Goal: Communication & Community: Answer question/provide support

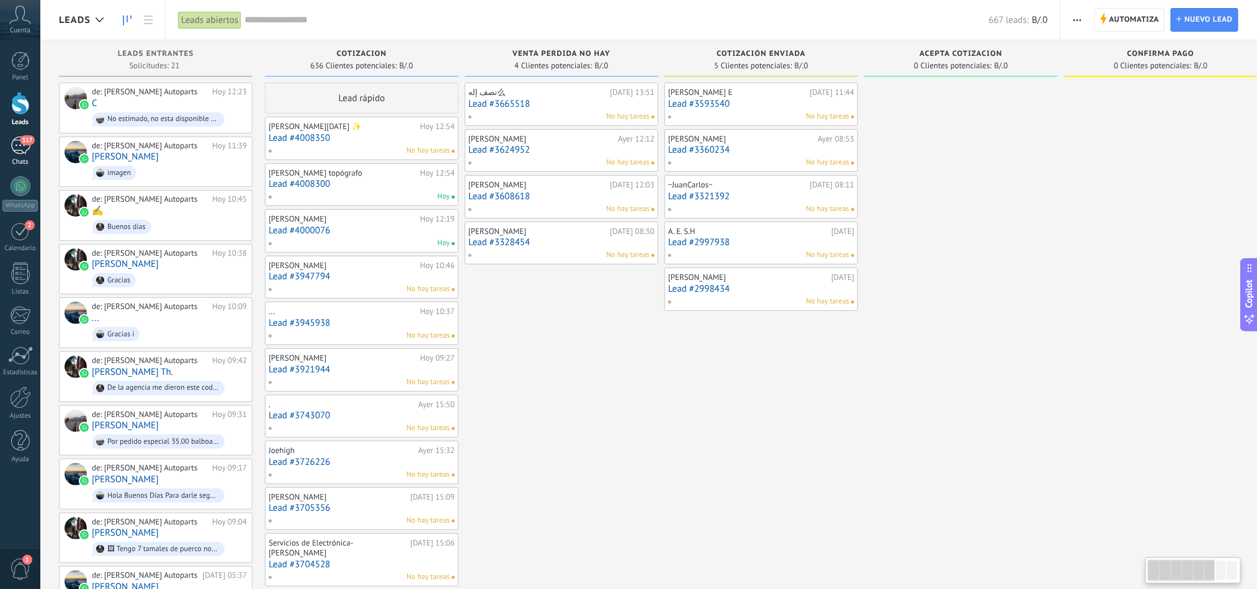
click at [6, 149] on link "317 Chats" at bounding box center [20, 152] width 40 height 30
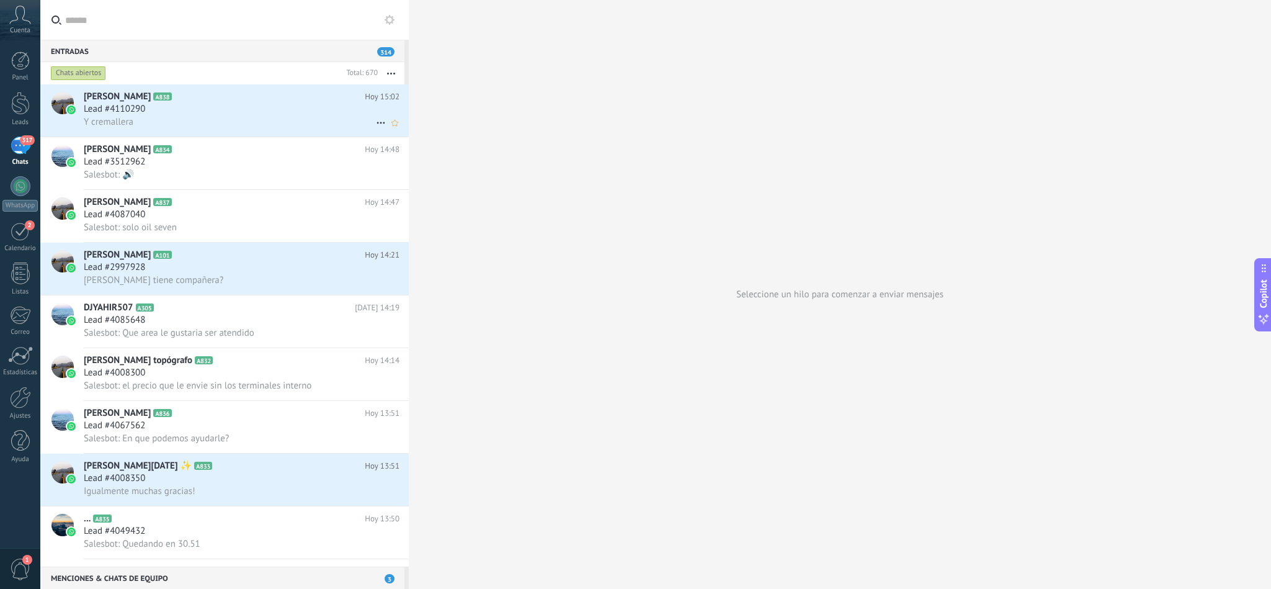
click at [231, 125] on div "Y cremallera" at bounding box center [242, 121] width 316 height 13
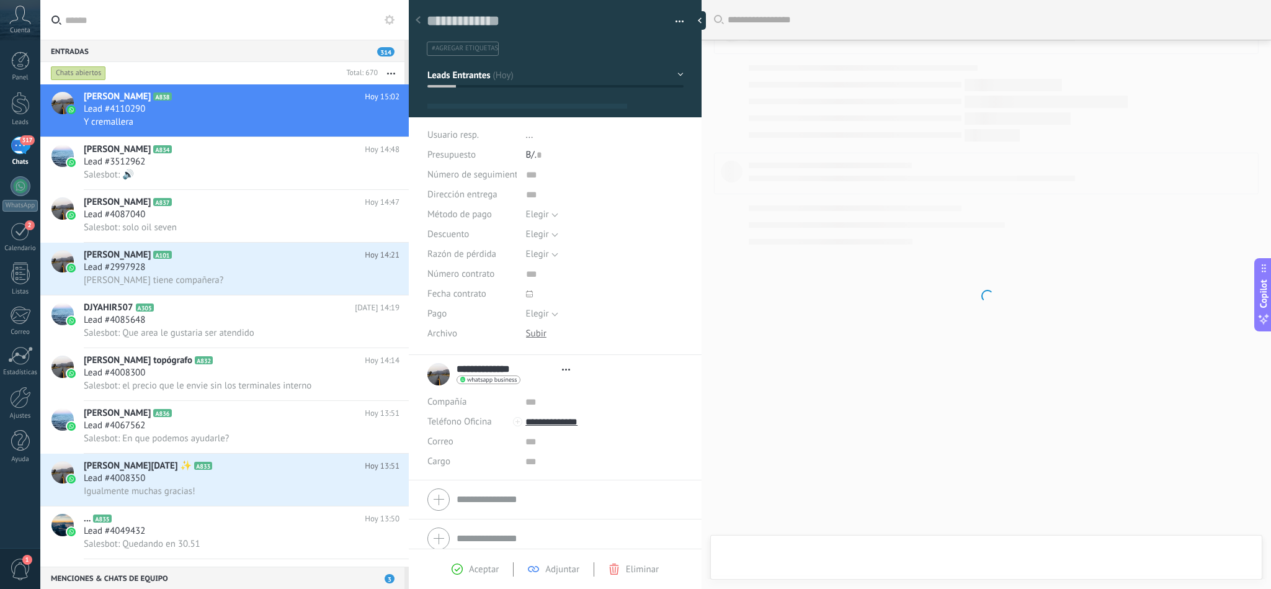
type textarea "**********"
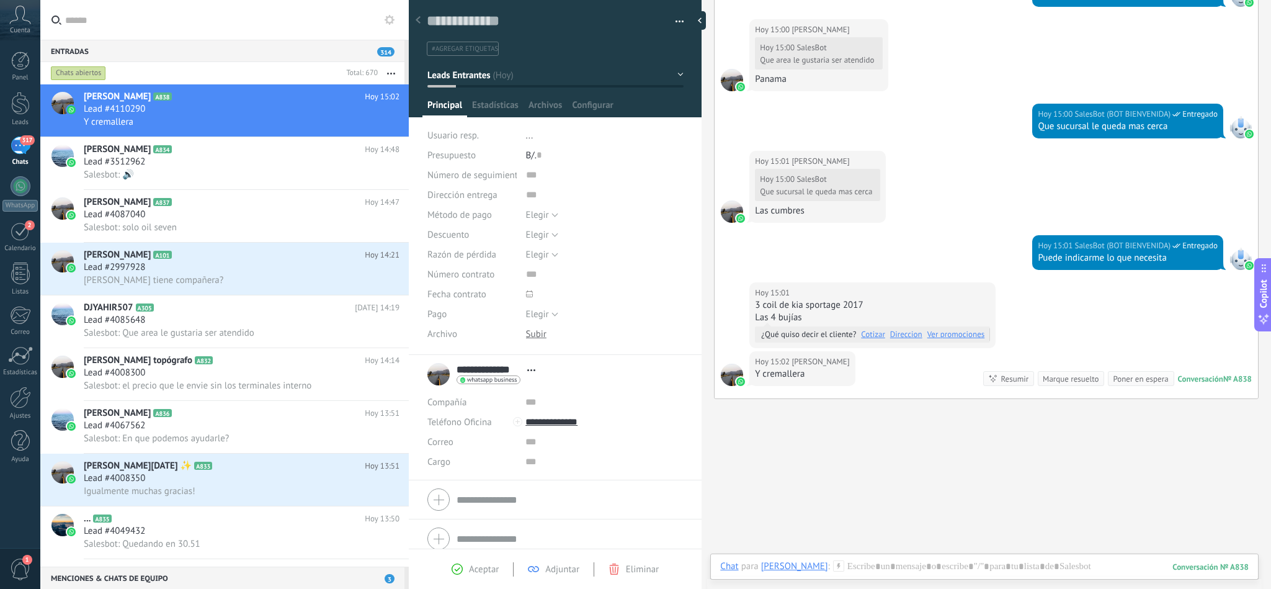
scroll to position [395, 0]
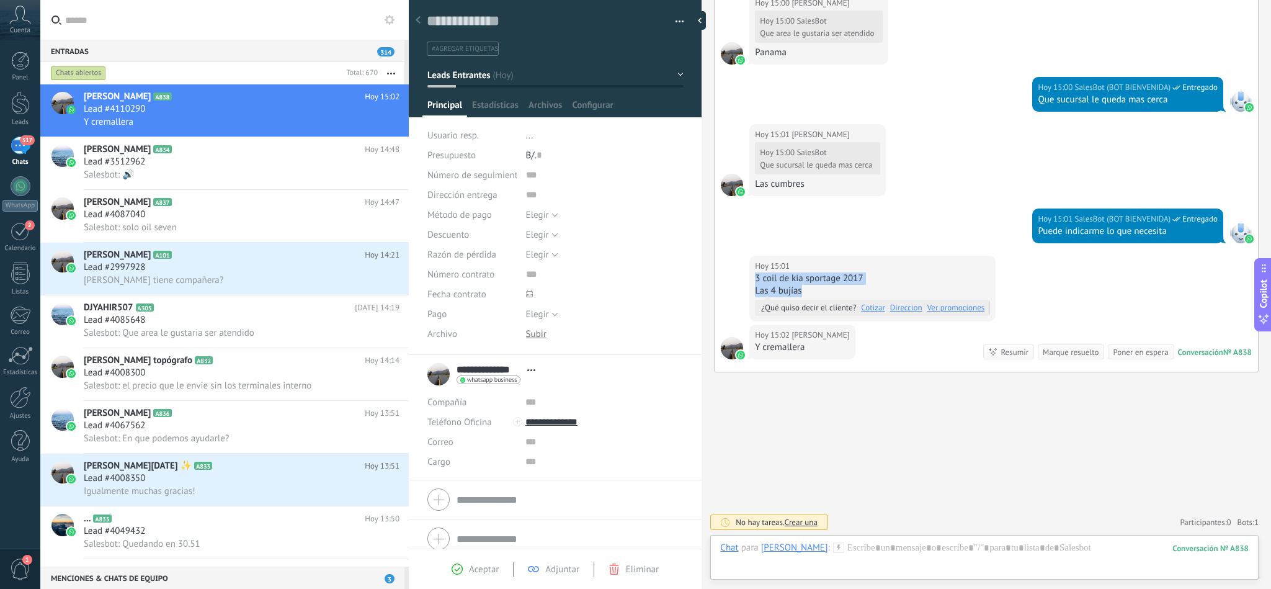
drag, startPoint x: 802, startPoint y: 293, endPoint x: 745, endPoint y: 272, distance: 60.6
click at [745, 272] on div "Hoy 15:01 Manuel Gracias 3 coil de kia sportage 2017 Las 4 bujías ¿Qué quiso de…" at bounding box center [987, 290] width 544 height 69
click at [875, 552] on div at bounding box center [984, 560] width 529 height 37
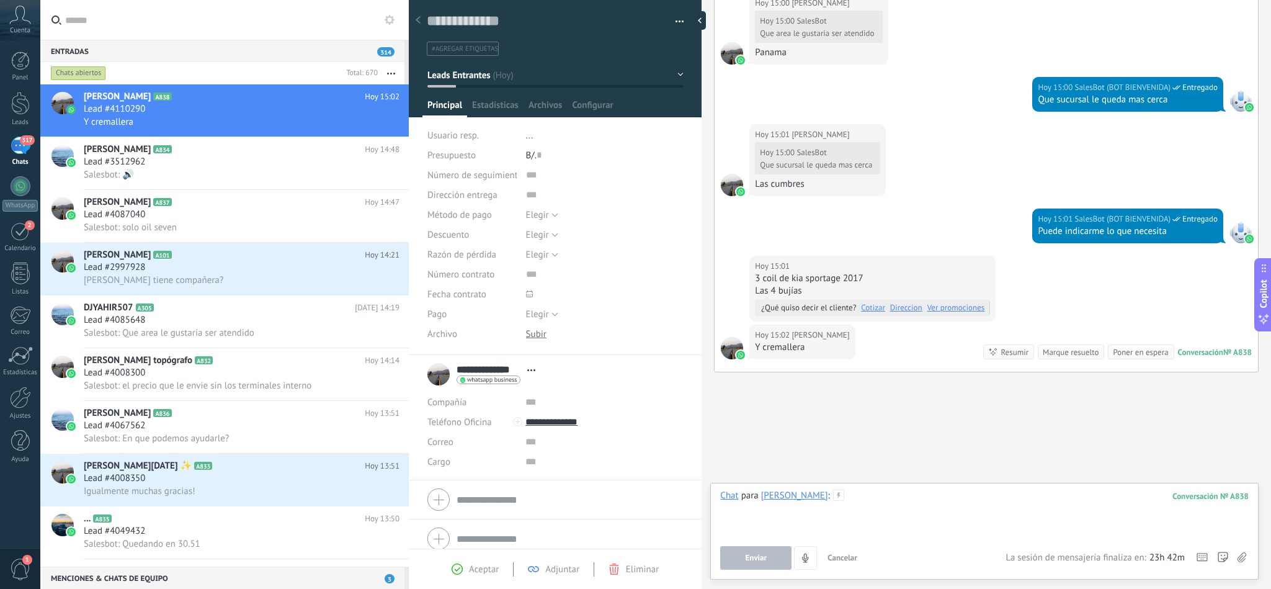
click at [858, 507] on div at bounding box center [984, 513] width 529 height 47
paste div
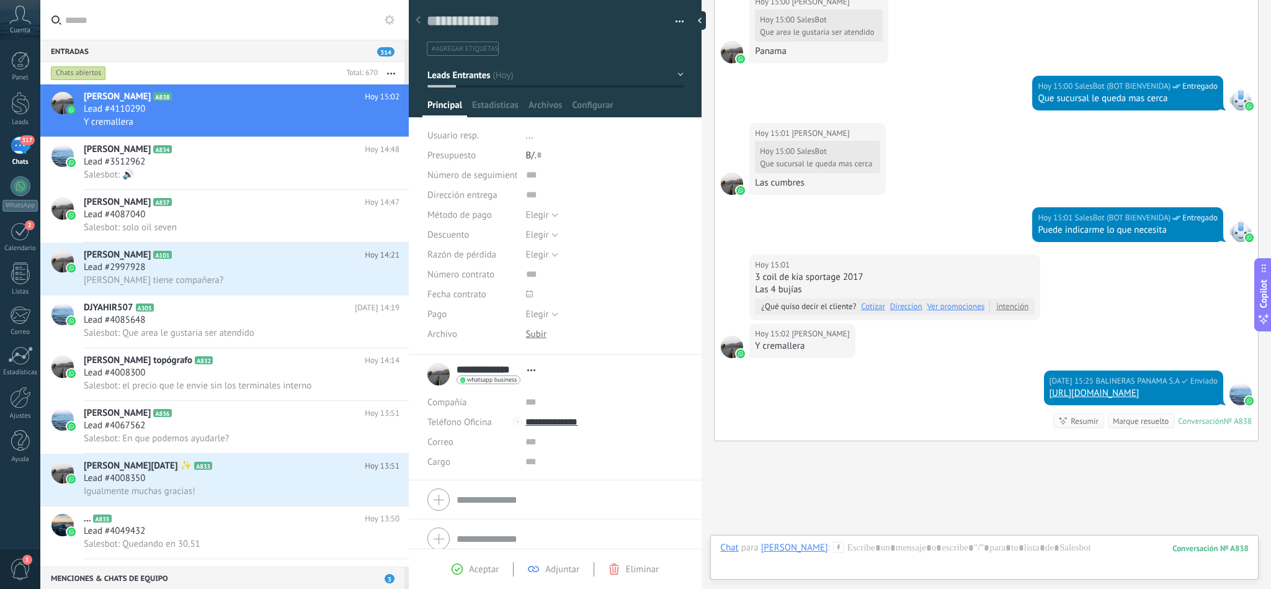
scroll to position [478, 0]
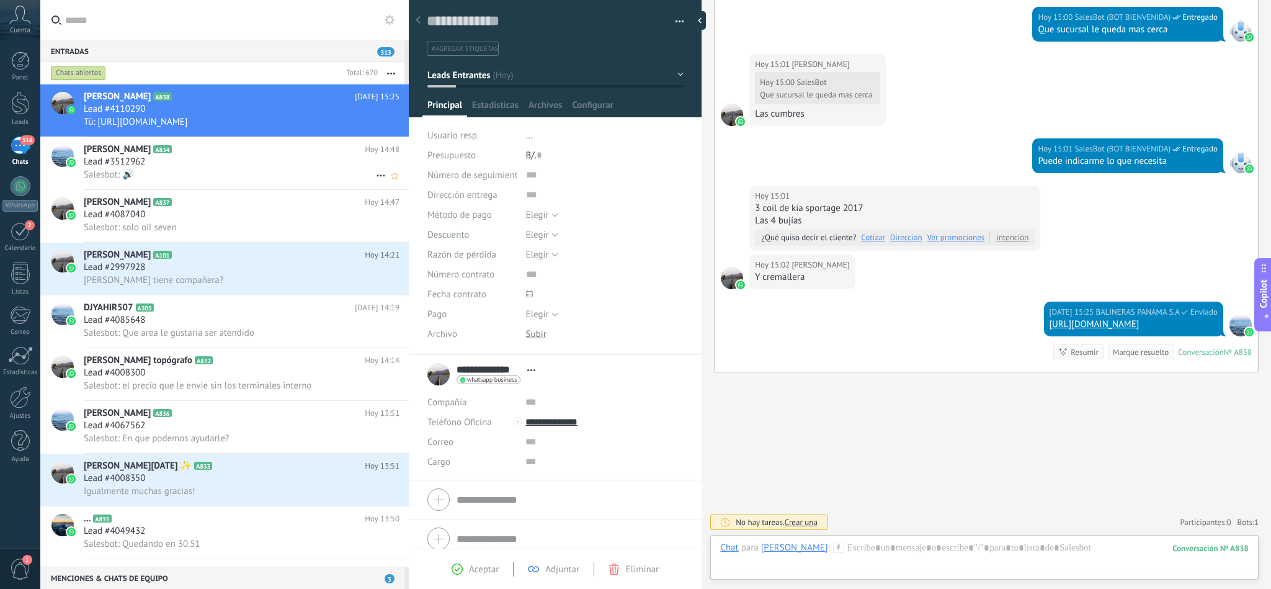
click at [138, 168] on span "Lead #3512962" at bounding box center [114, 162] width 61 height 12
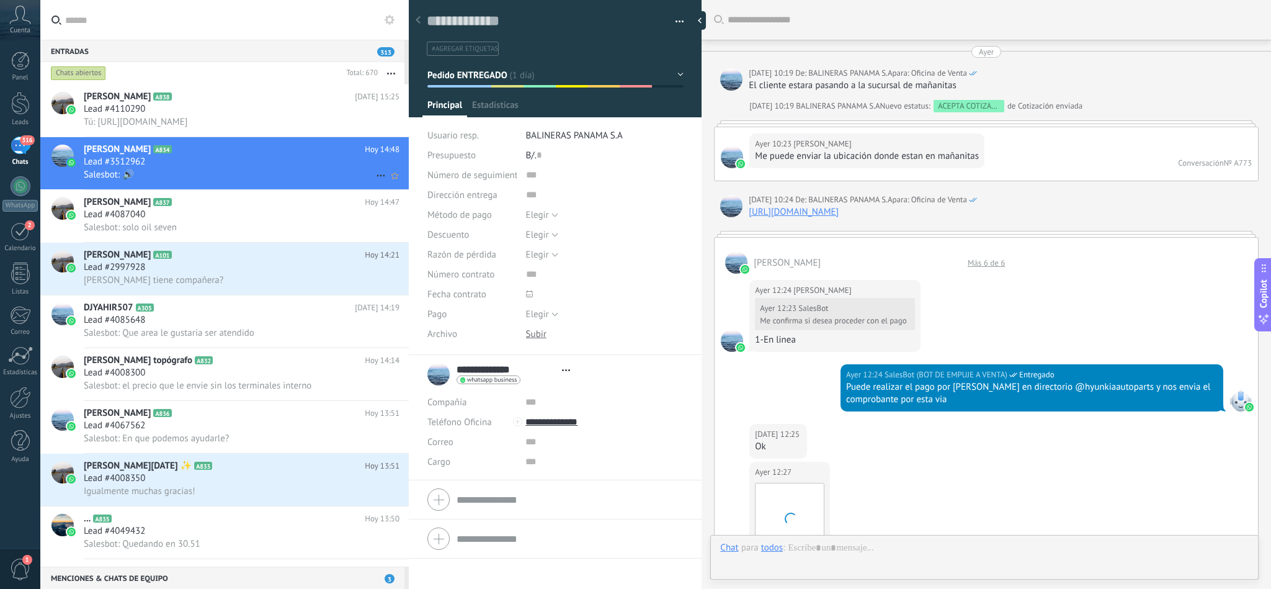
type textarea "**********"
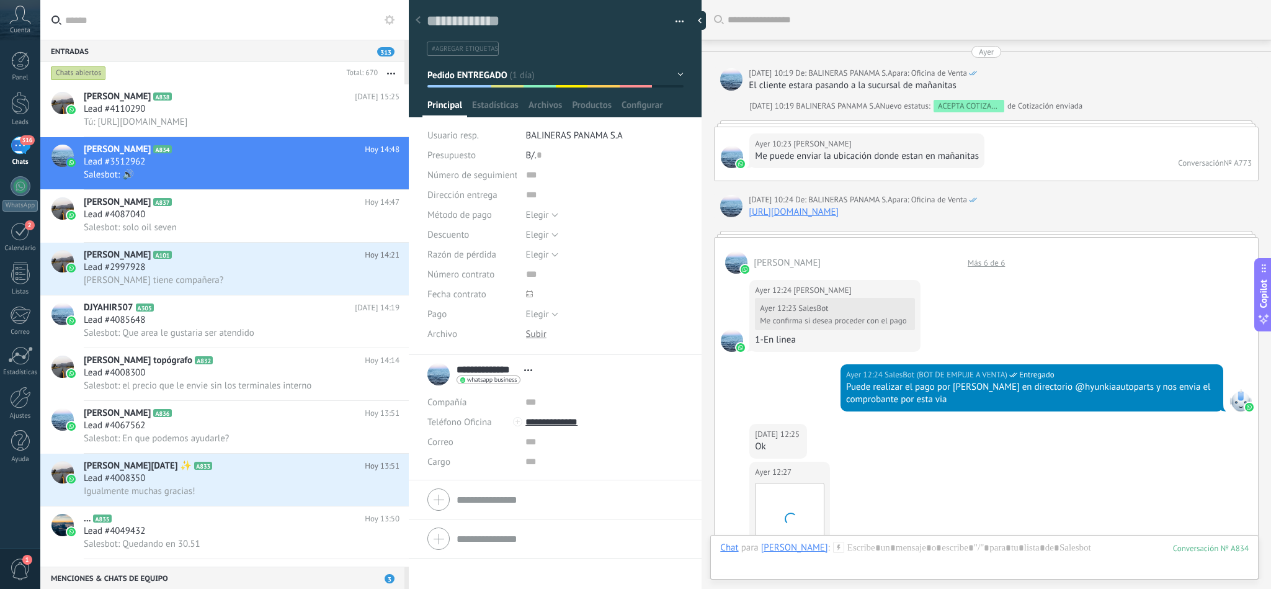
scroll to position [1766, 0]
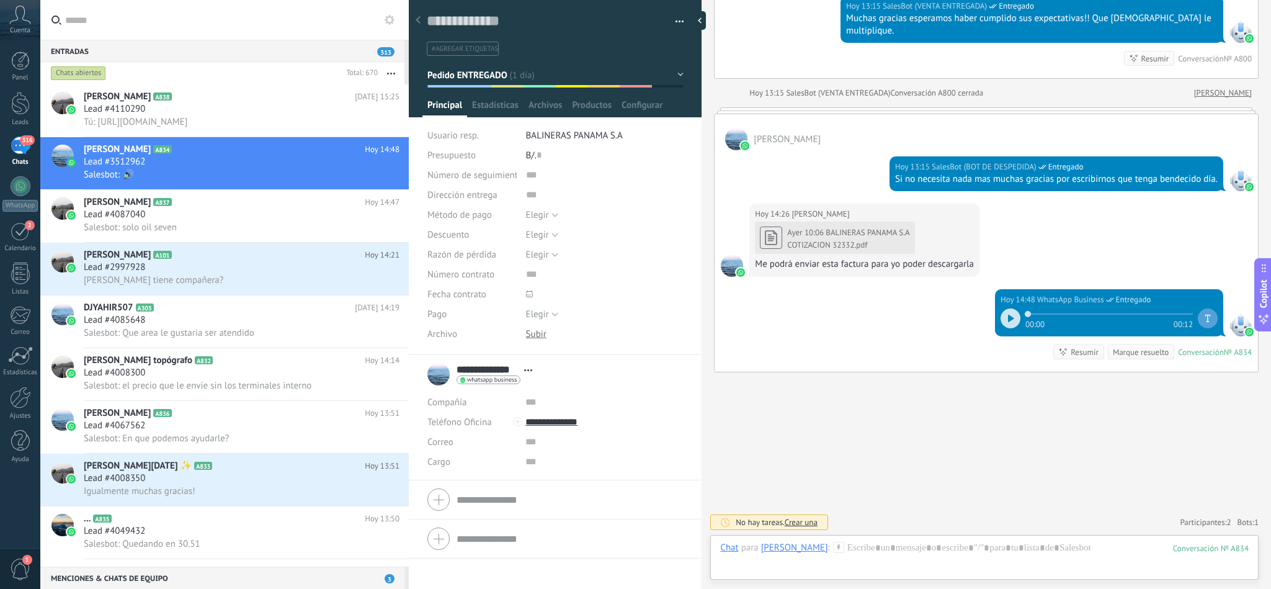
click at [818, 246] on div "COTIZACION 32332.pdf" at bounding box center [848, 245] width 122 height 10
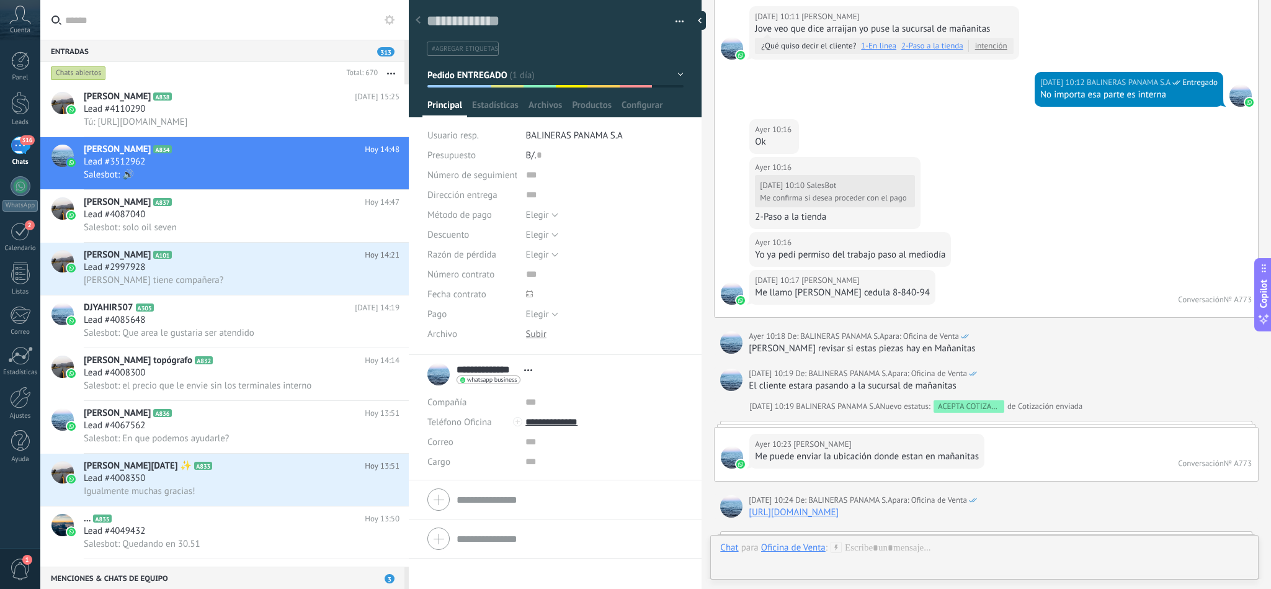
scroll to position [1218, 0]
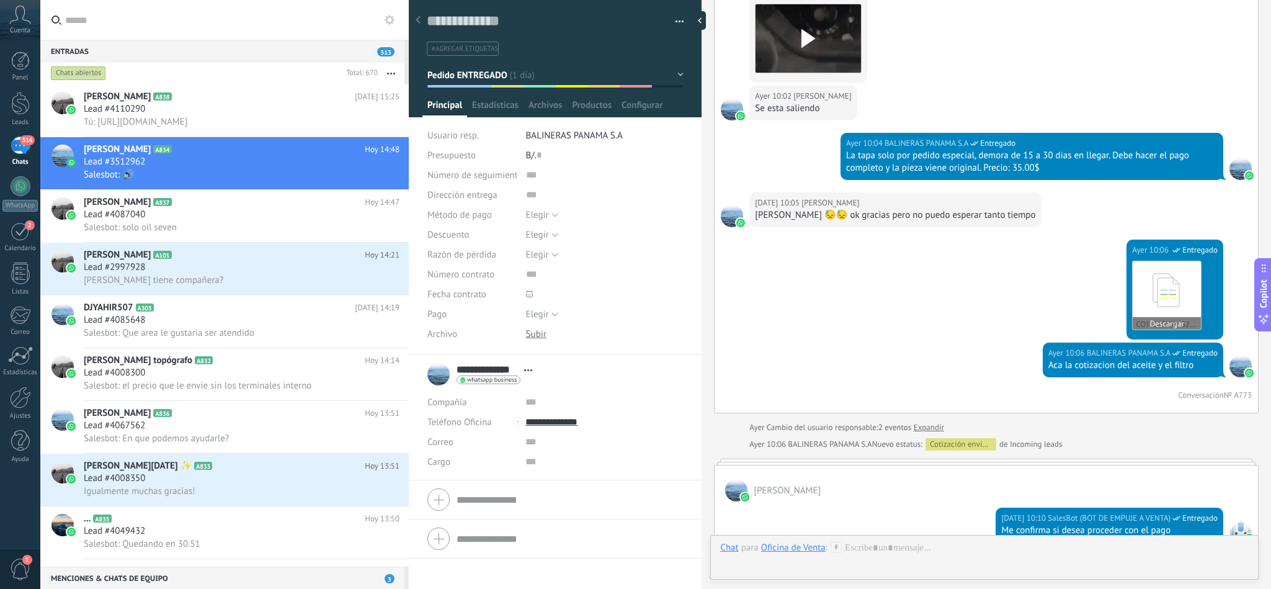
click at [1165, 303] on icon at bounding box center [1167, 289] width 48 height 51
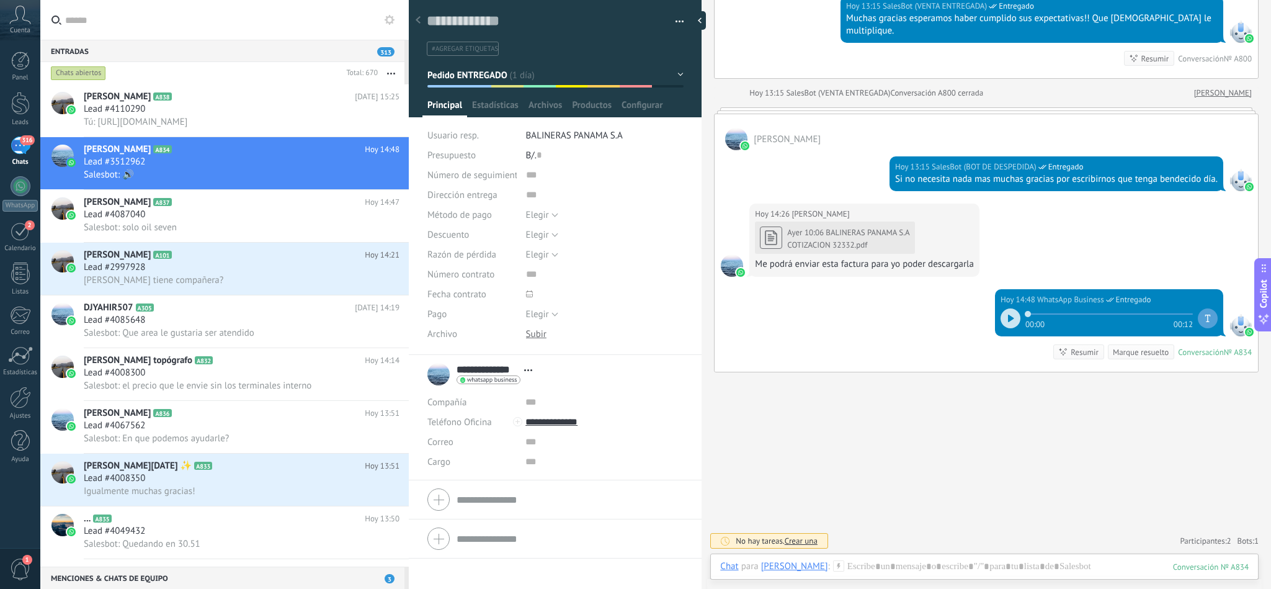
scroll to position [4325, 0]
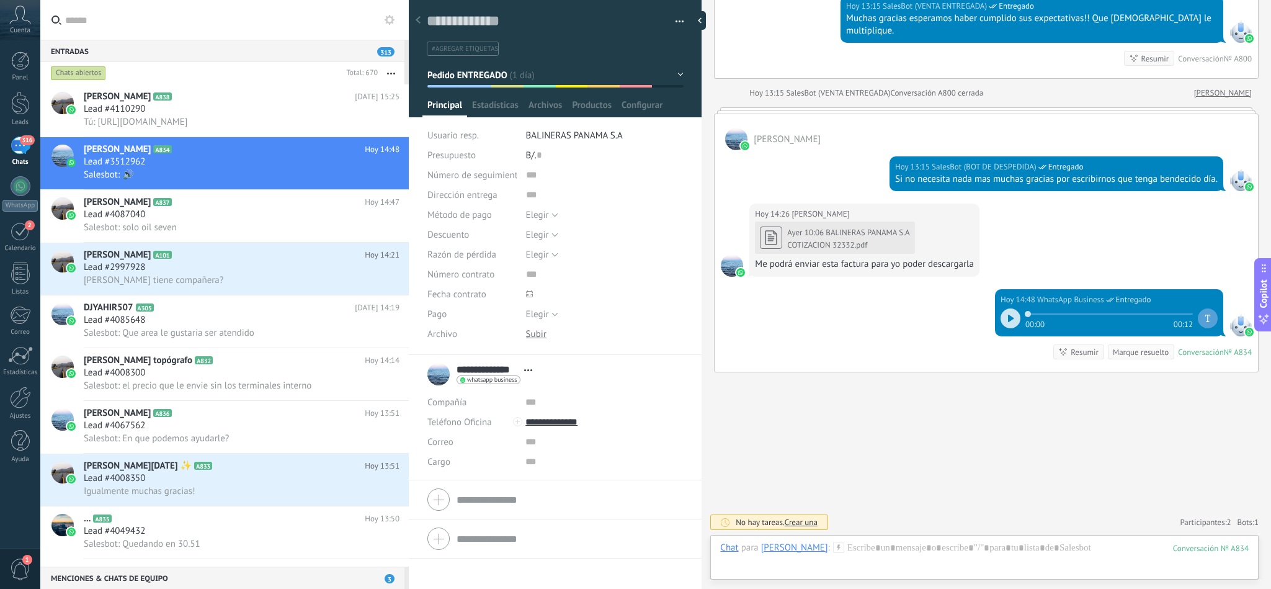
click at [1009, 316] on icon at bounding box center [1011, 318] width 6 height 7
click at [877, 548] on div at bounding box center [984, 560] width 529 height 37
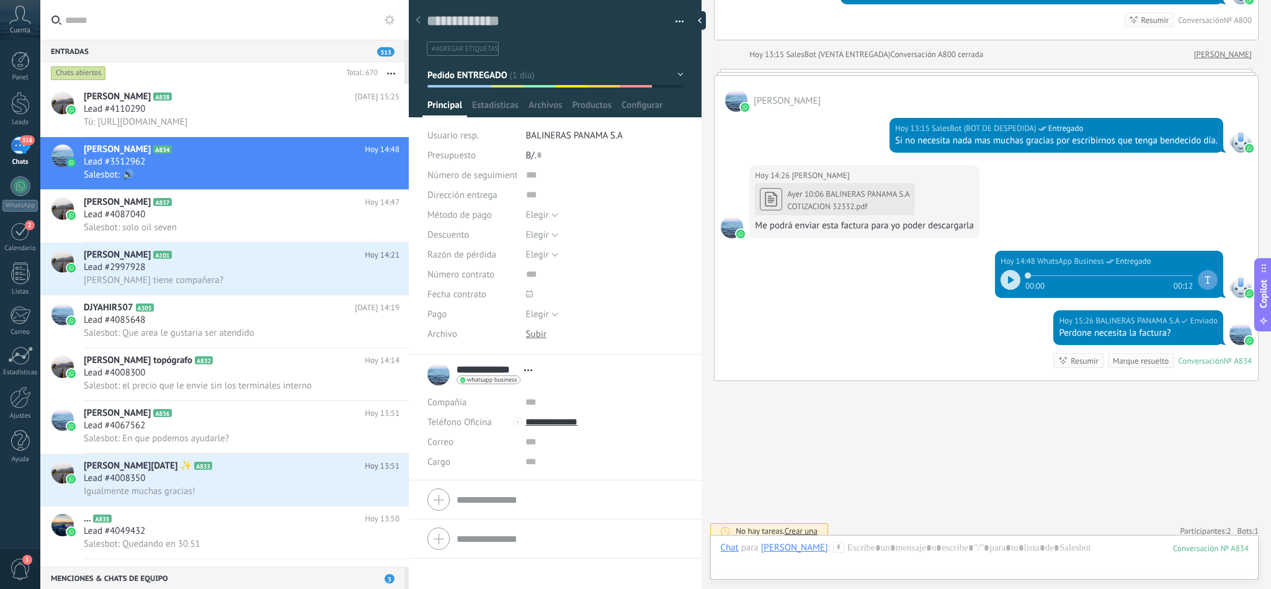
scroll to position [4372, 0]
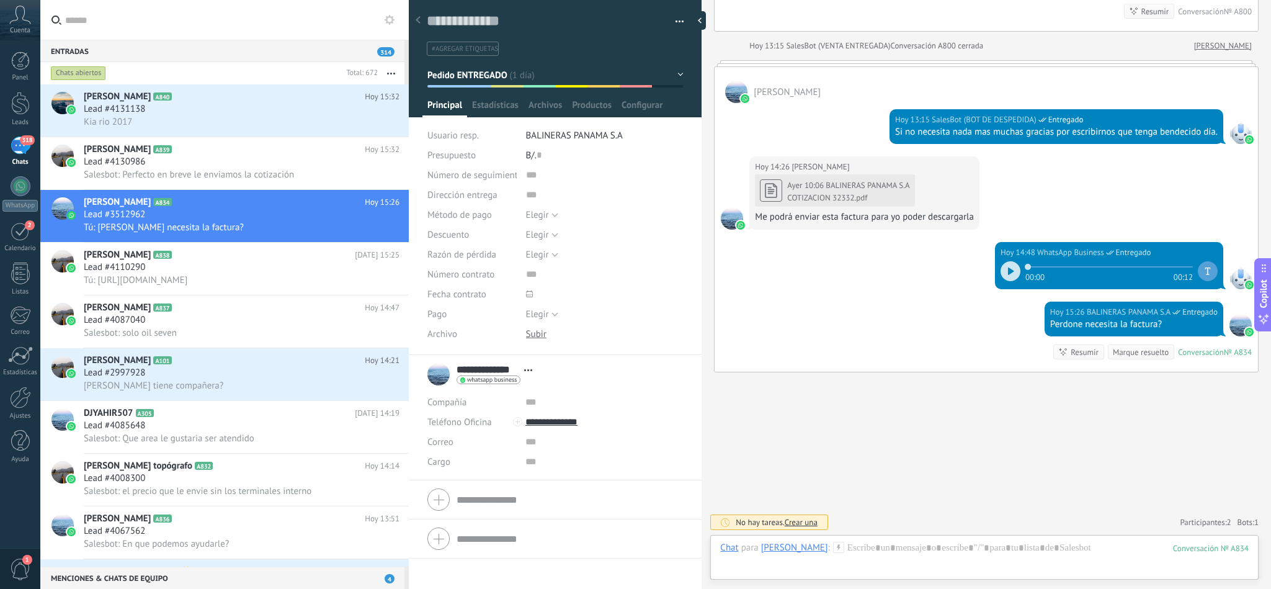
click at [830, 182] on span "BALINERAS PANAMA S.A" at bounding box center [868, 185] width 84 height 11
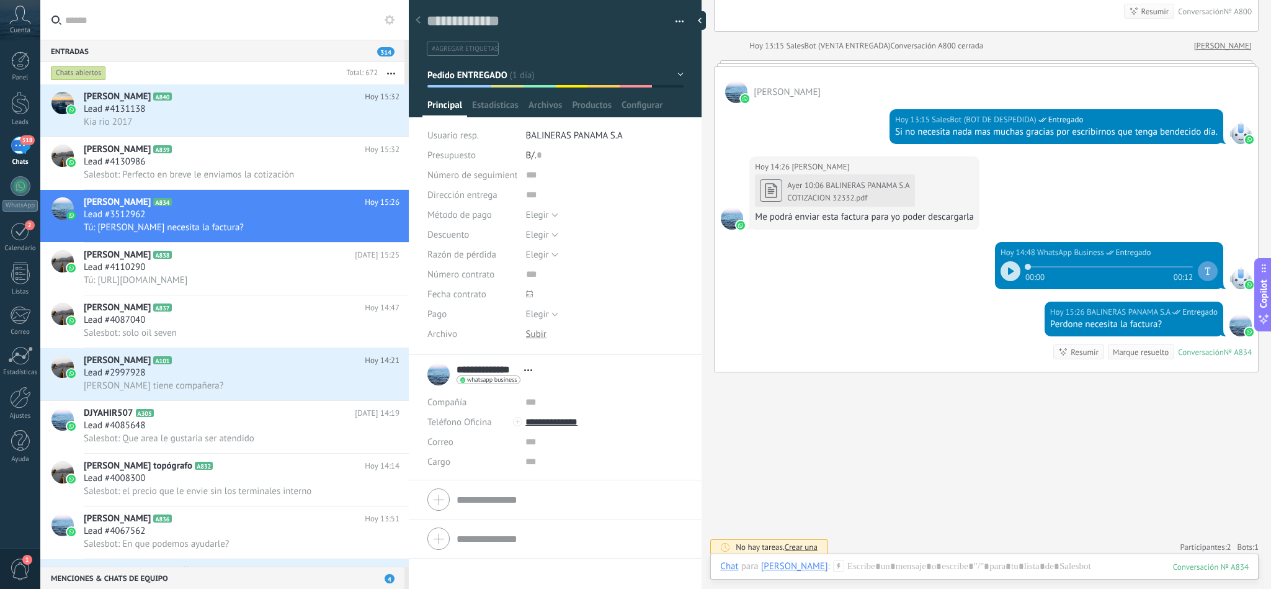
scroll to position [1218, 0]
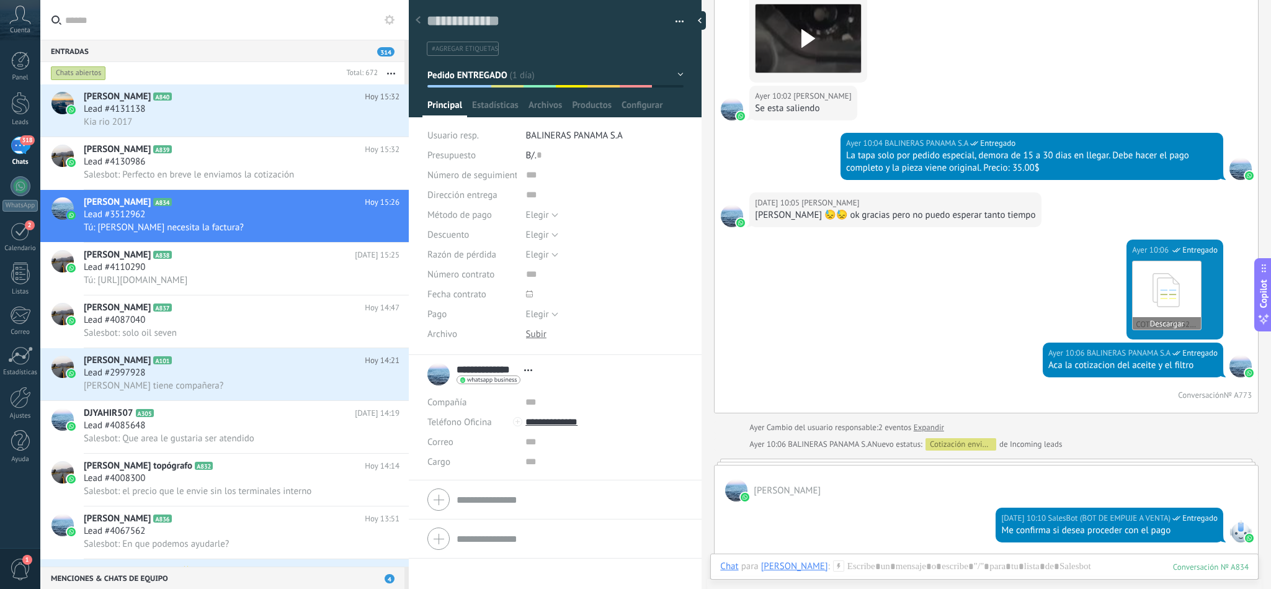
click at [1151, 285] on icon at bounding box center [1167, 289] width 48 height 51
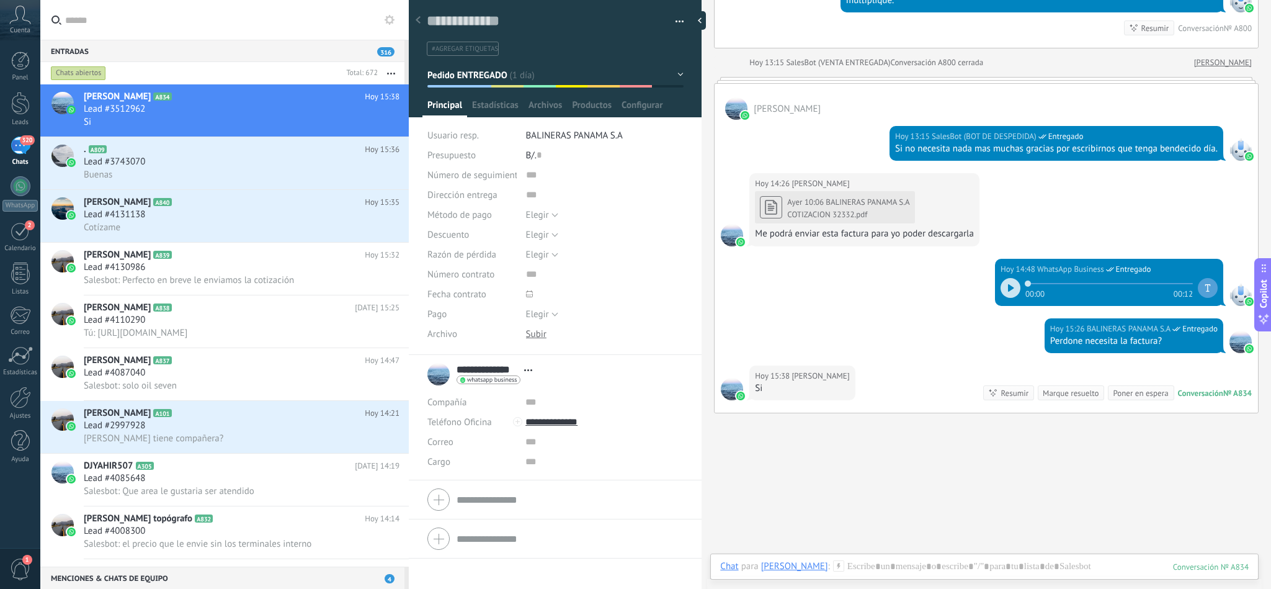
scroll to position [4397, 0]
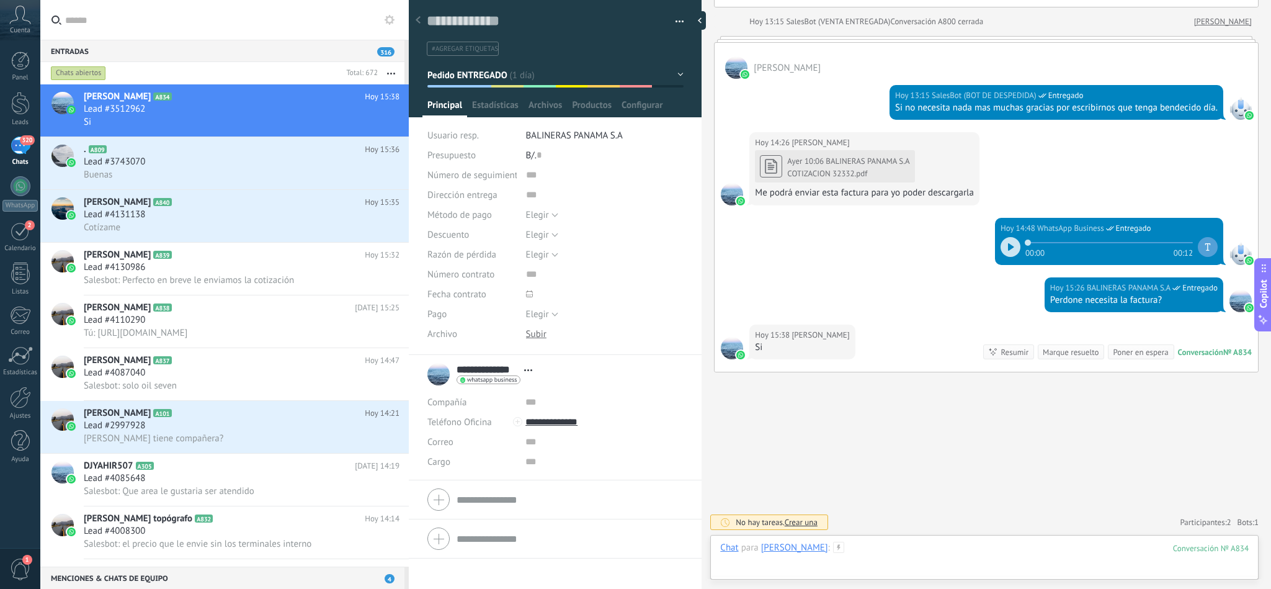
click at [885, 544] on div at bounding box center [984, 560] width 529 height 37
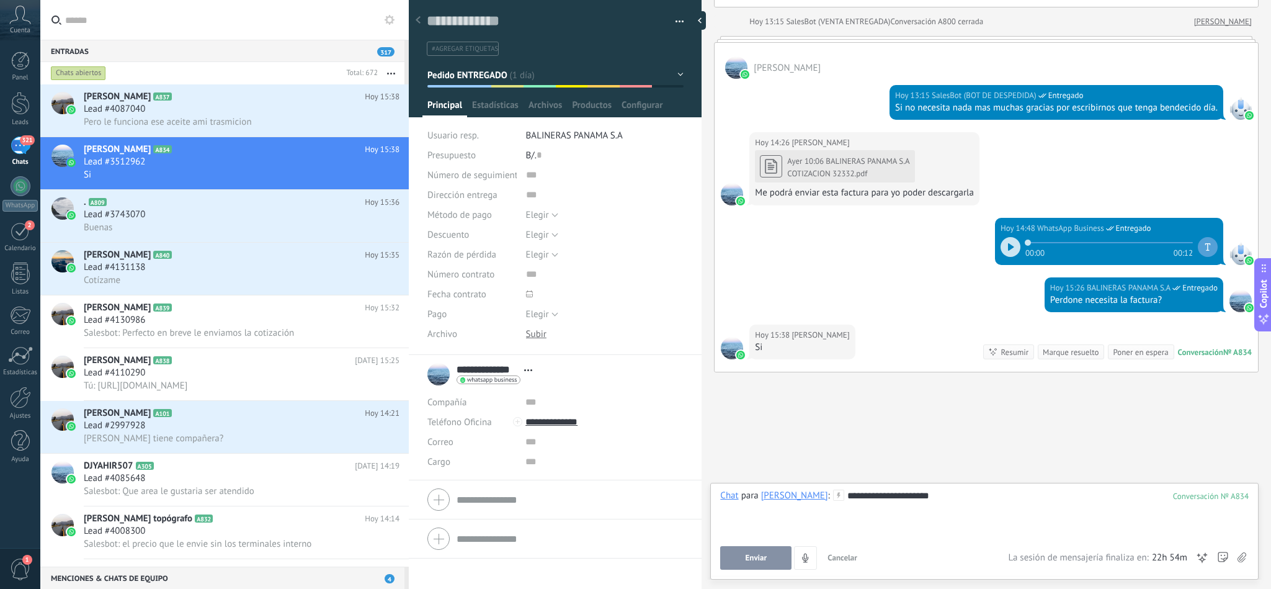
click at [761, 558] on span "Enviar" at bounding box center [757, 557] width 22 height 9
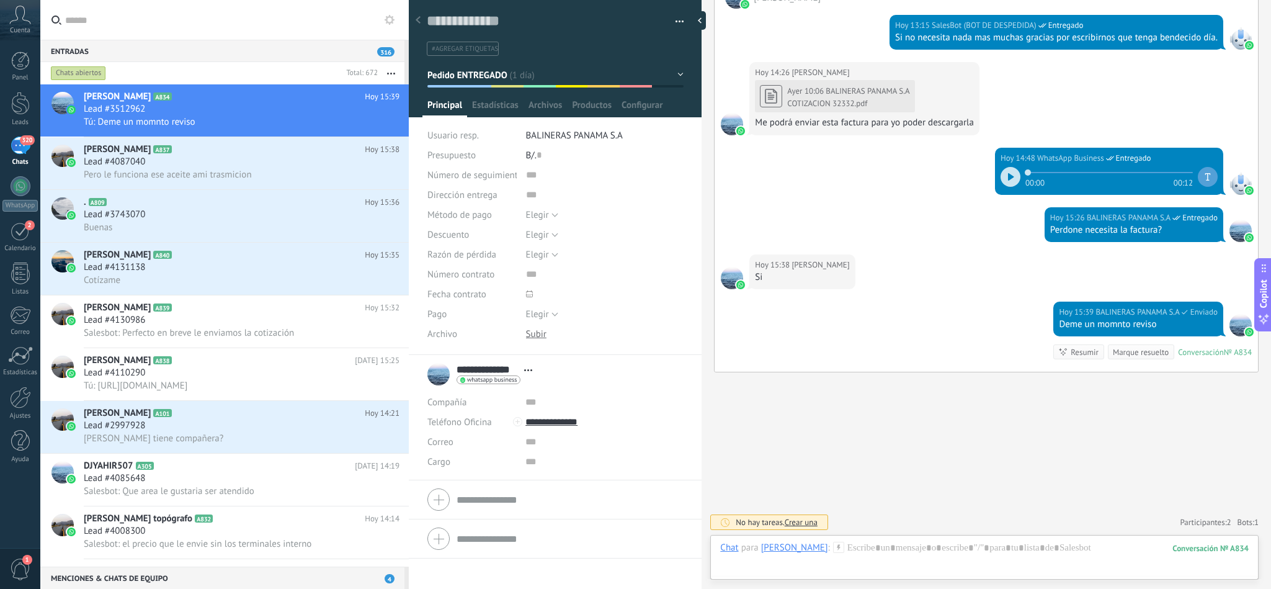
click at [835, 104] on div "COTIZACION 32332.pdf" at bounding box center [848, 104] width 122 height 10
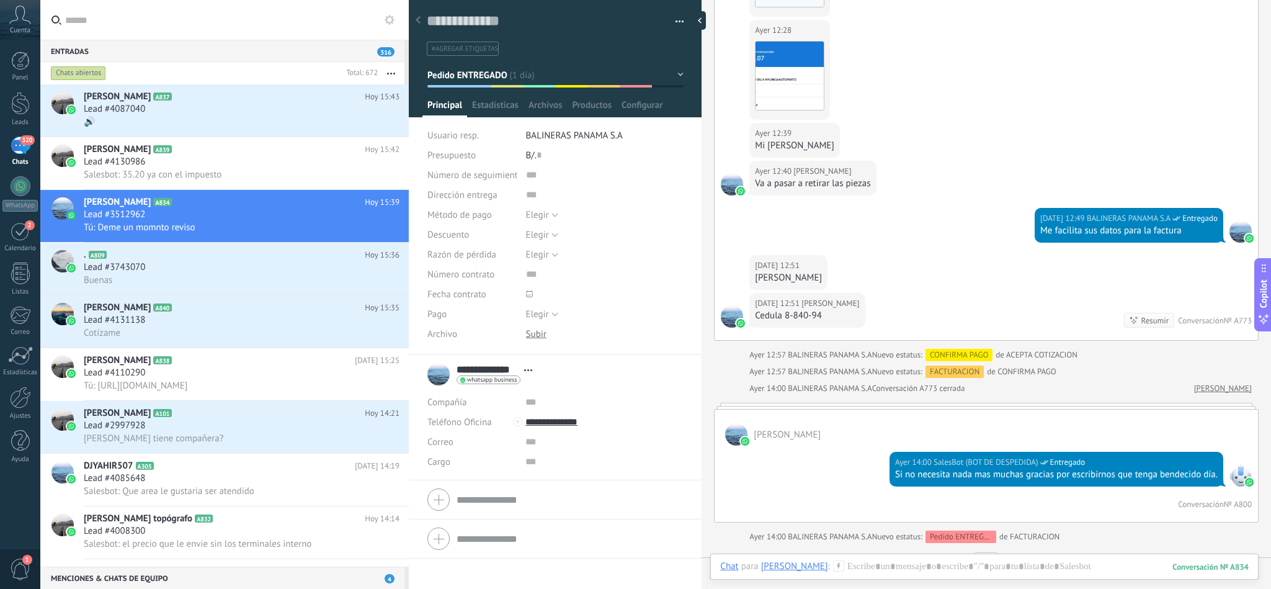
scroll to position [2800, 0]
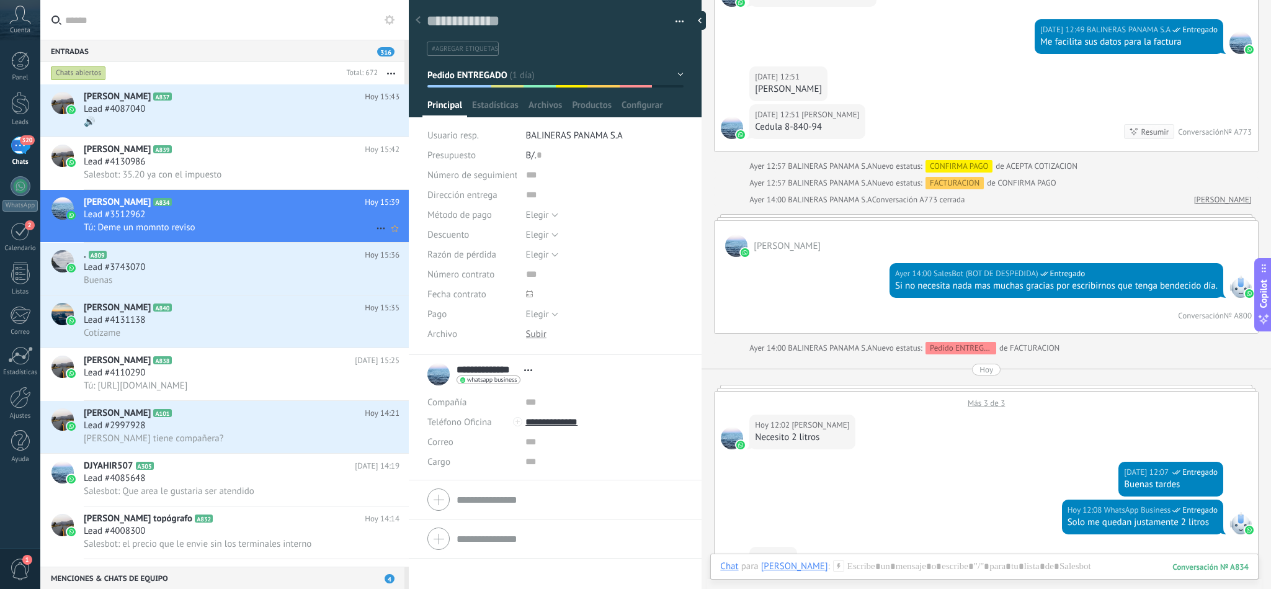
click at [147, 220] on h3 "Lead #3512962" at bounding box center [118, 214] width 68 height 12
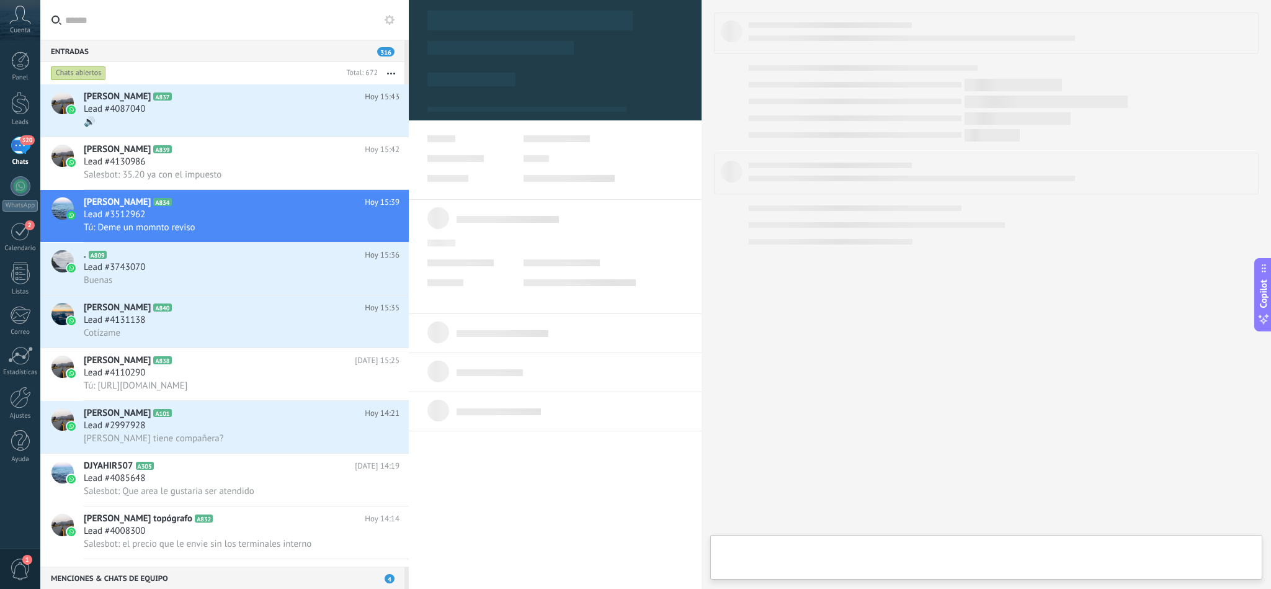
type textarea "**********"
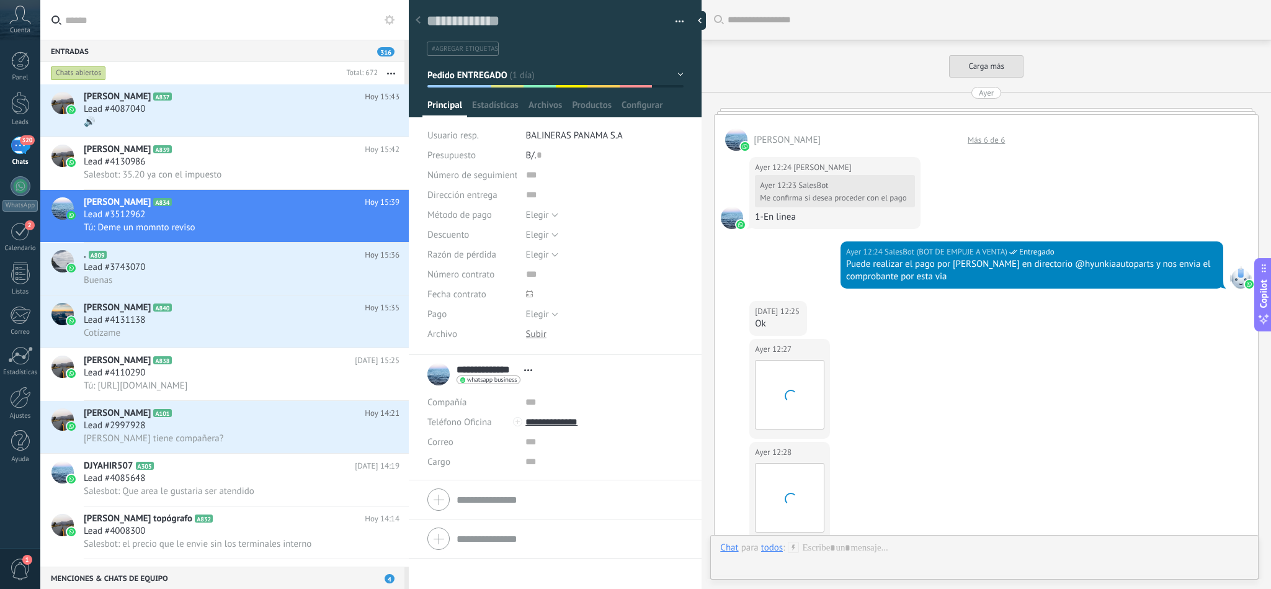
scroll to position [1784, 0]
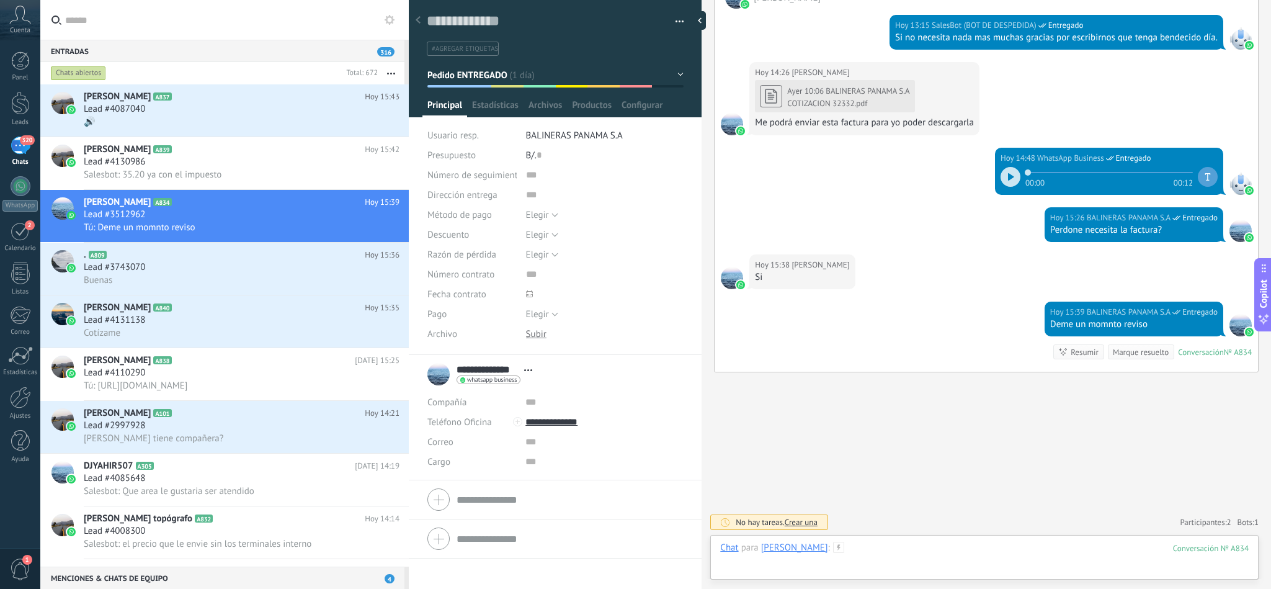
click at [907, 552] on div at bounding box center [984, 560] width 529 height 37
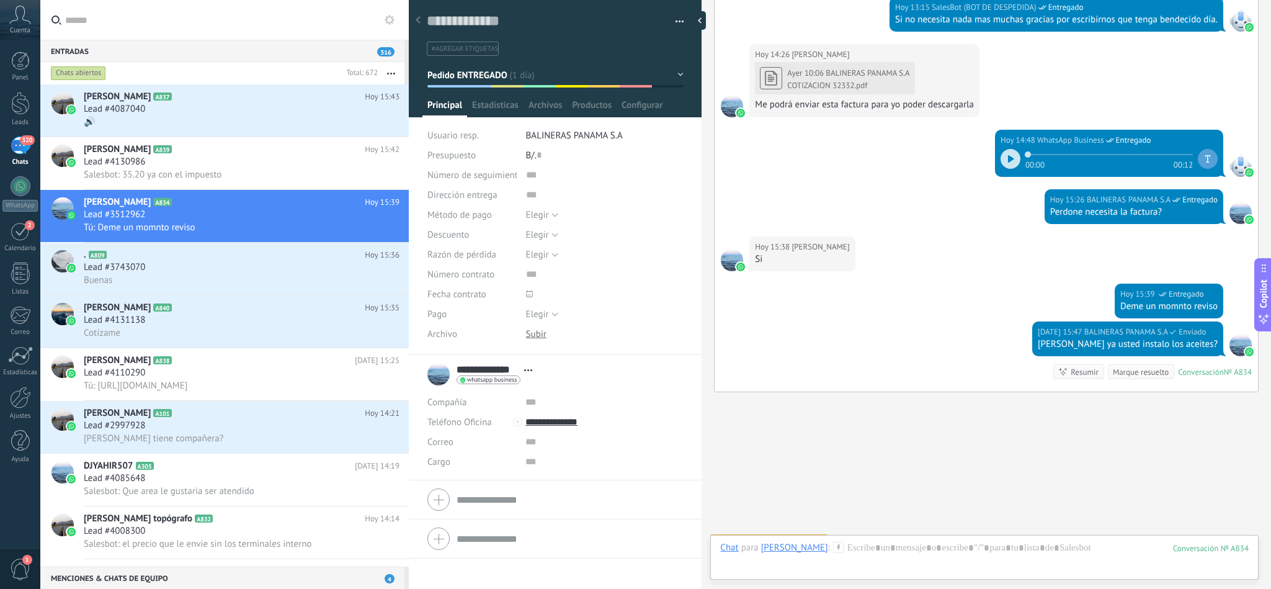
scroll to position [1821, 0]
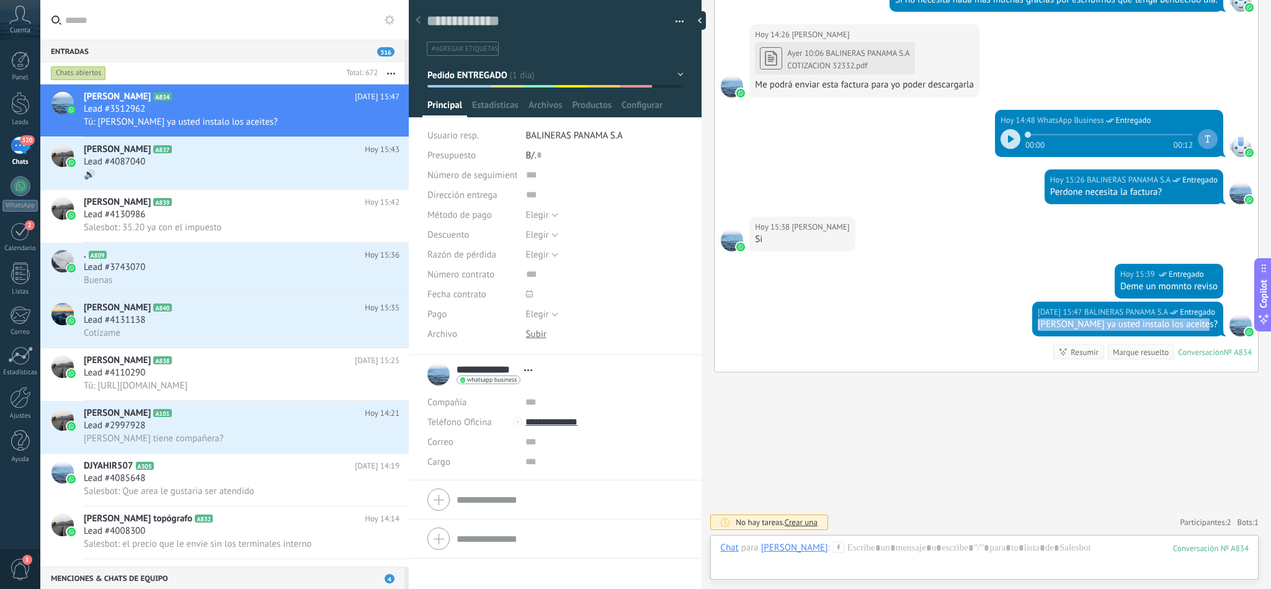
drag, startPoint x: 1198, startPoint y: 325, endPoint x: 1001, endPoint y: 323, distance: 196.1
click at [1011, 323] on div "Hoy 15:47 BALINERAS PANAMA S.A Entregado Sr. Rogelio ya usted instalo los aceit…" at bounding box center [987, 337] width 544 height 70
click at [892, 313] on div "Hoy 15:47 BALINERAS PANAMA S.A Entregado Sr. Rogelio ya usted instalo los aceit…" at bounding box center [987, 337] width 544 height 70
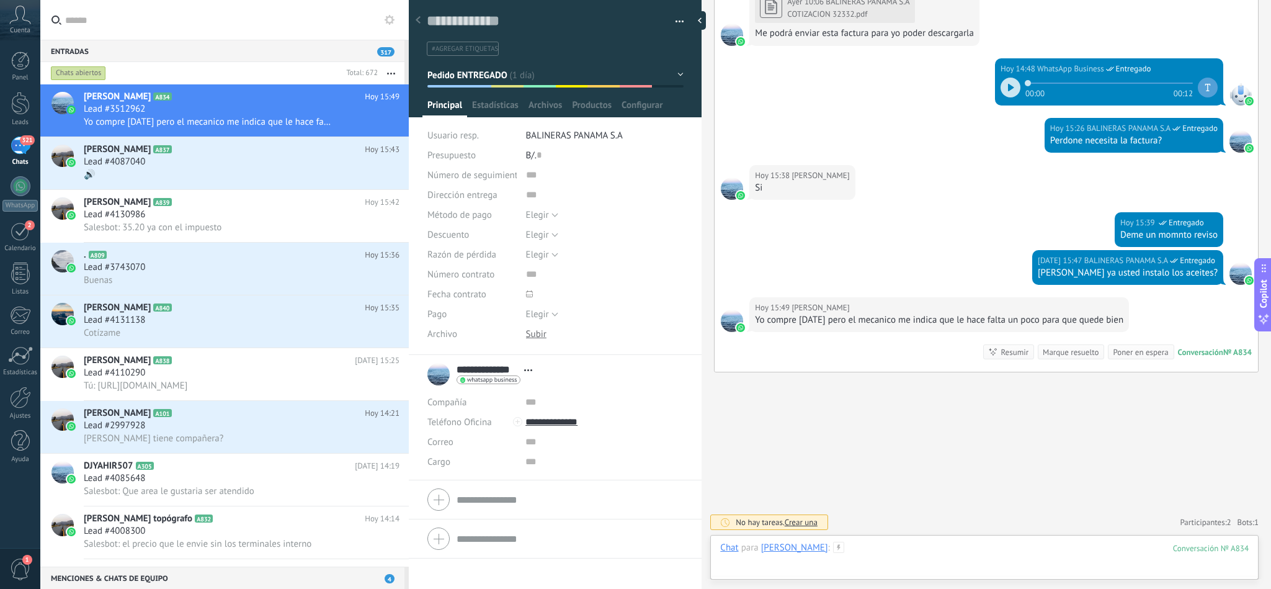
click at [872, 550] on div at bounding box center [984, 560] width 529 height 37
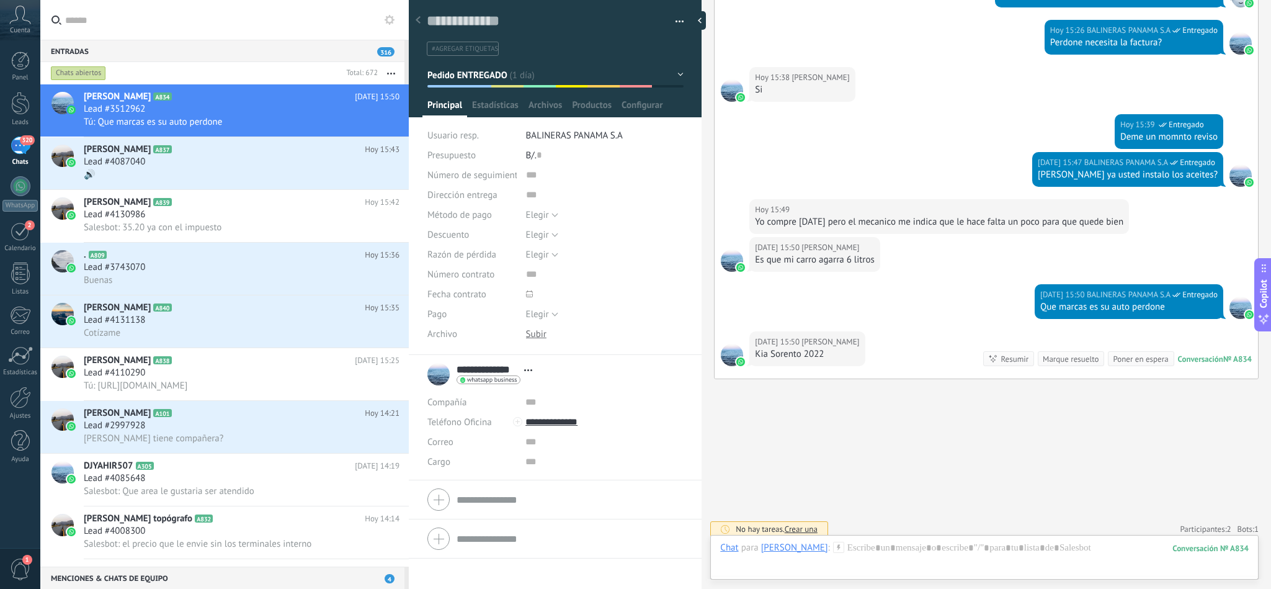
scroll to position [1977, 0]
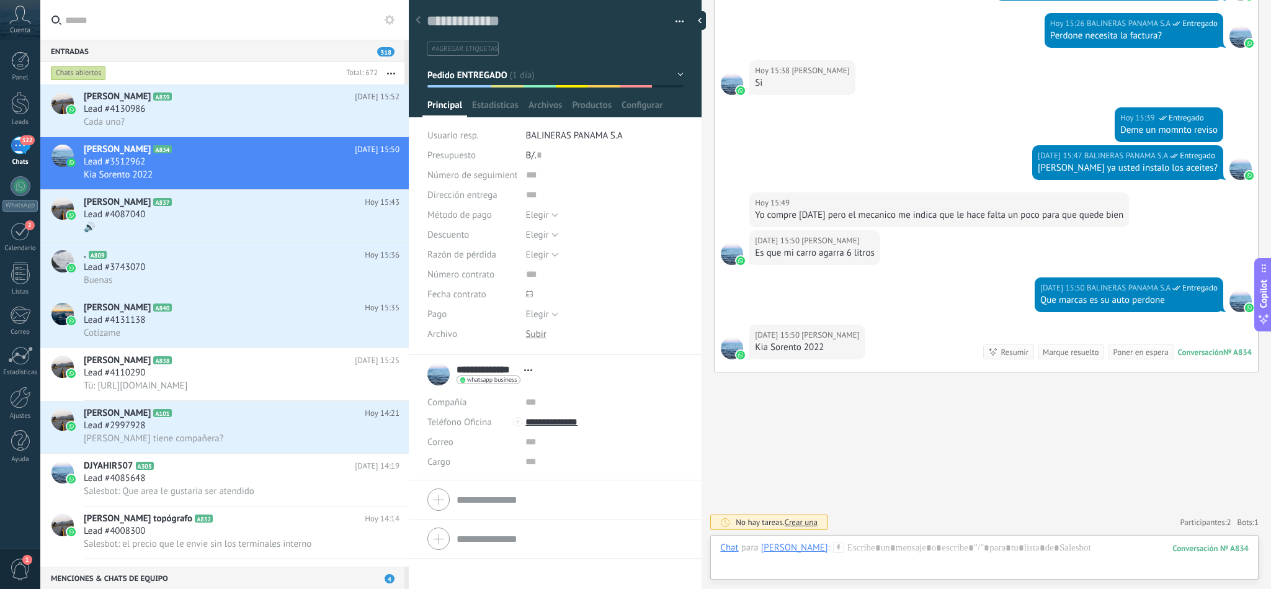
click at [892, 538] on div "Chat Correo Nota Tarea Chat para Rogelio Ricord : 834 Enviar Cancelar Rastrear …" at bounding box center [984, 557] width 548 height 45
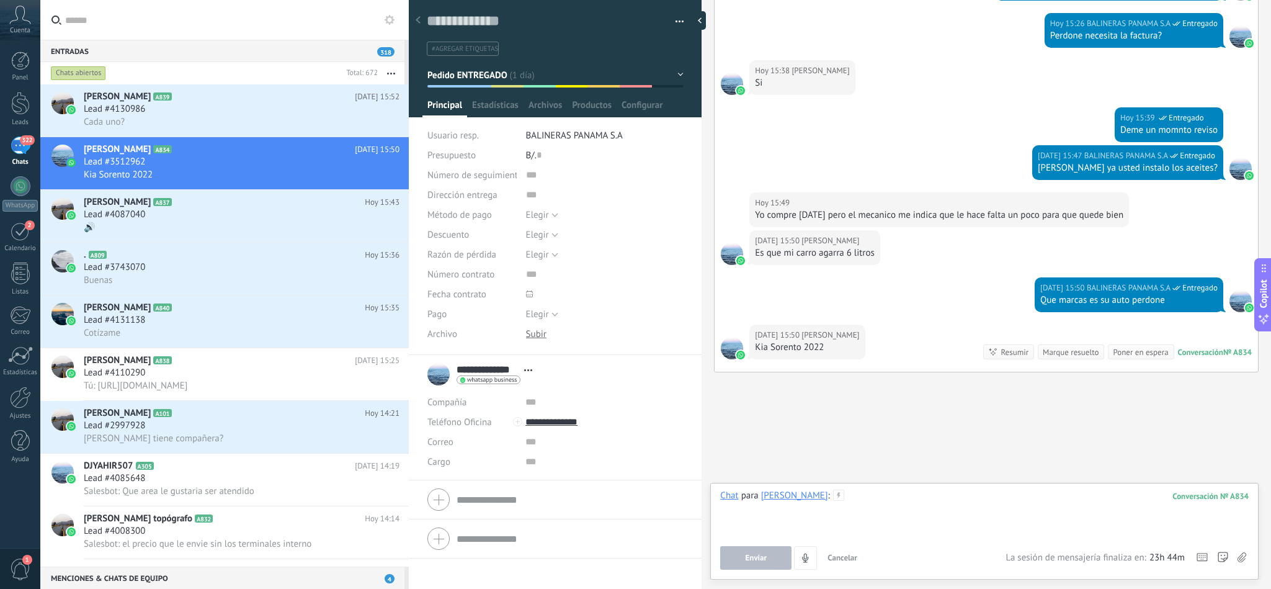
click at [889, 504] on div at bounding box center [984, 513] width 529 height 47
click at [176, 101] on icon at bounding box center [182, 97] width 12 height 12
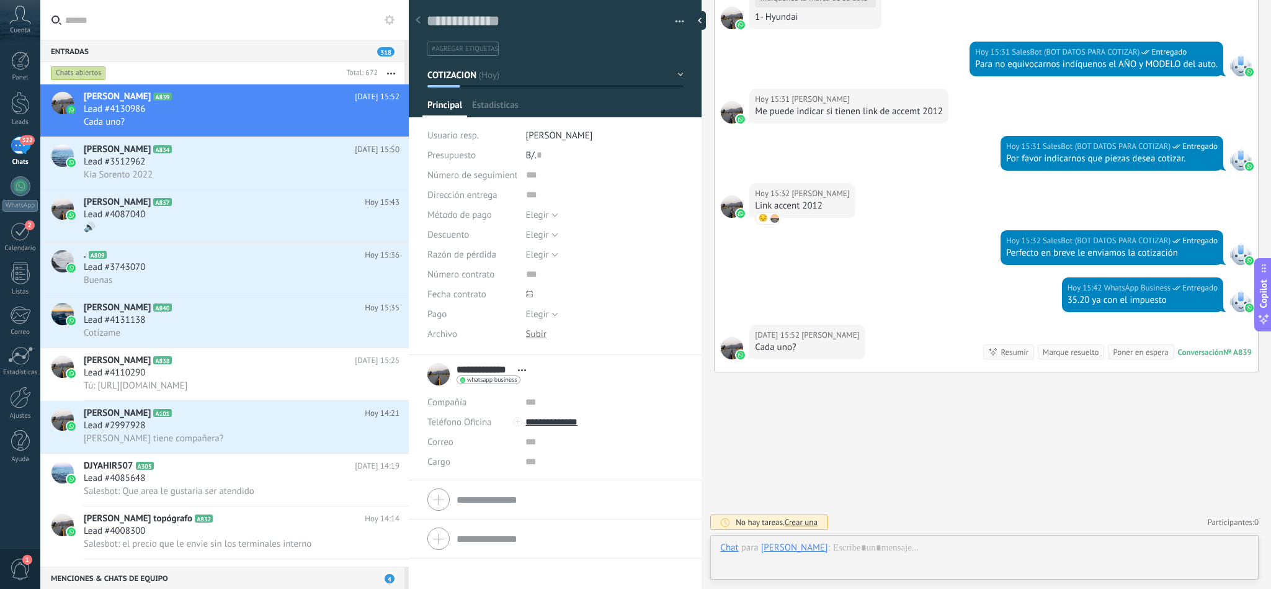
scroll to position [19, 0]
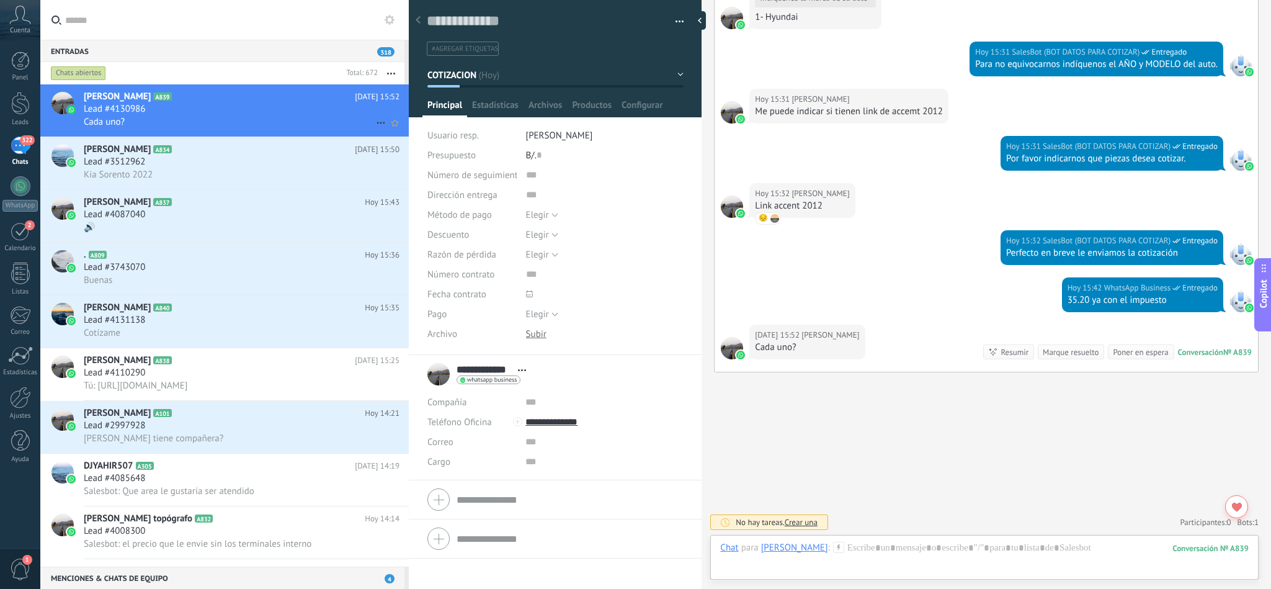
click at [129, 105] on span "Lead #4130986" at bounding box center [114, 109] width 61 height 12
click at [81, 163] on div at bounding box center [61, 163] width 43 height 52
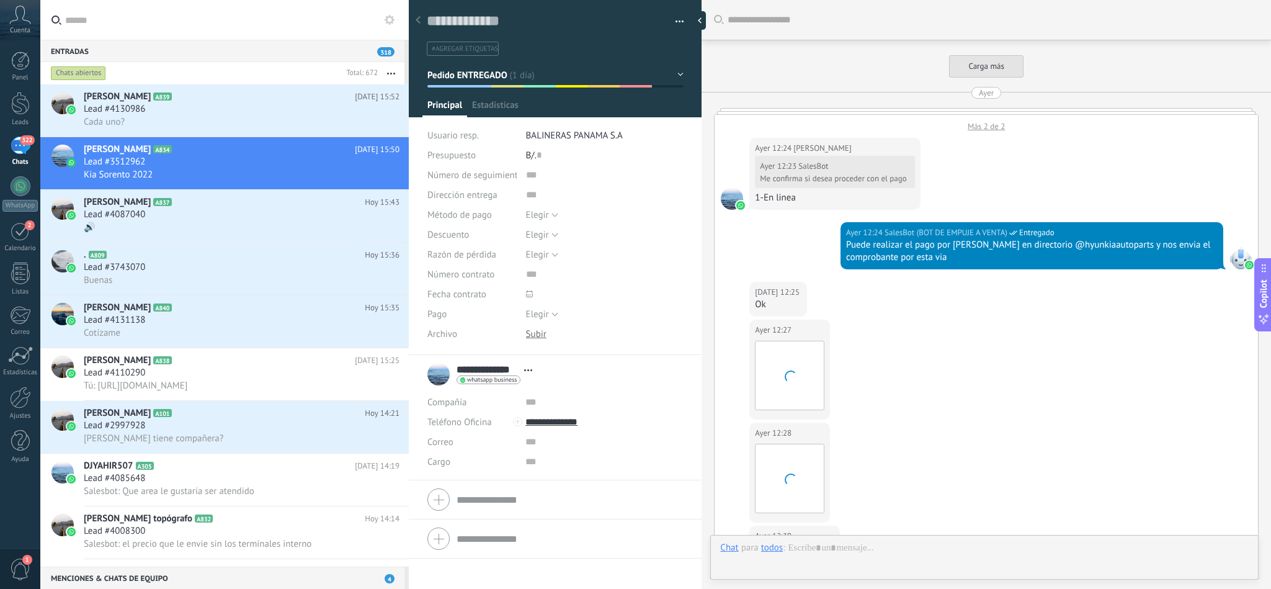
type textarea "**********"
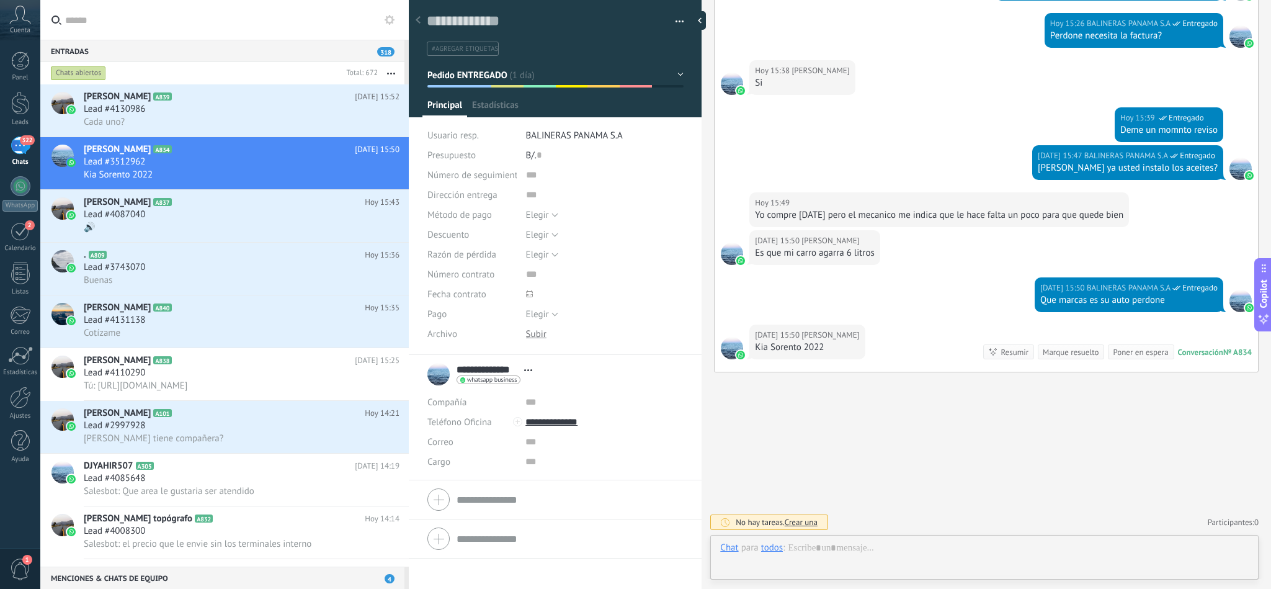
scroll to position [19, 0]
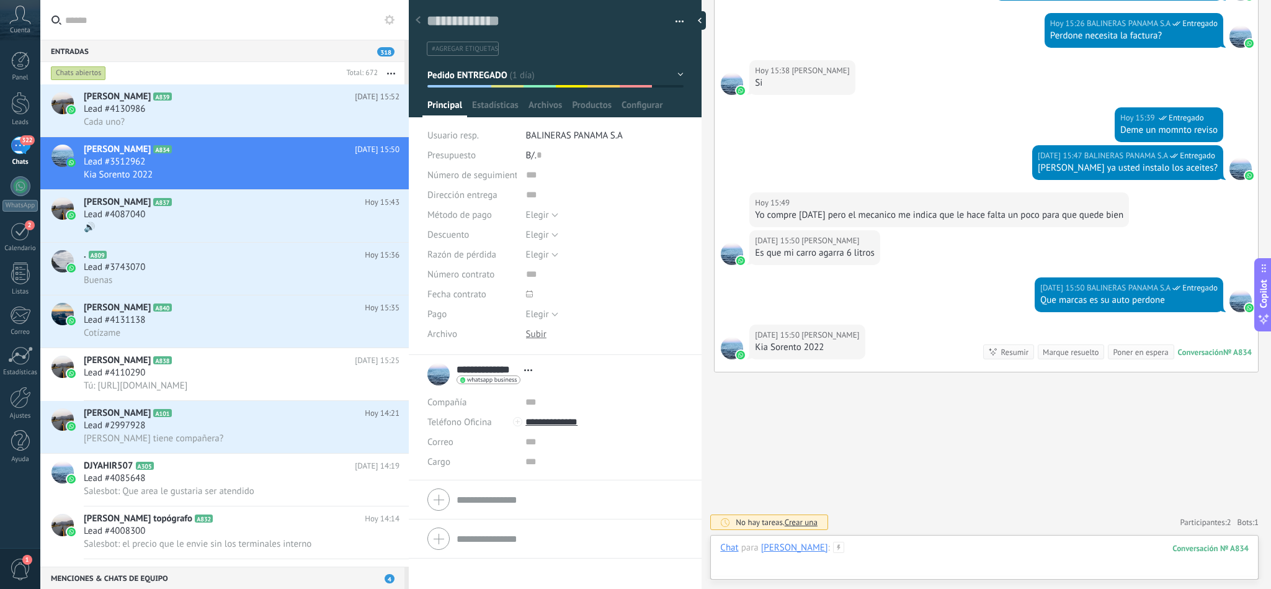
click at [866, 551] on div at bounding box center [984, 560] width 529 height 37
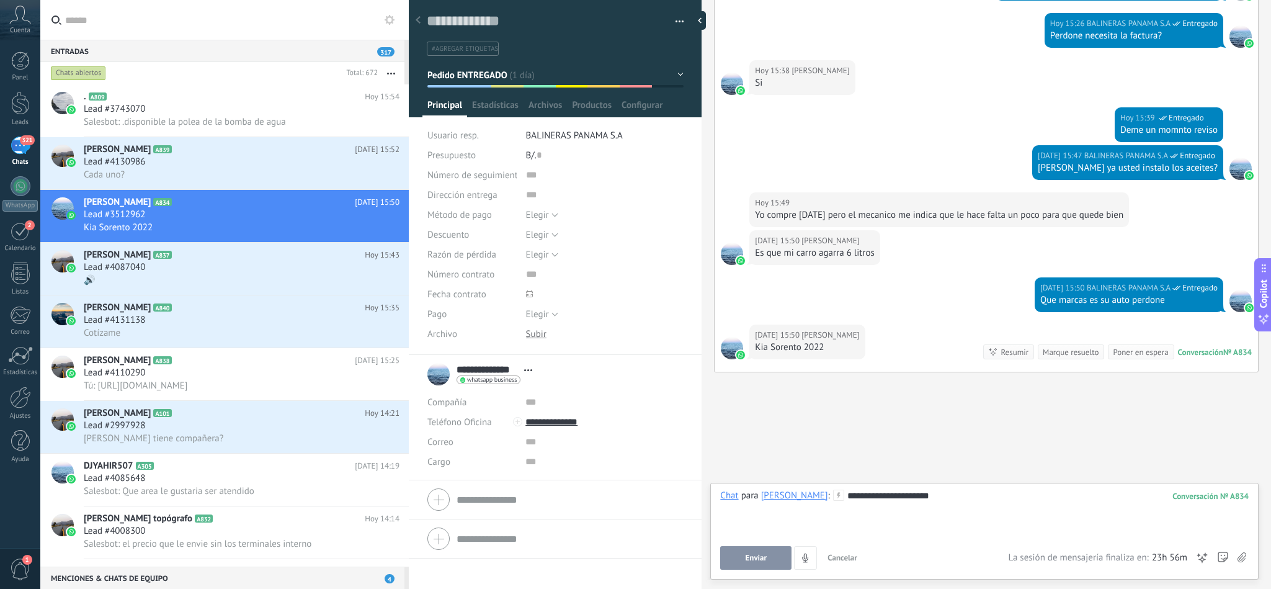
click at [750, 557] on span "Enviar" at bounding box center [757, 557] width 22 height 9
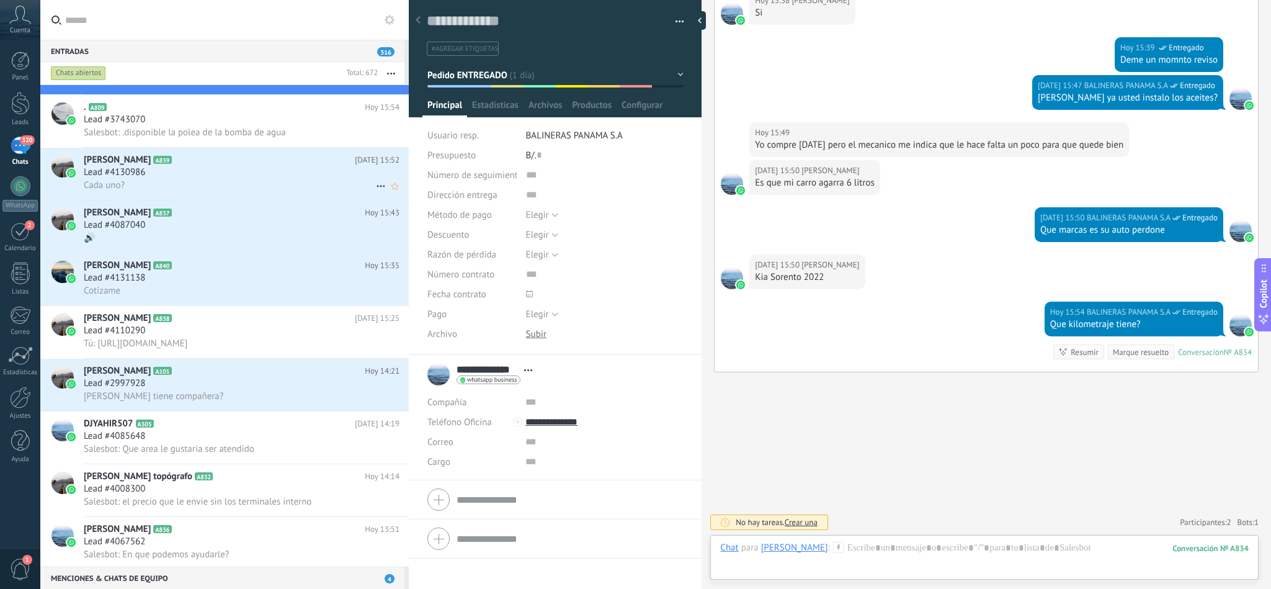
scroll to position [0, 0]
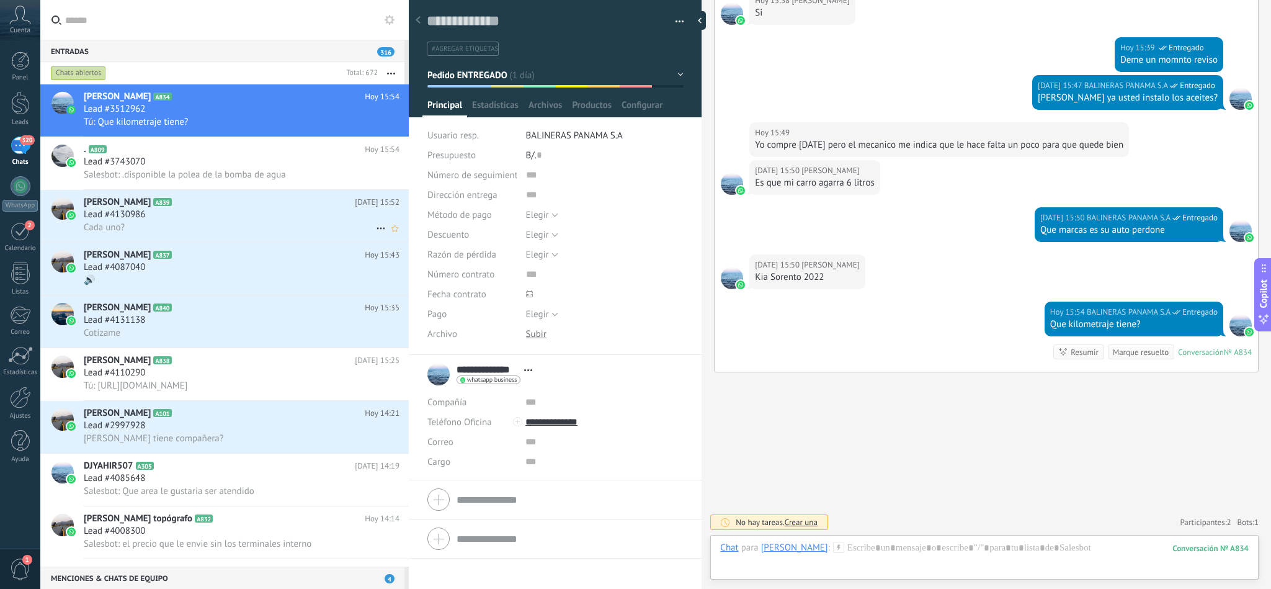
click at [175, 229] on div "Cada uno?" at bounding box center [242, 227] width 316 height 13
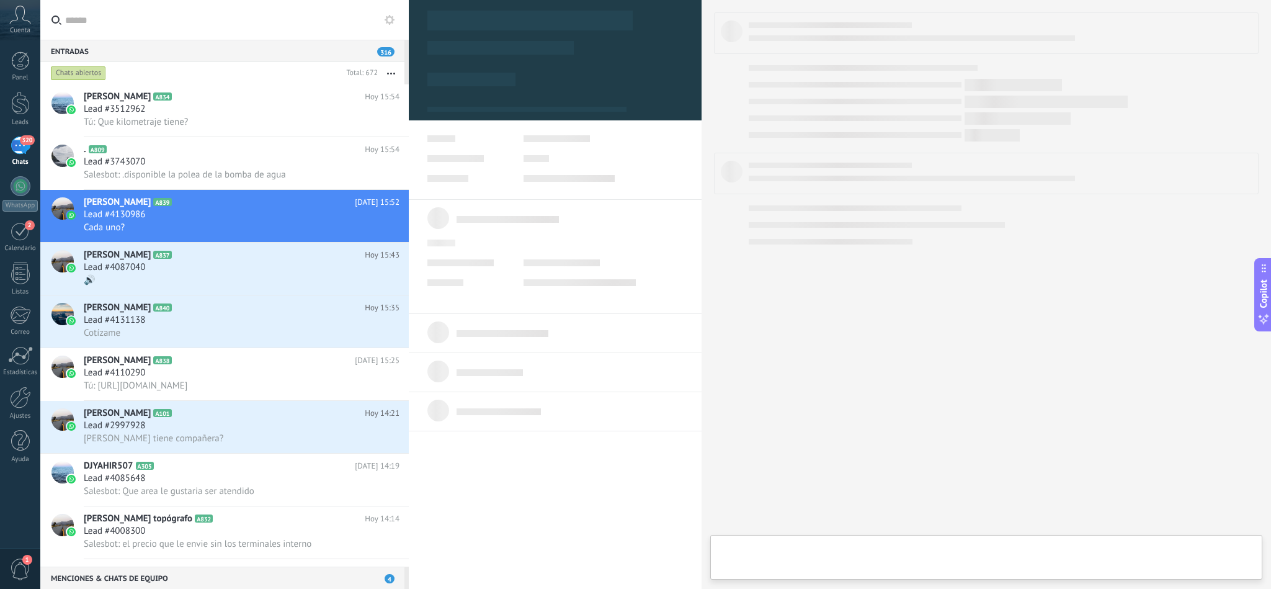
type textarea "**********"
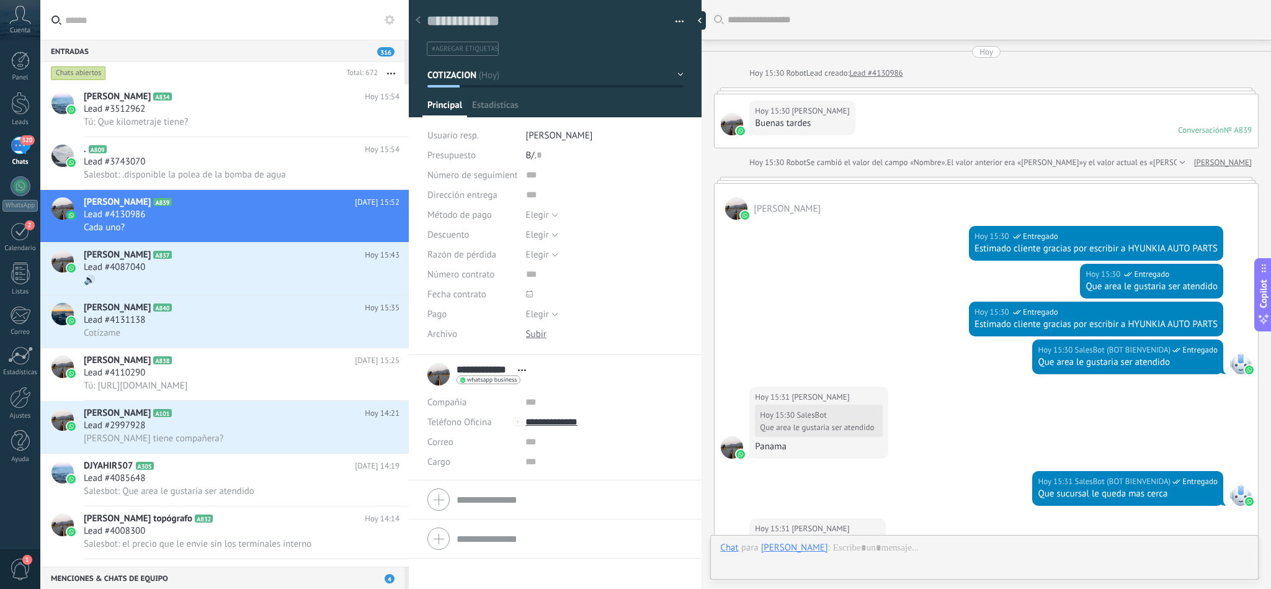
scroll to position [959, 0]
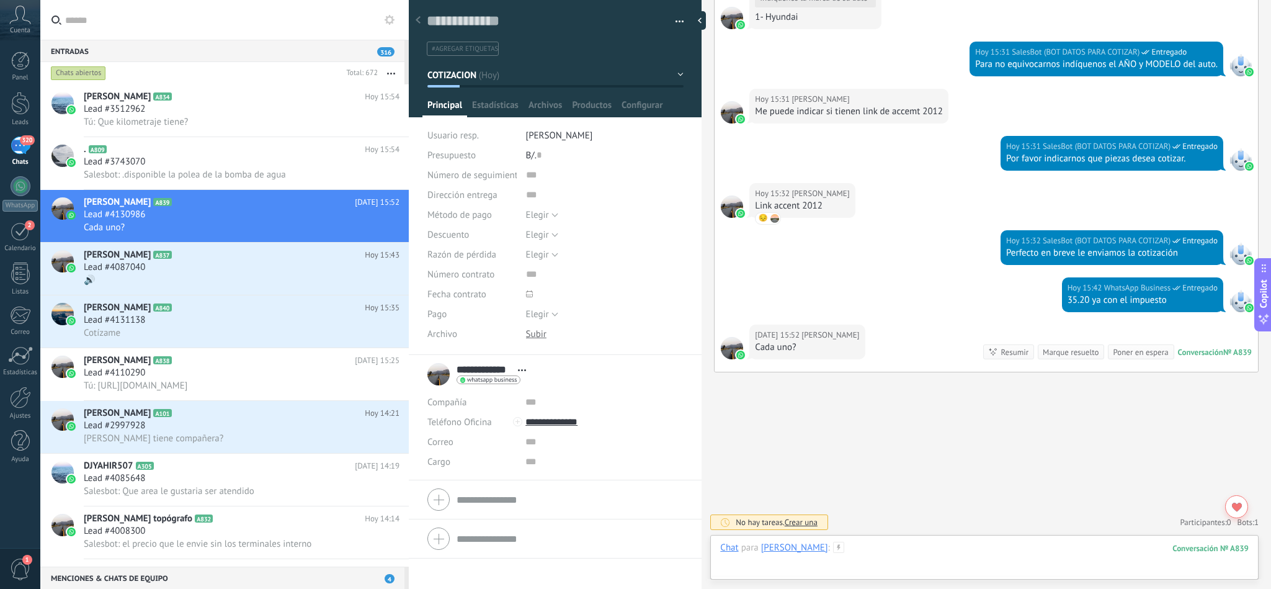
click at [873, 547] on div at bounding box center [984, 560] width 529 height 37
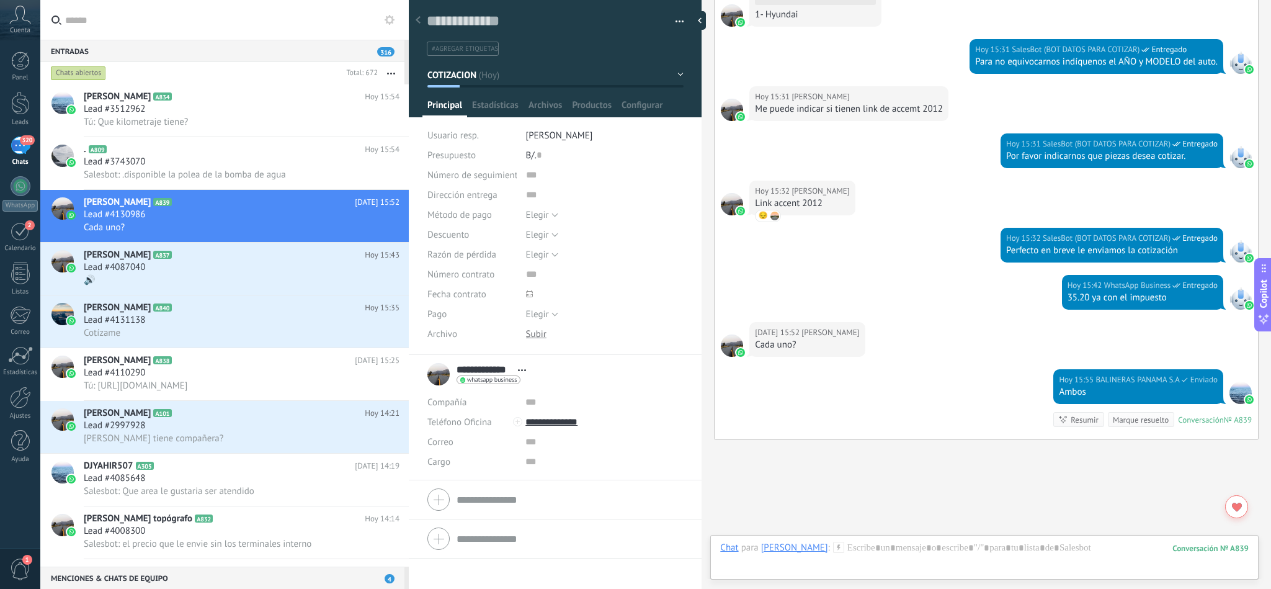
scroll to position [1029, 0]
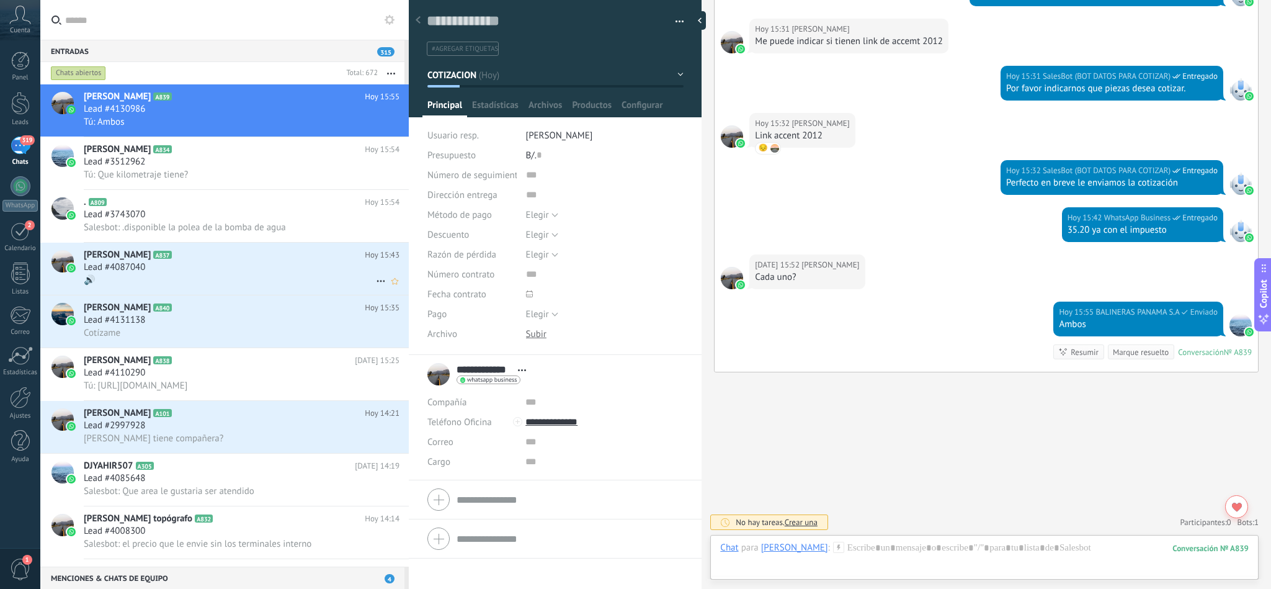
click at [137, 269] on div "[PERSON_NAME] A837 [DATE] 15:43 Lead #4087040 🔊" at bounding box center [246, 269] width 325 height 52
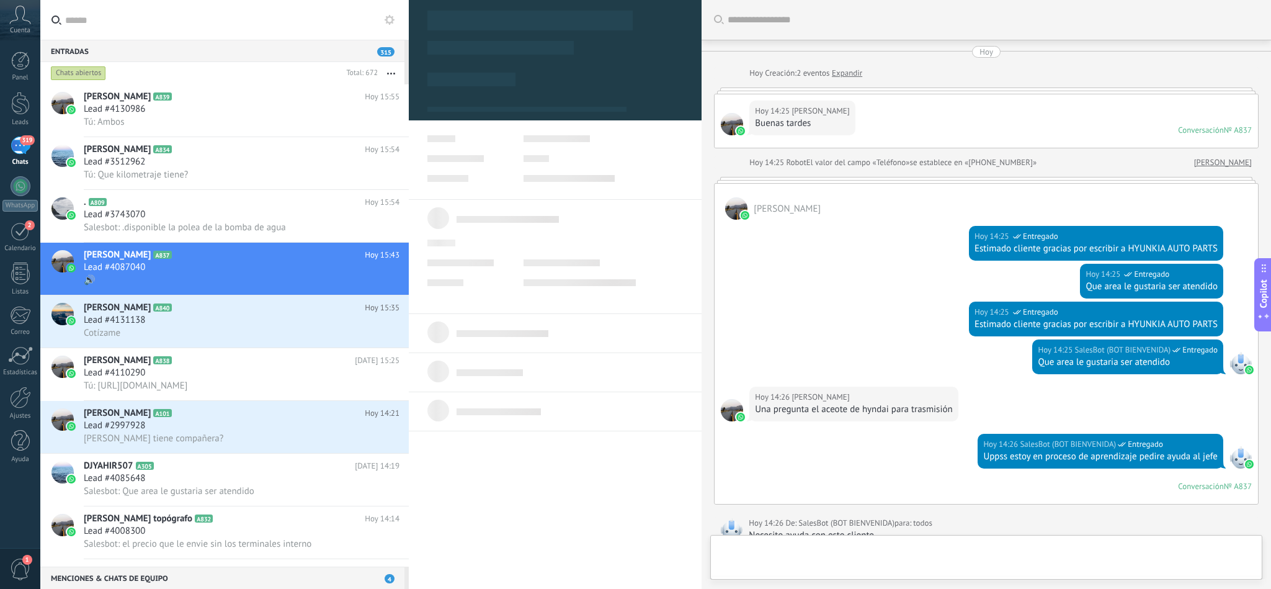
type textarea "**********"
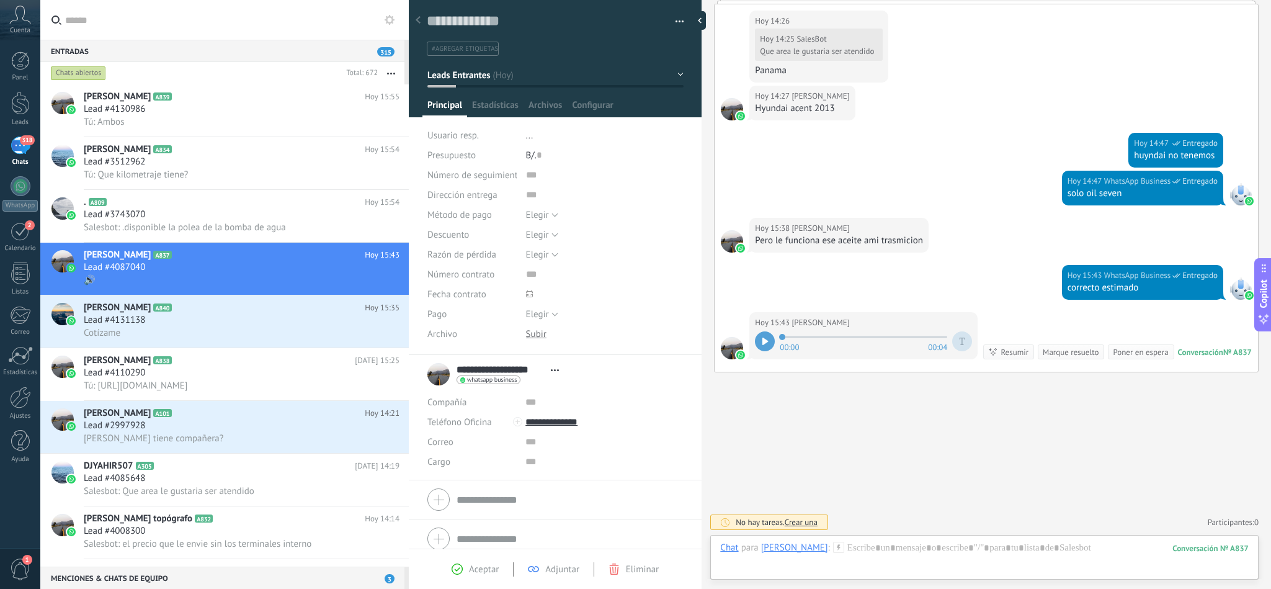
click at [760, 331] on div at bounding box center [765, 341] width 20 height 20
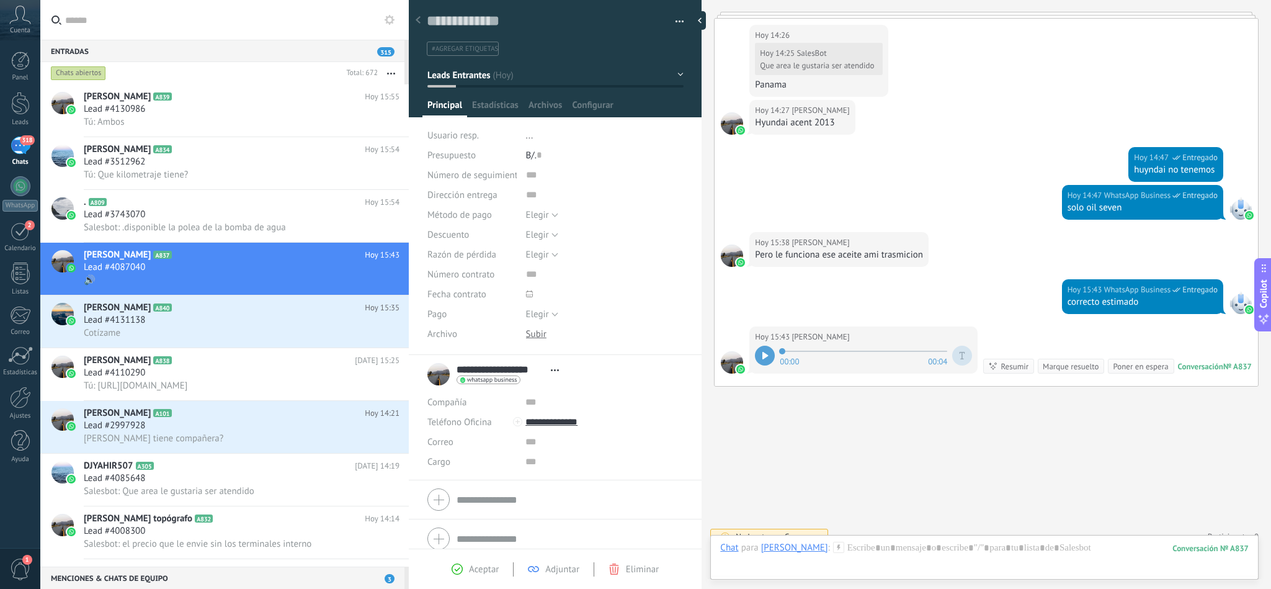
scroll to position [587, 0]
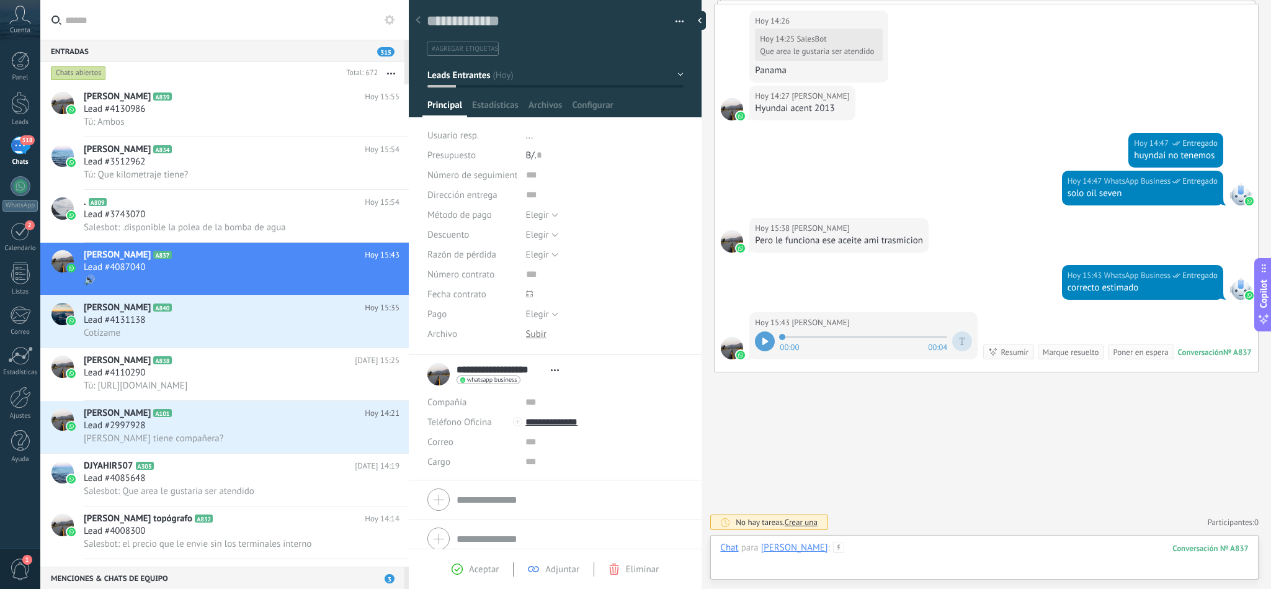
click at [887, 552] on div at bounding box center [984, 560] width 529 height 37
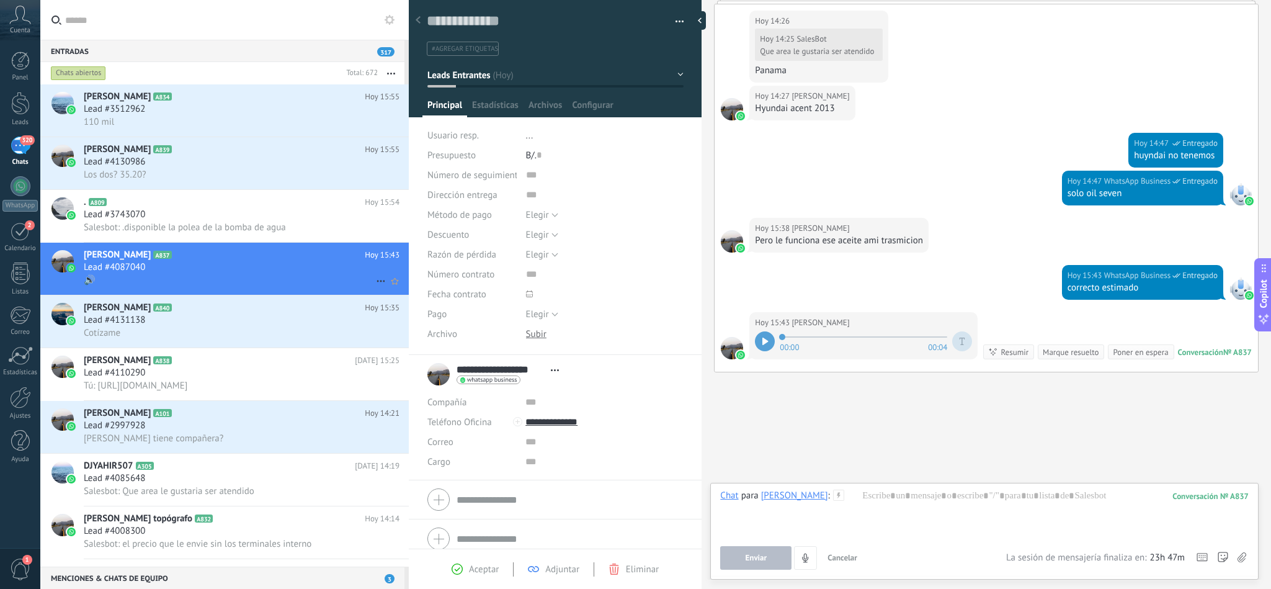
click at [190, 274] on div "Lead #4087040" at bounding box center [242, 267] width 316 height 12
click at [176, 102] on icon at bounding box center [182, 97] width 12 height 12
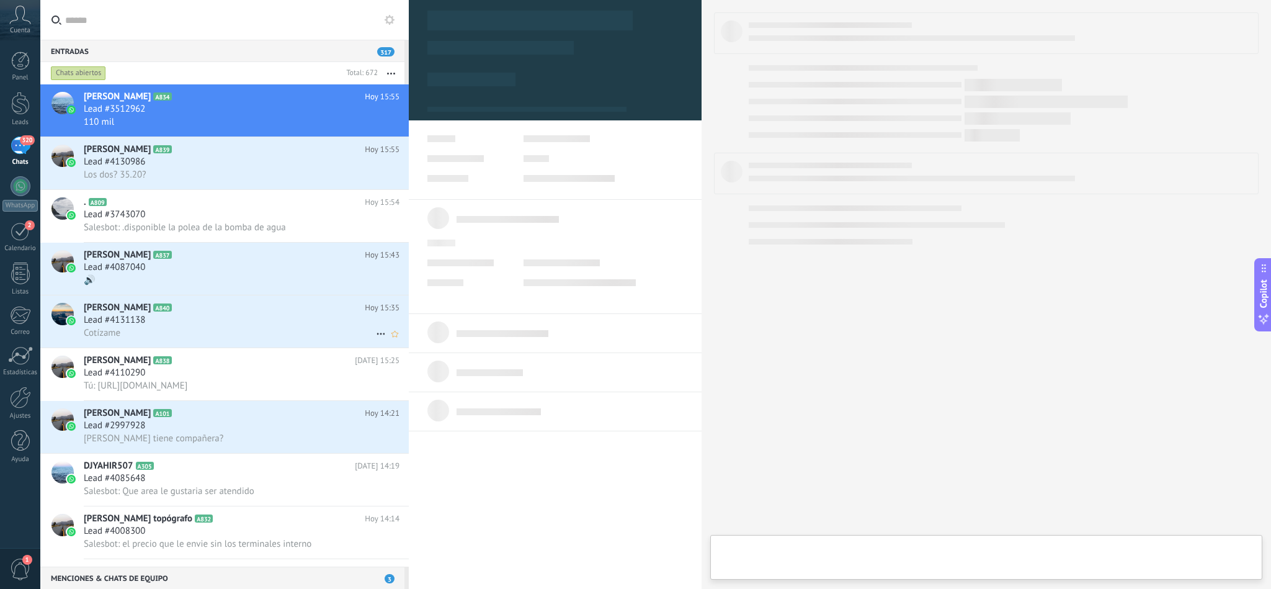
type textarea "**********"
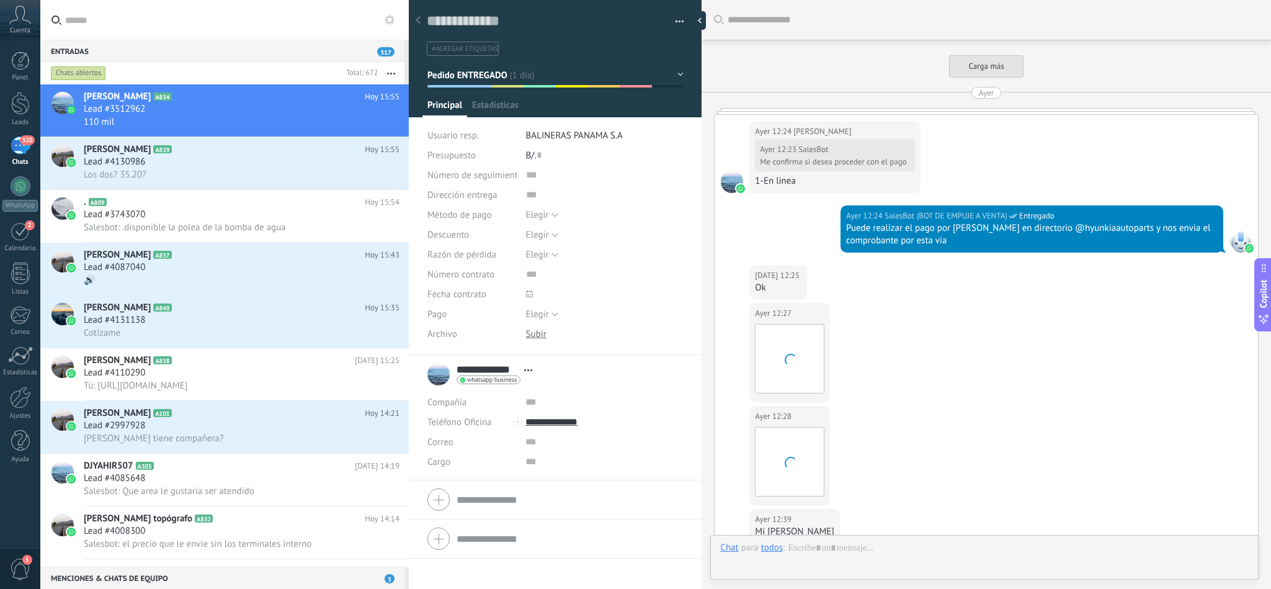
scroll to position [1843, 0]
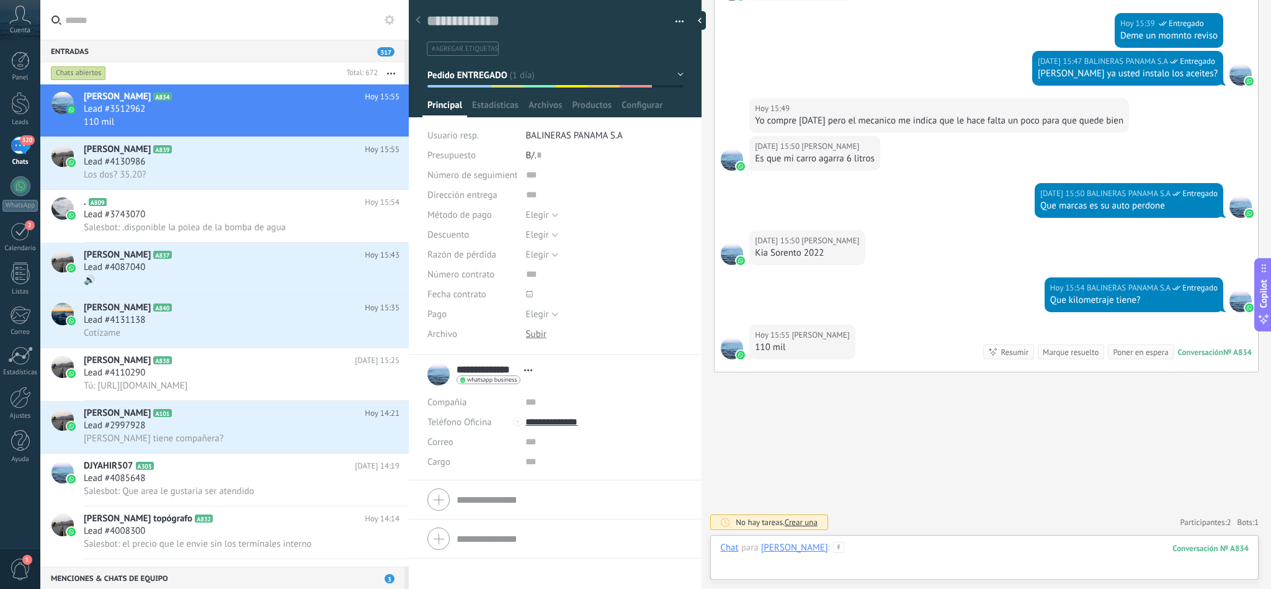
click at [886, 552] on div at bounding box center [984, 560] width 529 height 37
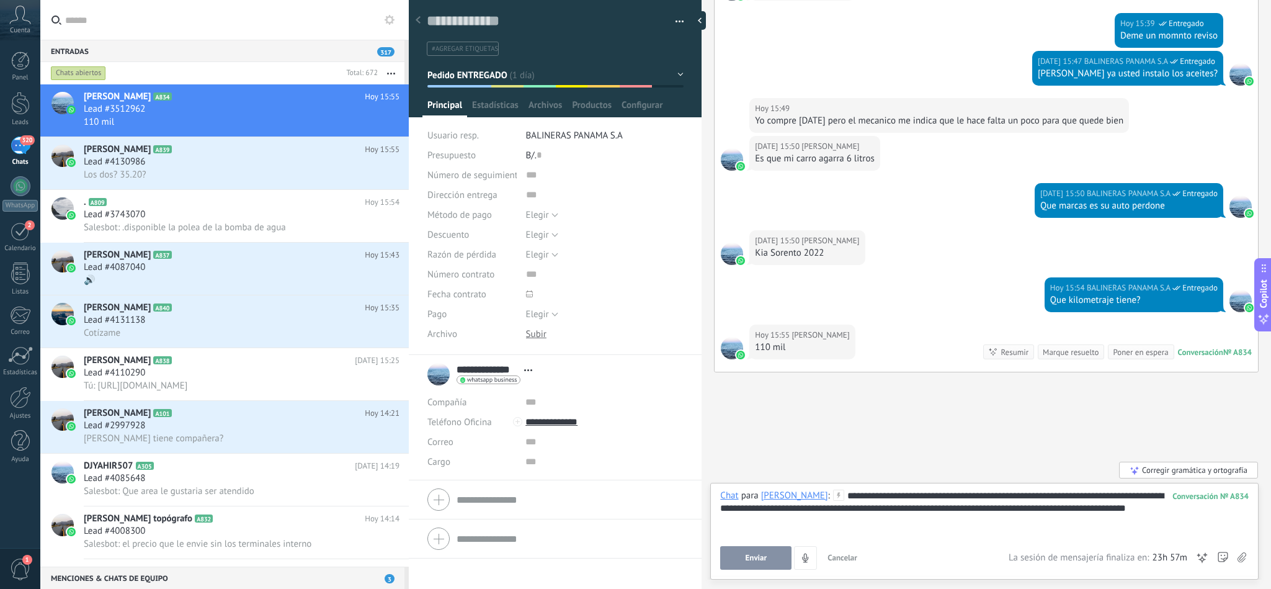
click at [1044, 494] on div "**********" at bounding box center [984, 513] width 528 height 47
click at [1154, 503] on div "**********" at bounding box center [984, 513] width 528 height 47
click at [799, 506] on div "**********" at bounding box center [984, 513] width 528 height 47
click at [1205, 512] on div "**********" at bounding box center [984, 513] width 528 height 47
drag, startPoint x: 1205, startPoint y: 506, endPoint x: 1163, endPoint y: 508, distance: 41.6
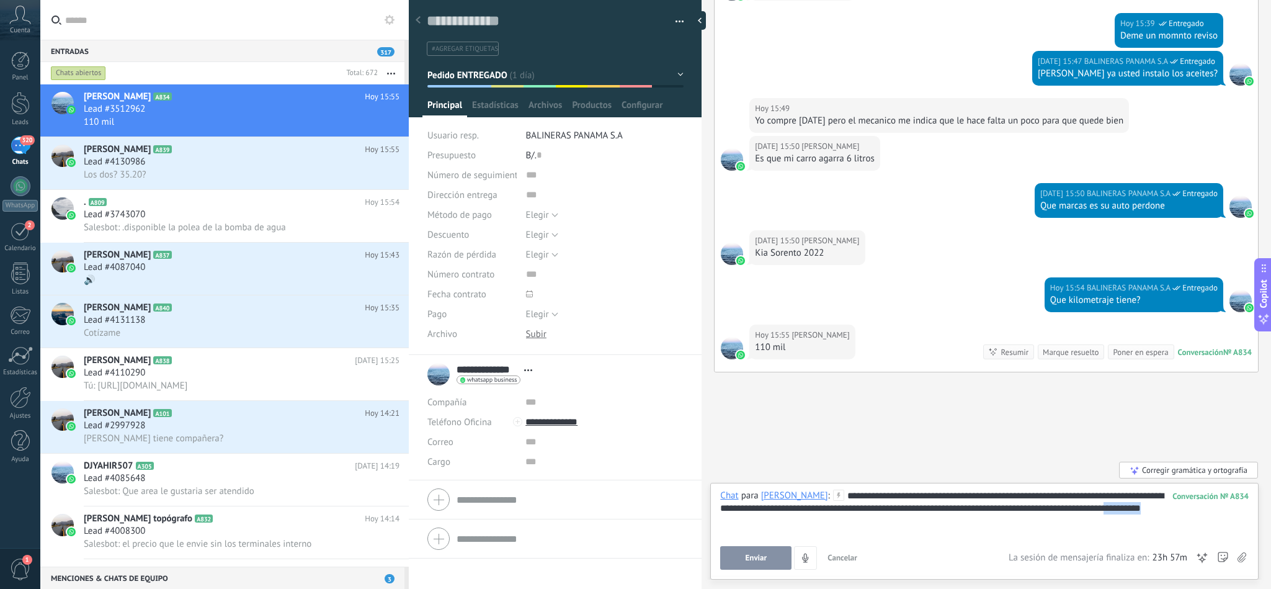
click at [1163, 508] on div "**********" at bounding box center [984, 513] width 528 height 47
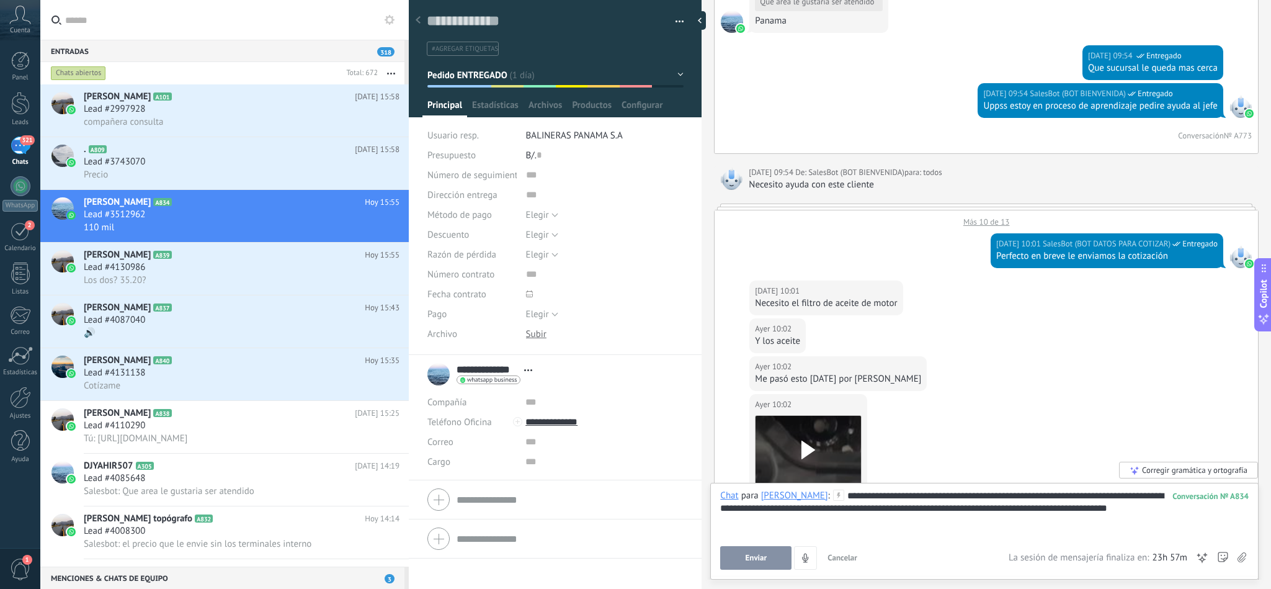
scroll to position [838, 0]
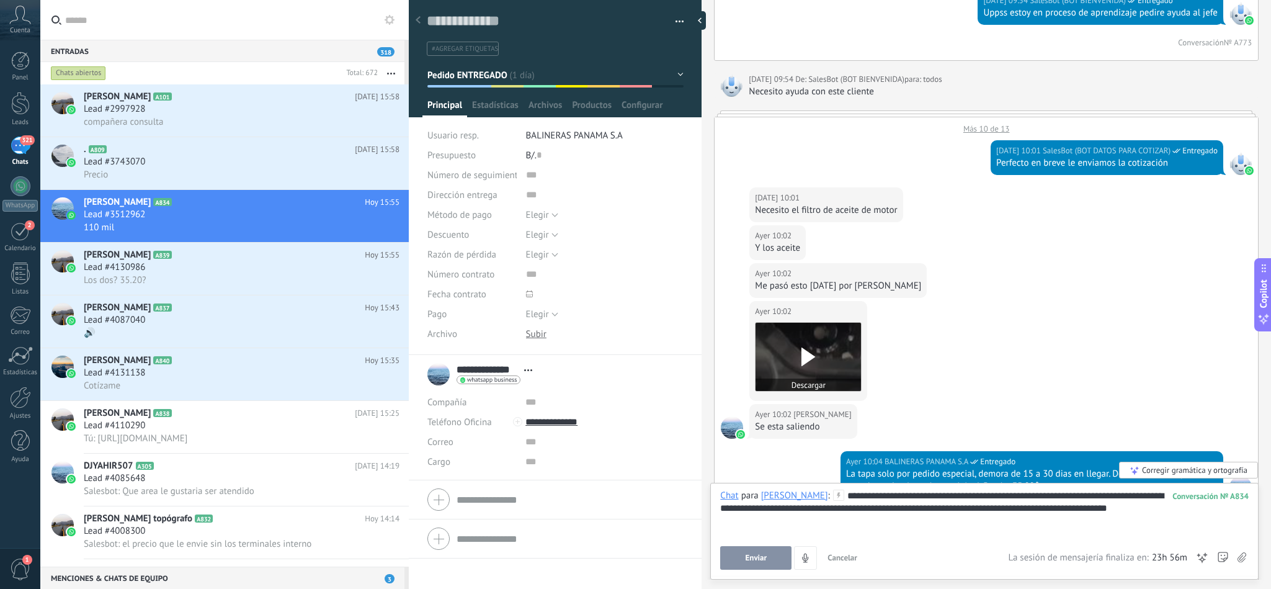
click at [812, 345] on div at bounding box center [808, 357] width 105 height 68
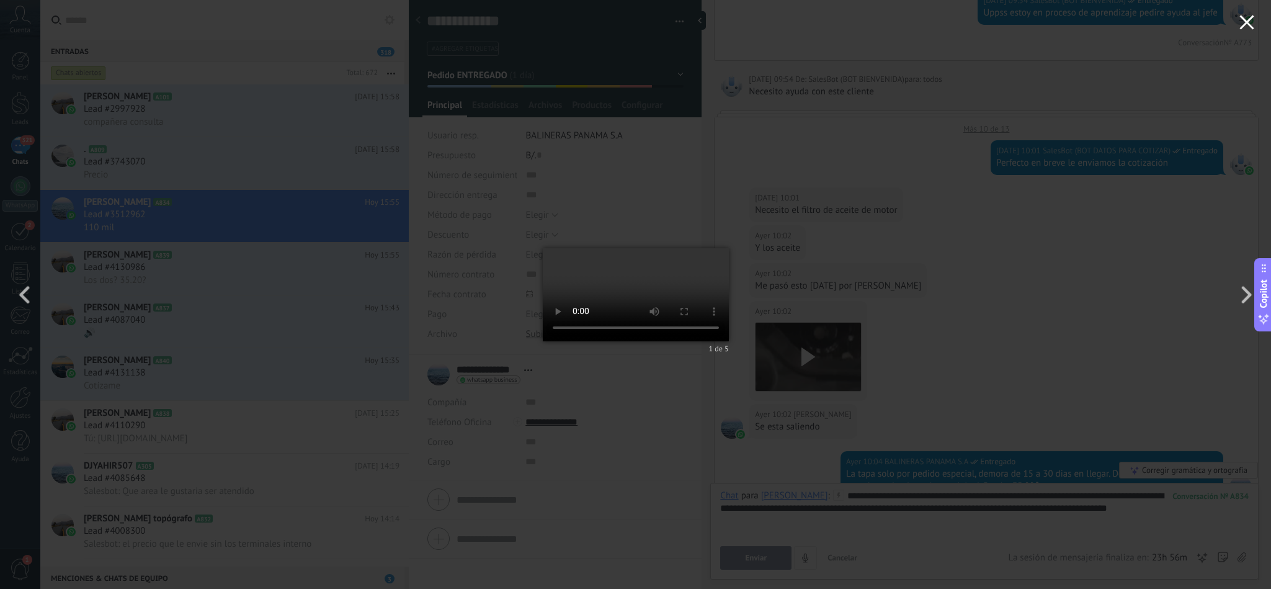
click at [1253, 22] on icon "button" at bounding box center [1247, 22] width 15 height 15
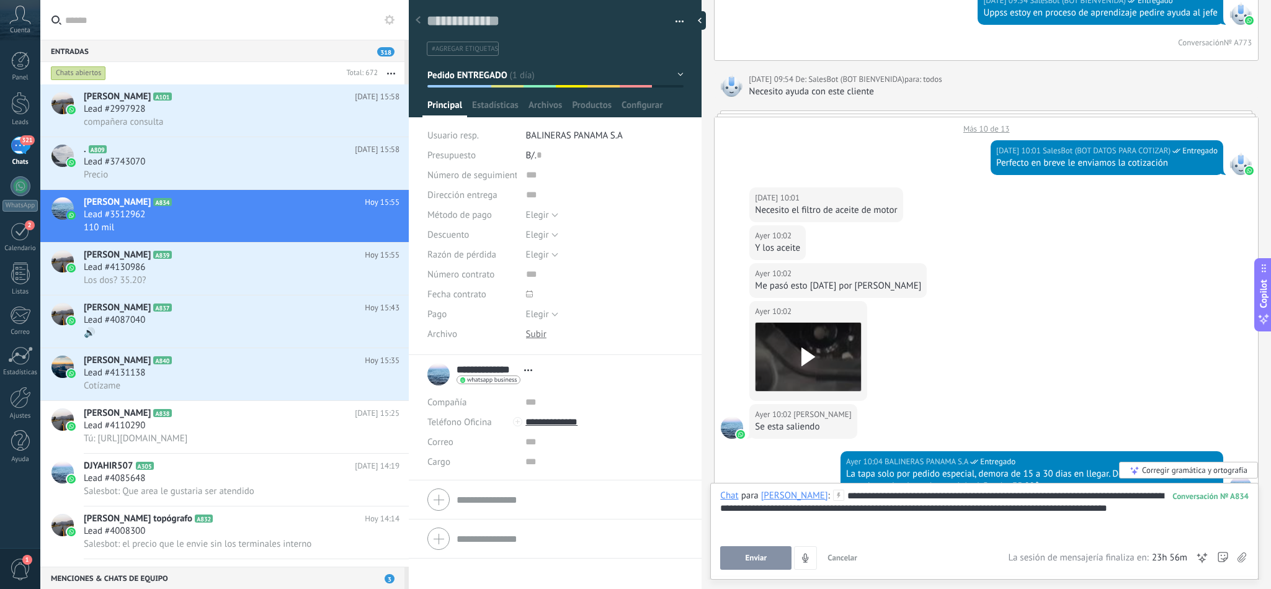
click at [1183, 511] on div "**********" at bounding box center [984, 513] width 528 height 47
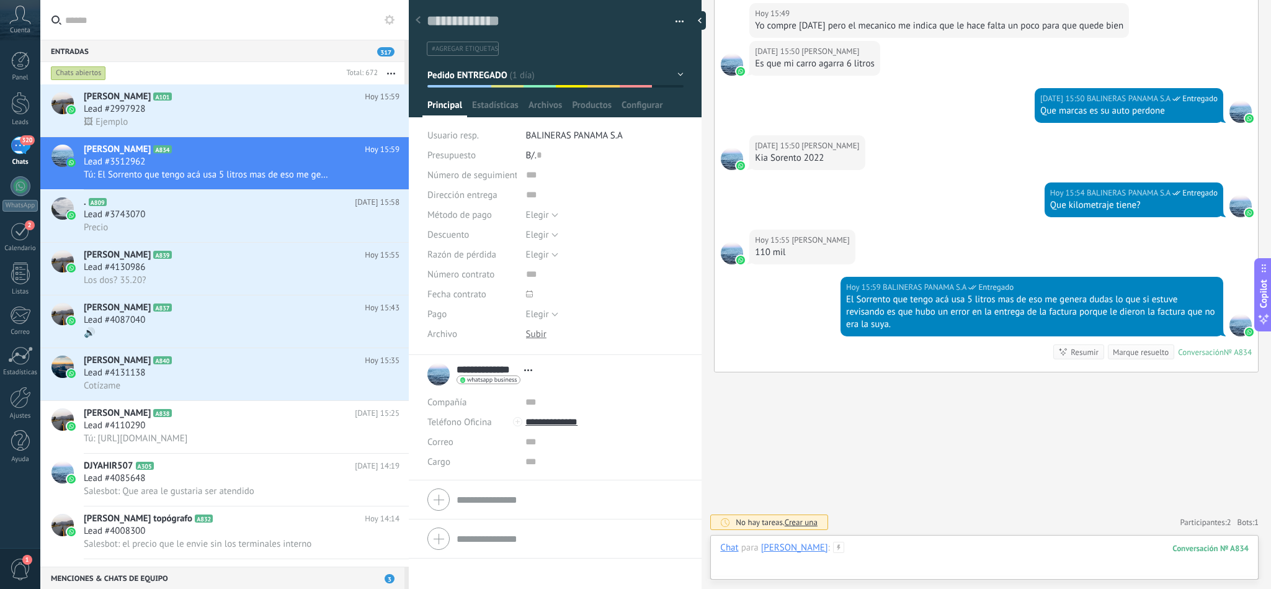
click at [881, 545] on div at bounding box center [984, 560] width 529 height 37
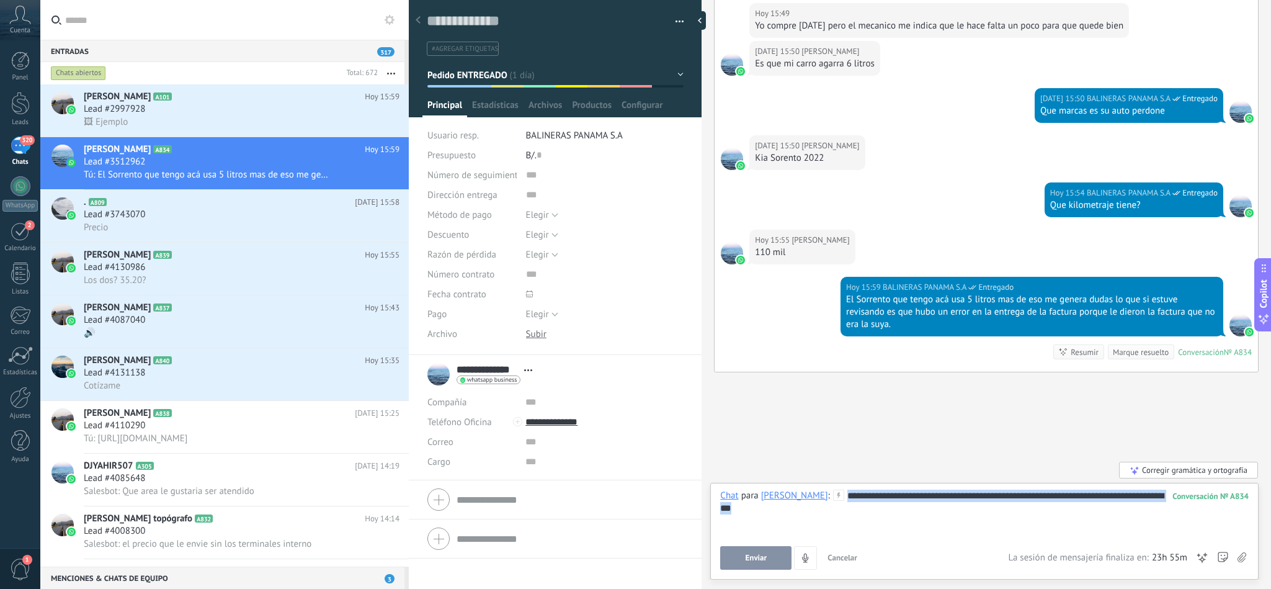
drag, startPoint x: 763, startPoint y: 516, endPoint x: 840, endPoint y: 496, distance: 79.0
click at [840, 496] on div "**********" at bounding box center [984, 513] width 528 height 47
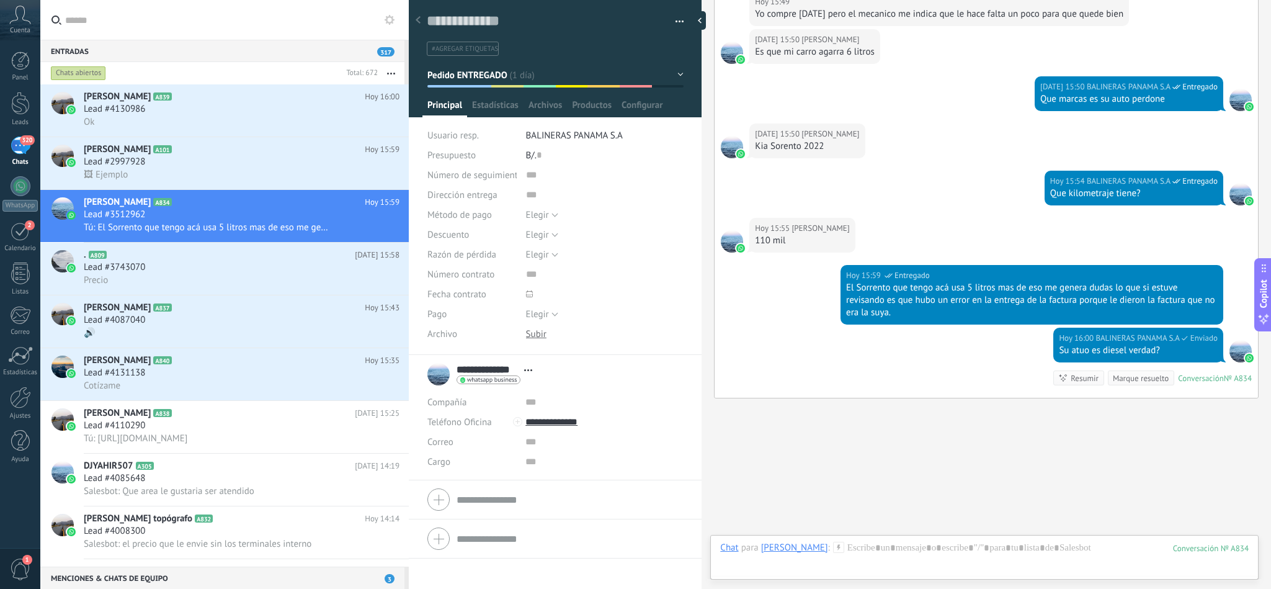
scroll to position [4644, 0]
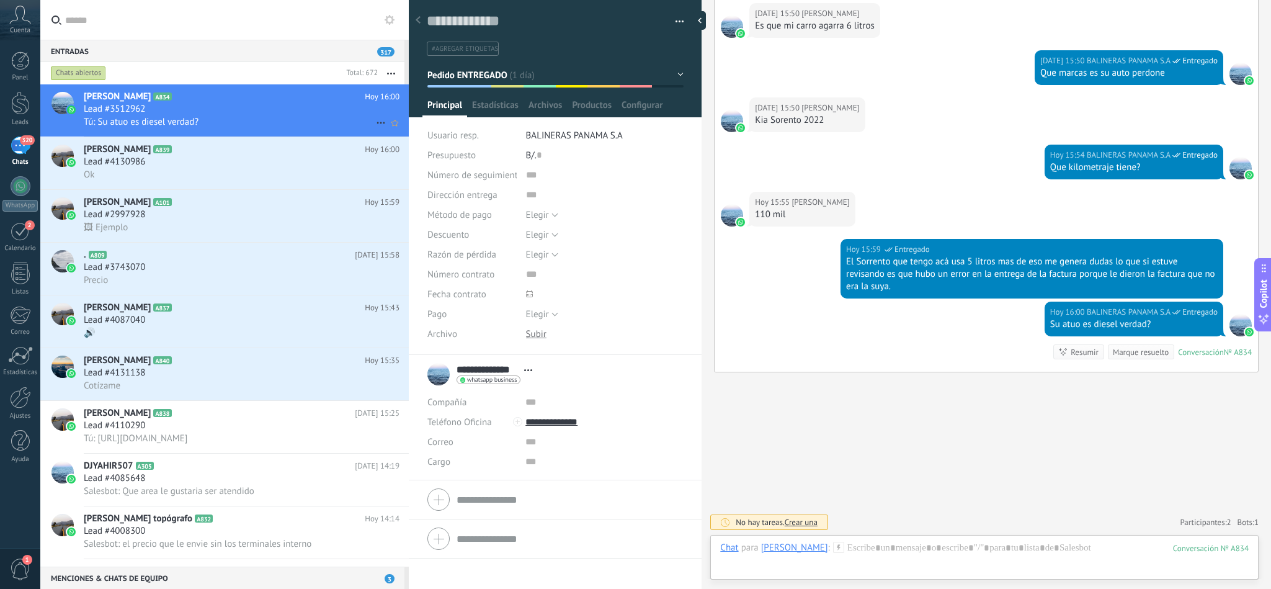
click at [179, 108] on div "Lead #3512962" at bounding box center [242, 109] width 316 height 12
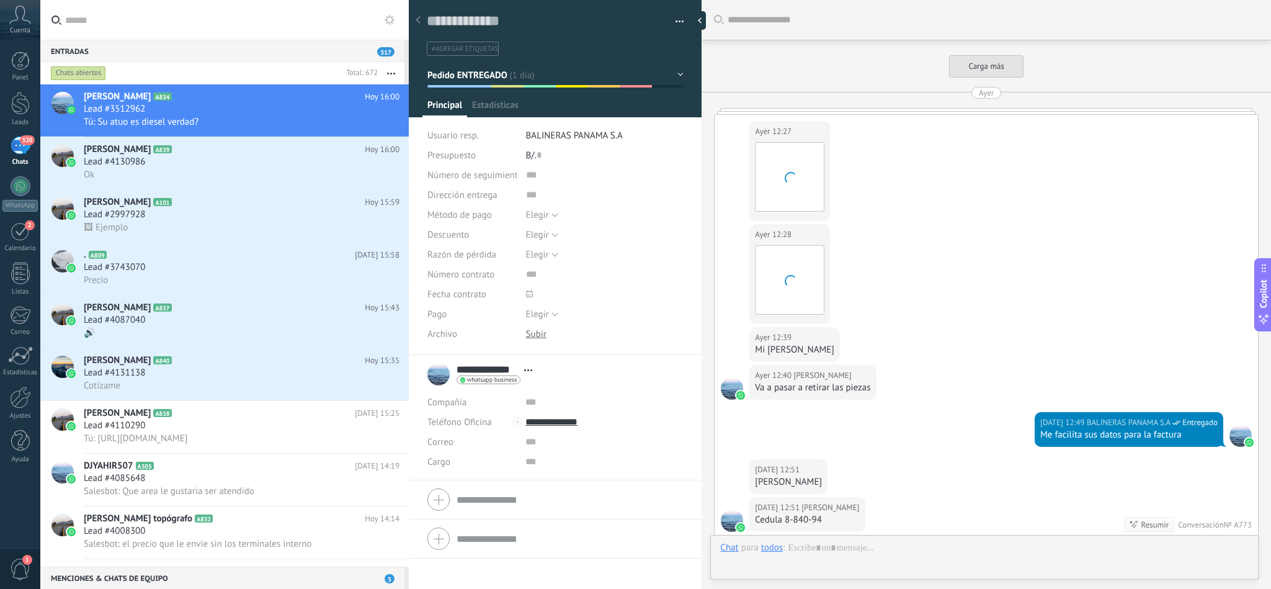
scroll to position [19, 0]
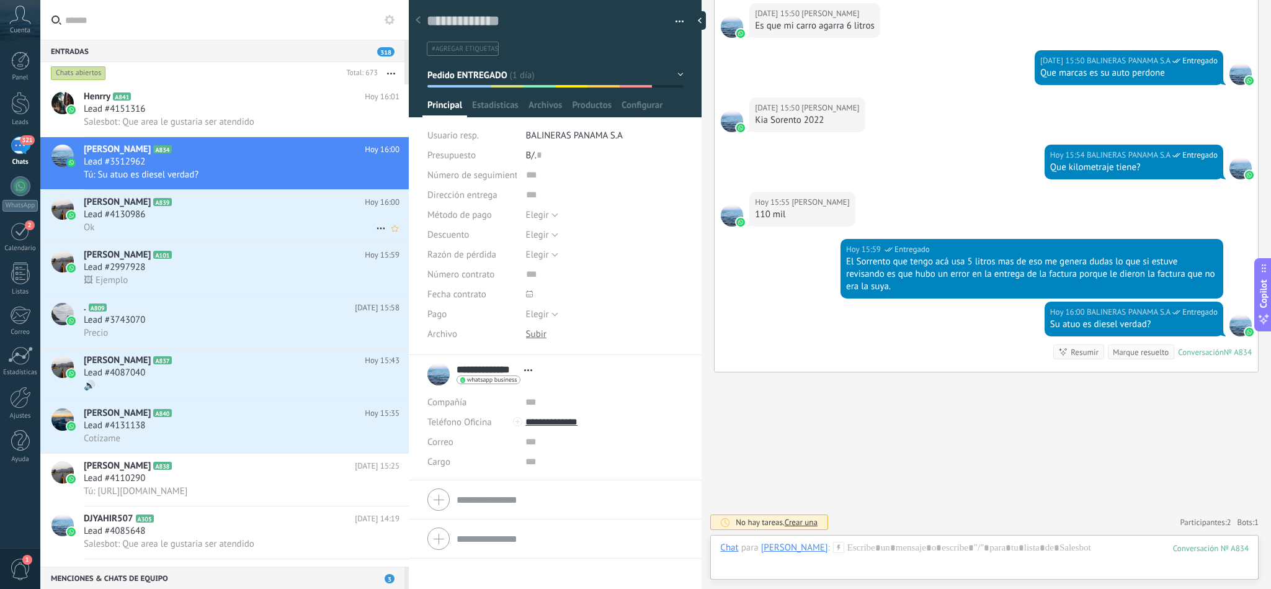
click at [154, 216] on div "Lead #4130986" at bounding box center [242, 214] width 316 height 12
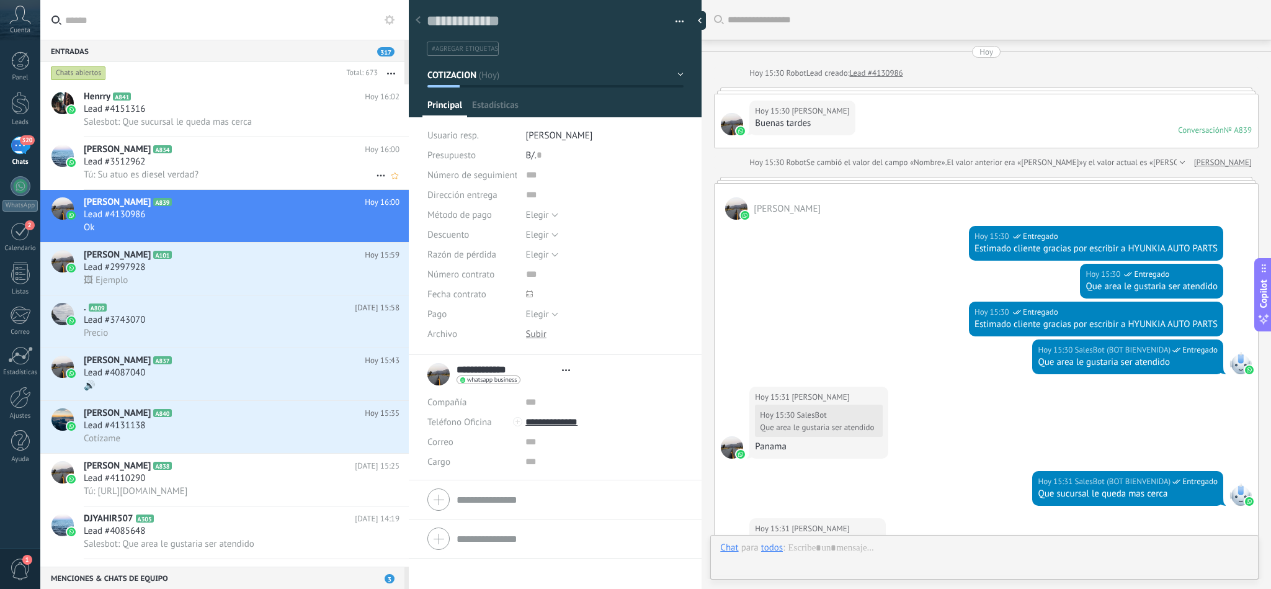
click at [176, 176] on span "Tú: Su atuo es diesel verdad?" at bounding box center [141, 175] width 115 height 12
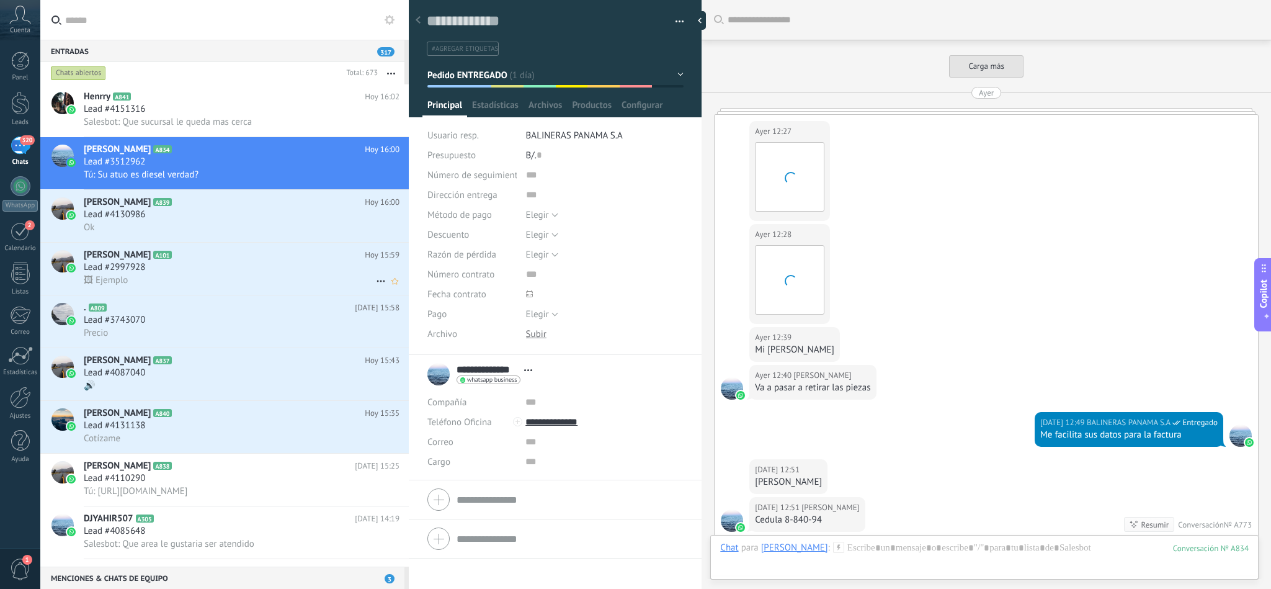
scroll to position [1701, 0]
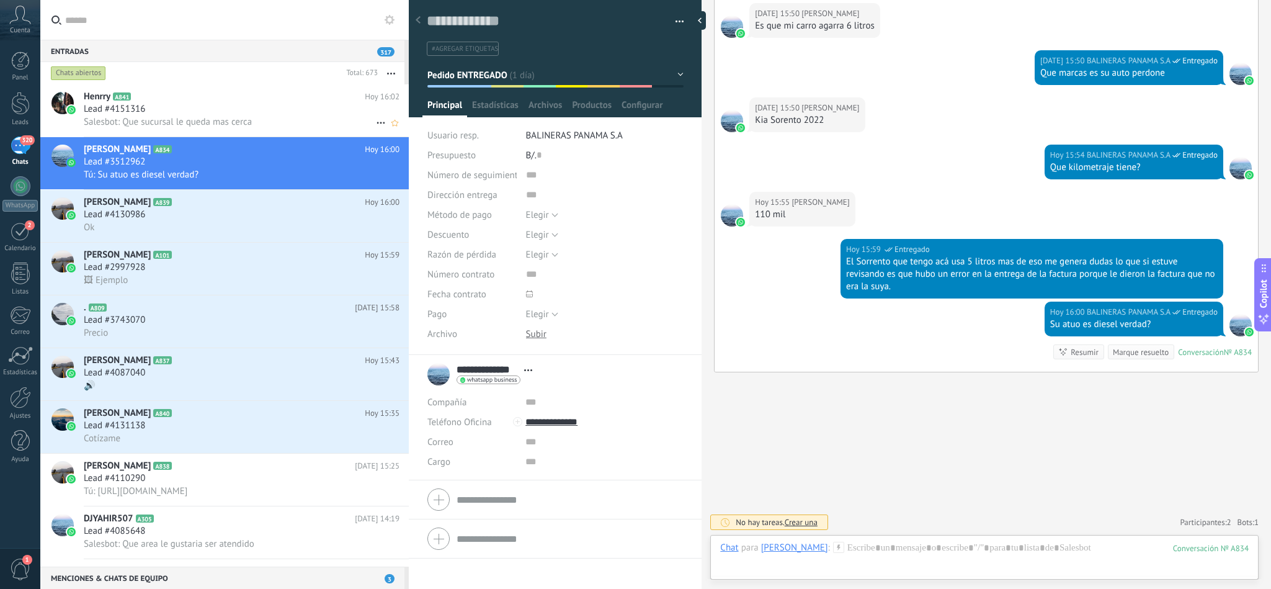
click at [207, 118] on span "Salesbot: Que sucursal le queda mas cerca" at bounding box center [168, 122] width 168 height 12
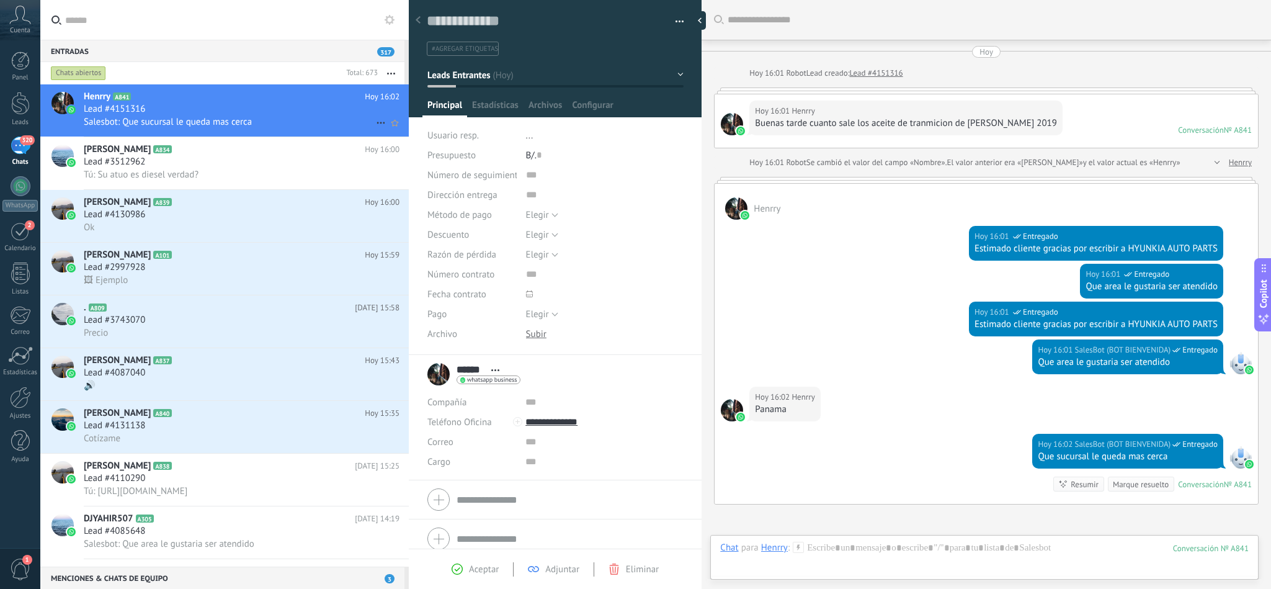
scroll to position [134, 0]
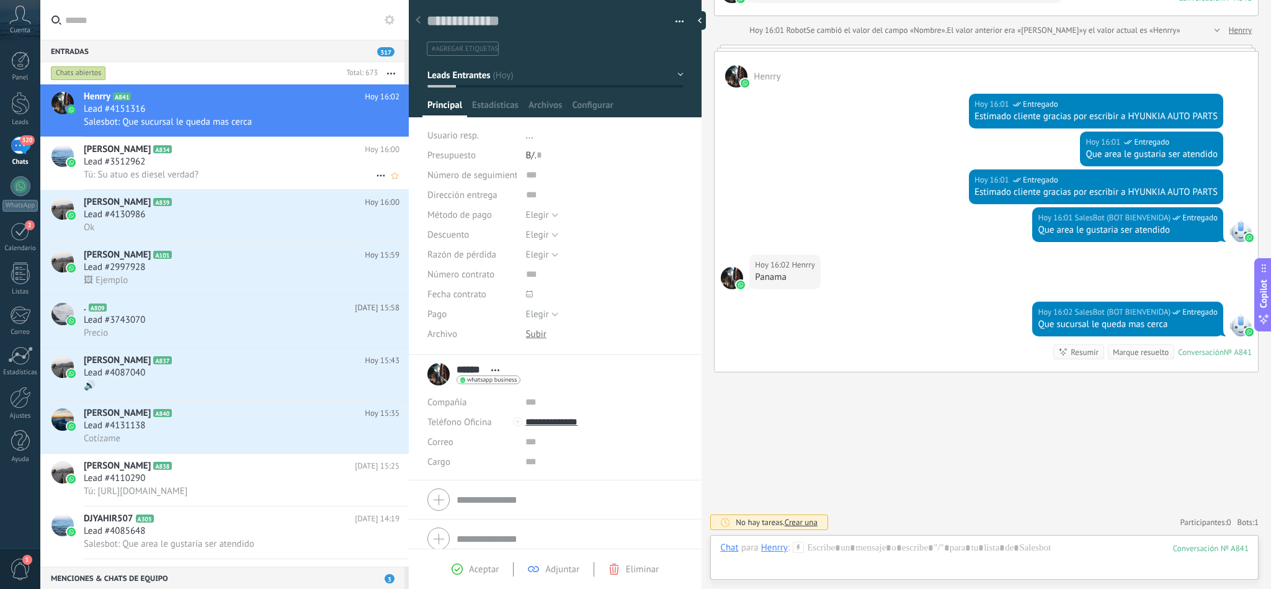
click at [198, 177] on h3 "Tú: Su atuo es diesel verdad?" at bounding box center [144, 175] width 121 height 12
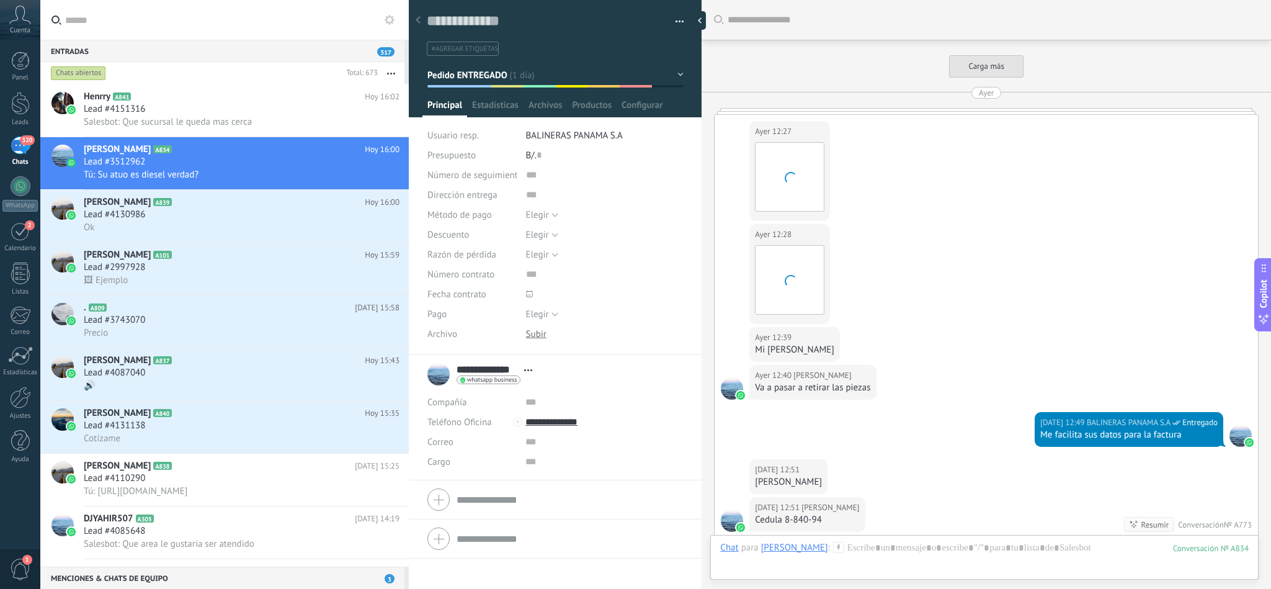
scroll to position [1701, 0]
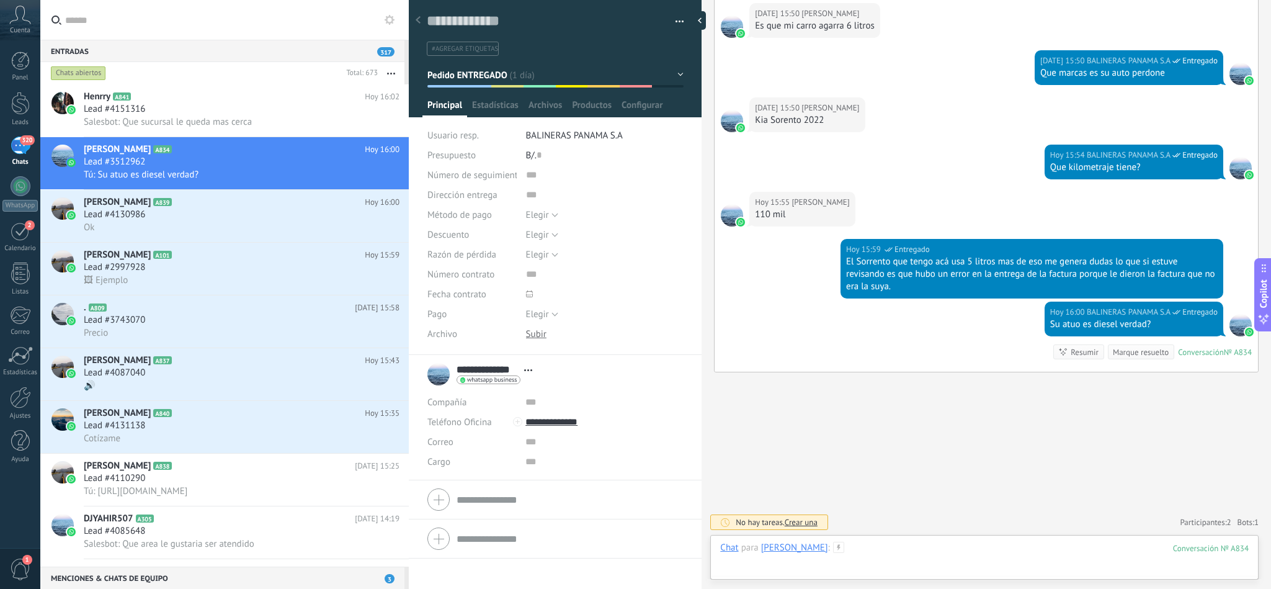
click at [903, 546] on div at bounding box center [984, 560] width 529 height 37
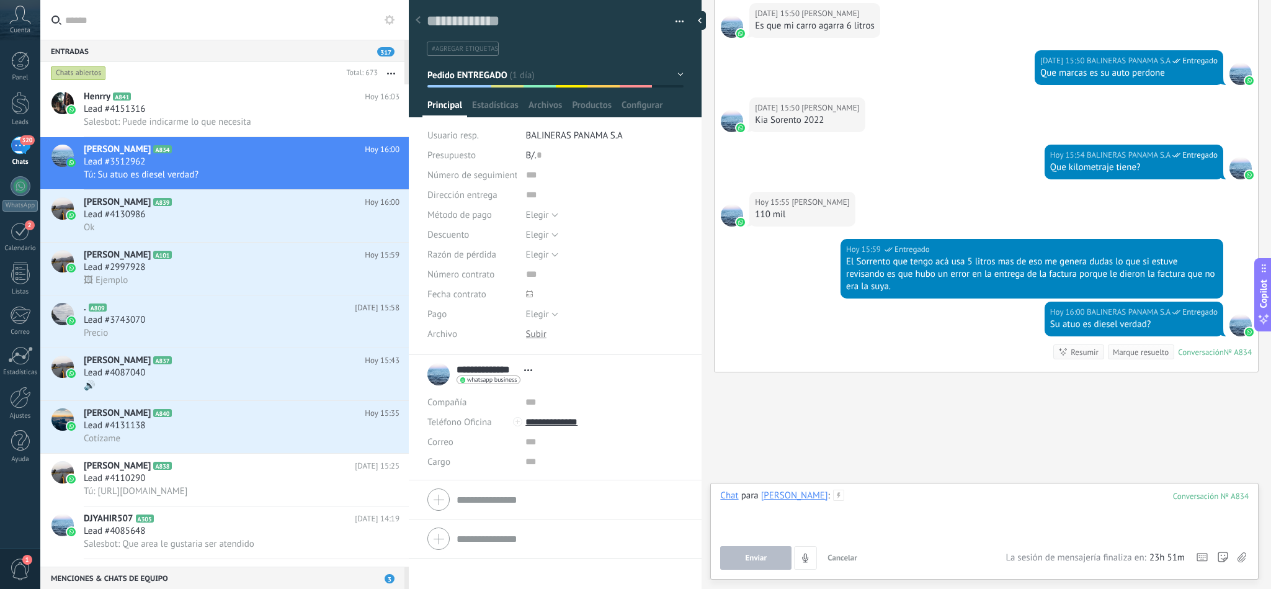
click at [871, 501] on div at bounding box center [984, 513] width 529 height 47
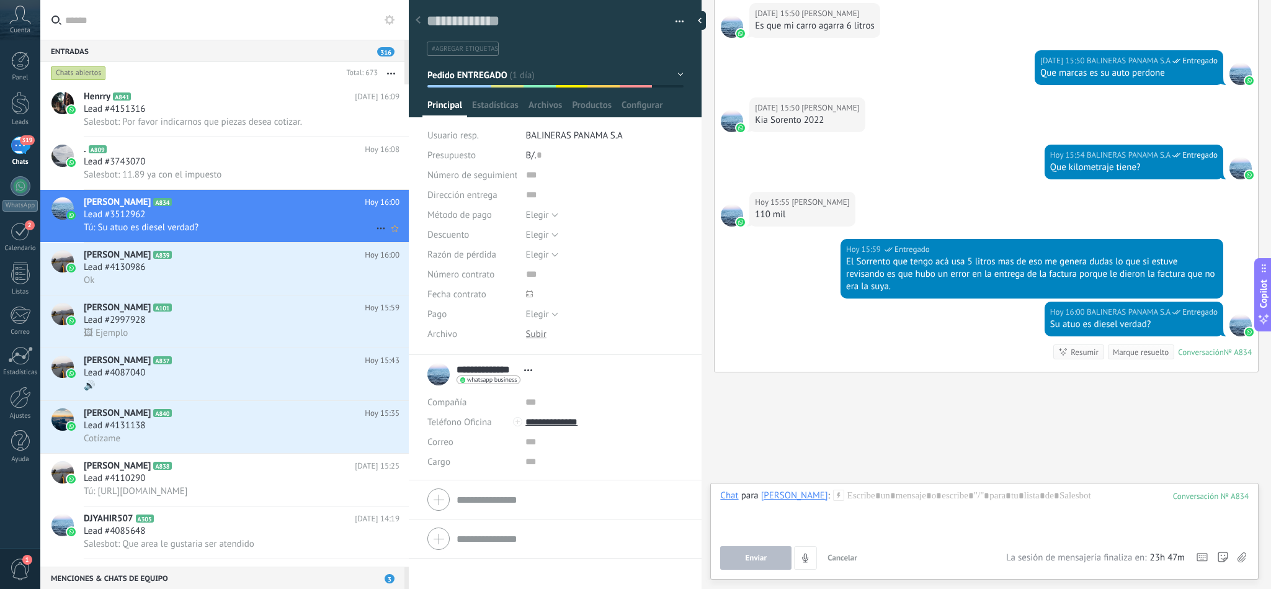
click at [159, 206] on span "A834" at bounding box center [162, 202] width 18 height 8
click at [199, 221] on div "Lead #3512962" at bounding box center [242, 214] width 316 height 12
click at [208, 221] on div "Lead #3512962" at bounding box center [242, 214] width 316 height 12
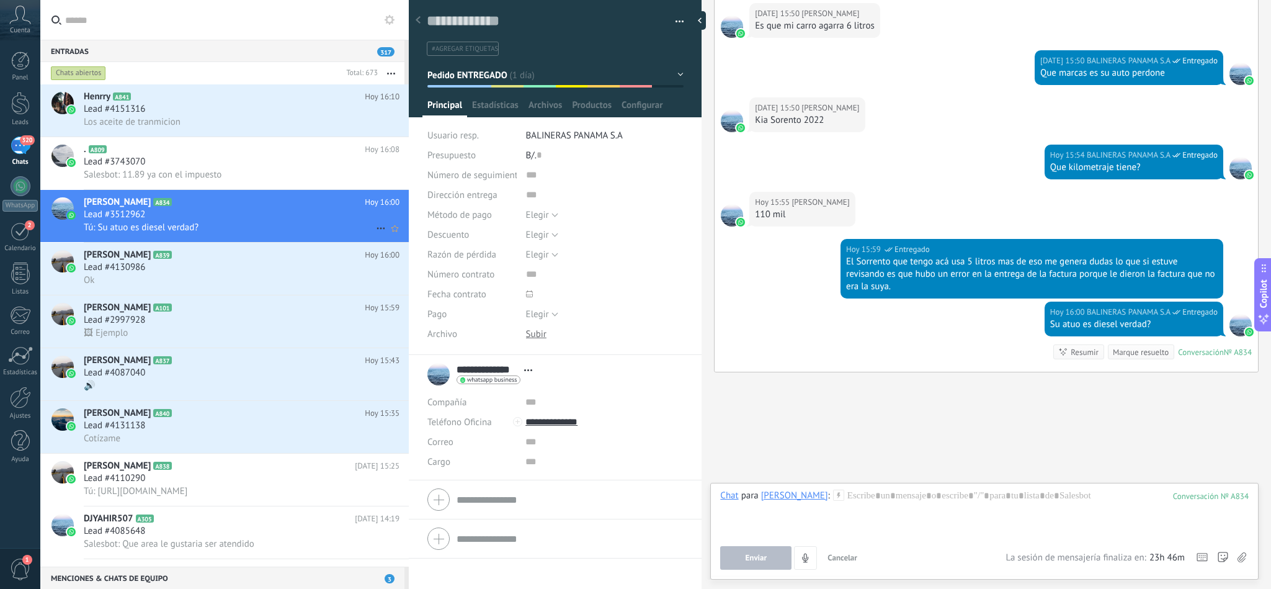
click at [197, 230] on span "Tú: Su atuo es diesel verdad?" at bounding box center [141, 228] width 115 height 12
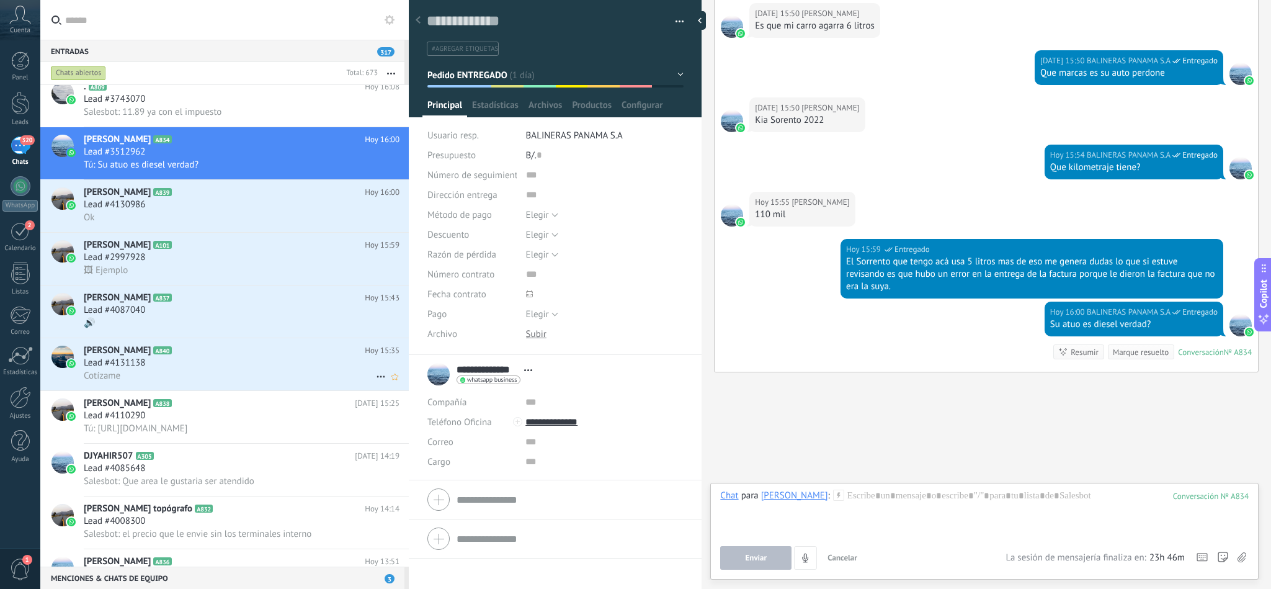
scroll to position [0, 0]
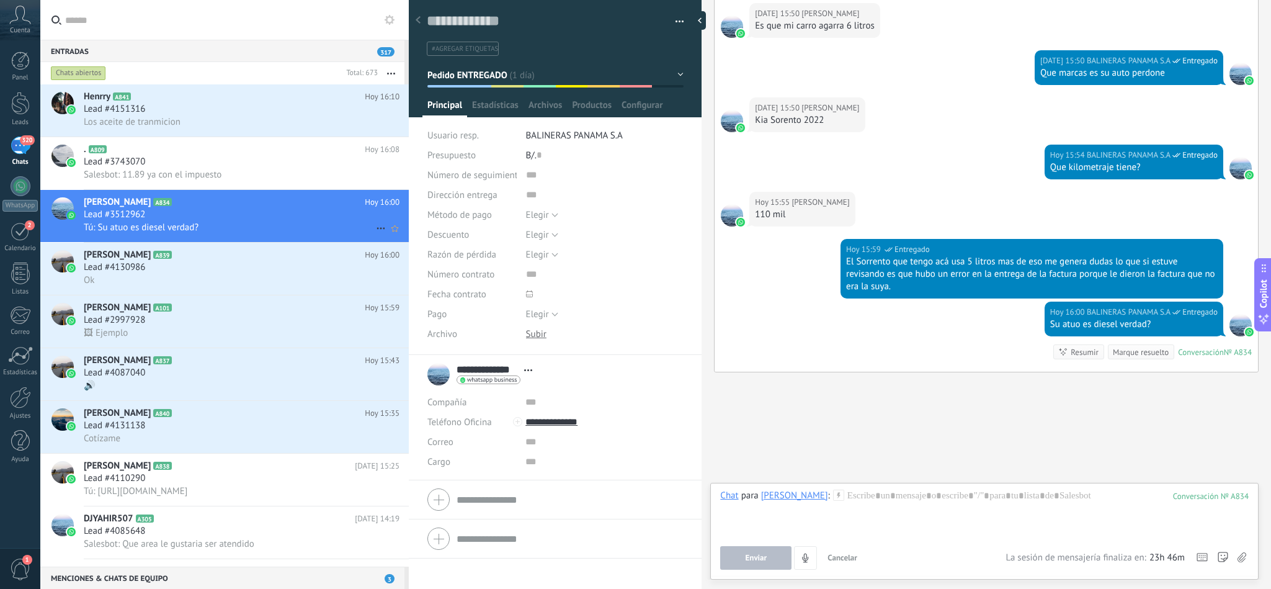
click at [190, 221] on div "Lead #3512962" at bounding box center [242, 214] width 316 height 12
click at [192, 255] on div "[PERSON_NAME] A839 [DATE] 16:00 Lead #4130986 Ok" at bounding box center [246, 269] width 325 height 52
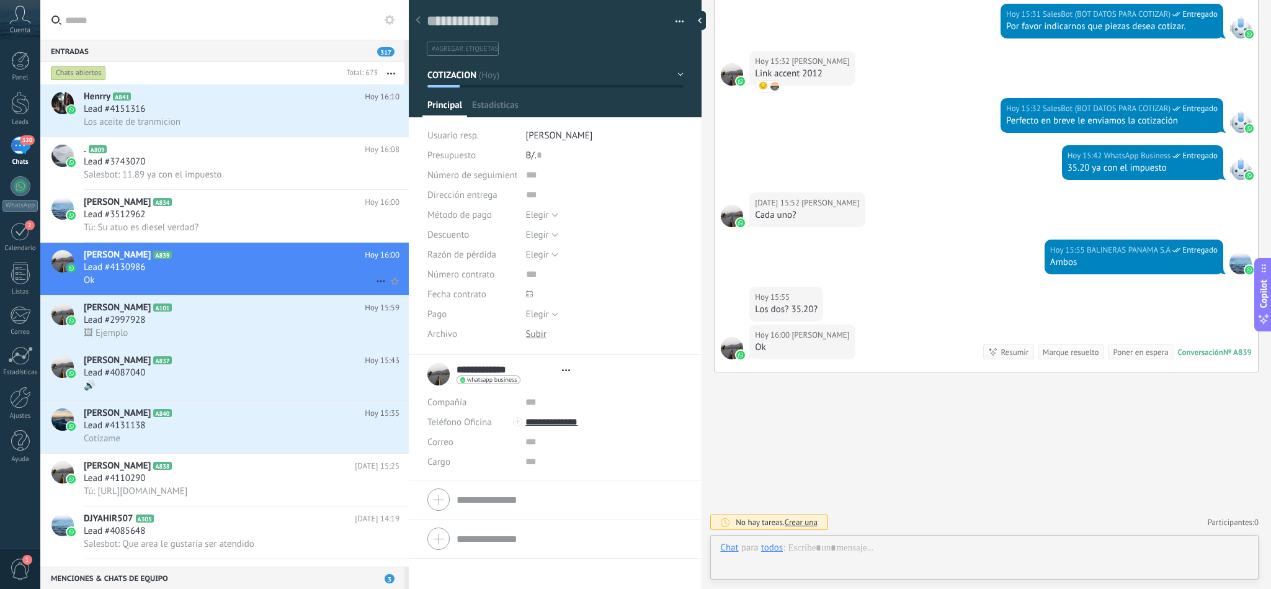
scroll to position [19, 0]
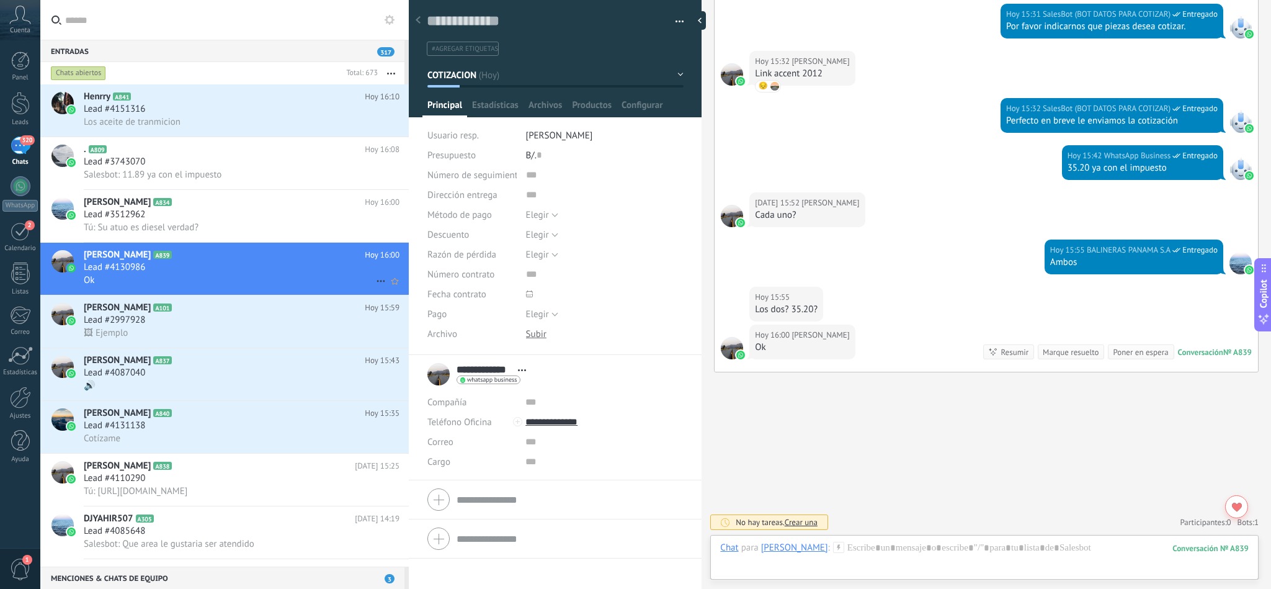
click at [240, 274] on div "Lead #4130986" at bounding box center [242, 267] width 316 height 12
click at [205, 218] on div "Lead #3512962" at bounding box center [242, 214] width 316 height 12
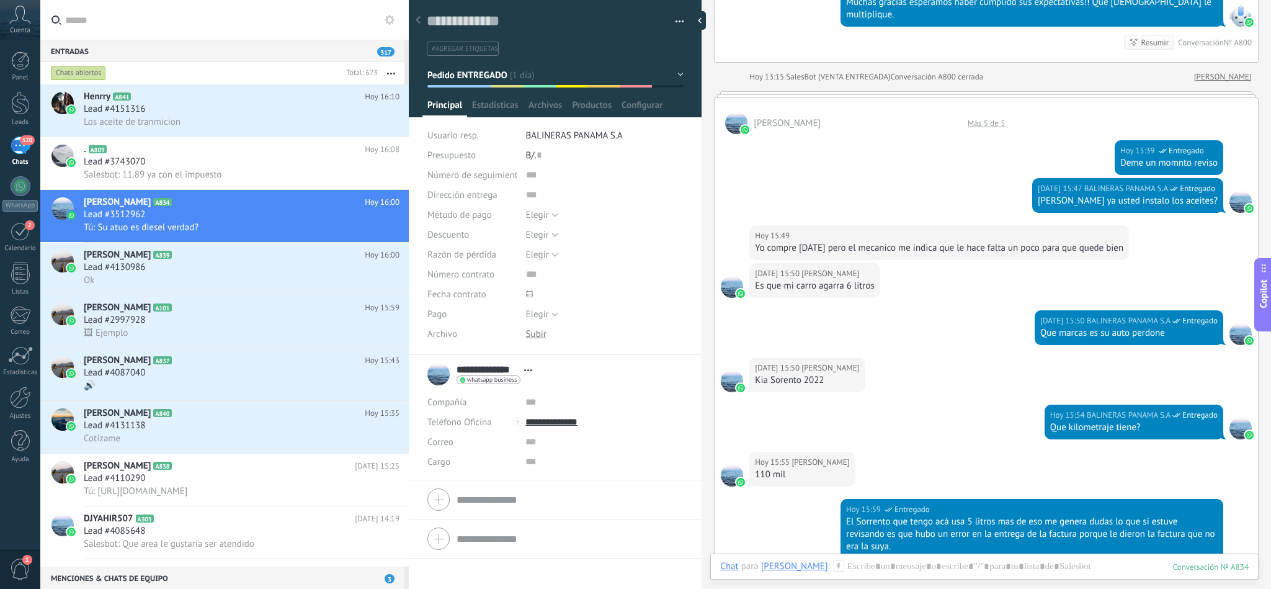
scroll to position [1422, 0]
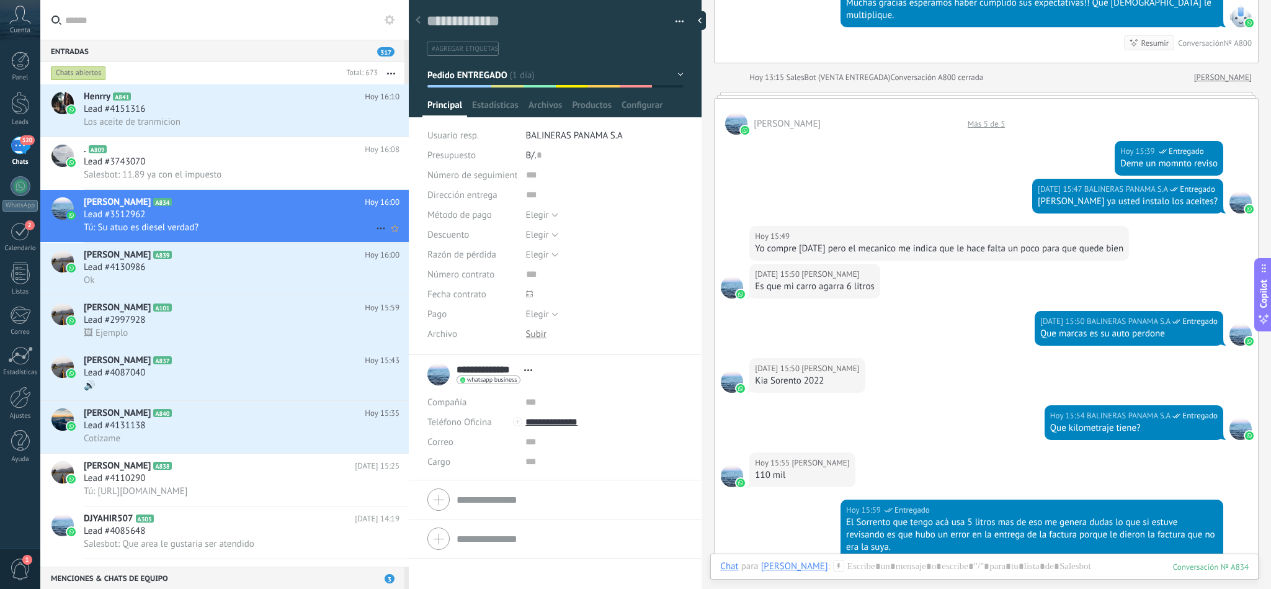
click at [177, 200] on div "Rogelio Ricord A834 Hoy 16:00 Lead #3512962 Tú: Su atuo es diesel verdad?" at bounding box center [246, 216] width 325 height 52
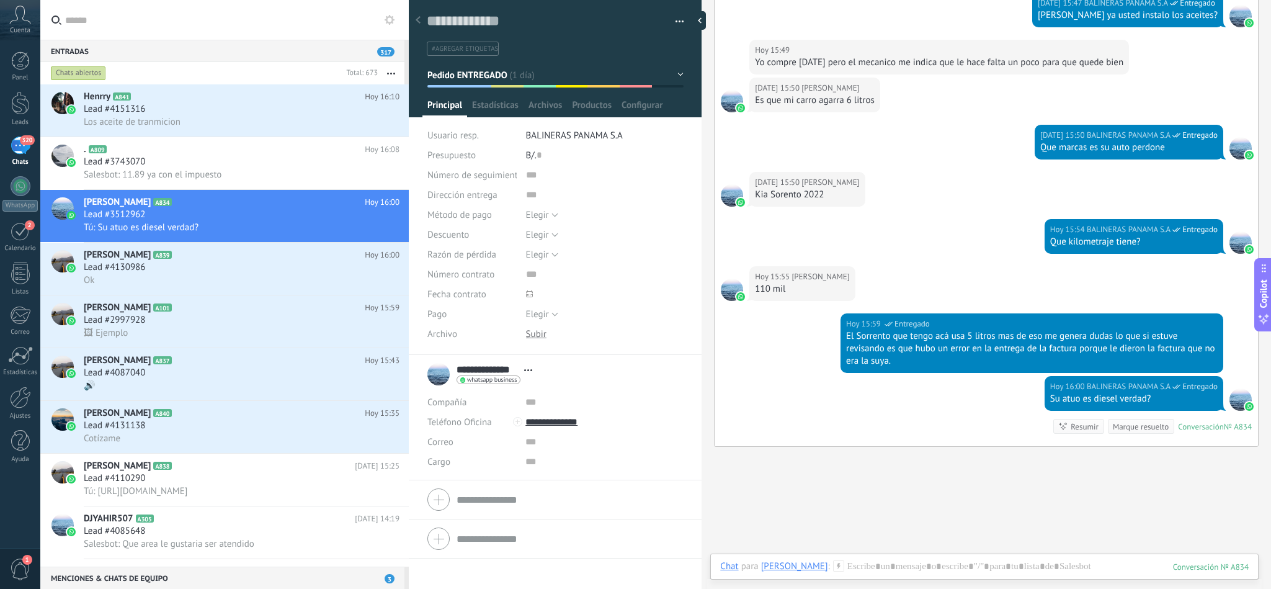
scroll to position [1701, 0]
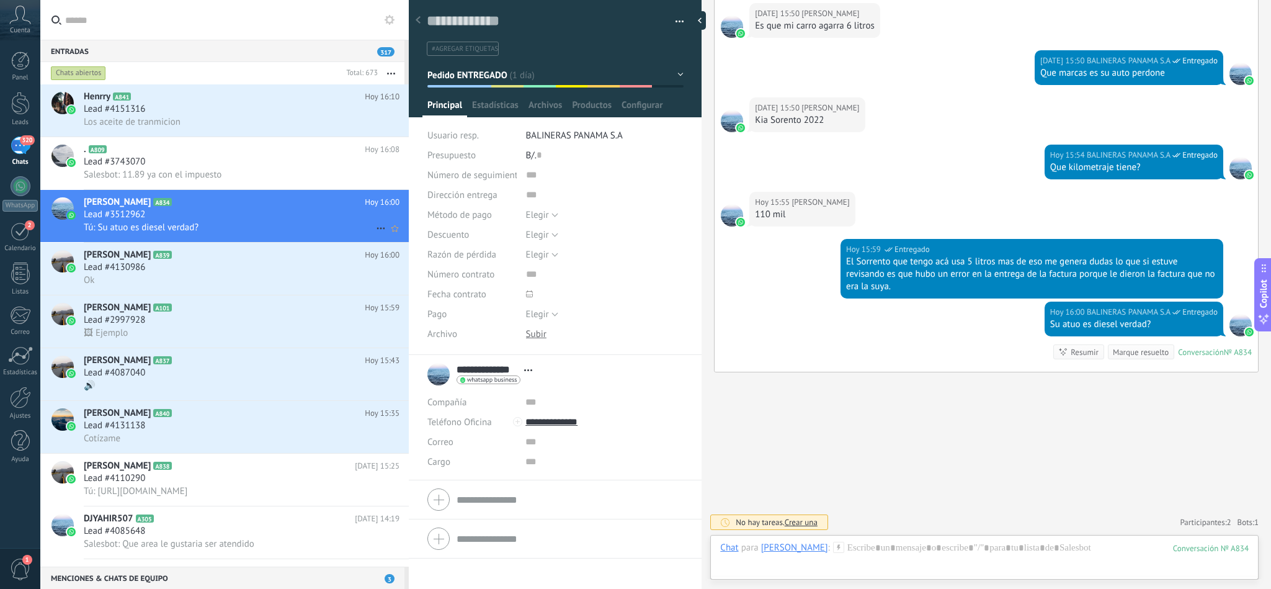
click at [176, 208] on icon at bounding box center [182, 202] width 12 height 12
click at [192, 221] on div "Lead #3512962" at bounding box center [242, 214] width 316 height 12
click at [242, 221] on div "Lead #3512962" at bounding box center [242, 214] width 316 height 12
click at [176, 208] on icon at bounding box center [182, 202] width 12 height 12
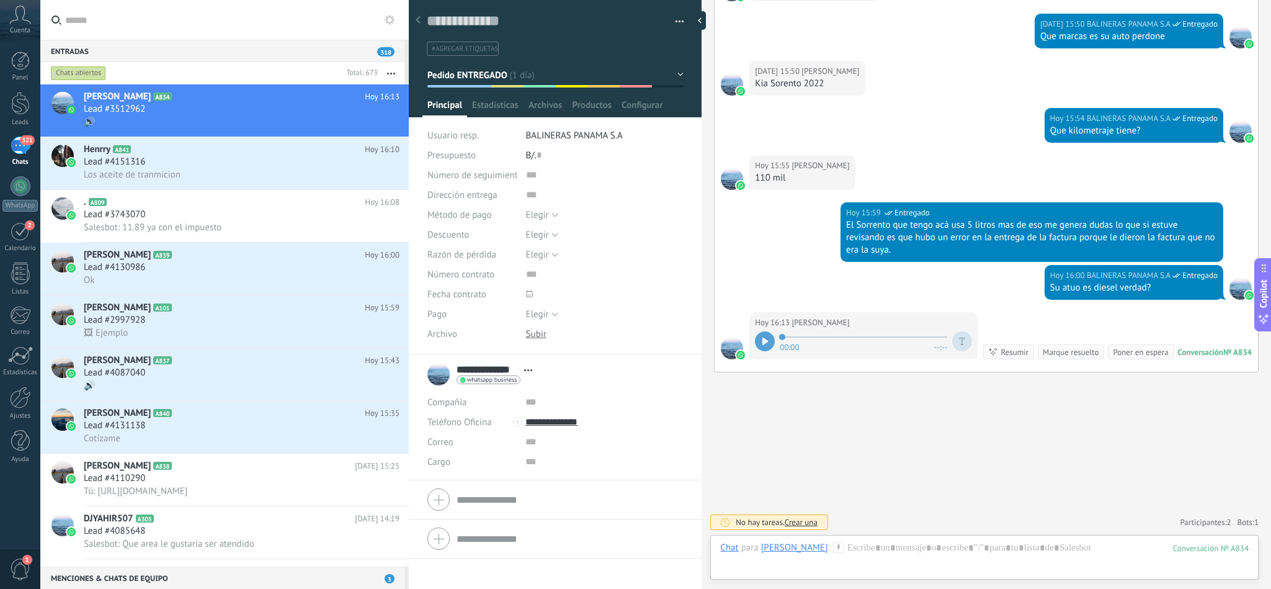
click at [767, 338] on icon at bounding box center [766, 341] width 6 height 7
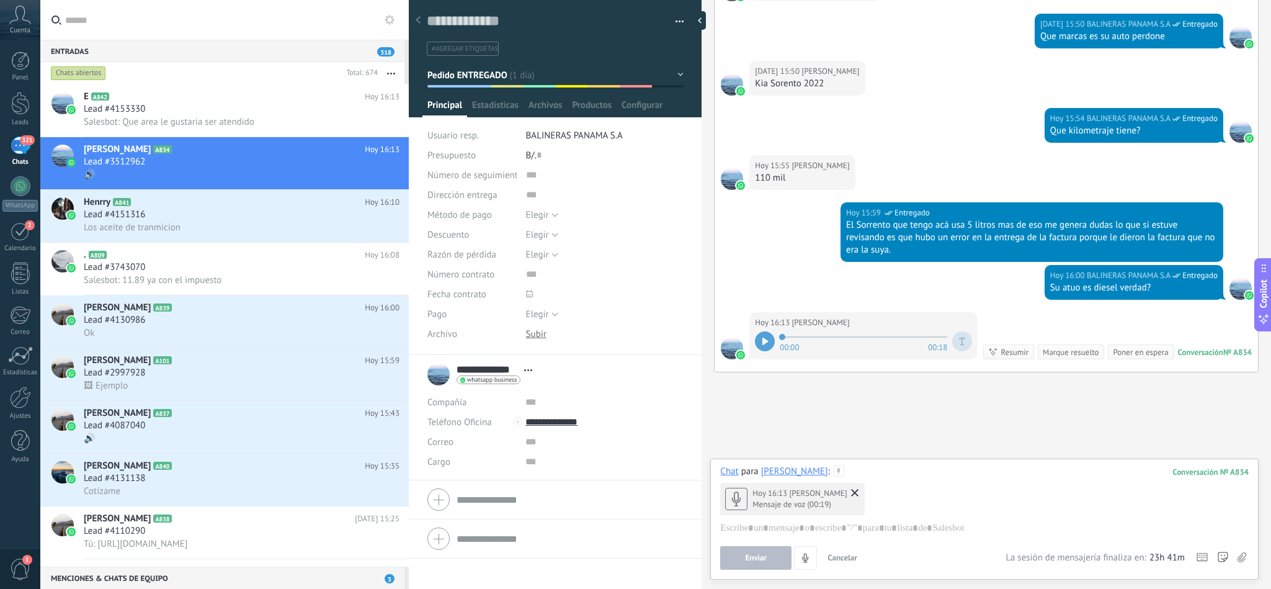
click at [851, 492] on icon at bounding box center [854, 492] width 7 height 7
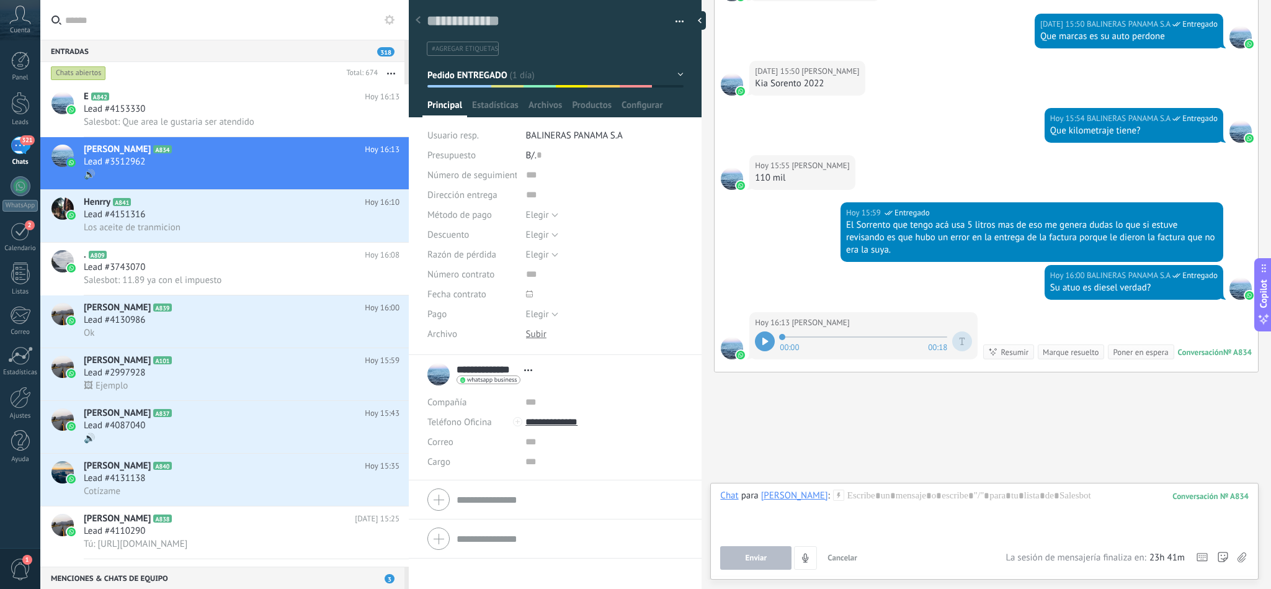
click at [768, 338] on icon at bounding box center [766, 341] width 6 height 7
click at [140, 168] on span "Lead #3512962" at bounding box center [114, 162] width 61 height 12
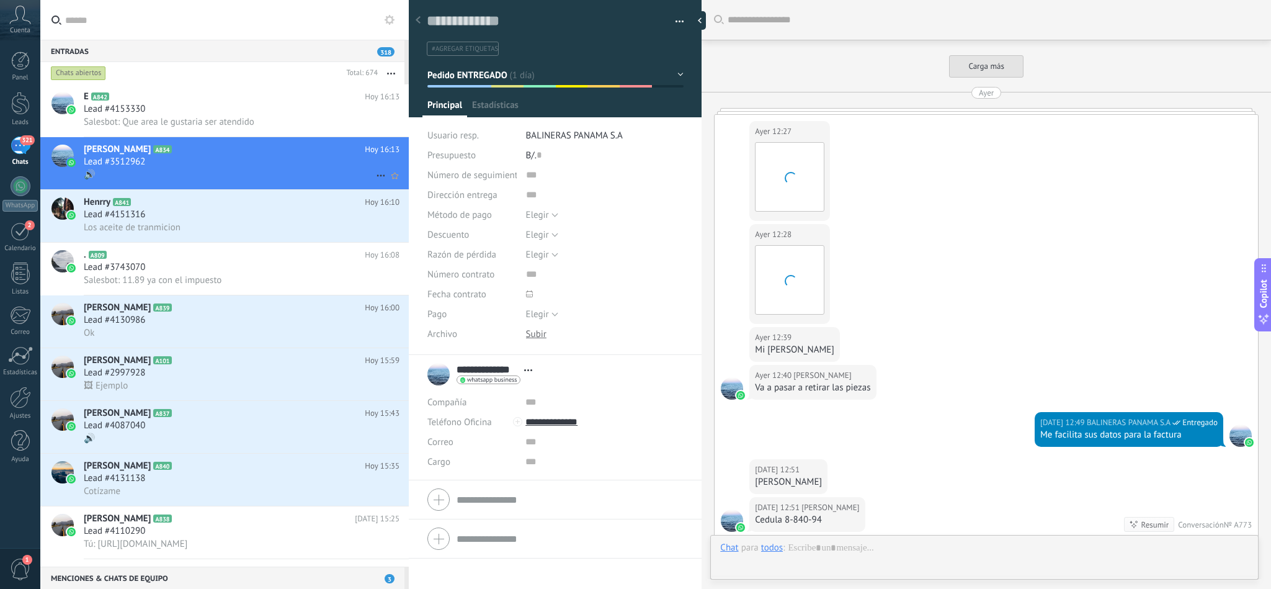
scroll to position [19, 0]
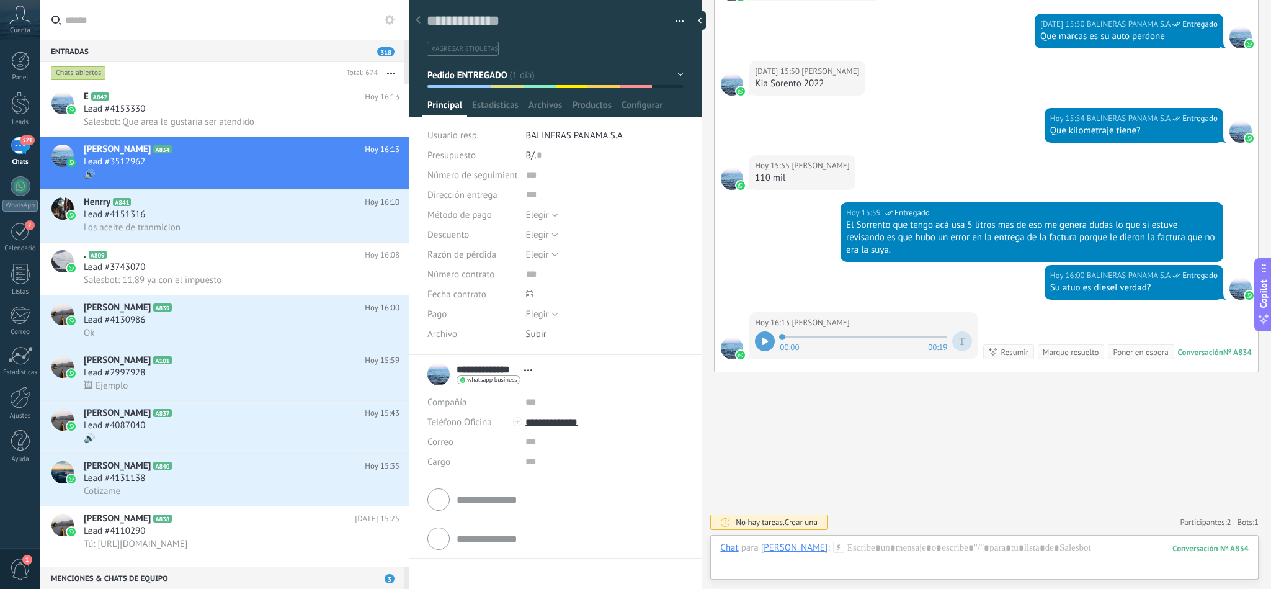
click at [868, 332] on span at bounding box center [864, 337] width 168 height 10
click at [765, 338] on icon at bounding box center [766, 341] width 6 height 7
click at [231, 95] on h2 "E A842" at bounding box center [224, 97] width 281 height 12
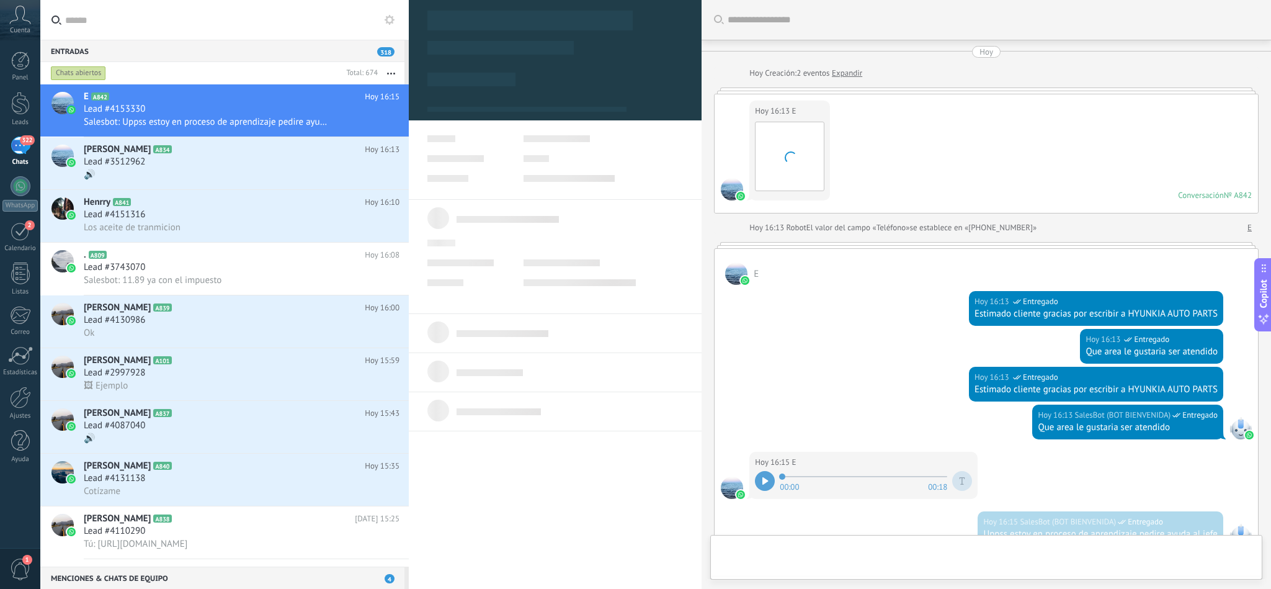
scroll to position [249, 0]
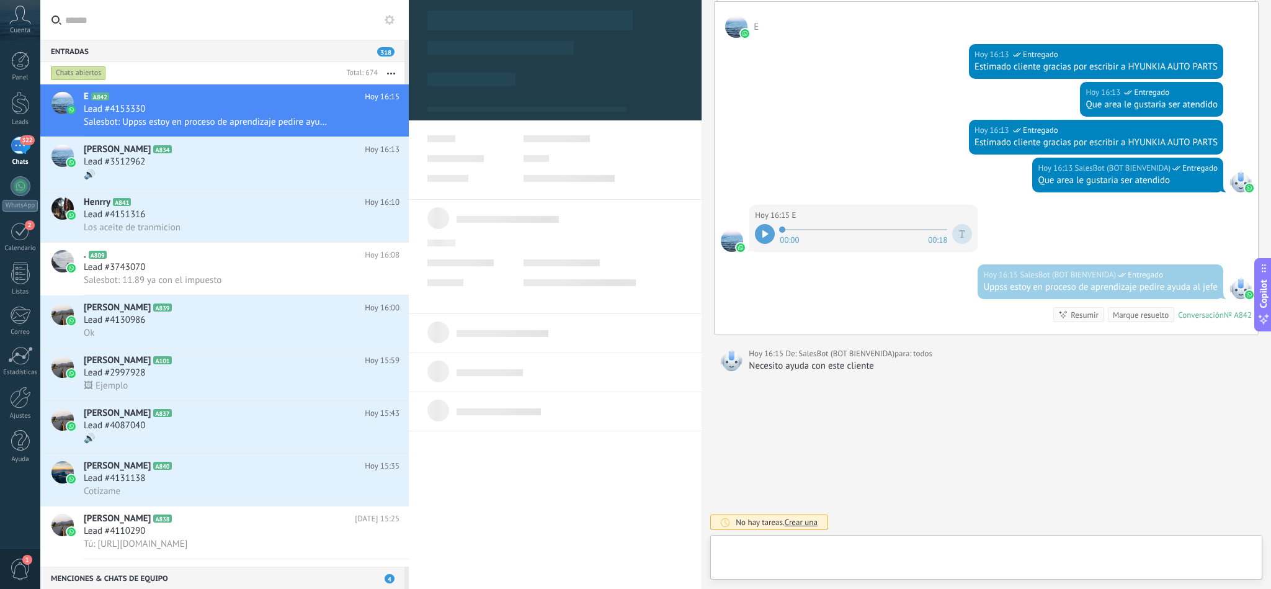
type textarea "**********"
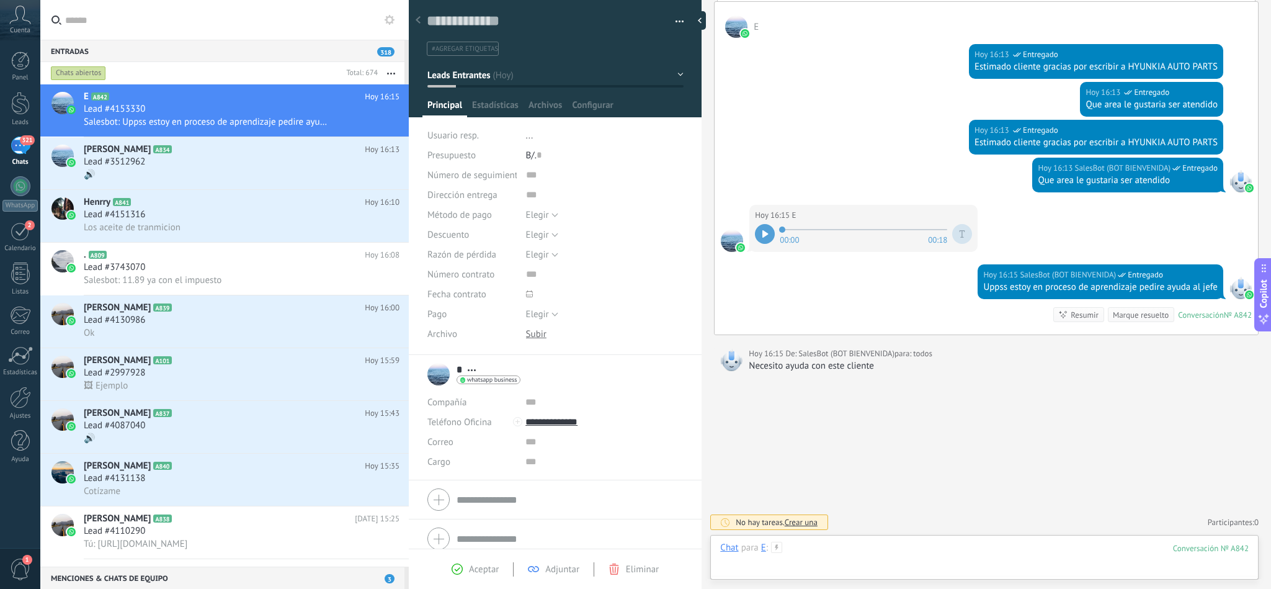
click at [879, 550] on div at bounding box center [984, 560] width 529 height 37
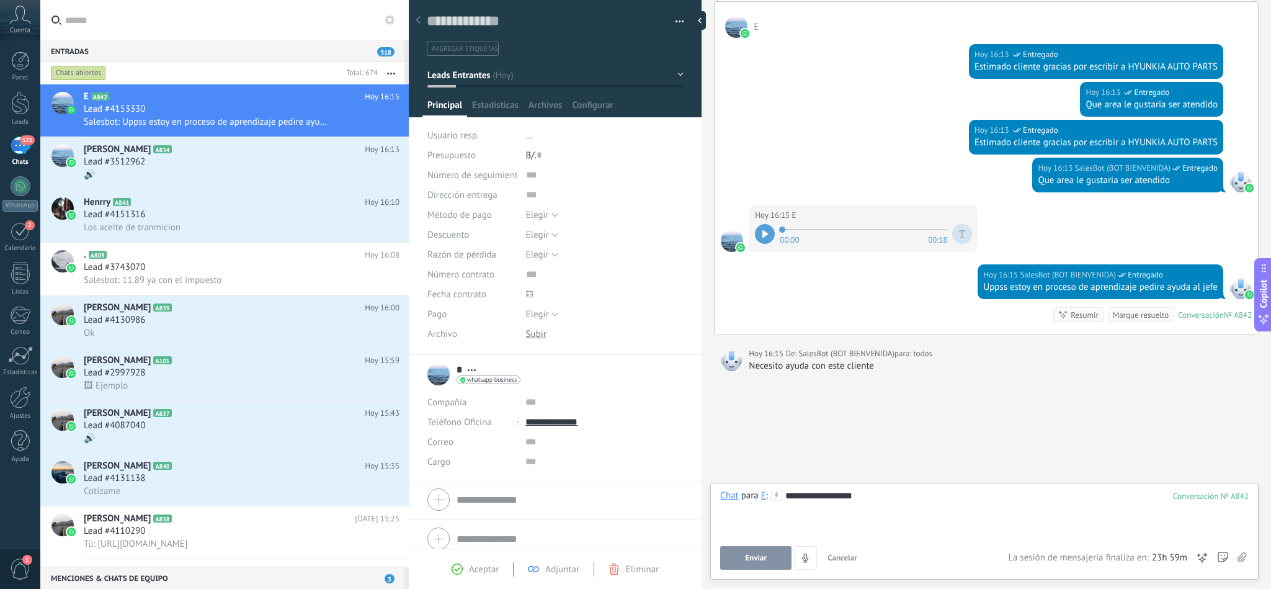
click at [761, 558] on span "Enviar" at bounding box center [757, 557] width 22 height 9
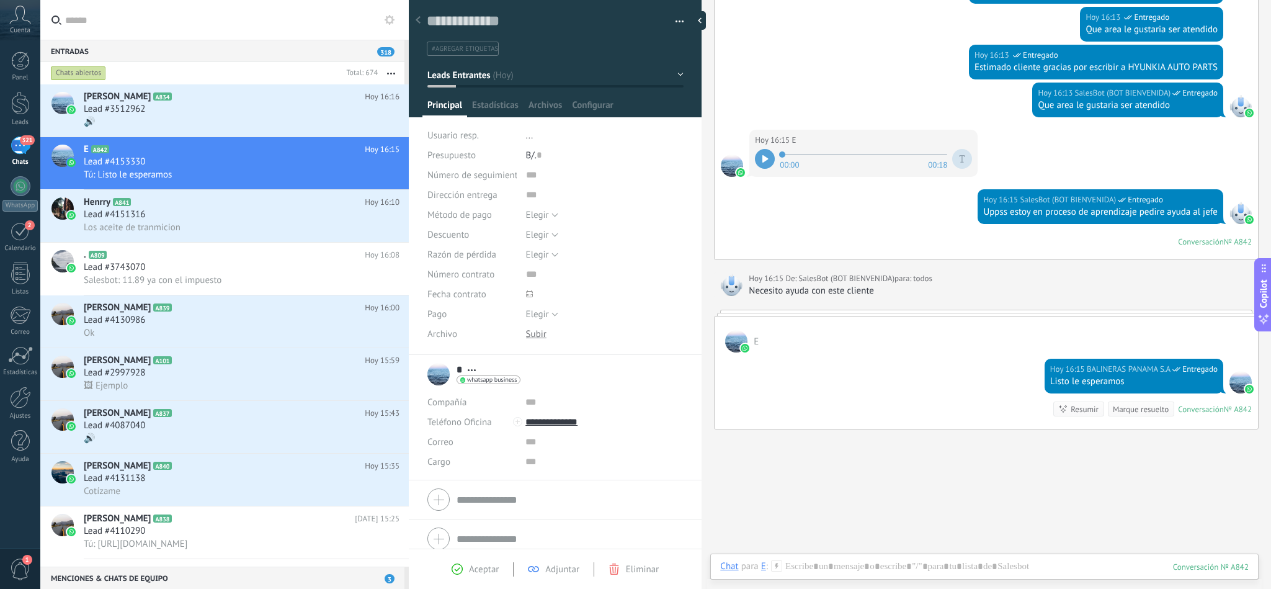
scroll to position [383, 0]
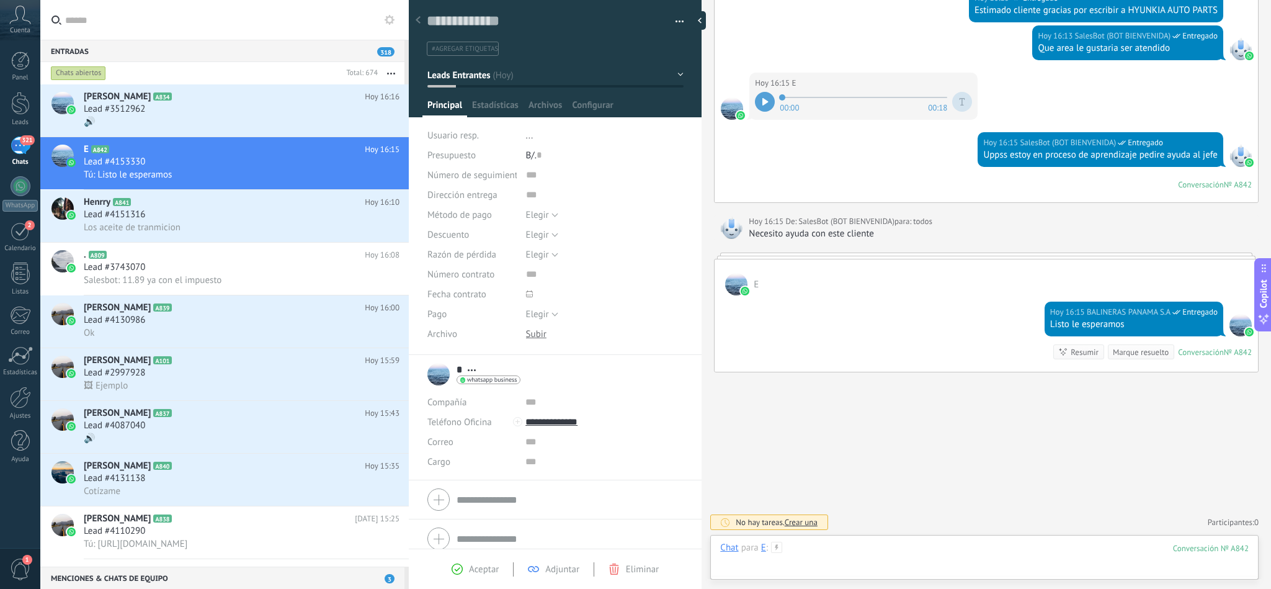
click at [840, 546] on div at bounding box center [984, 560] width 529 height 37
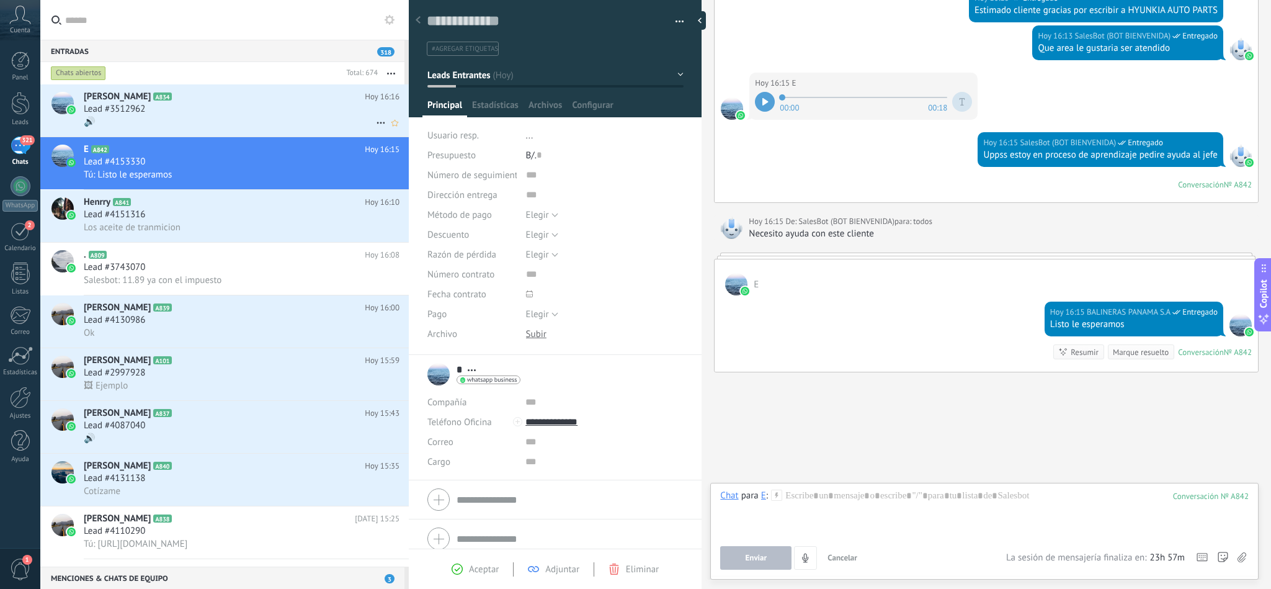
click at [177, 107] on div "Lead #3512962" at bounding box center [242, 109] width 316 height 12
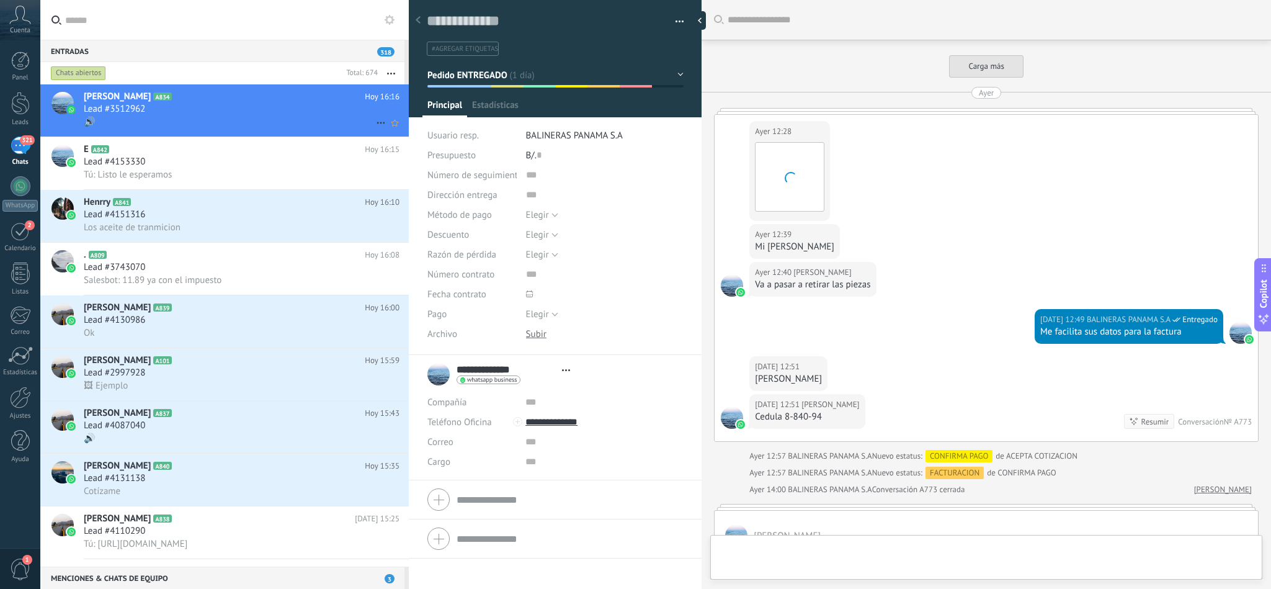
type textarea "**********"
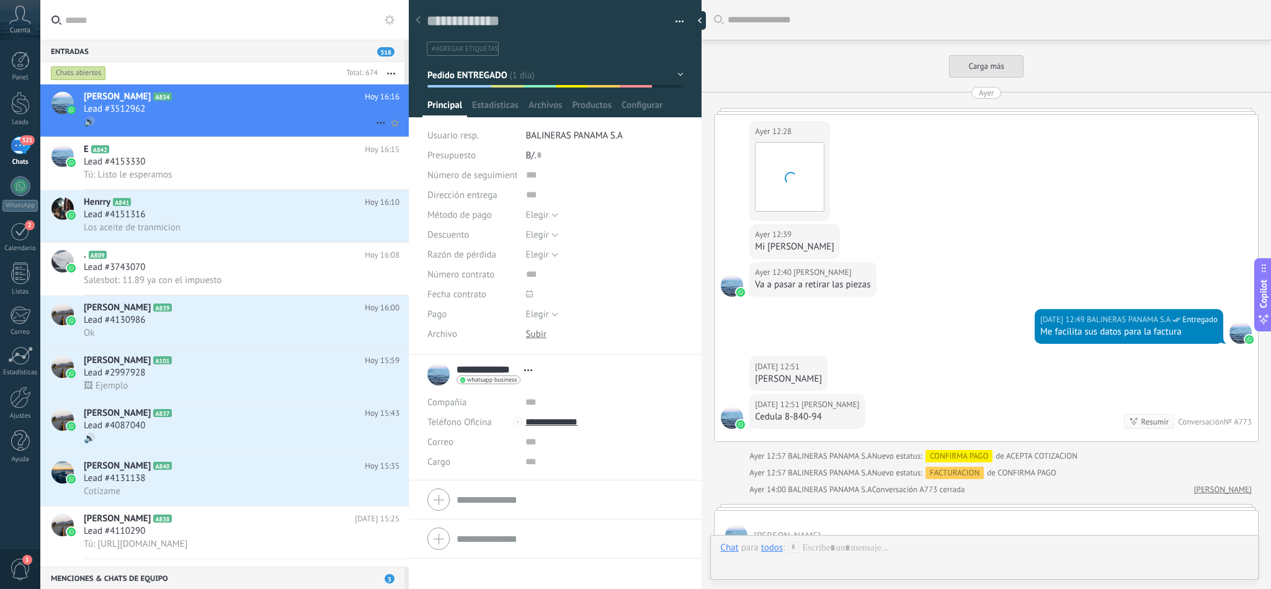
scroll to position [1626, 0]
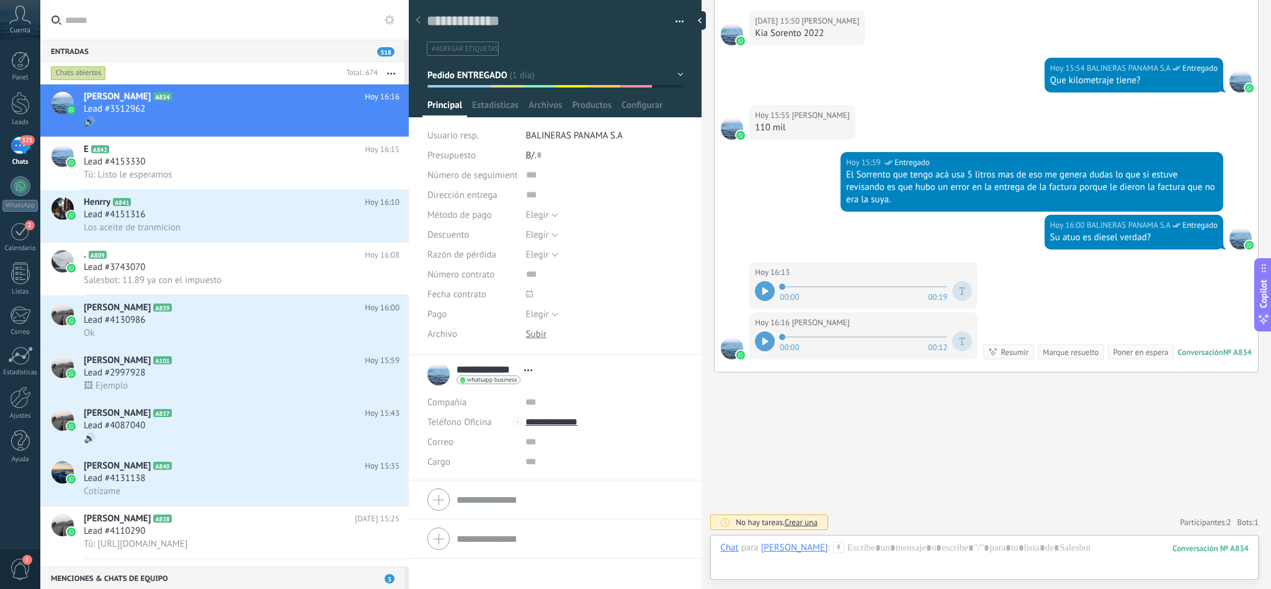
click at [761, 331] on div at bounding box center [765, 341] width 20 height 20
click at [905, 548] on div at bounding box center [984, 560] width 529 height 37
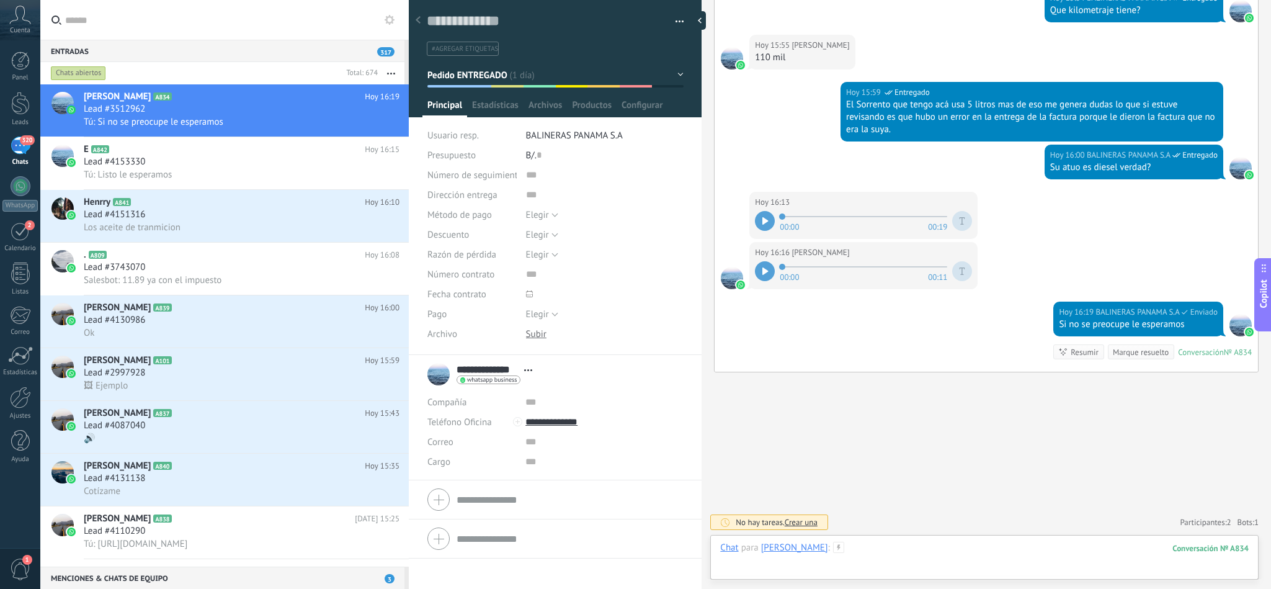
click at [870, 555] on div at bounding box center [984, 560] width 529 height 37
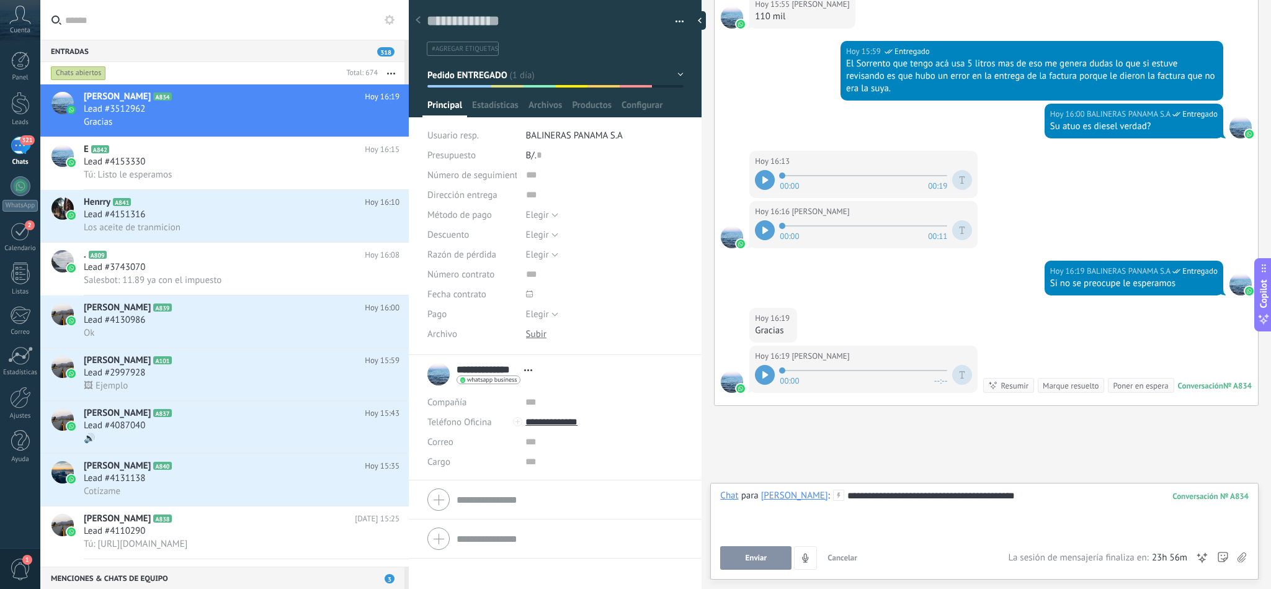
scroll to position [1771, 0]
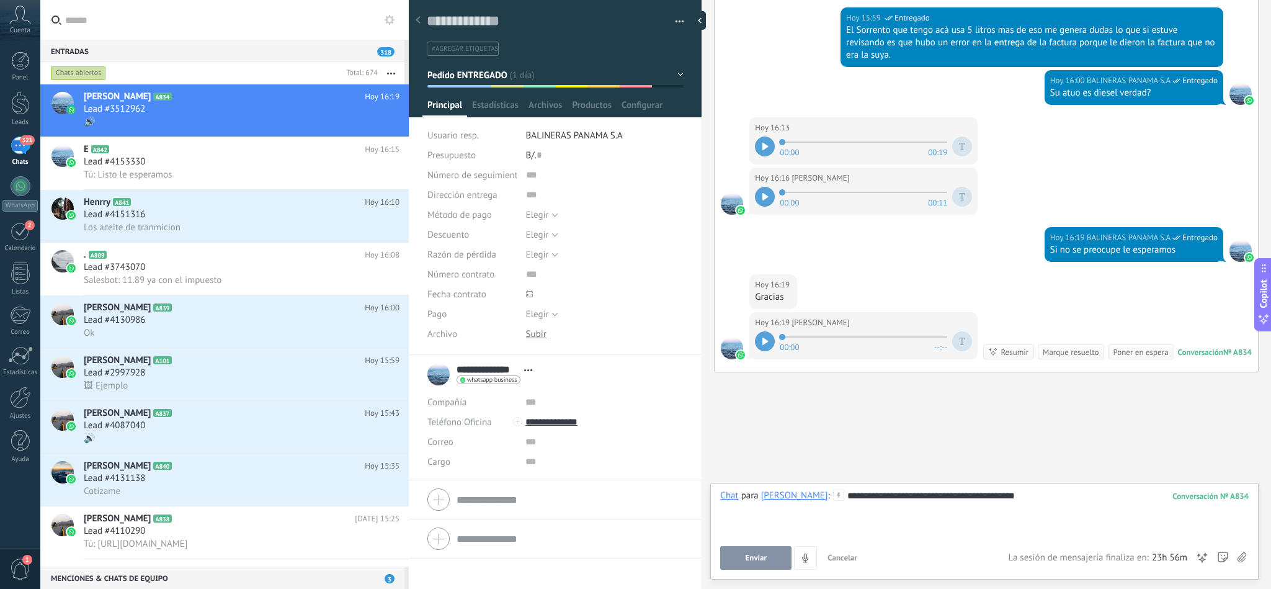
click at [765, 331] on div at bounding box center [765, 341] width 20 height 20
click at [1028, 503] on div "**********" at bounding box center [984, 513] width 528 height 47
drag, startPoint x: 1022, startPoint y: 496, endPoint x: 836, endPoint y: 499, distance: 185.6
click at [836, 499] on div "**********" at bounding box center [984, 513] width 528 height 47
click at [766, 338] on icon at bounding box center [766, 341] width 6 height 7
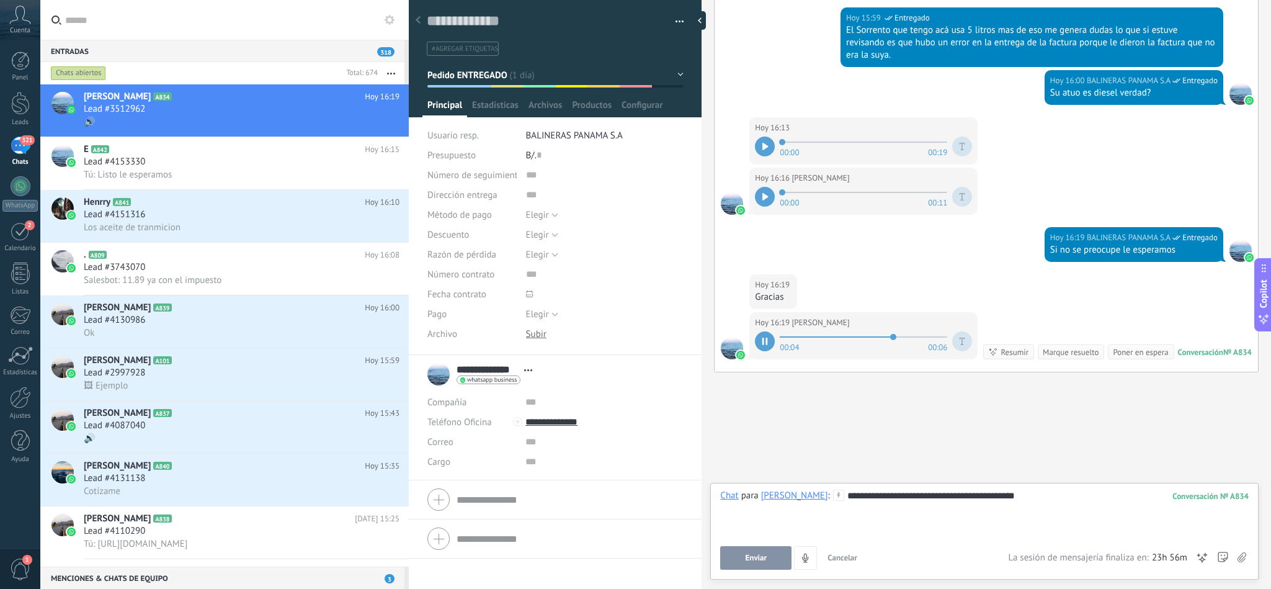
click at [1032, 495] on div "**********" at bounding box center [984, 513] width 528 height 47
click at [1028, 491] on div "**********" at bounding box center [984, 513] width 528 height 47
drag, startPoint x: 1016, startPoint y: 494, endPoint x: 807, endPoint y: 494, distance: 209.7
click at [807, 494] on div "**********" at bounding box center [984, 513] width 529 height 47
click at [754, 557] on span "Enviar" at bounding box center [757, 557] width 22 height 9
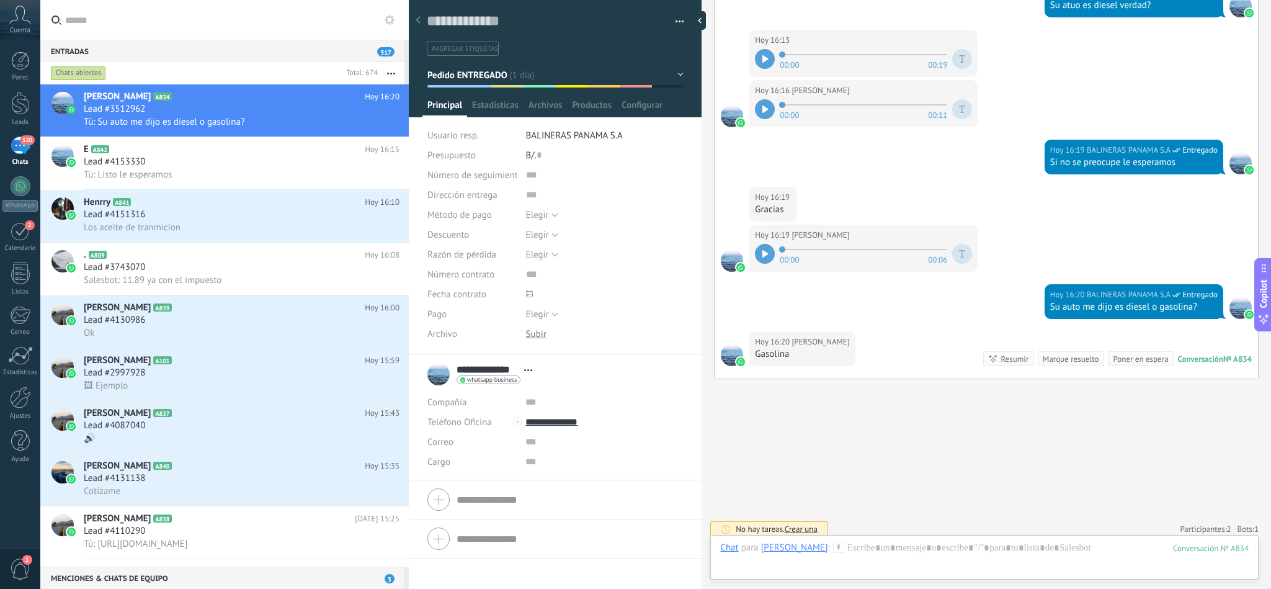
scroll to position [1838, 0]
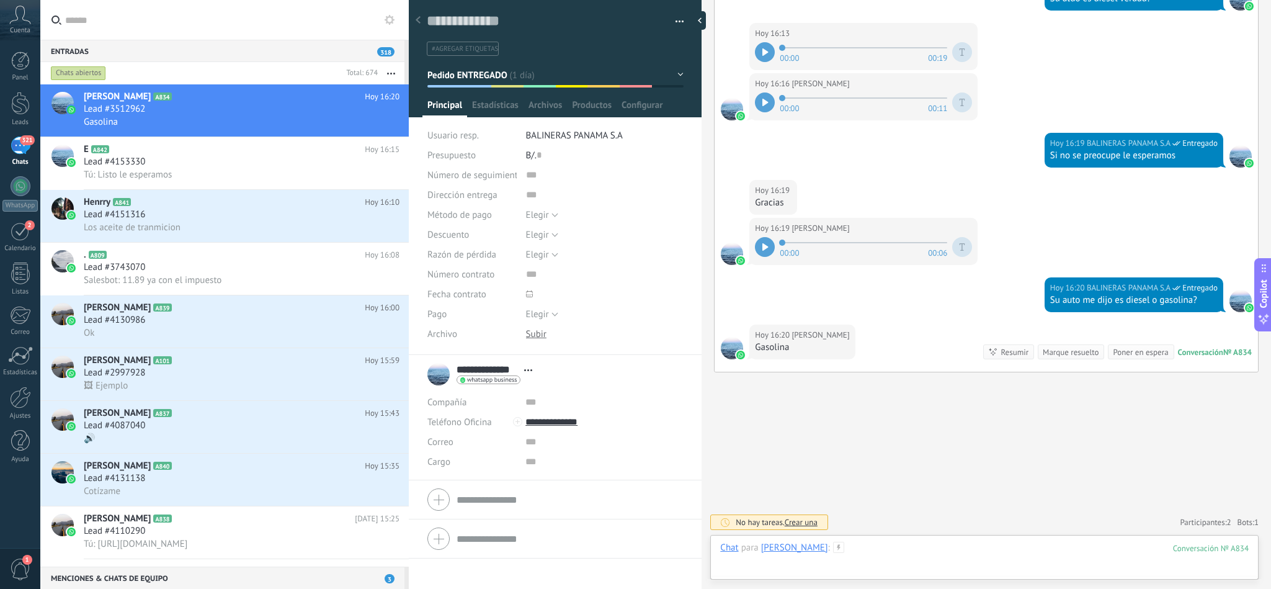
click at [864, 544] on div at bounding box center [984, 560] width 529 height 37
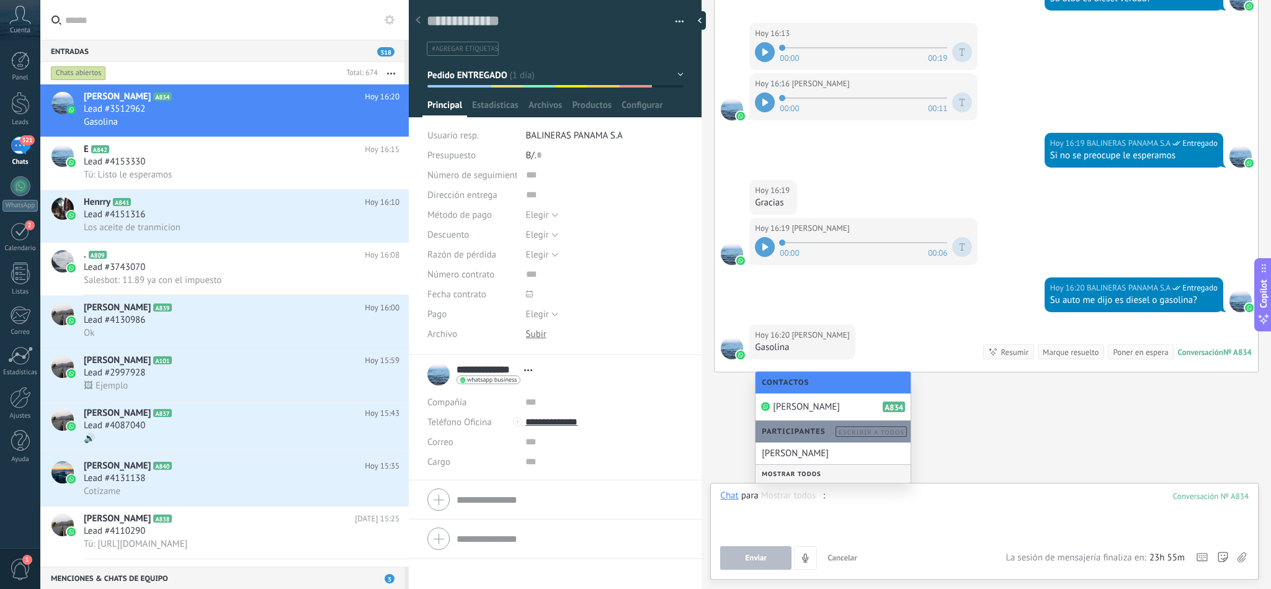
click at [901, 488] on div "Chat Correo Nota Tarea Chat para Rogelio Ricord Mostrar todos : 834 Enviar Canc…" at bounding box center [984, 531] width 548 height 97
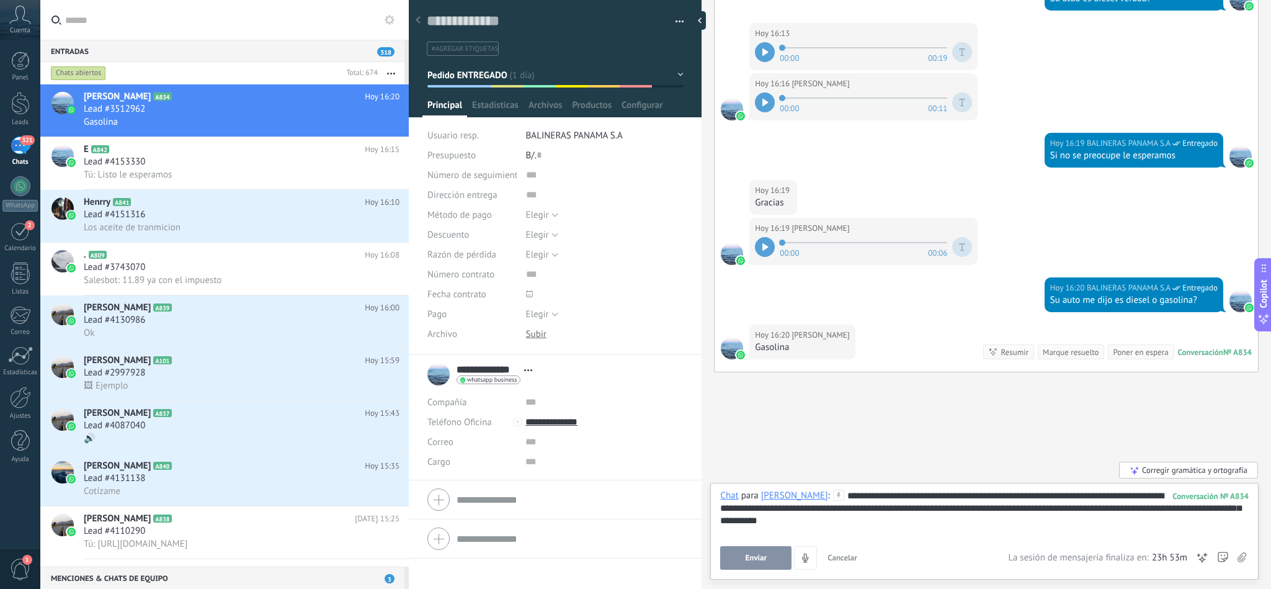
click at [941, 509] on div "**********" at bounding box center [984, 513] width 528 height 47
drag, startPoint x: 823, startPoint y: 514, endPoint x: 834, endPoint y: 523, distance: 13.7
click at [889, 516] on div "**********" at bounding box center [984, 513] width 528 height 47
drag, startPoint x: 817, startPoint y: 521, endPoint x: 725, endPoint y: 519, distance: 92.5
click at [725, 519] on div "**********" at bounding box center [984, 513] width 528 height 47
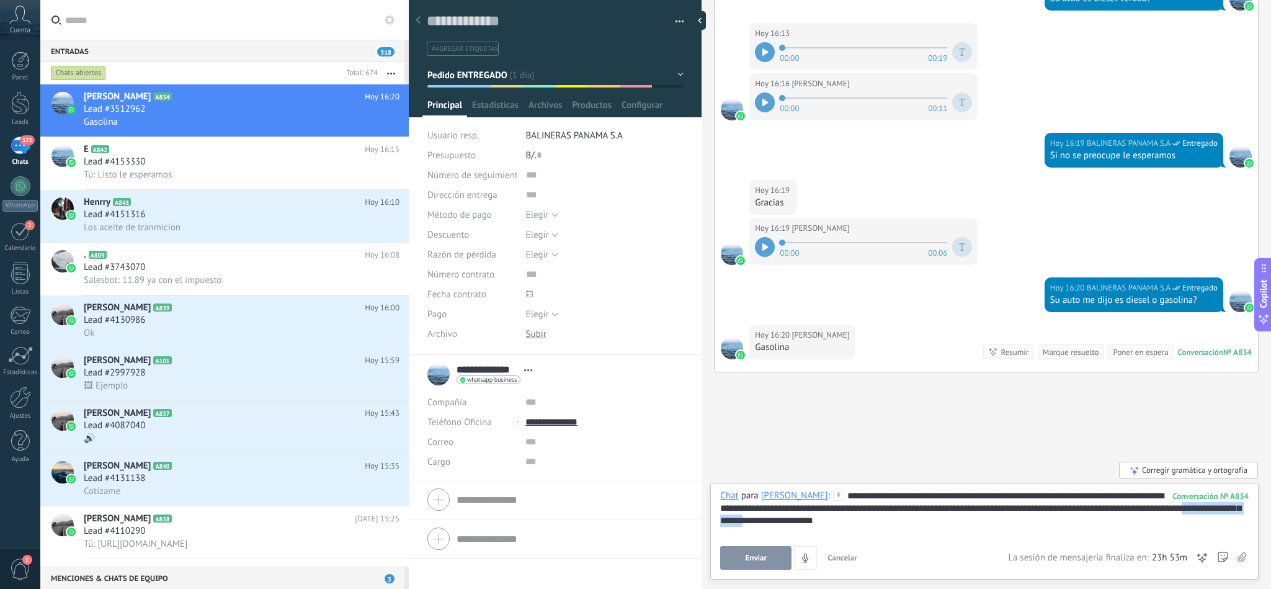
click at [908, 537] on div "**********" at bounding box center [984, 530] width 529 height 80
click at [792, 523] on div "**********" at bounding box center [984, 513] width 528 height 47
click at [756, 523] on div "**********" at bounding box center [984, 513] width 528 height 47
drag, startPoint x: 763, startPoint y: 519, endPoint x: 722, endPoint y: 518, distance: 41.0
click at [722, 518] on div "**********" at bounding box center [984, 513] width 528 height 47
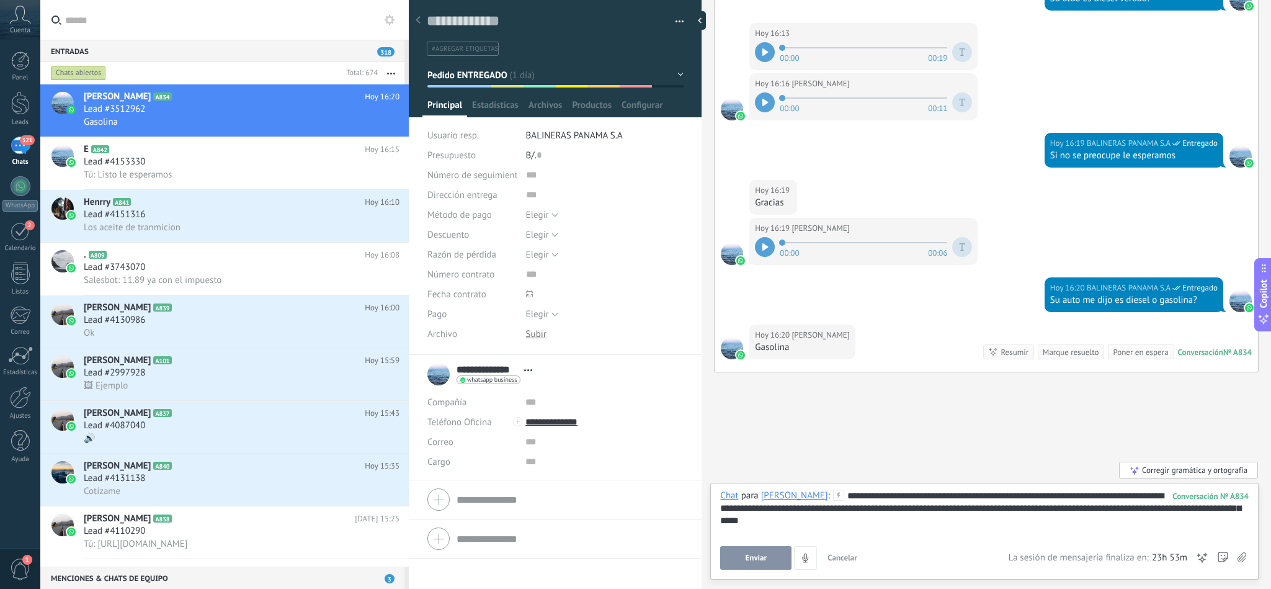
click at [1236, 510] on div "**********" at bounding box center [984, 513] width 528 height 47
click at [1238, 512] on div "**********" at bounding box center [984, 513] width 528 height 47
click at [862, 522] on div "**********" at bounding box center [984, 513] width 528 height 47
click at [998, 495] on div "**********" at bounding box center [984, 513] width 528 height 47
drag, startPoint x: 955, startPoint y: 514, endPoint x: 946, endPoint y: 504, distance: 13.6
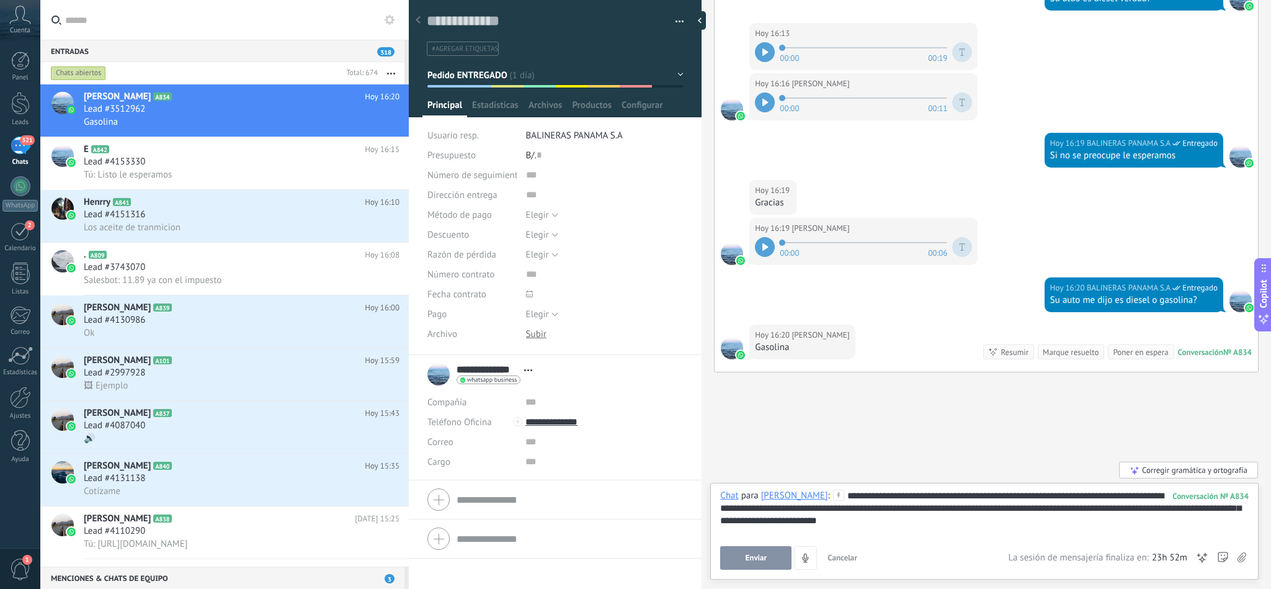
click at [982, 529] on div "**********" at bounding box center [984, 513] width 528 height 47
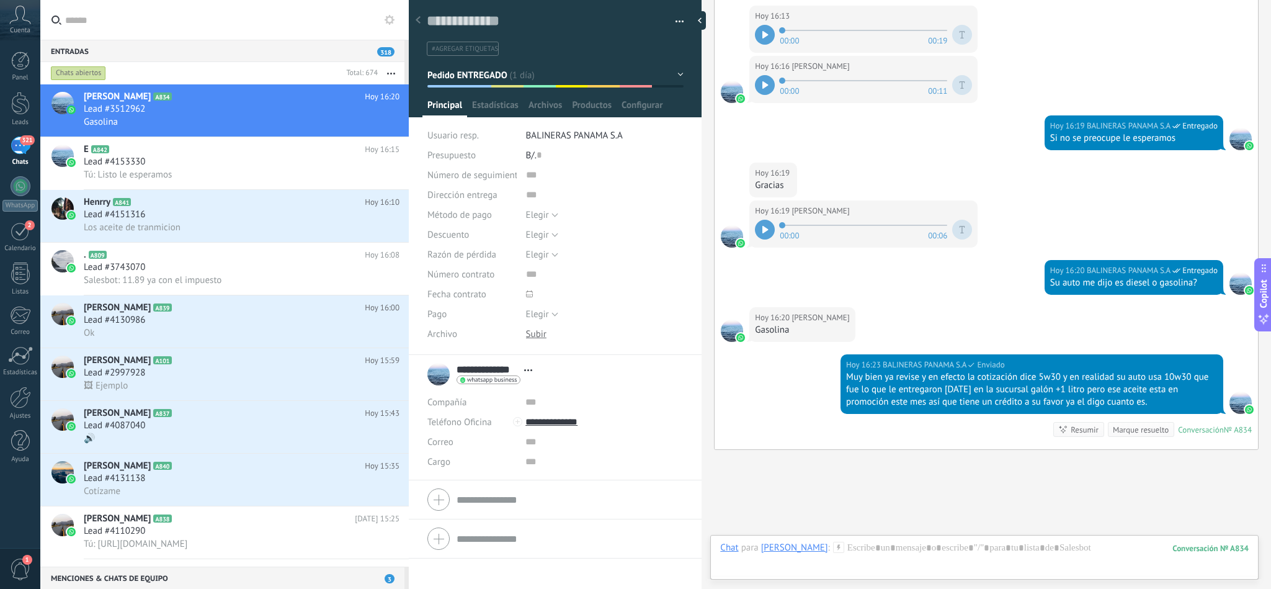
scroll to position [1933, 0]
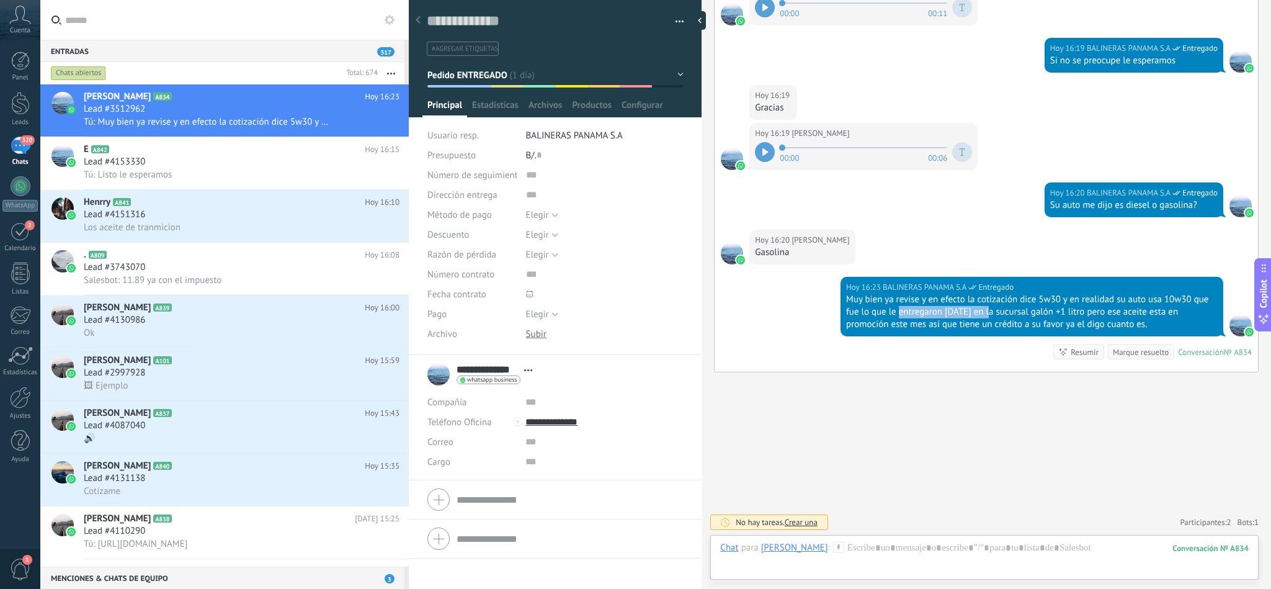
drag, startPoint x: 899, startPoint y: 311, endPoint x: 985, endPoint y: 311, distance: 85.6
click at [985, 311] on div "Muy bien ya revise y en efecto la cotización dice 5w30 y en realidad su auto us…" at bounding box center [1032, 311] width 372 height 37
click at [1091, 321] on div "Muy bien ya revise y en efecto la cotización dice 5w30 y en realidad su auto us…" at bounding box center [1032, 311] width 372 height 37
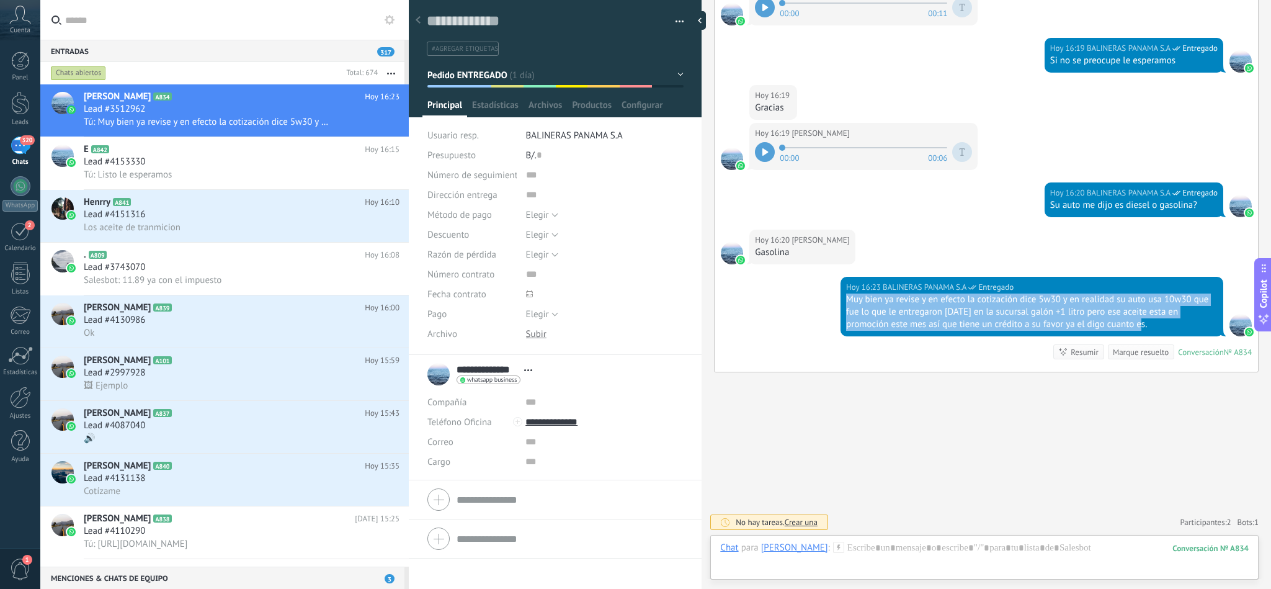
drag, startPoint x: 1106, startPoint y: 323, endPoint x: 840, endPoint y: 298, distance: 267.9
click at [841, 298] on div "[DATE] 16:23 BALINERAS PANAMA S.A Entregado Muy bien ya revise y en efecto la c…" at bounding box center [1032, 307] width 383 height 60
click at [792, 320] on div "[DATE] 16:23 BALINERAS PANAMA S.A Entregado Muy bien ya revise y en efecto la c…" at bounding box center [987, 324] width 544 height 95
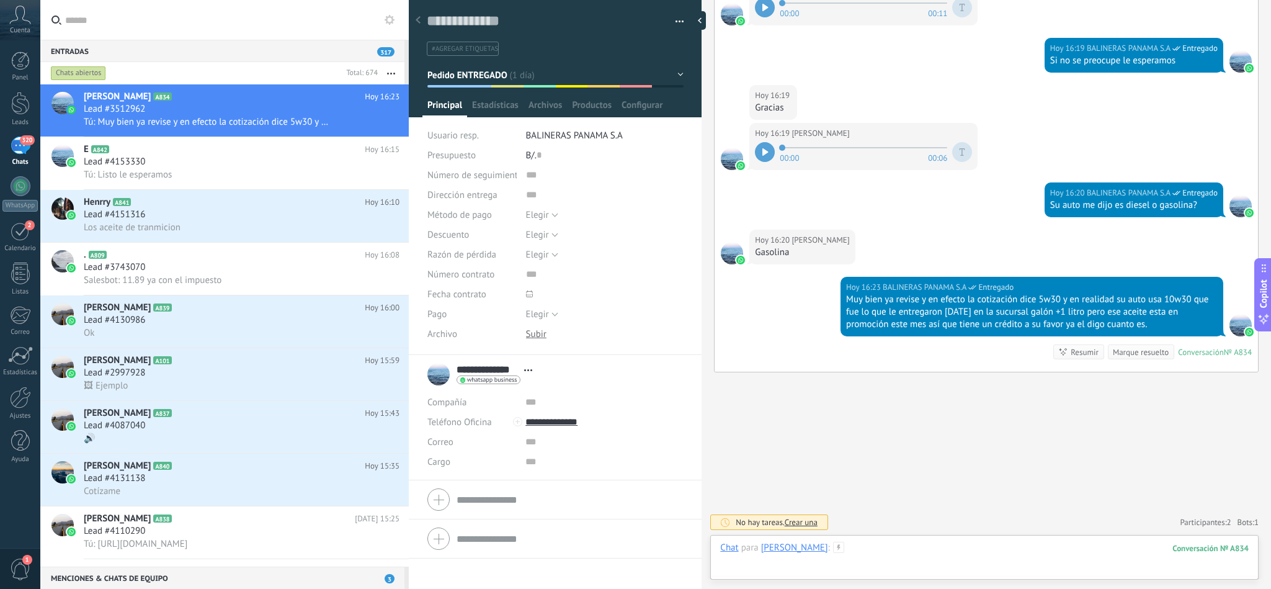
click at [877, 547] on div at bounding box center [984, 560] width 529 height 37
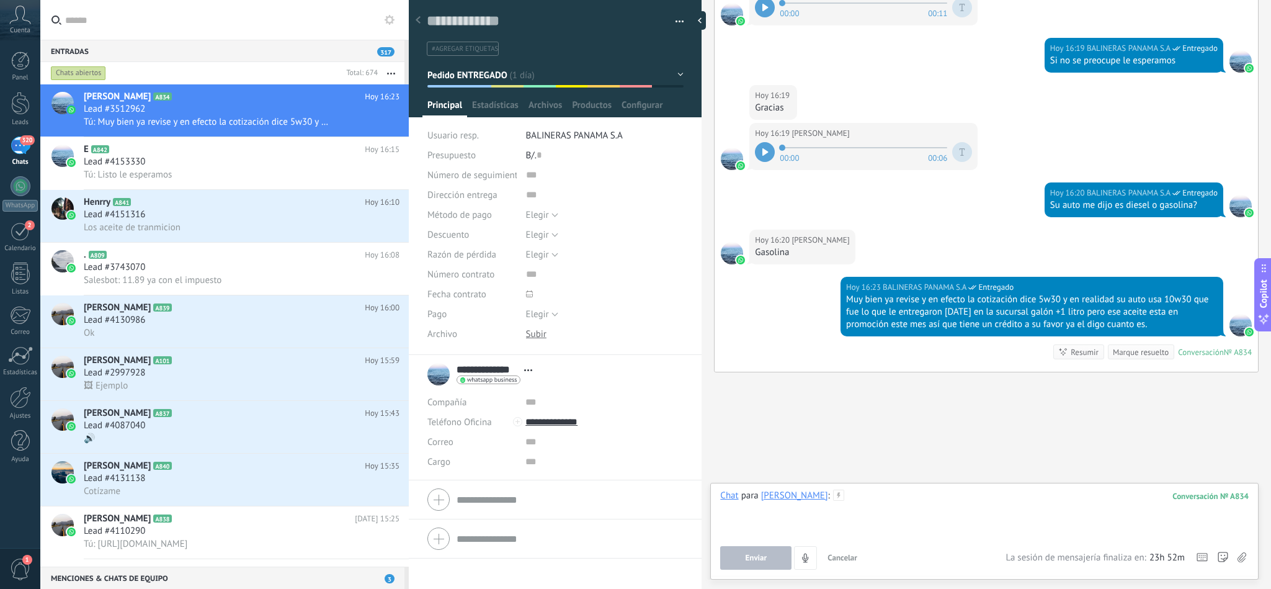
click at [875, 507] on div at bounding box center [984, 513] width 529 height 47
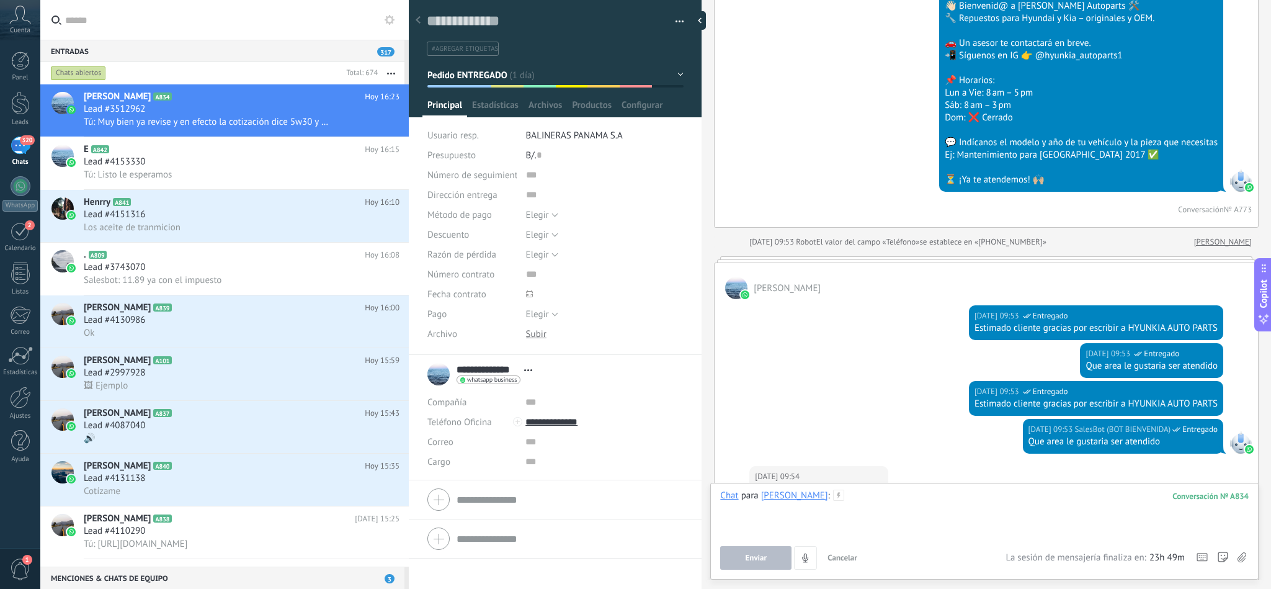
scroll to position [3146, 0]
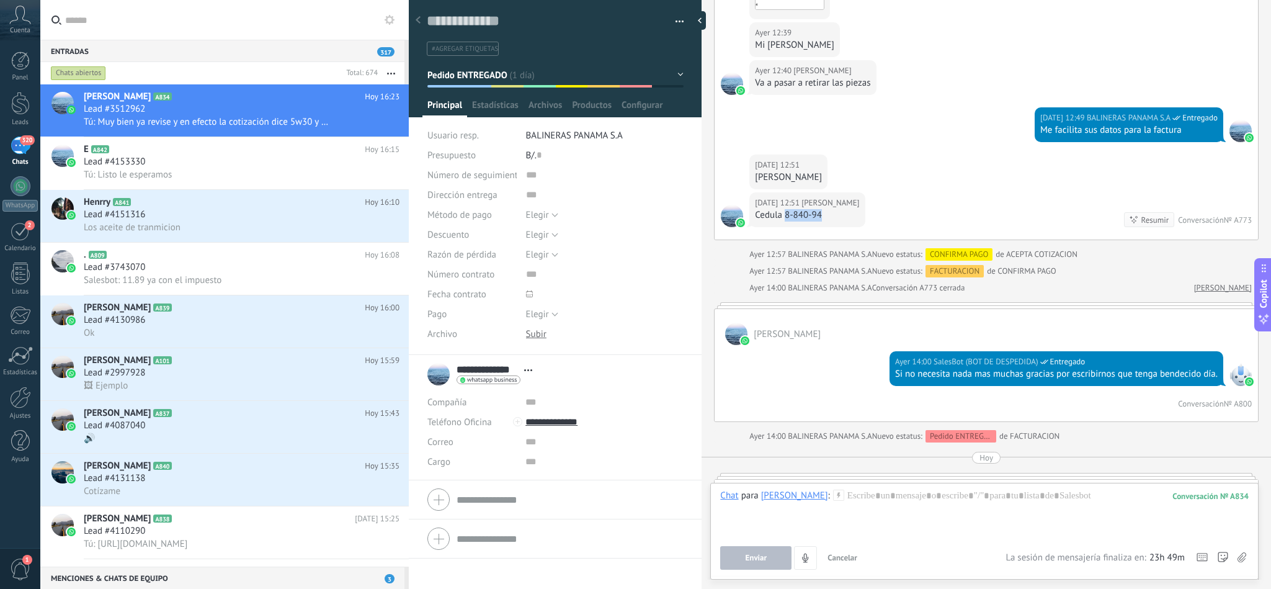
drag, startPoint x: 823, startPoint y: 213, endPoint x: 786, endPoint y: 208, distance: 38.1
click at [786, 209] on div "Cedula 8-840-94" at bounding box center [807, 215] width 104 height 12
copy div "8-840-94"
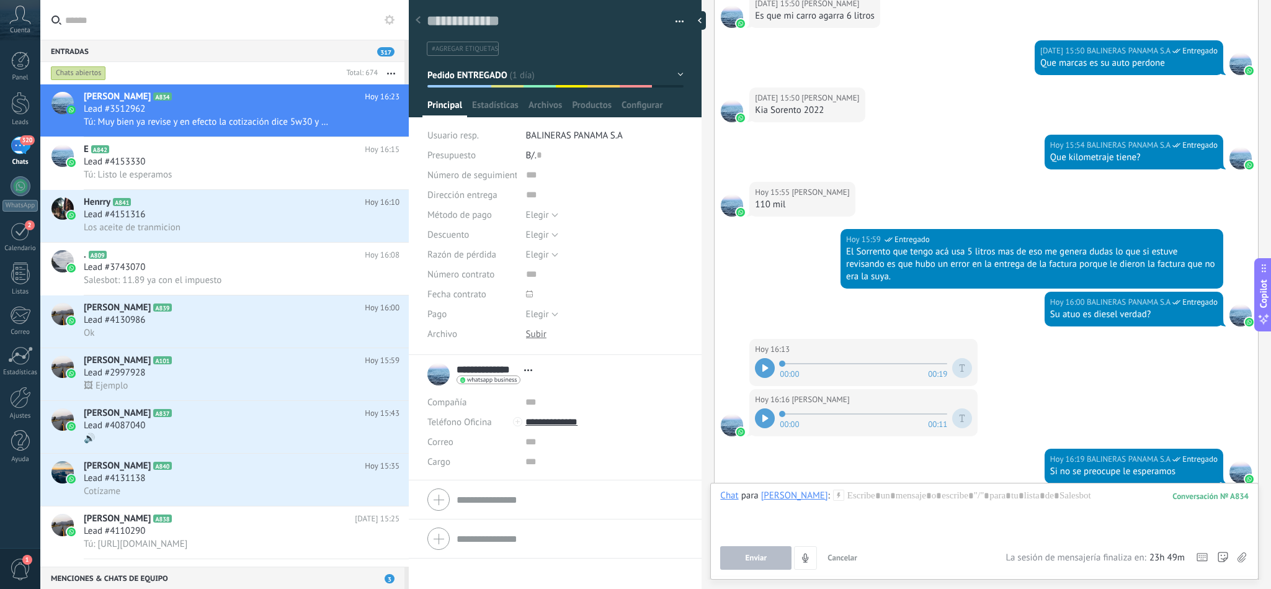
scroll to position [4871, 0]
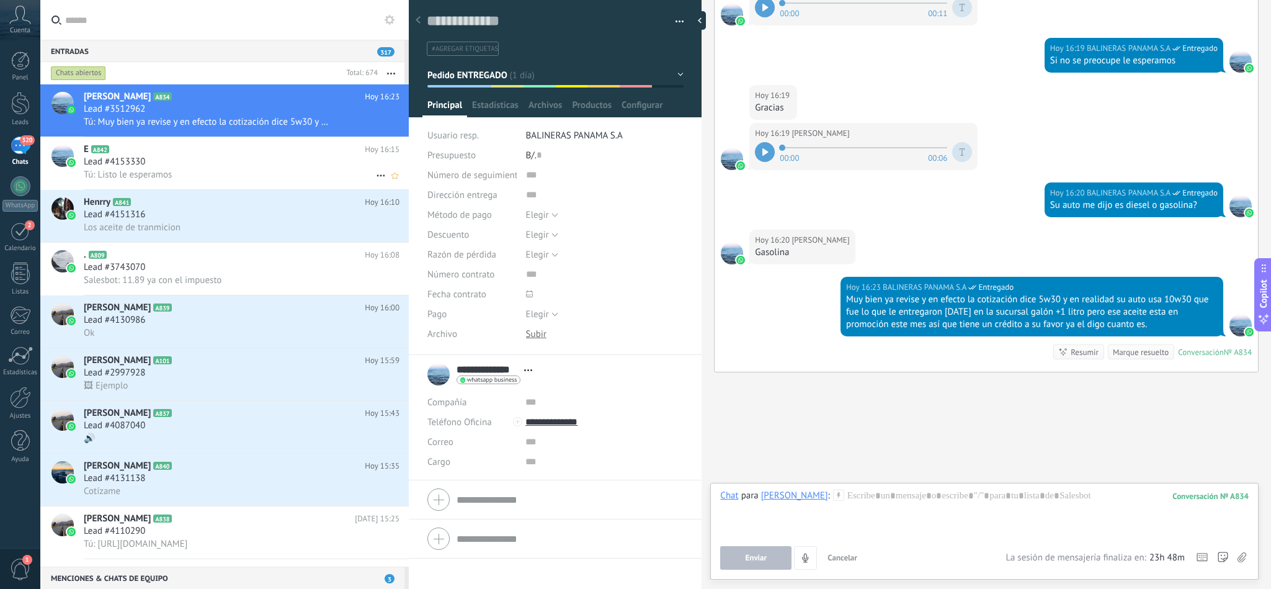
drag, startPoint x: 175, startPoint y: 125, endPoint x: 164, endPoint y: 156, distance: 33.6
click at [175, 125] on span "Tú: Muy bien ya revise y en efecto la cotización dice 5w30 y en realidad su aut…" at bounding box center [208, 122] width 248 height 12
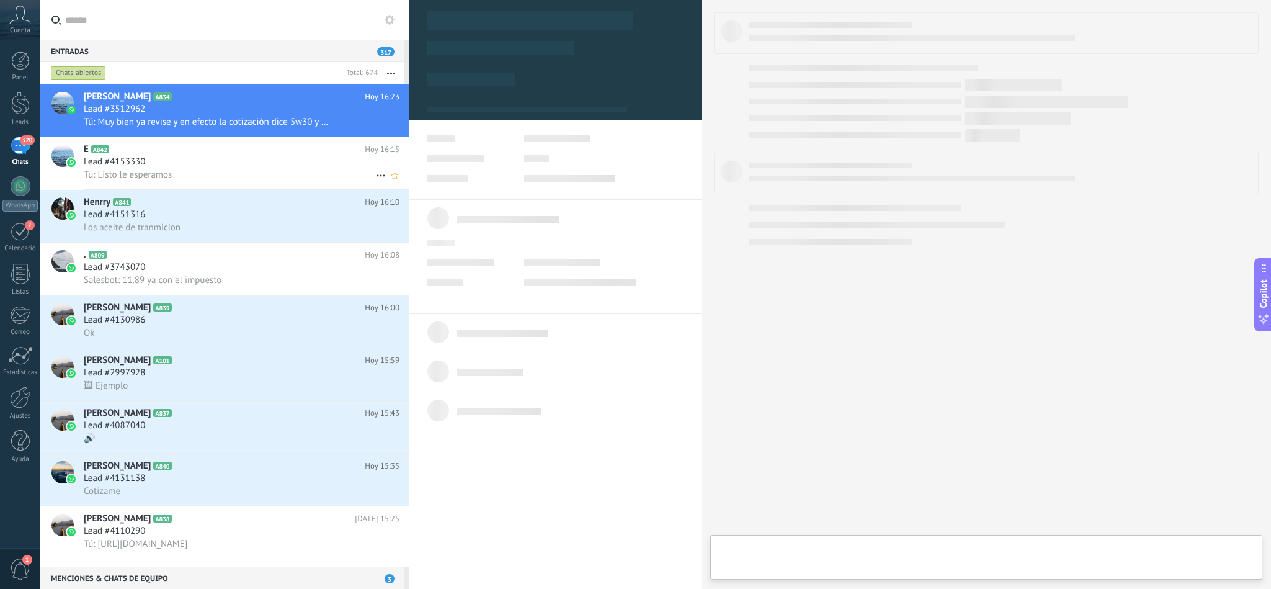
click at [169, 168] on div "Lead #4153330" at bounding box center [242, 162] width 316 height 12
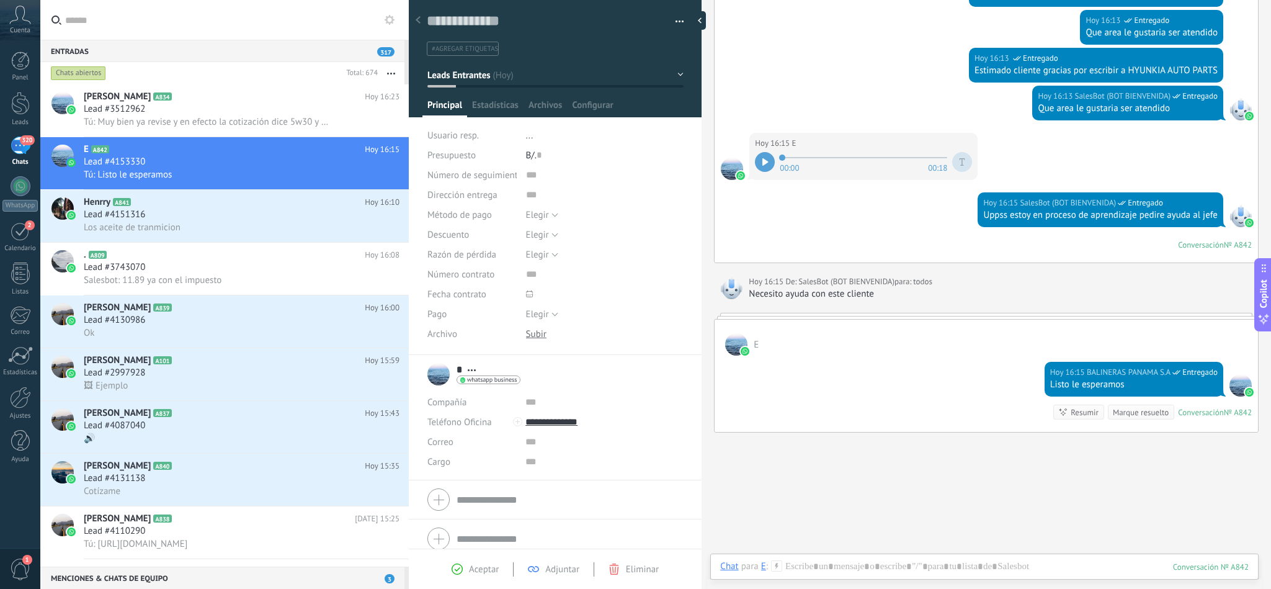
scroll to position [290, 0]
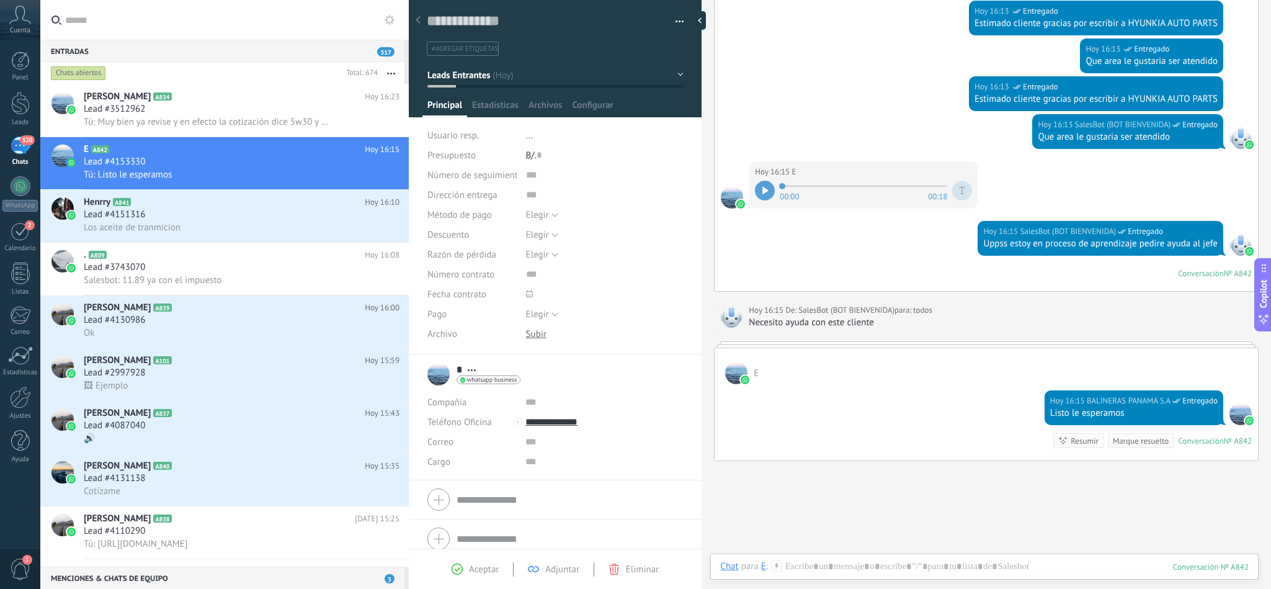
click at [765, 192] on icon at bounding box center [766, 190] width 6 height 7
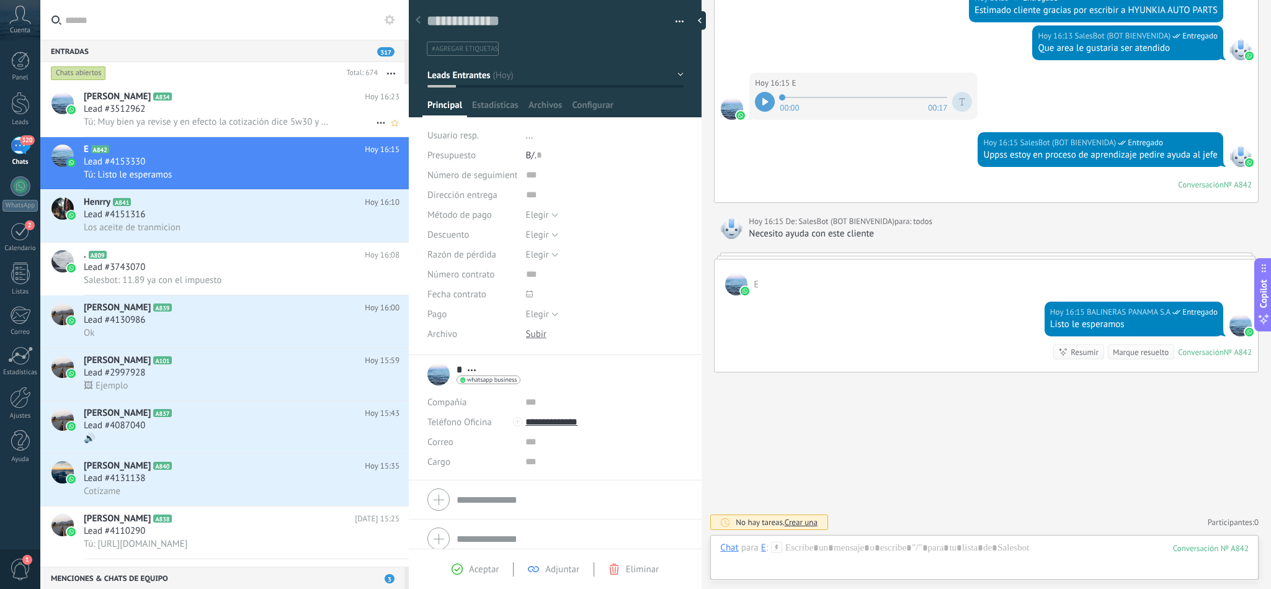
click at [157, 137] on div "[PERSON_NAME] A834 [DATE] 16:23 Lead #3512962 Tú: Muy bien ya revise y en efect…" at bounding box center [224, 110] width 369 height 53
click at [203, 112] on div "Lead #3512962" at bounding box center [242, 109] width 316 height 12
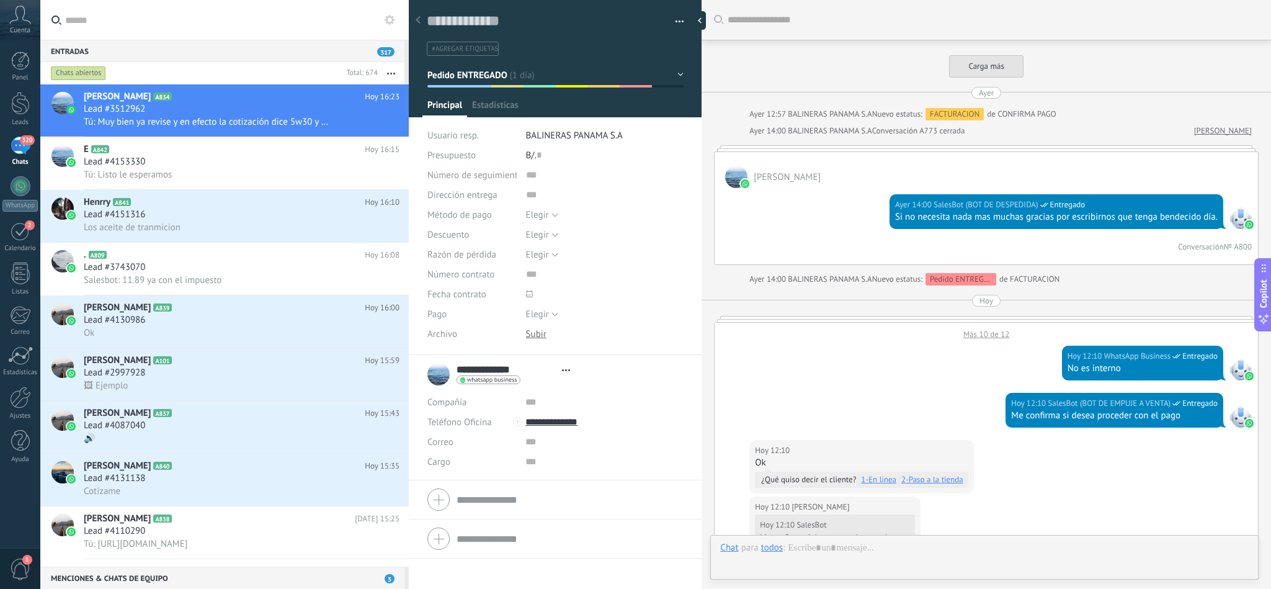
type textarea "**********"
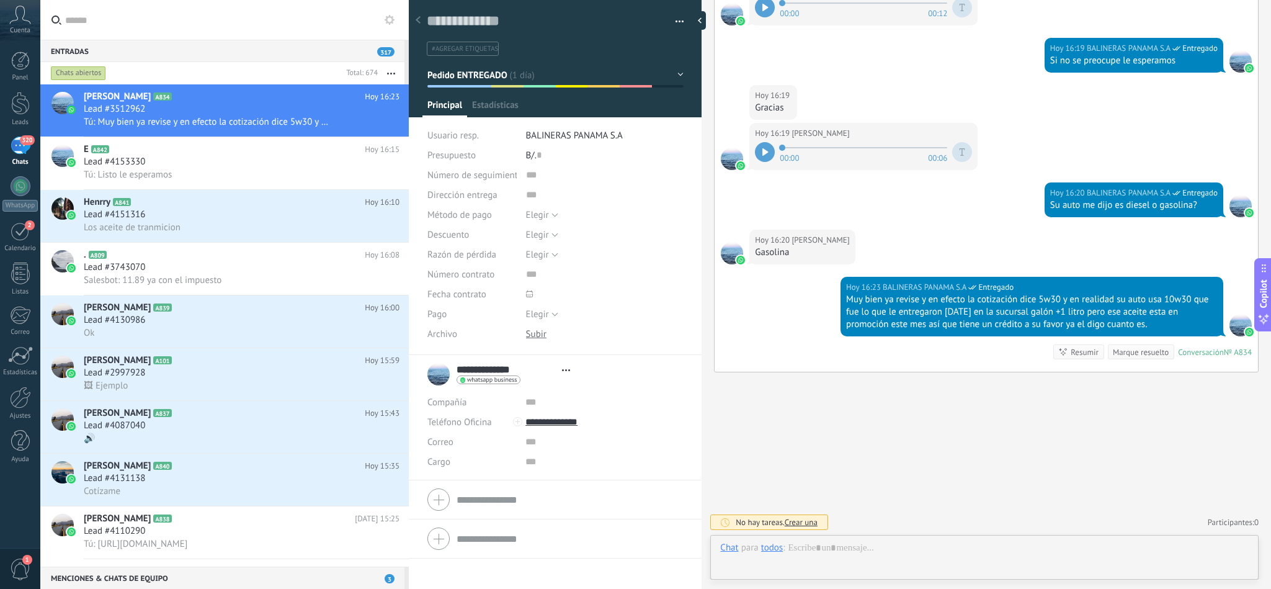
scroll to position [19, 0]
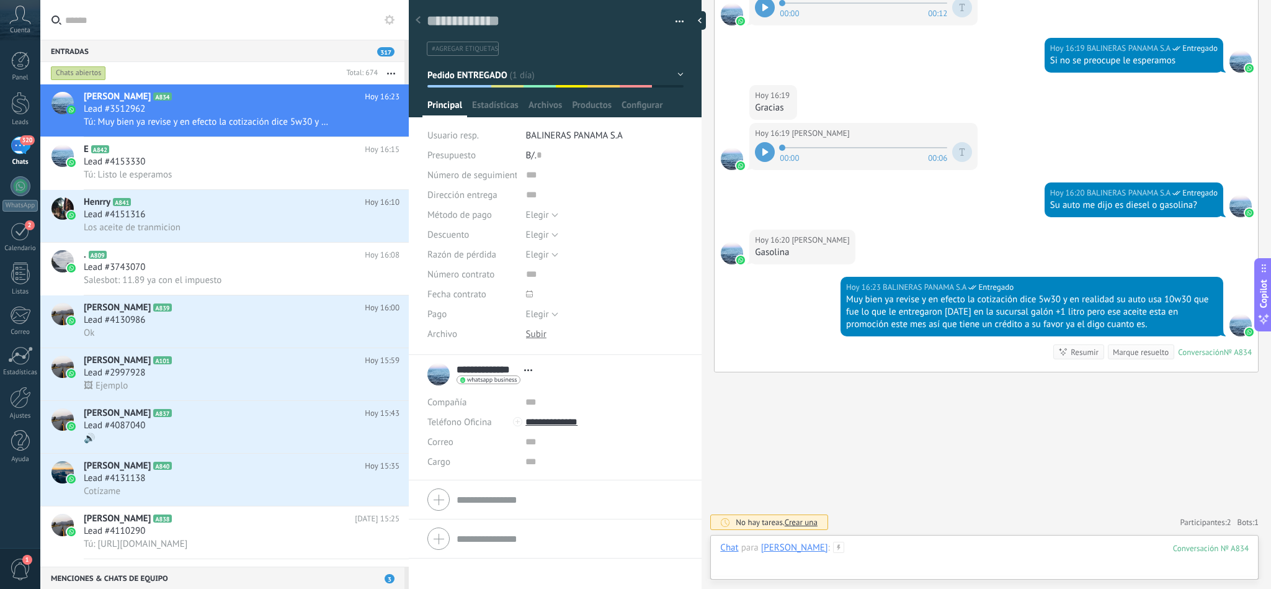
click at [859, 542] on div at bounding box center [984, 560] width 529 height 37
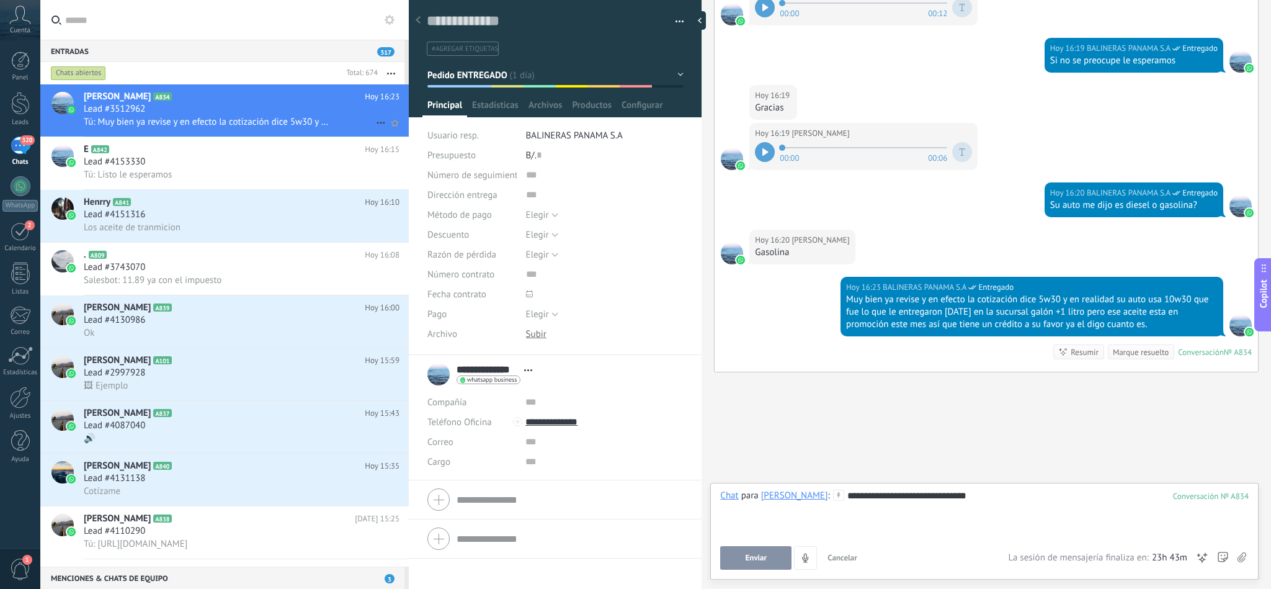
click at [182, 114] on div "Lead #3512962" at bounding box center [242, 109] width 316 height 12
click at [996, 499] on div "**********" at bounding box center [984, 513] width 528 height 47
drag, startPoint x: 976, startPoint y: 498, endPoint x: 957, endPoint y: 499, distance: 18.7
click at [957, 499] on div "**********" at bounding box center [984, 513] width 528 height 47
click at [995, 499] on div "**********" at bounding box center [984, 513] width 528 height 47
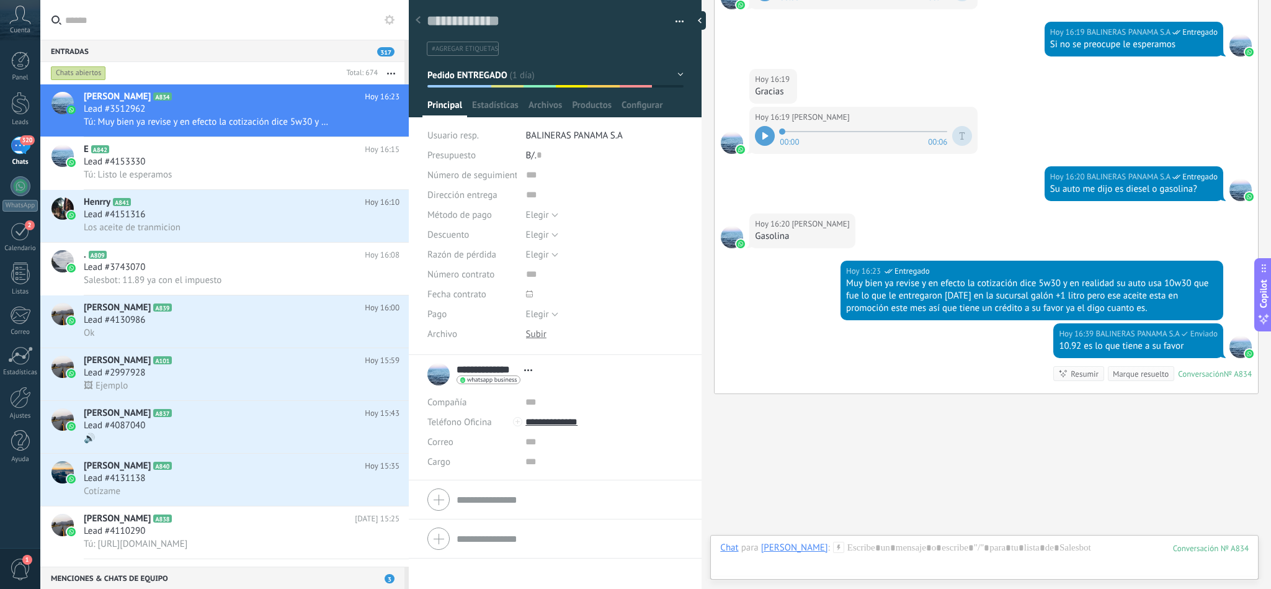
scroll to position [1337, 0]
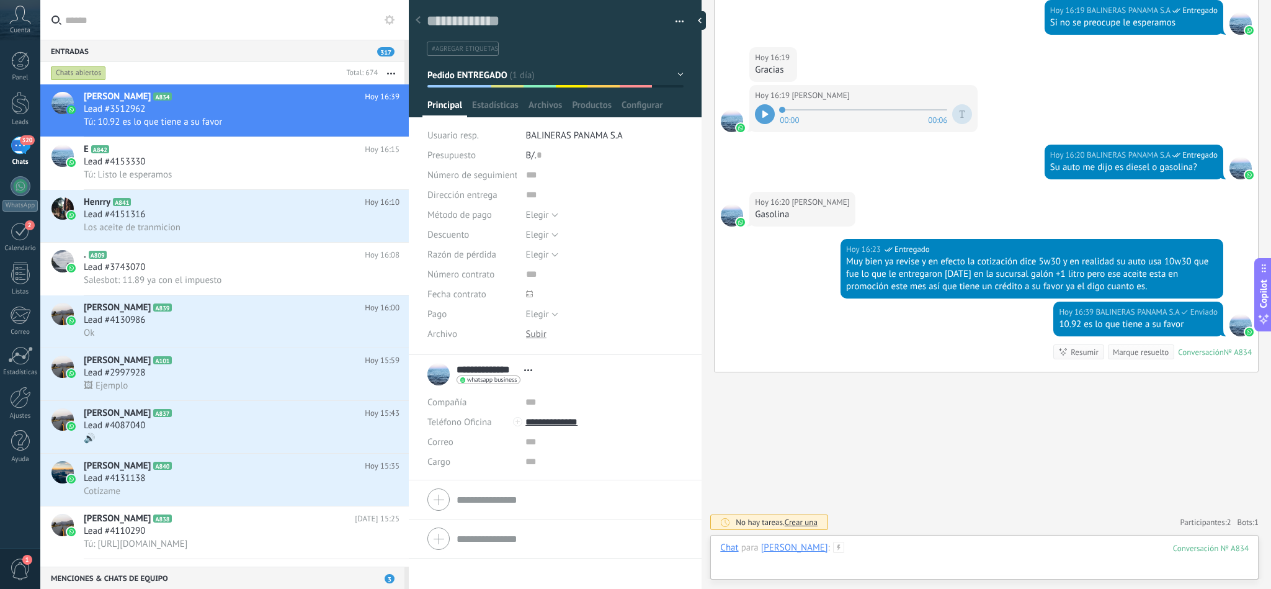
click at [902, 561] on div at bounding box center [984, 560] width 529 height 37
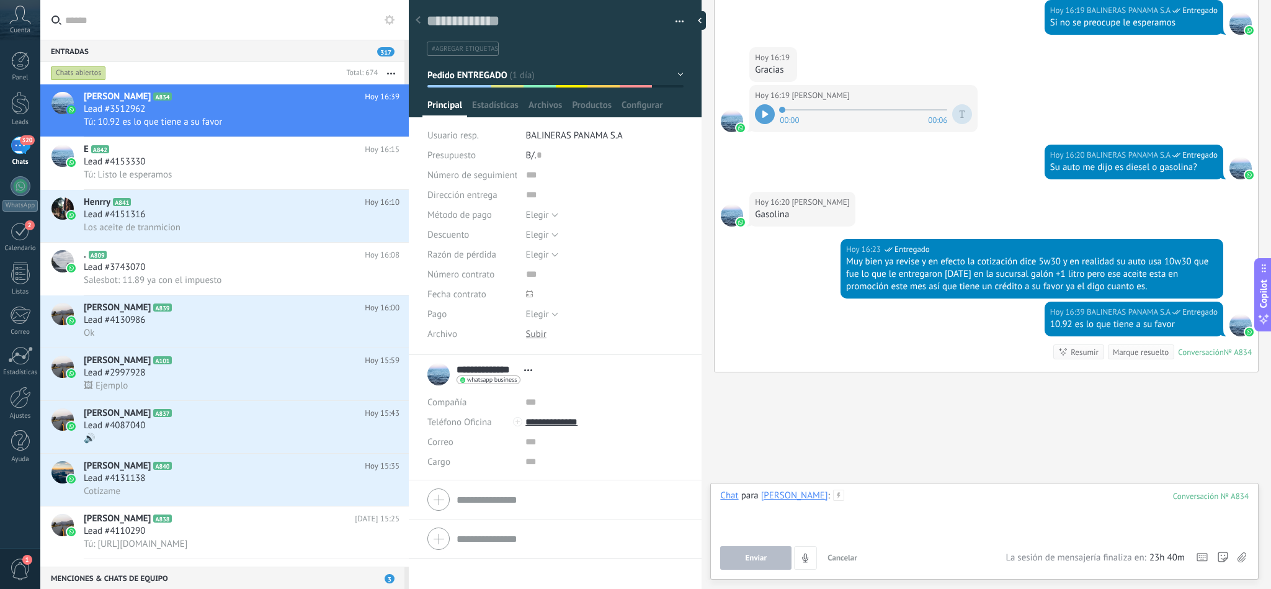
paste div
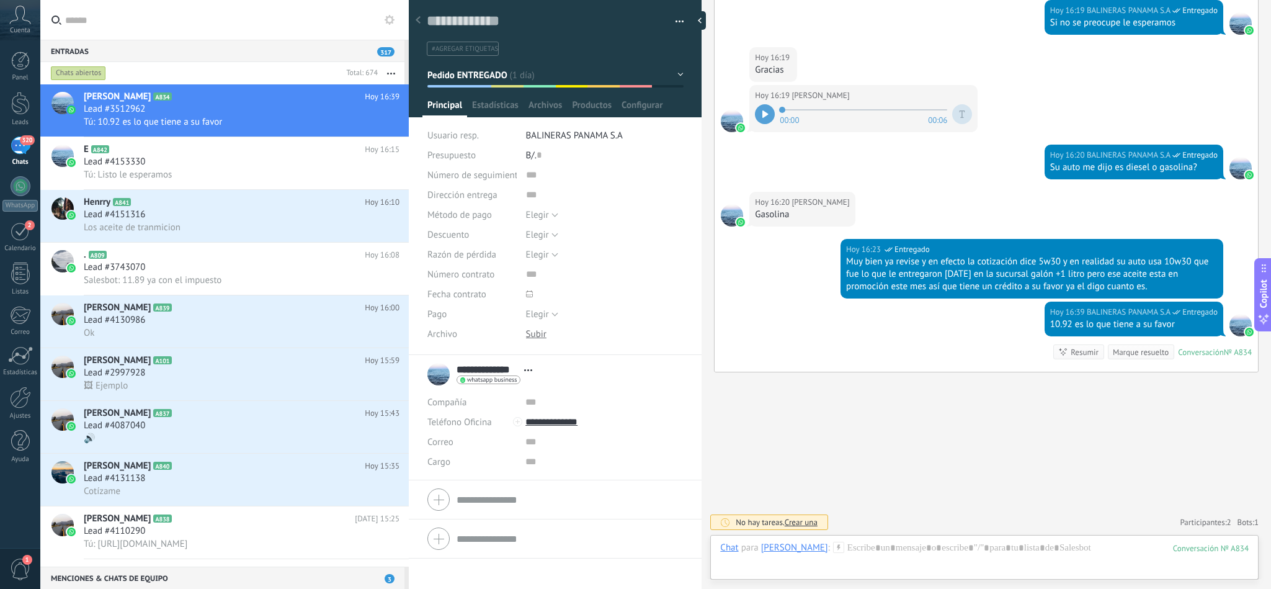
scroll to position [1387, 0]
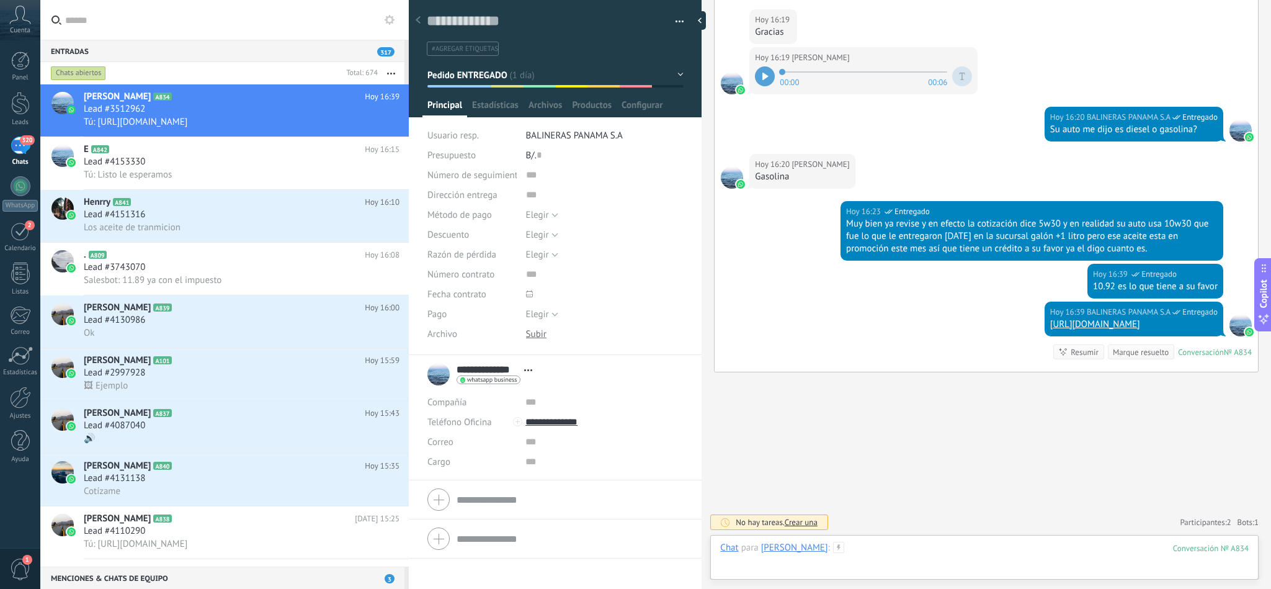
click at [910, 555] on div at bounding box center [984, 560] width 529 height 37
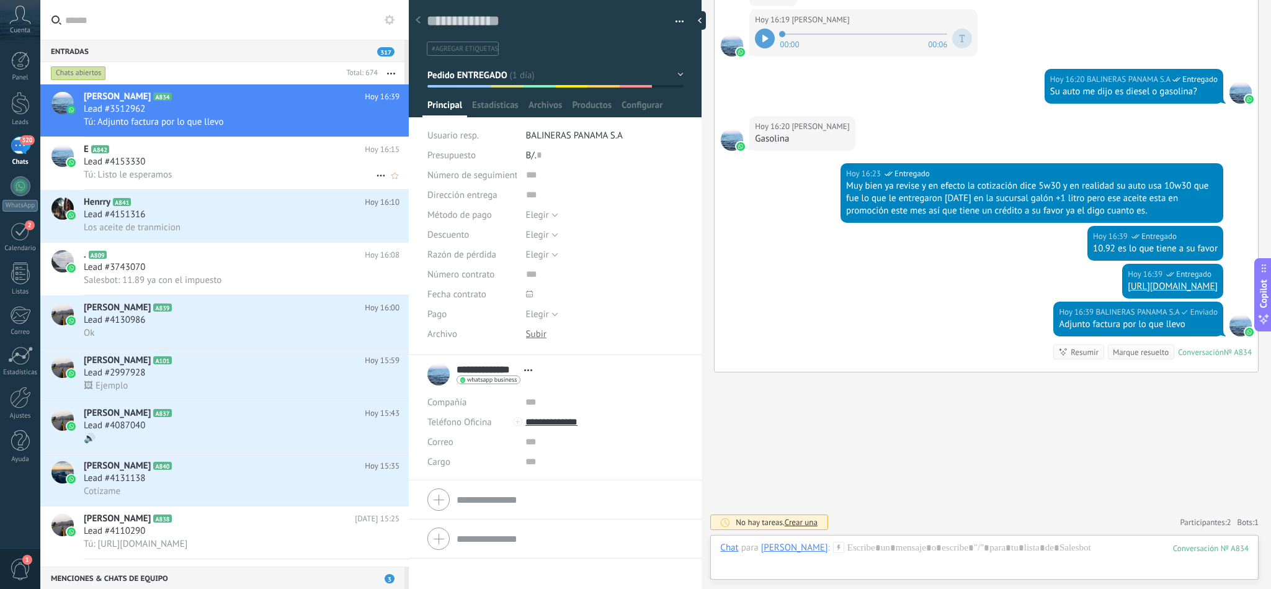
click at [163, 168] on div "Lead #4153330" at bounding box center [242, 162] width 316 height 12
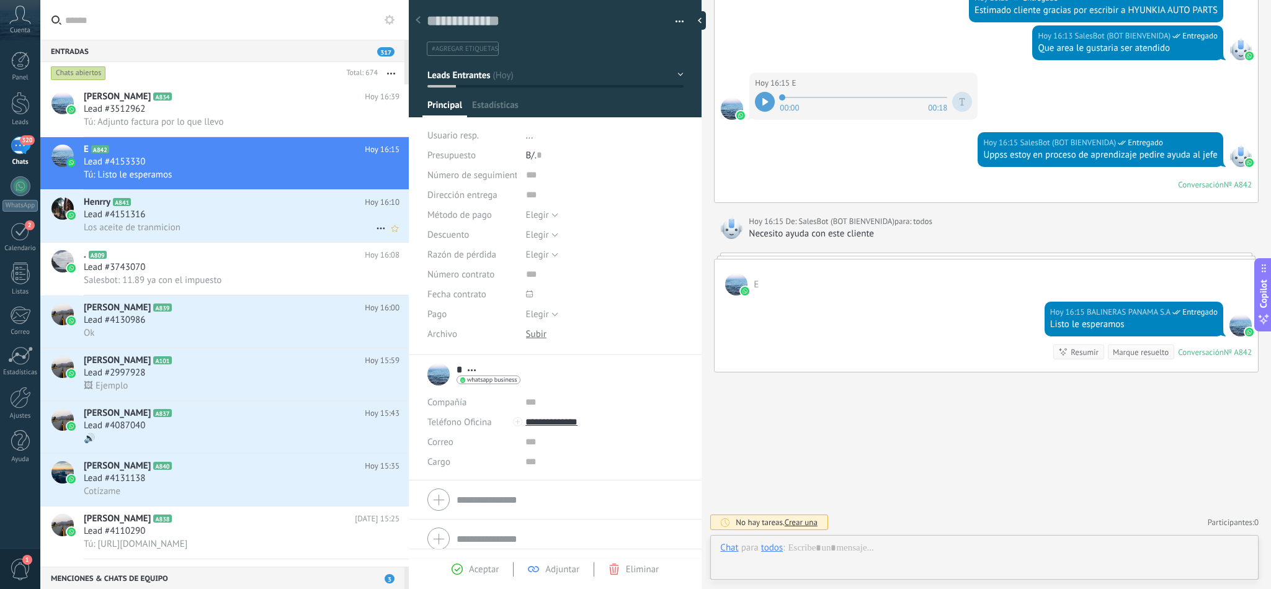
scroll to position [19, 0]
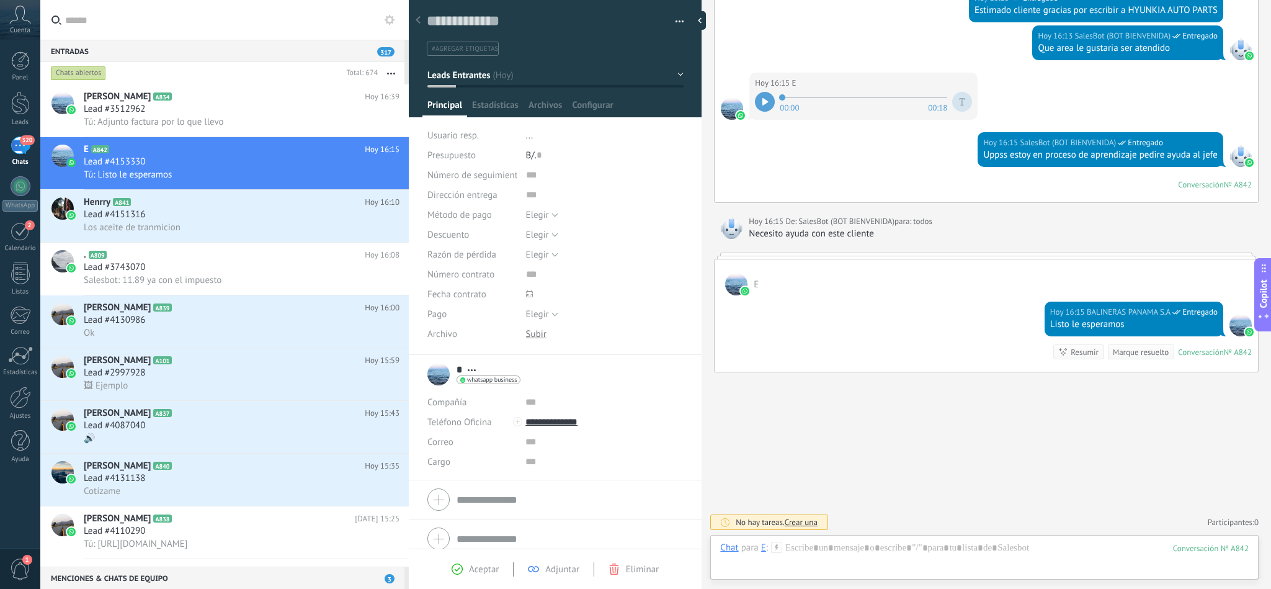
click at [769, 98] on icon at bounding box center [766, 101] width 6 height 7
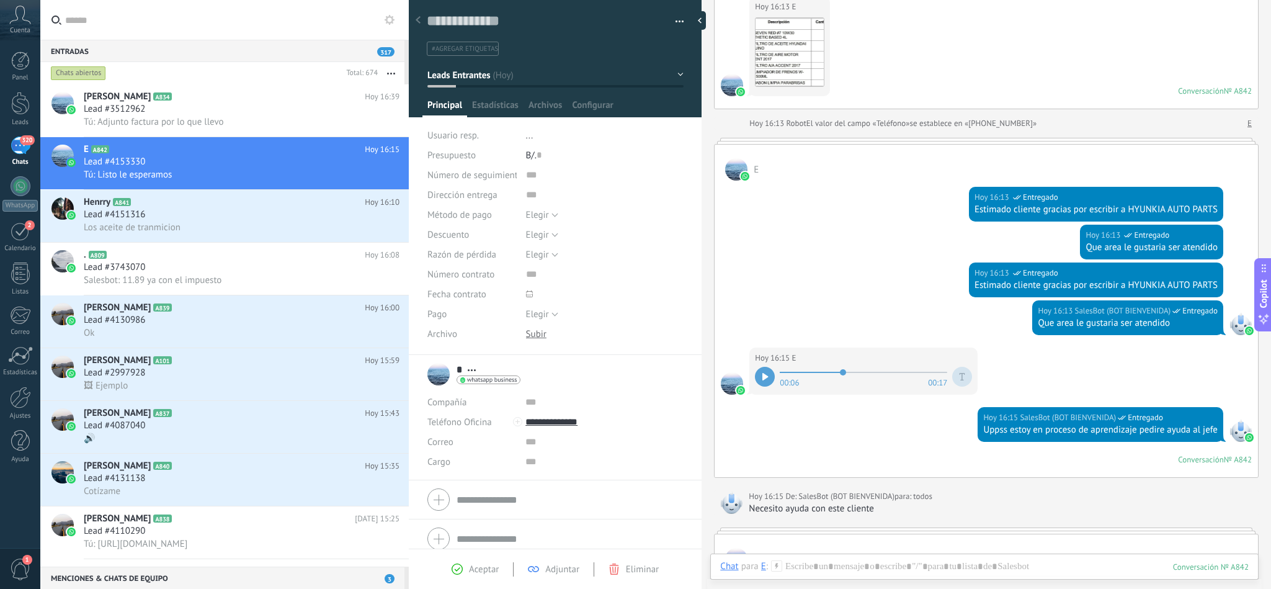
scroll to position [11, 0]
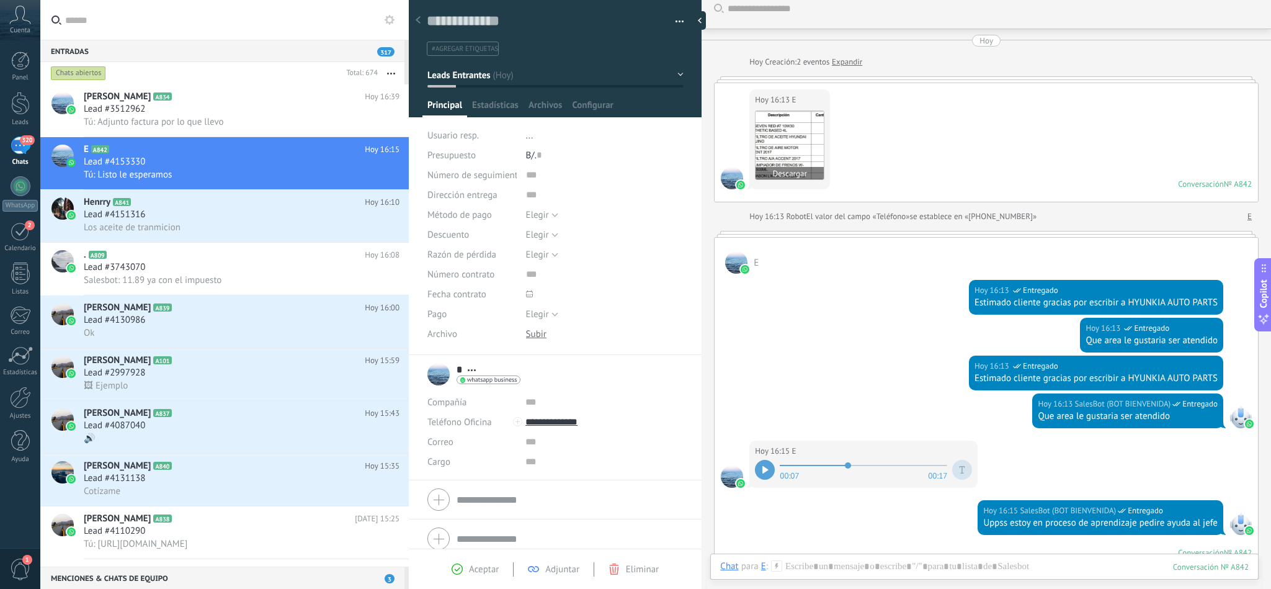
click at [793, 156] on img at bounding box center [790, 145] width 68 height 68
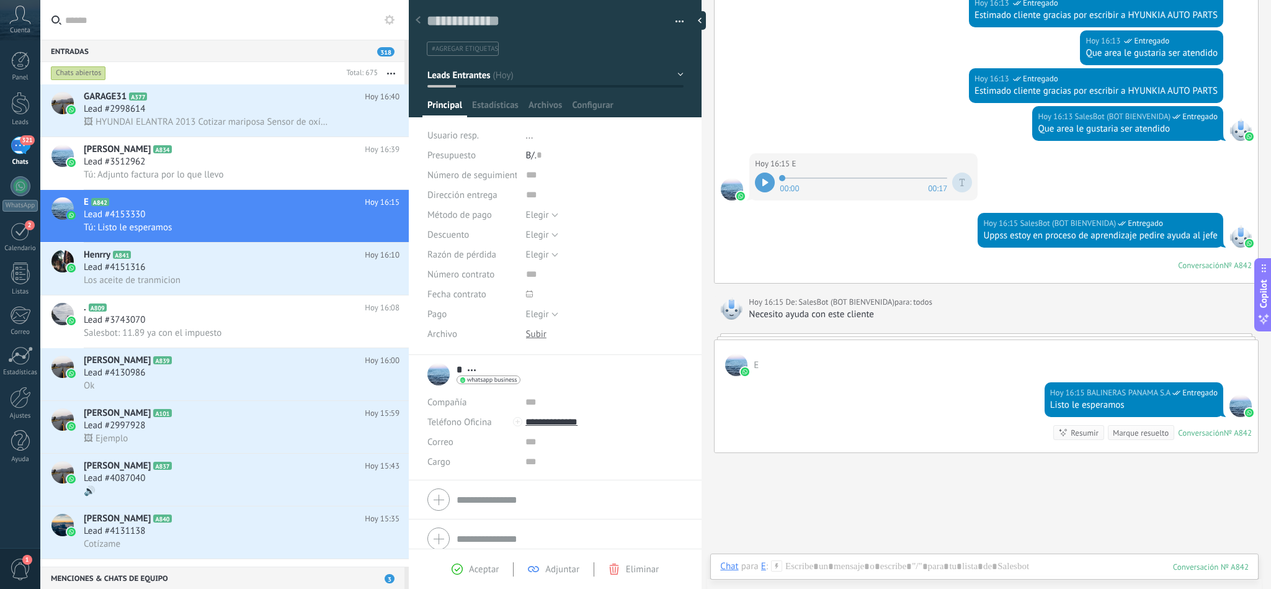
scroll to position [383, 0]
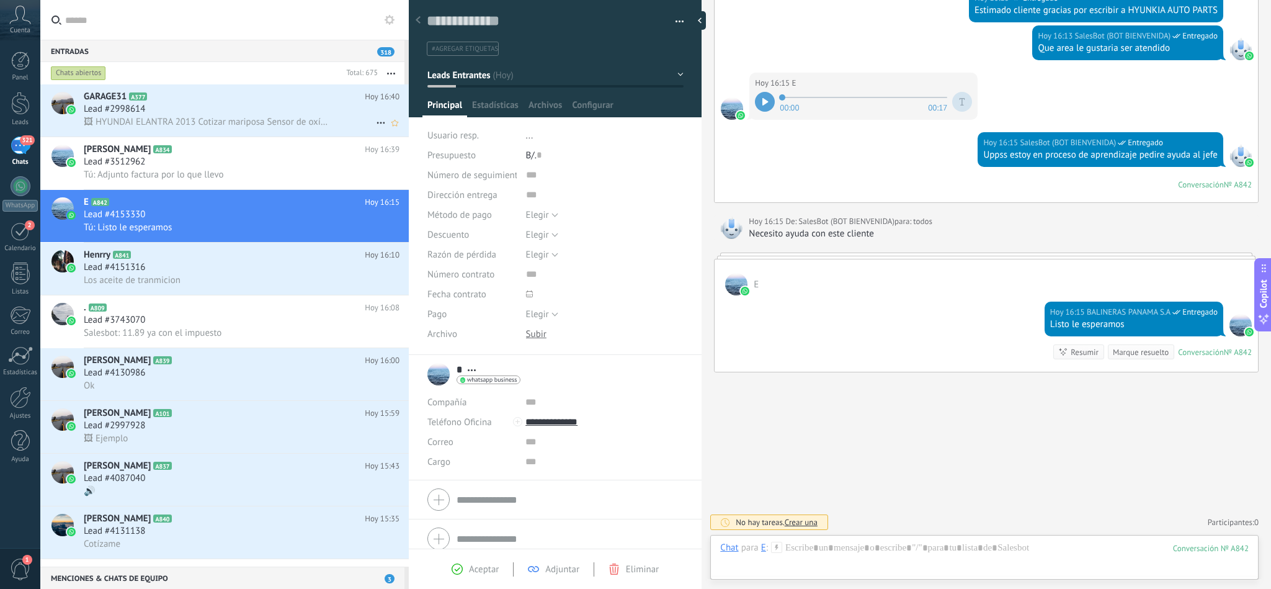
click at [240, 120] on span "🖼 HYUNDAI ELANTRA 2013 Cotizar mariposa Sensor de oxígeno primario" at bounding box center [208, 122] width 248 height 12
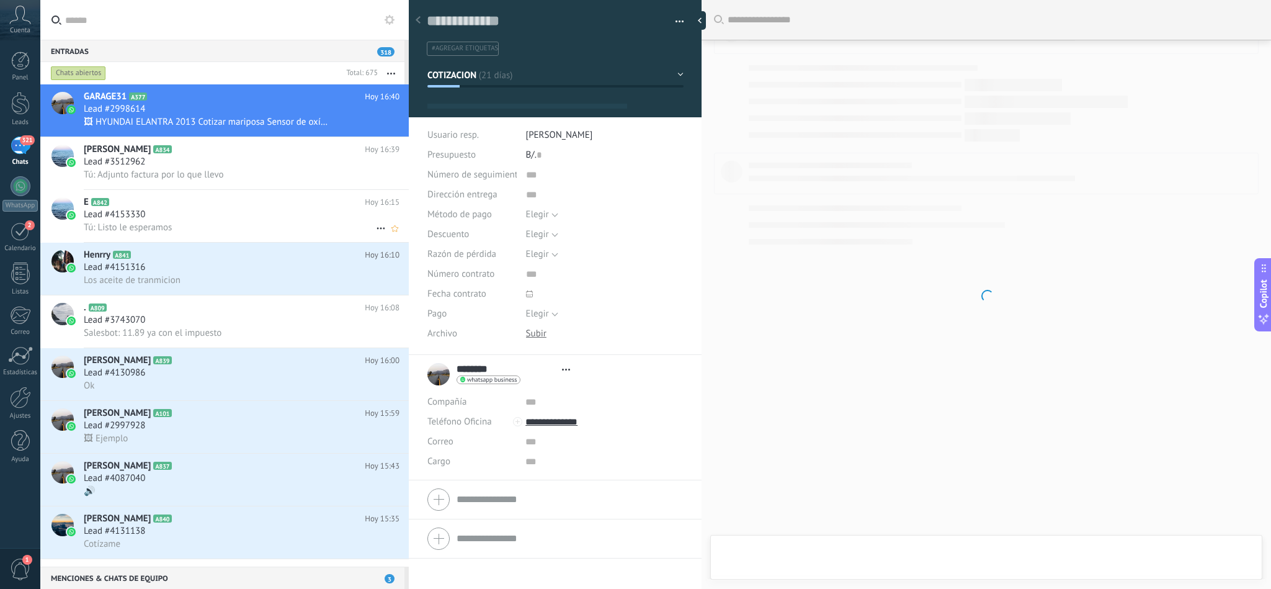
type textarea "**********"
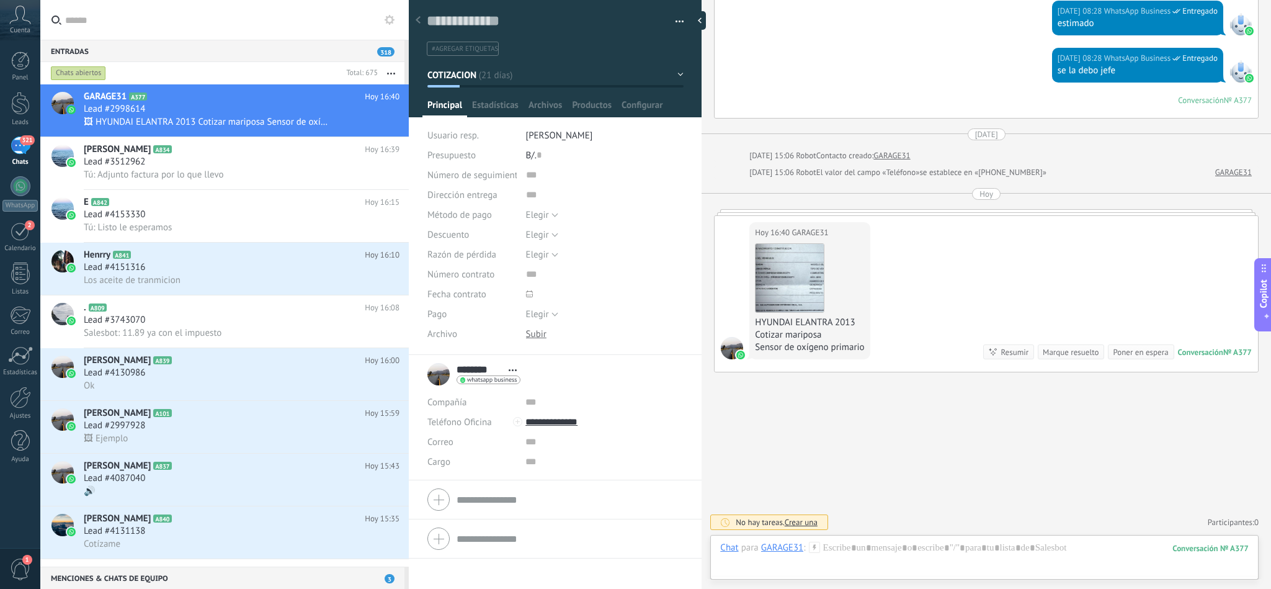
scroll to position [1211, 0]
click at [787, 270] on img at bounding box center [790, 278] width 68 height 68
click at [848, 547] on div at bounding box center [984, 560] width 529 height 37
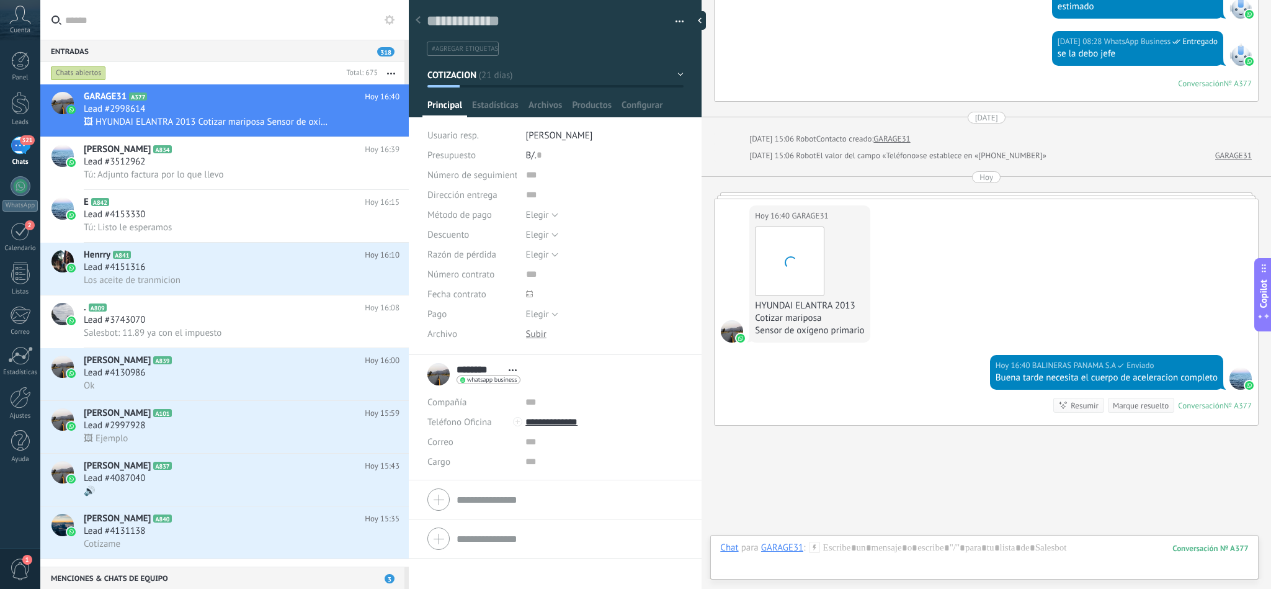
scroll to position [1281, 0]
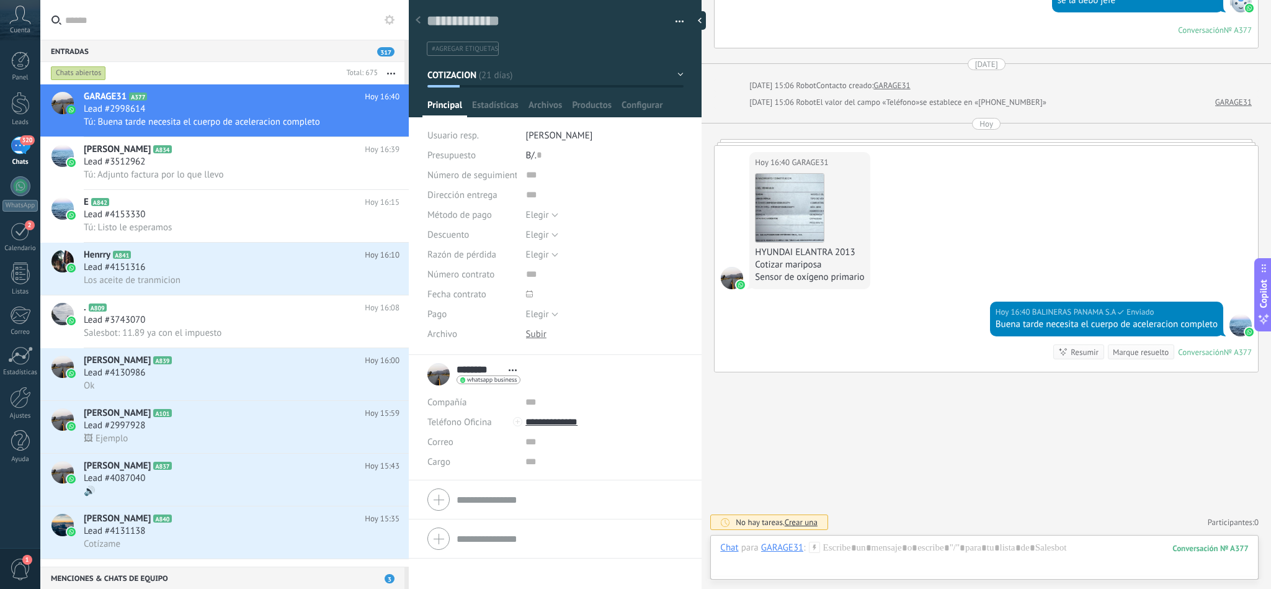
click at [938, 540] on div "Chat Correo Nota Tarea Chat para GARAGE31 : 377 Enviar Cancelar Rastrear clics …" at bounding box center [984, 557] width 548 height 45
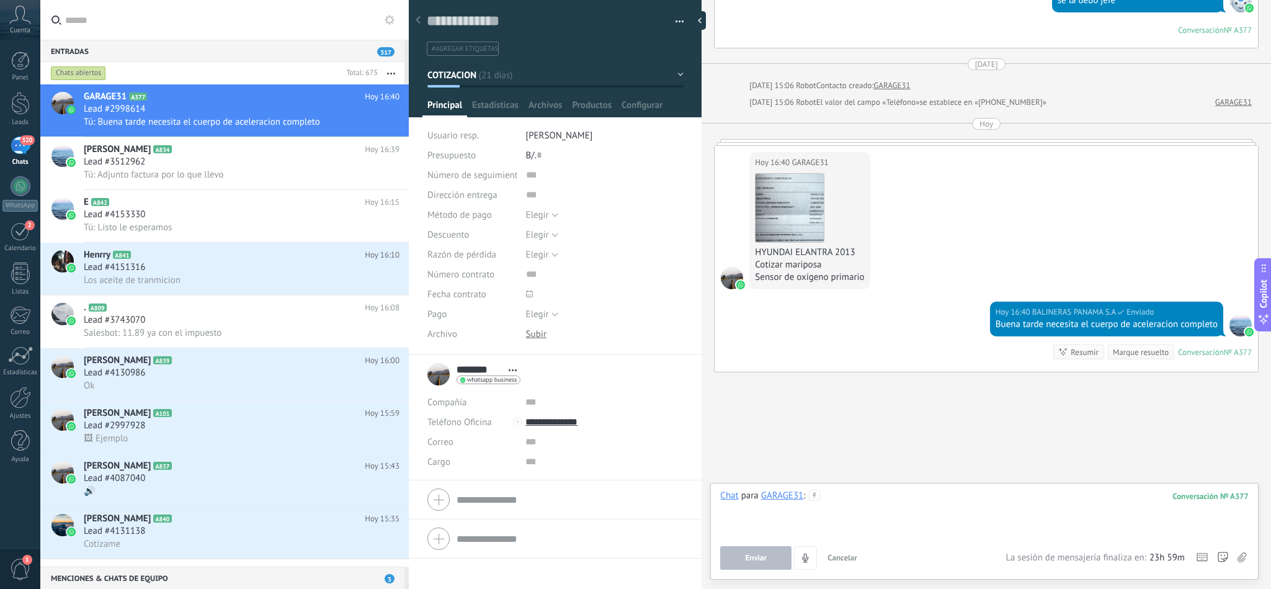
click at [920, 503] on div at bounding box center [984, 513] width 529 height 47
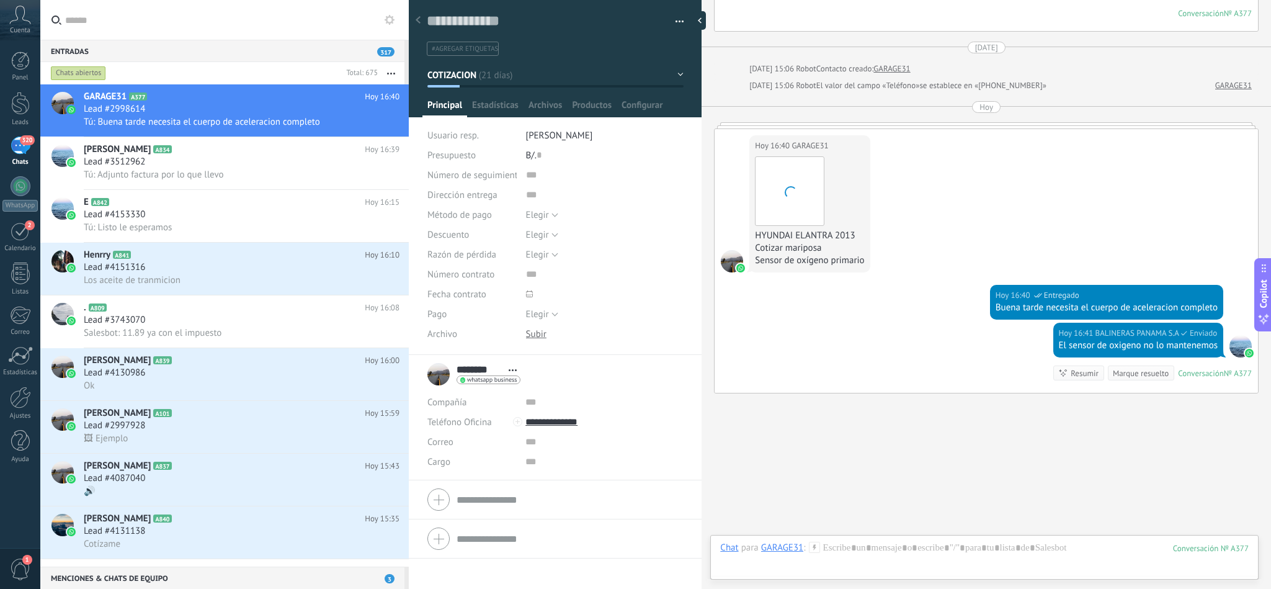
scroll to position [1319, 0]
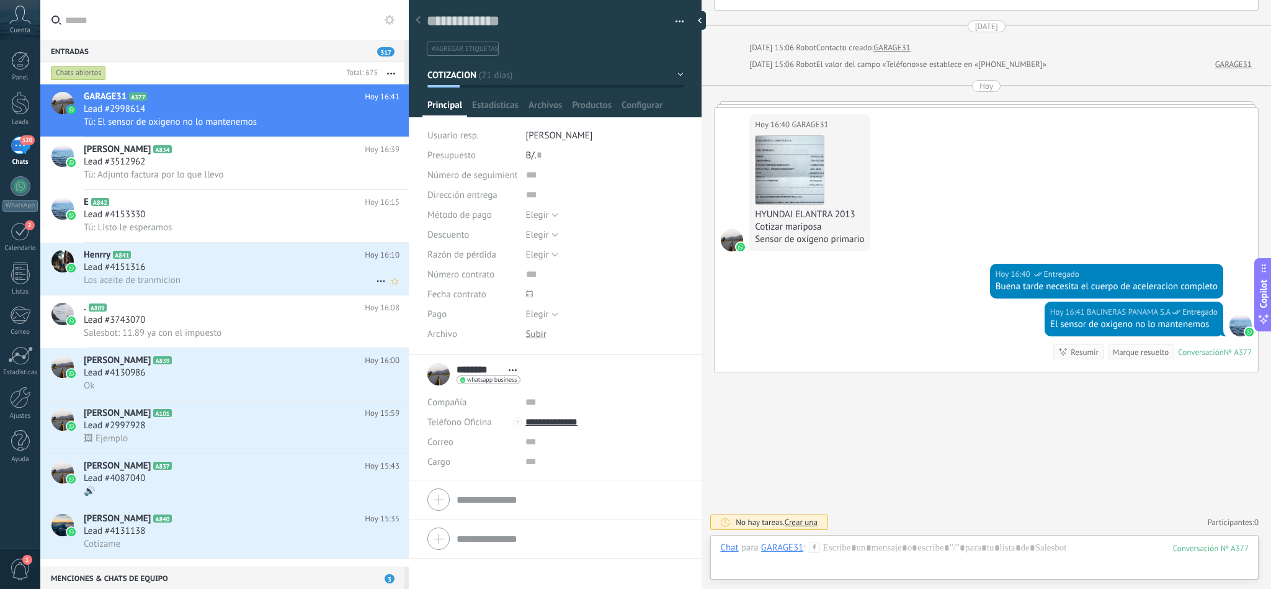
click at [194, 274] on div "Lead #4151316" at bounding box center [242, 267] width 316 height 12
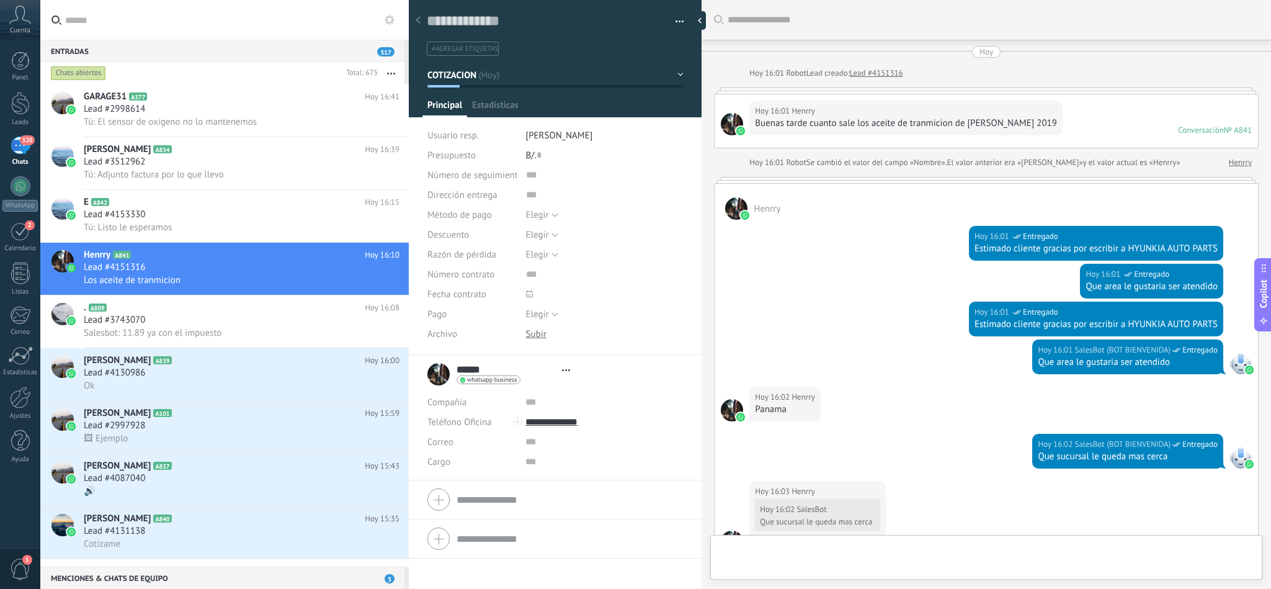
type textarea "**********"
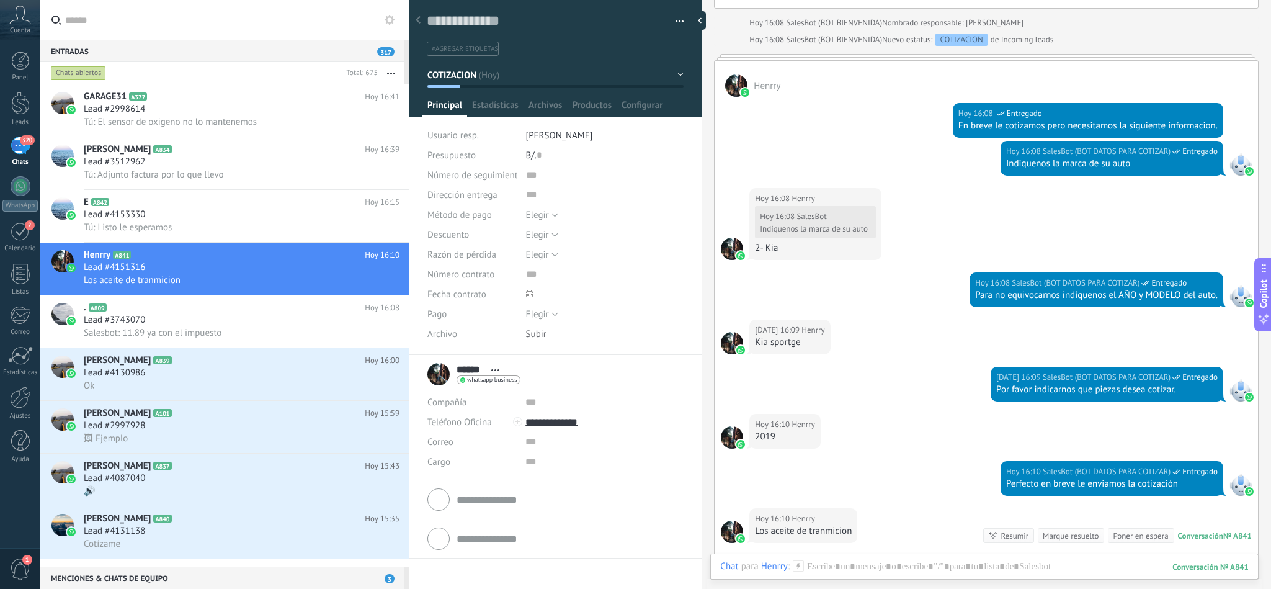
scroll to position [875, 0]
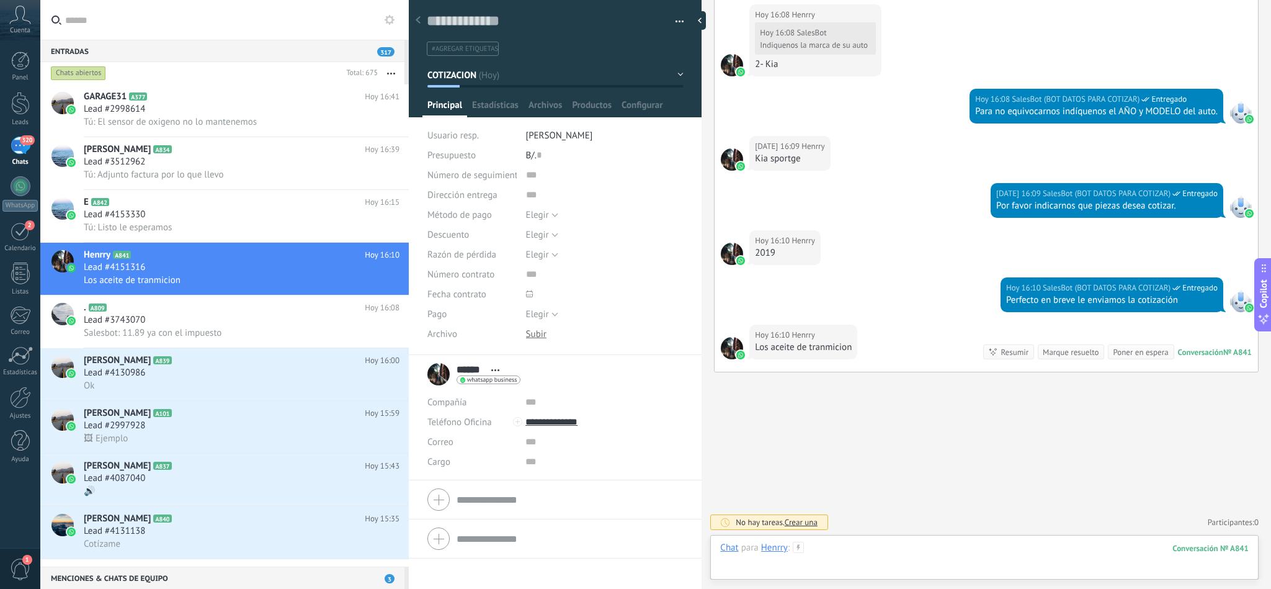
click at [890, 544] on div at bounding box center [984, 560] width 529 height 37
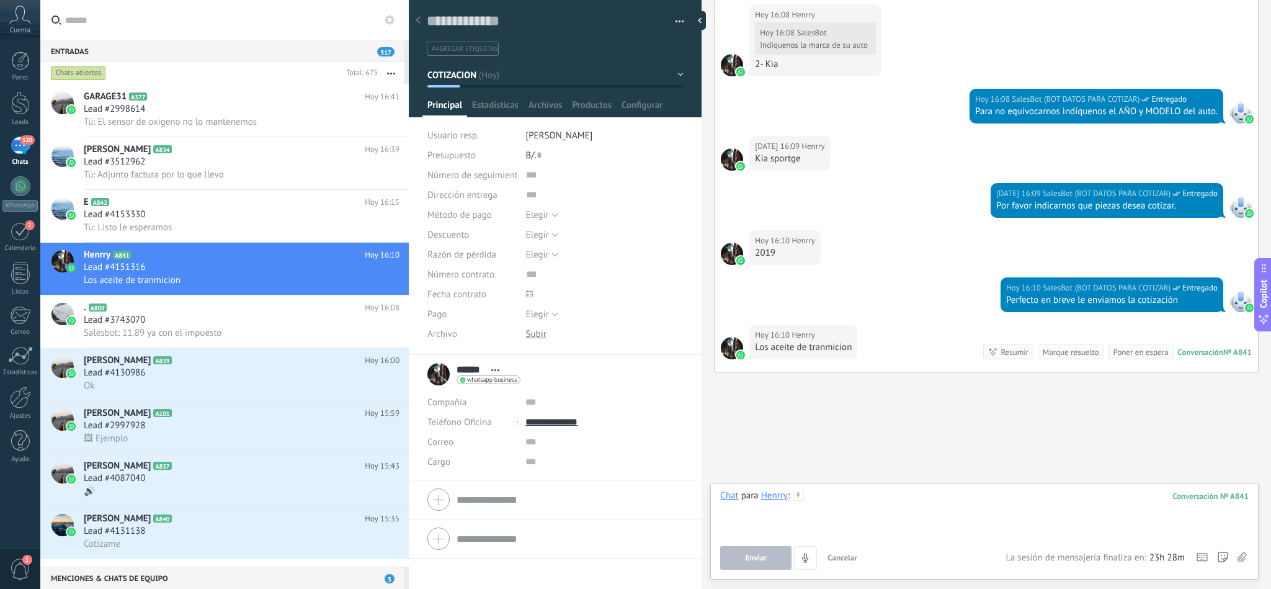
click at [828, 495] on div at bounding box center [984, 513] width 529 height 47
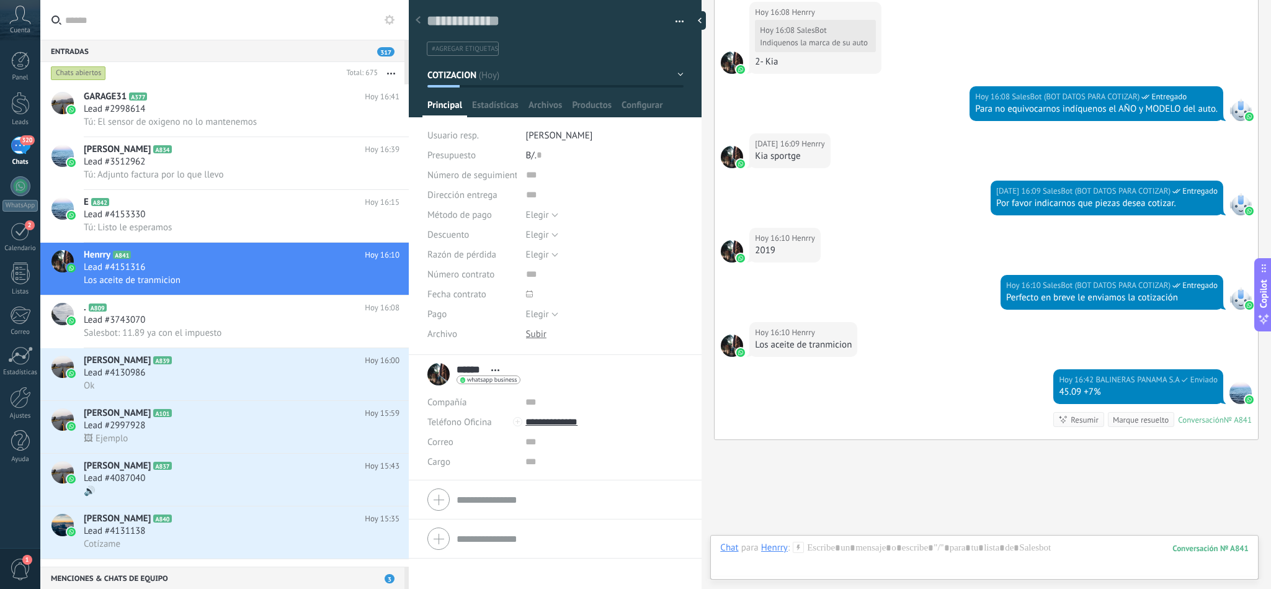
scroll to position [944, 0]
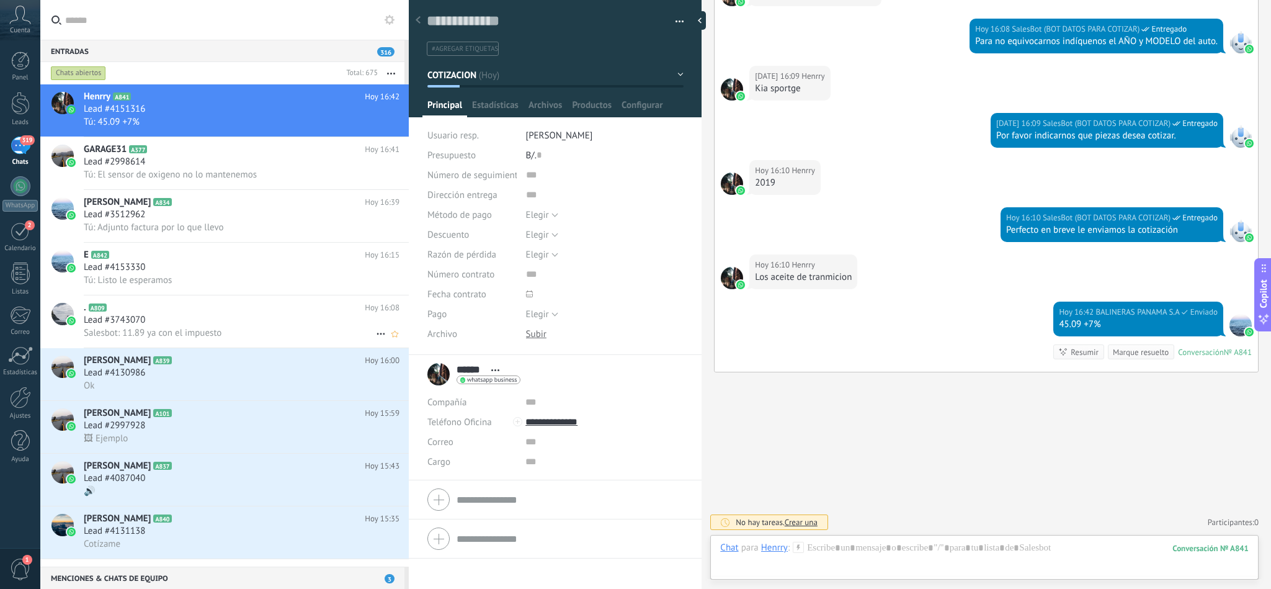
click at [186, 339] on span "Salesbot: 11.89 ya con el impuesto" at bounding box center [153, 333] width 138 height 12
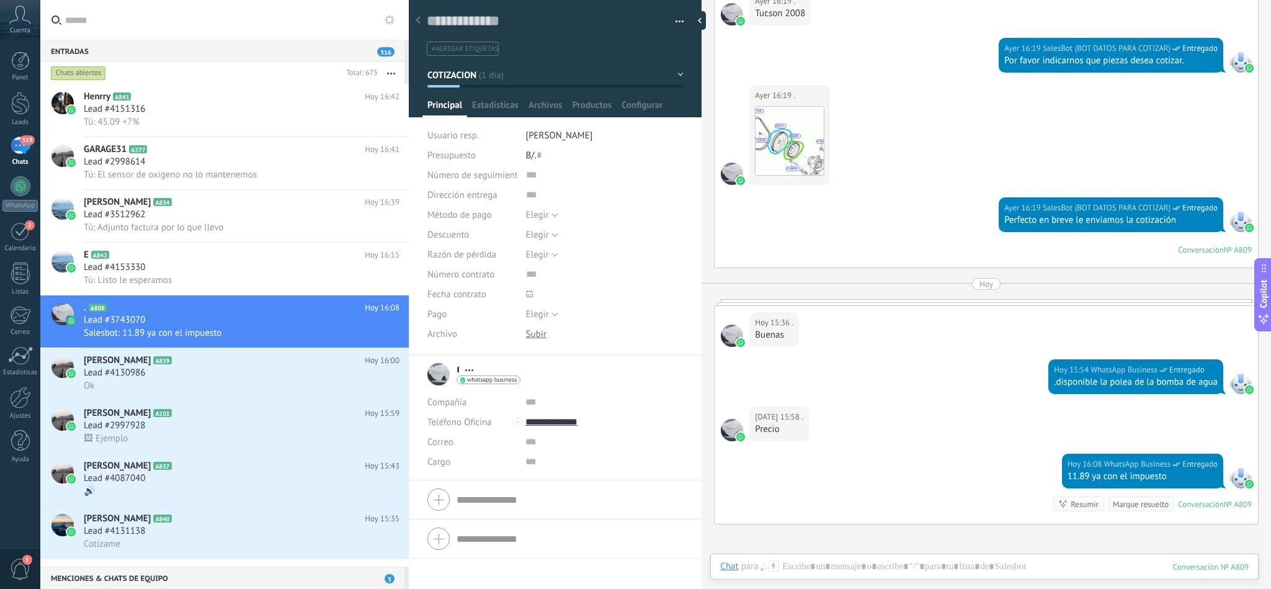
scroll to position [1197, 0]
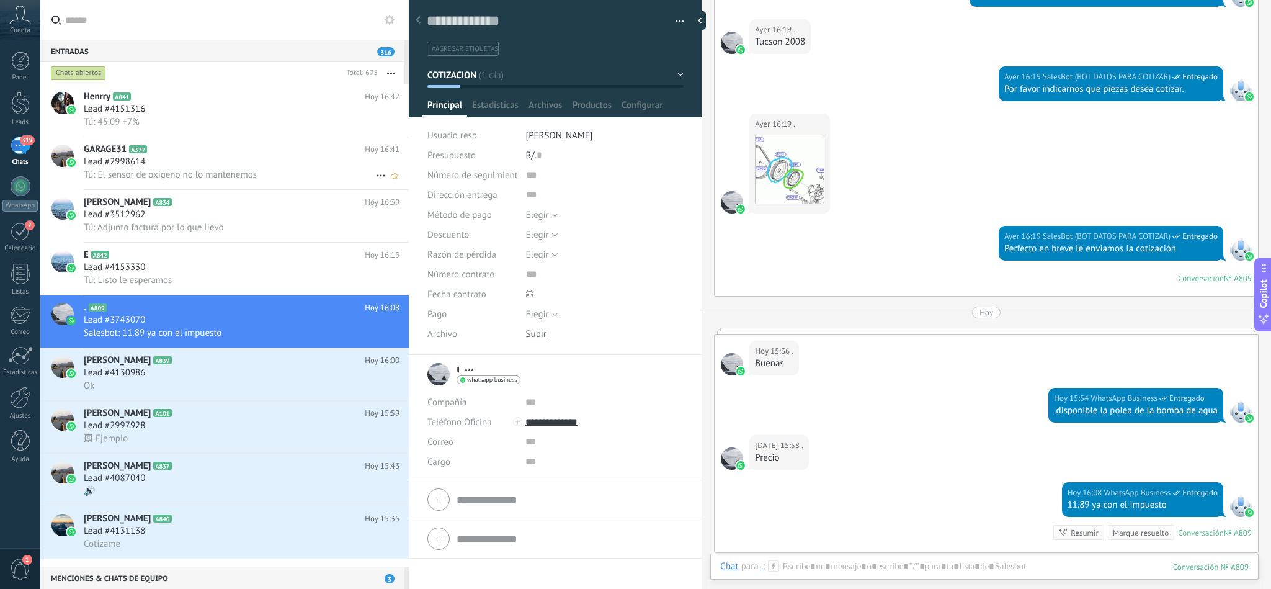
click at [185, 188] on div "GARAGE31 A377 [DATE] 16:41 Lead #2998614 Tú: El sensor de oxigeno no lo mantene…" at bounding box center [246, 163] width 325 height 52
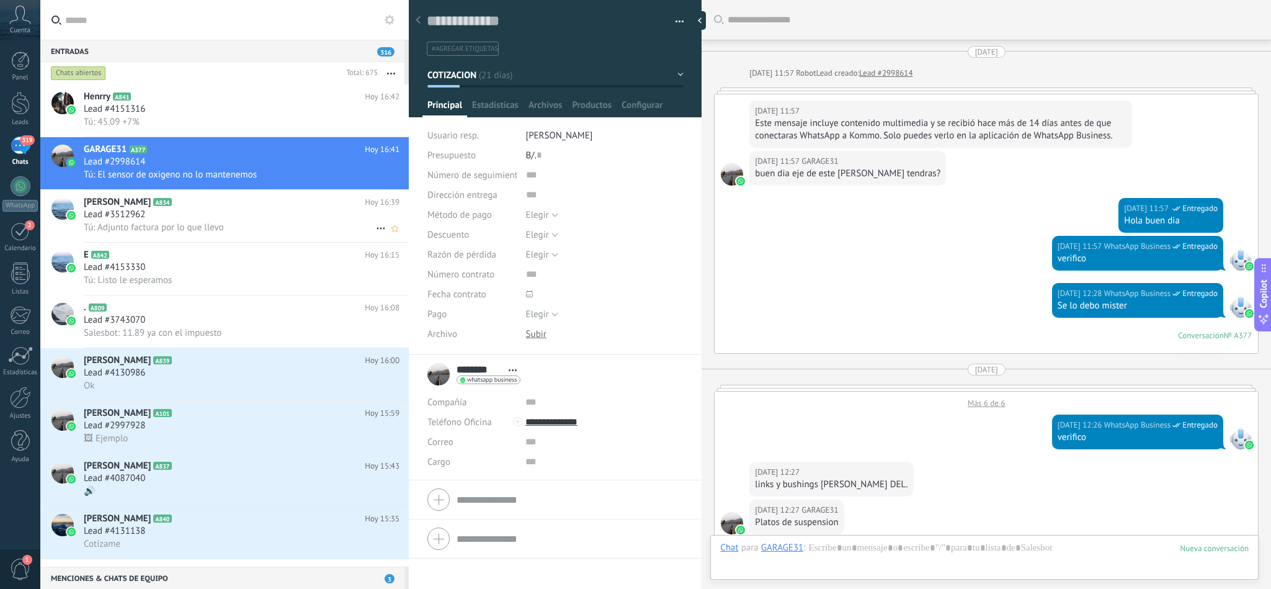
scroll to position [1319, 0]
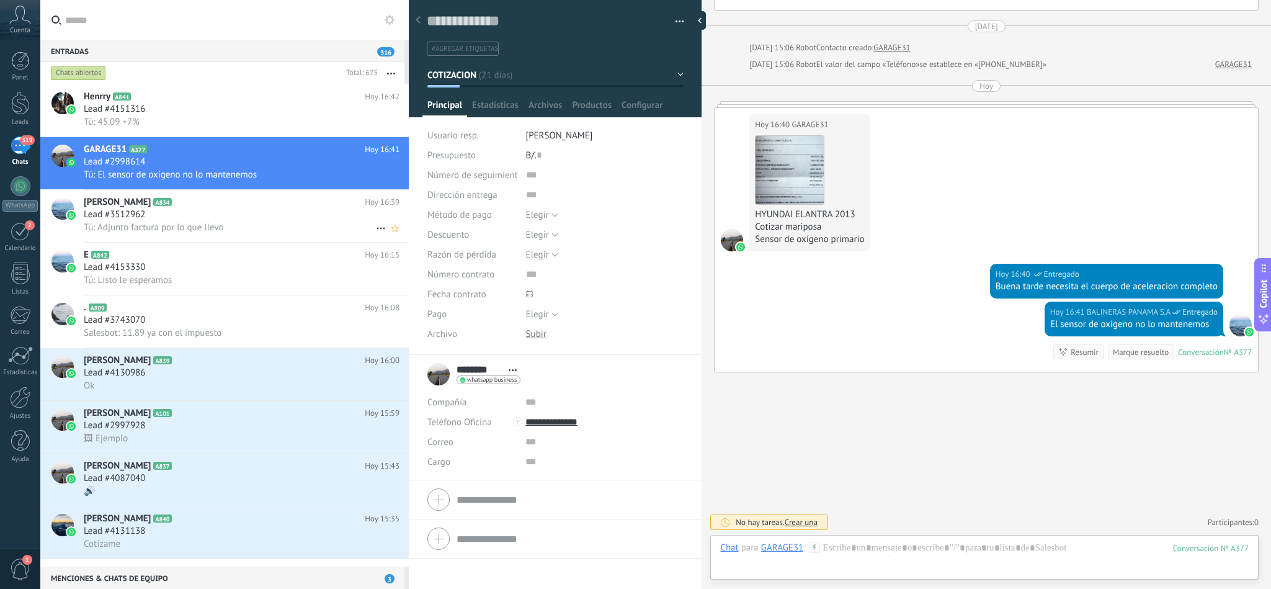
click at [198, 218] on div "Lead #3512962" at bounding box center [242, 214] width 316 height 12
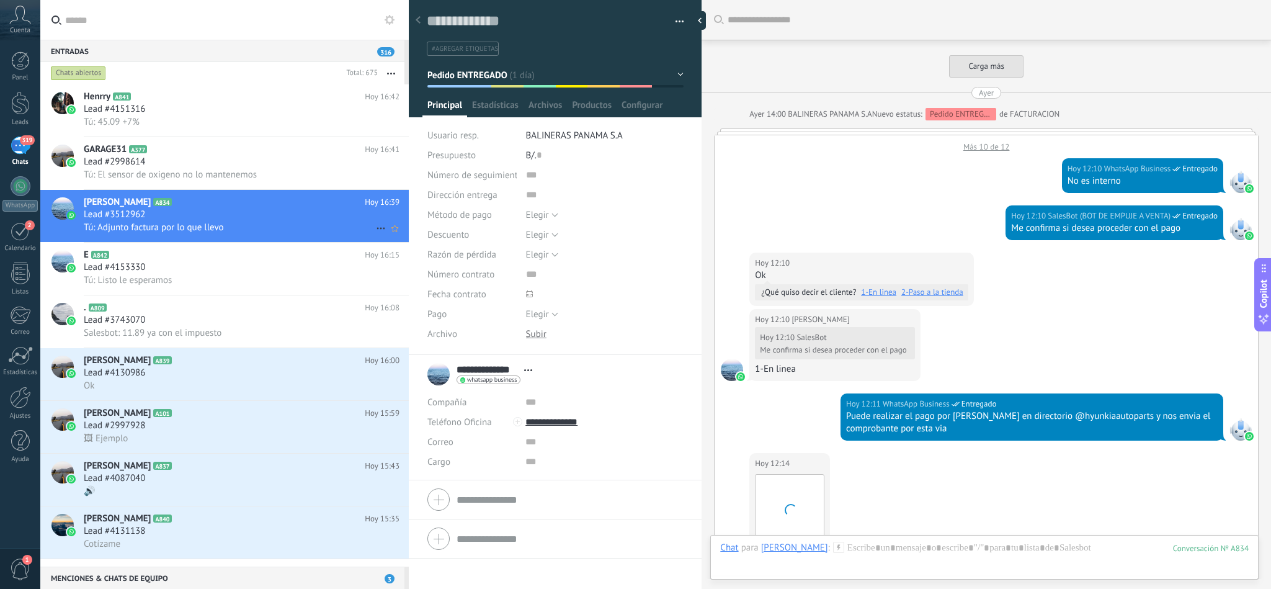
scroll to position [1077, 0]
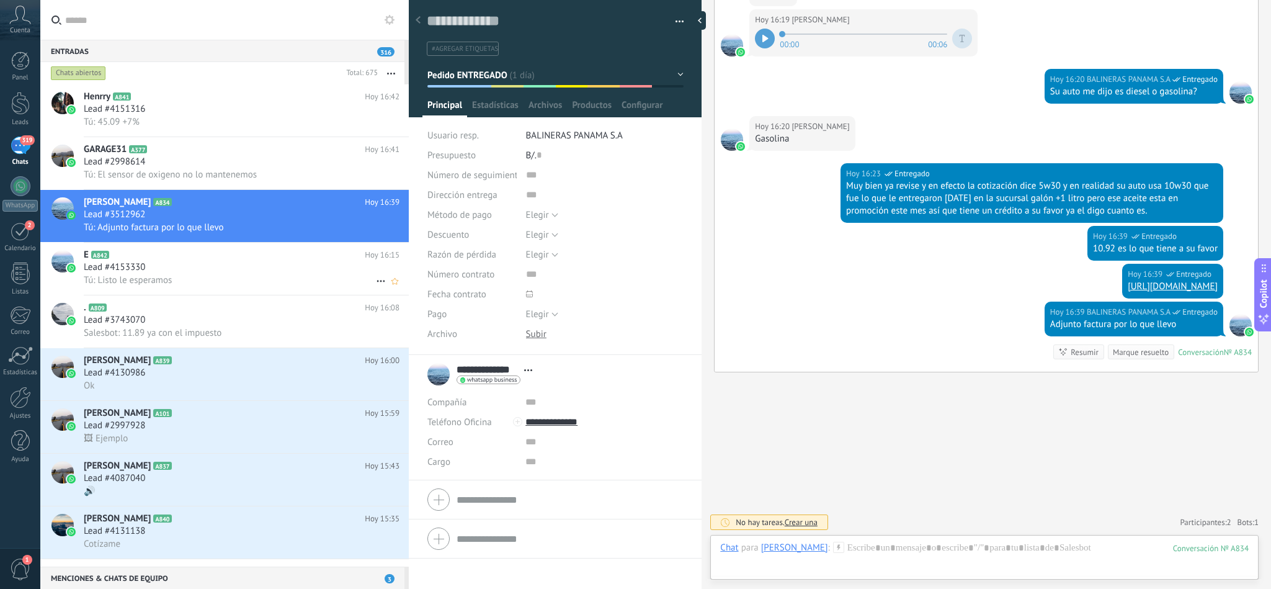
click at [192, 274] on div "Lead #4153330" at bounding box center [242, 267] width 316 height 12
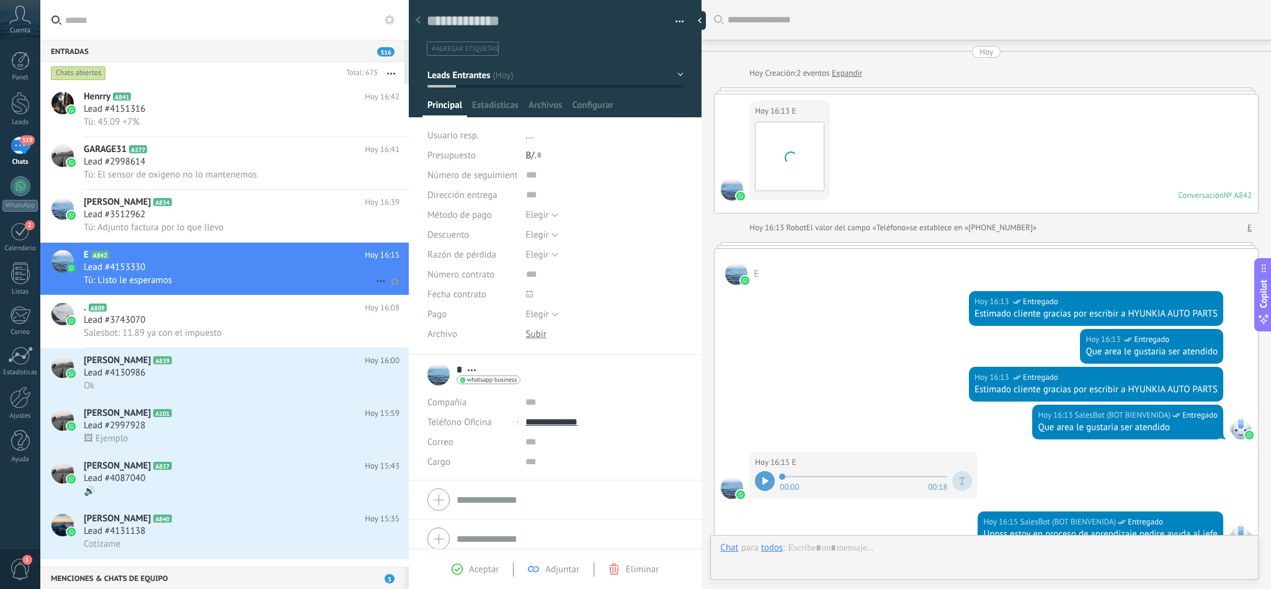
scroll to position [383, 0]
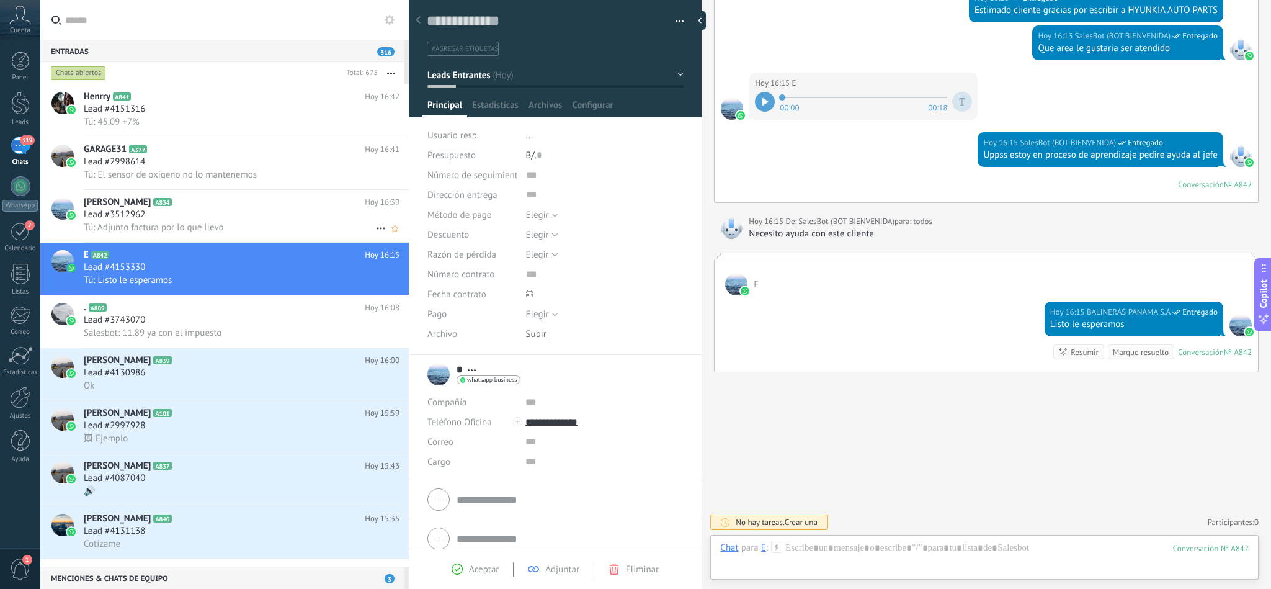
click at [222, 197] on div "[PERSON_NAME] A834 [DATE] 16:39 Lead #3512962 Tú: Adjunto factura por lo que ll…" at bounding box center [246, 216] width 325 height 52
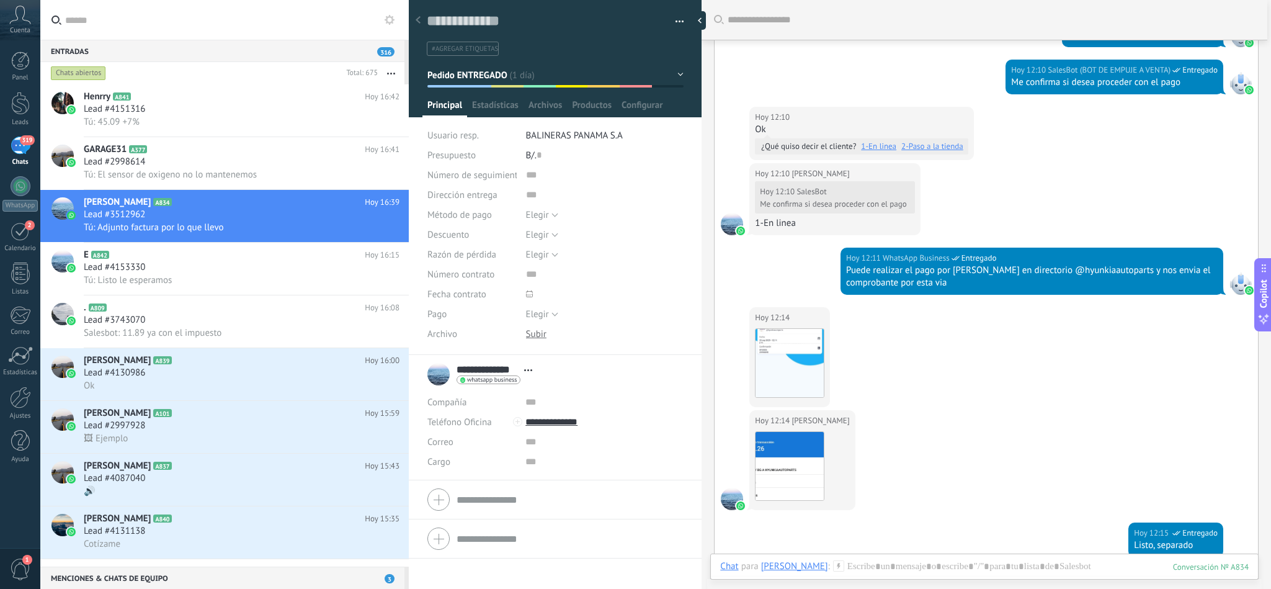
scroll to position [3282, 0]
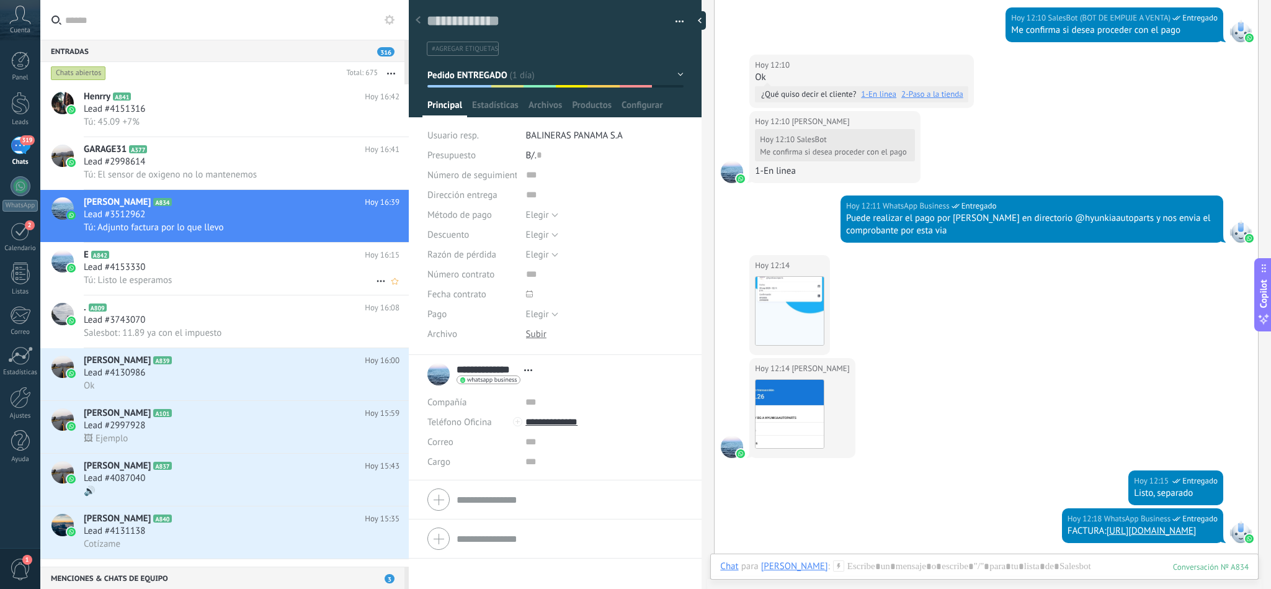
click at [183, 283] on div "Tú: Listo le esperamos" at bounding box center [242, 280] width 316 height 13
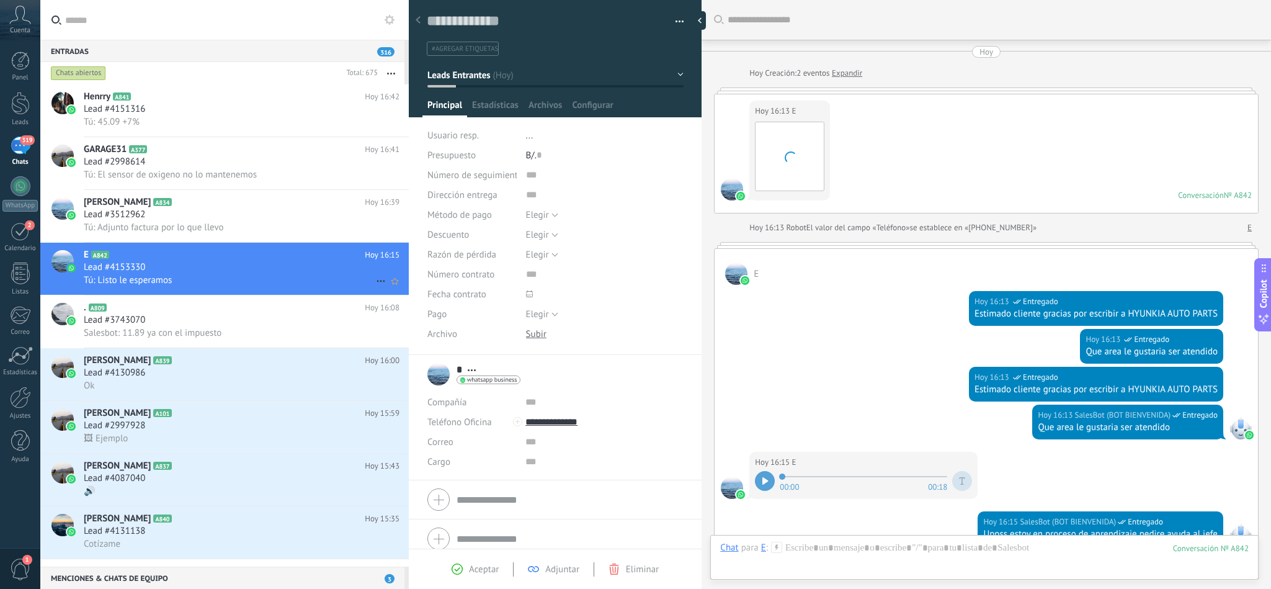
scroll to position [383, 0]
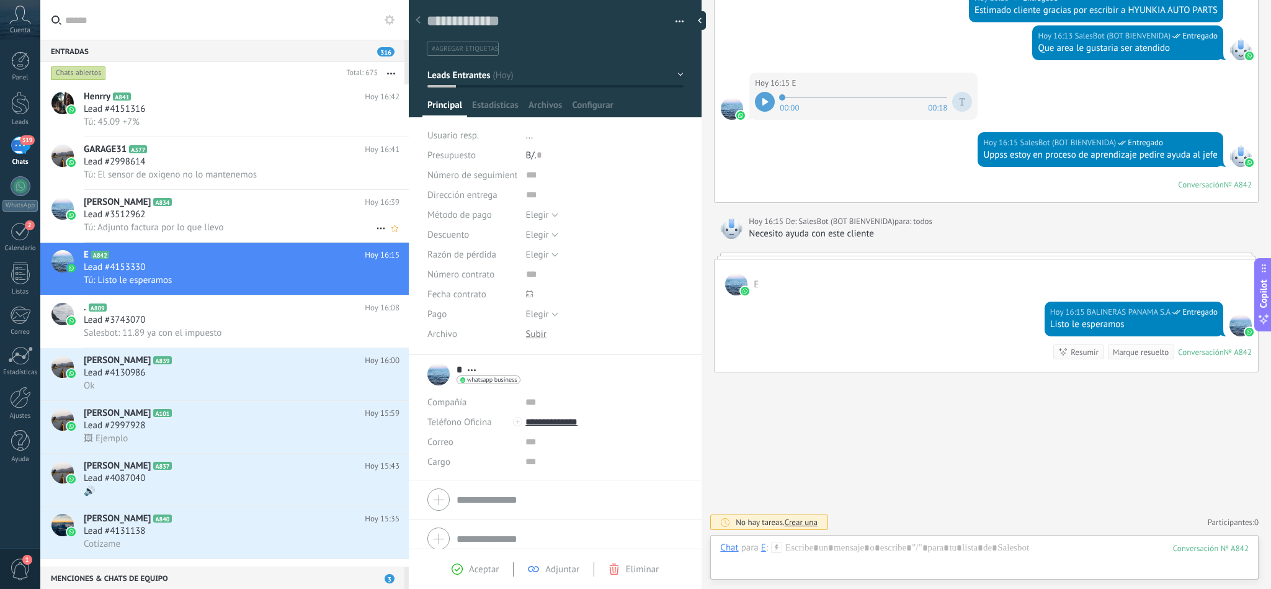
click at [194, 221] on div "Lead #3512962" at bounding box center [242, 214] width 316 height 12
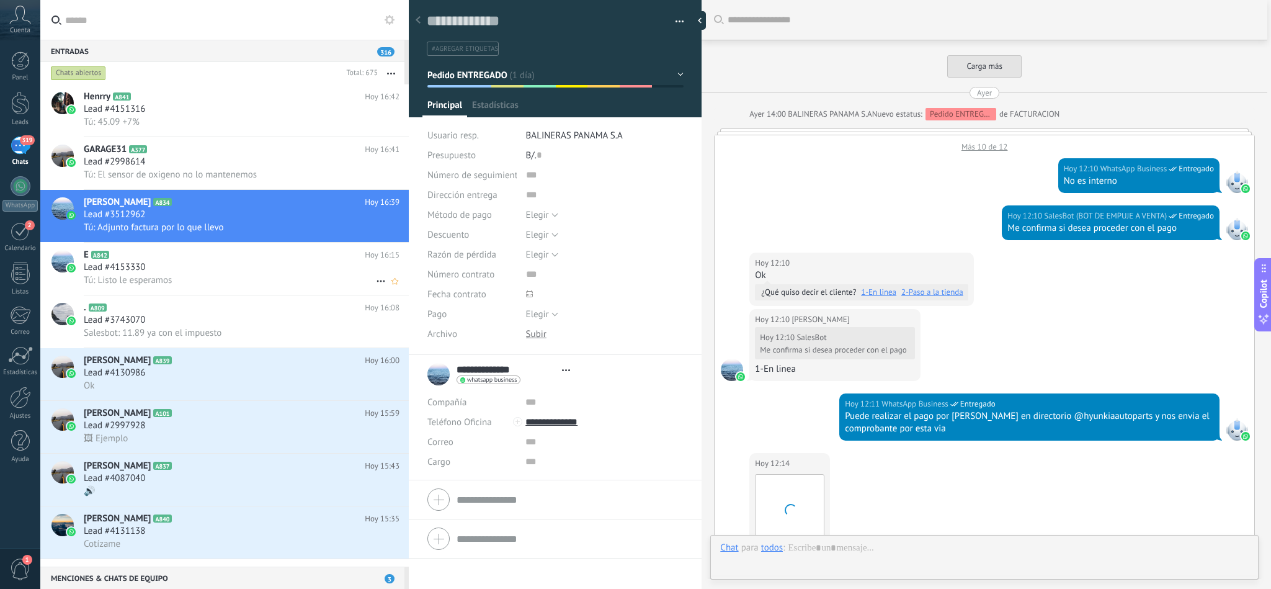
click at [223, 269] on div "E A842 [DATE] 16:15 Lead #4153330 Tú: Listo le esperamos" at bounding box center [246, 269] width 325 height 52
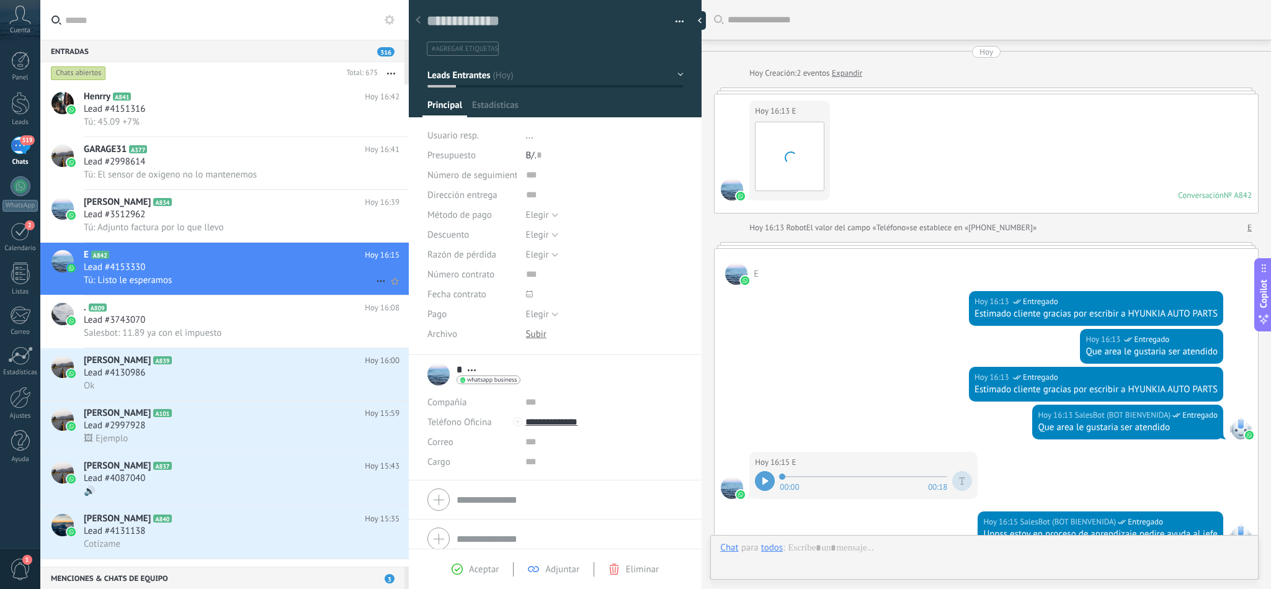
scroll to position [383, 0]
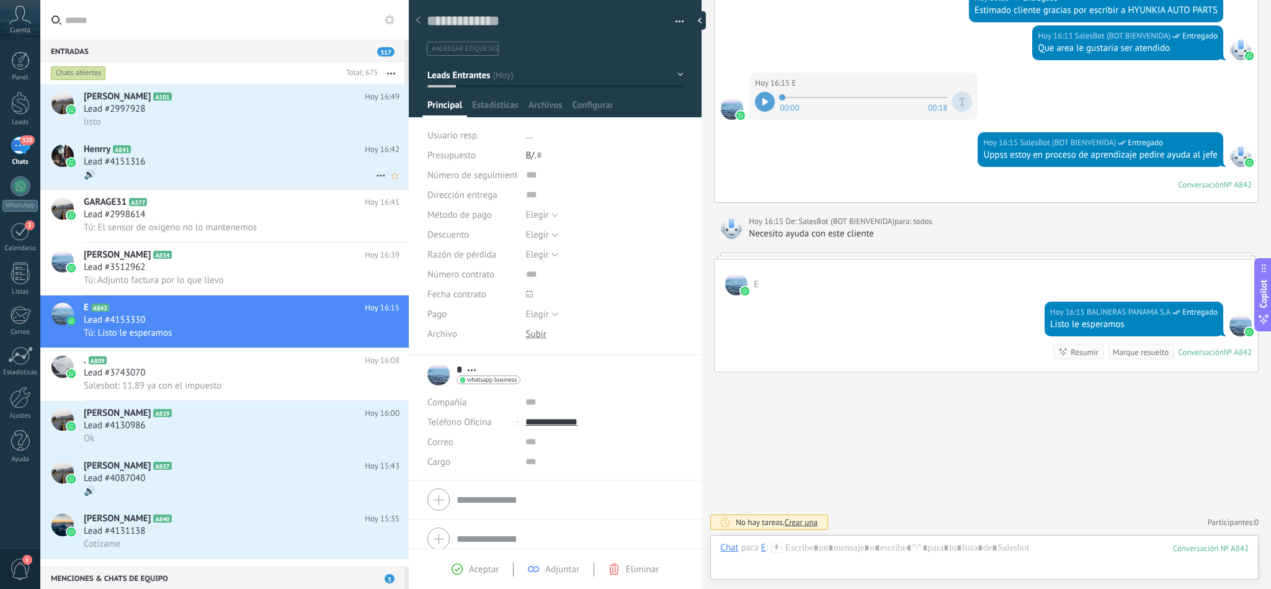
click at [177, 163] on div "Lead #4151316" at bounding box center [242, 162] width 316 height 12
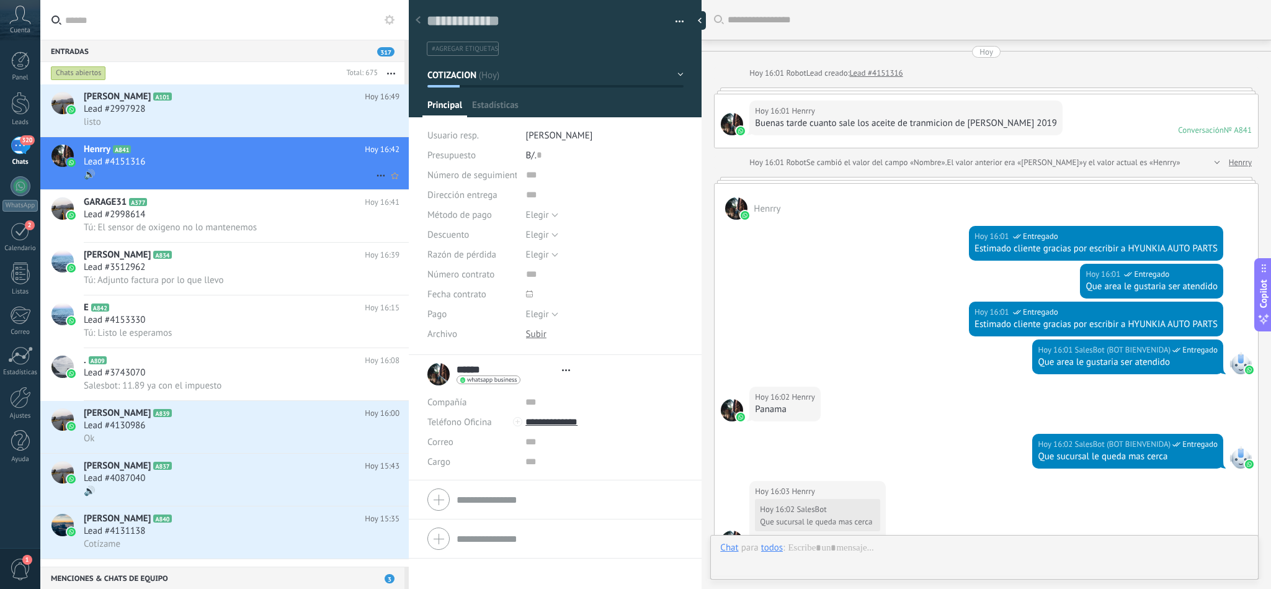
type textarea "**********"
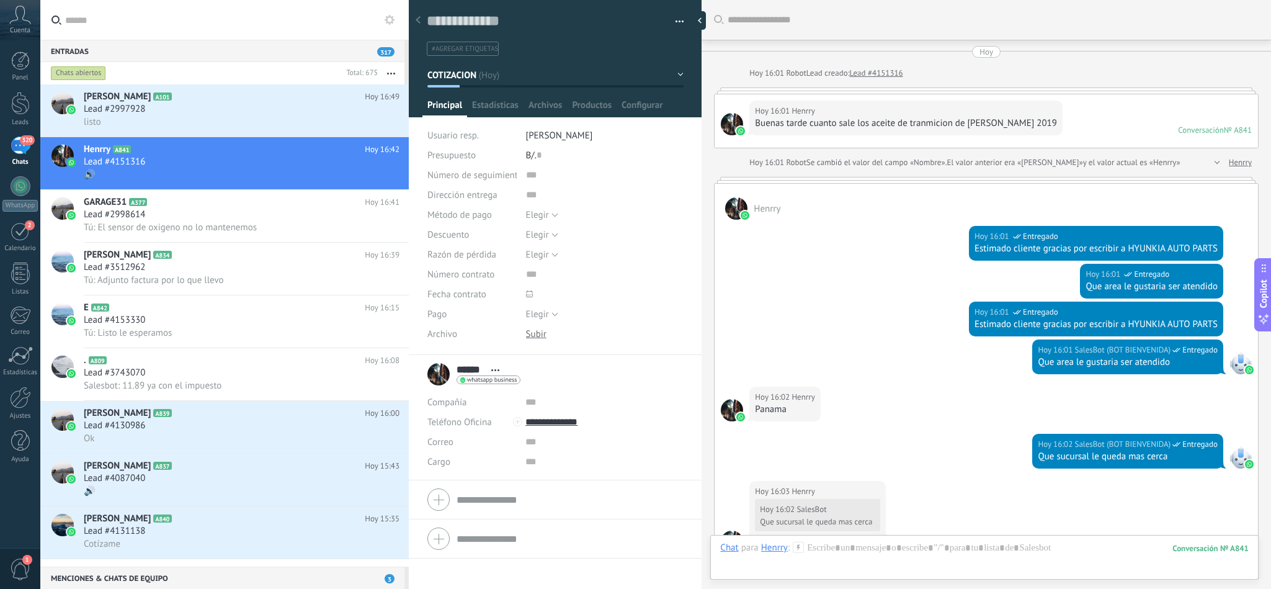
scroll to position [972, 0]
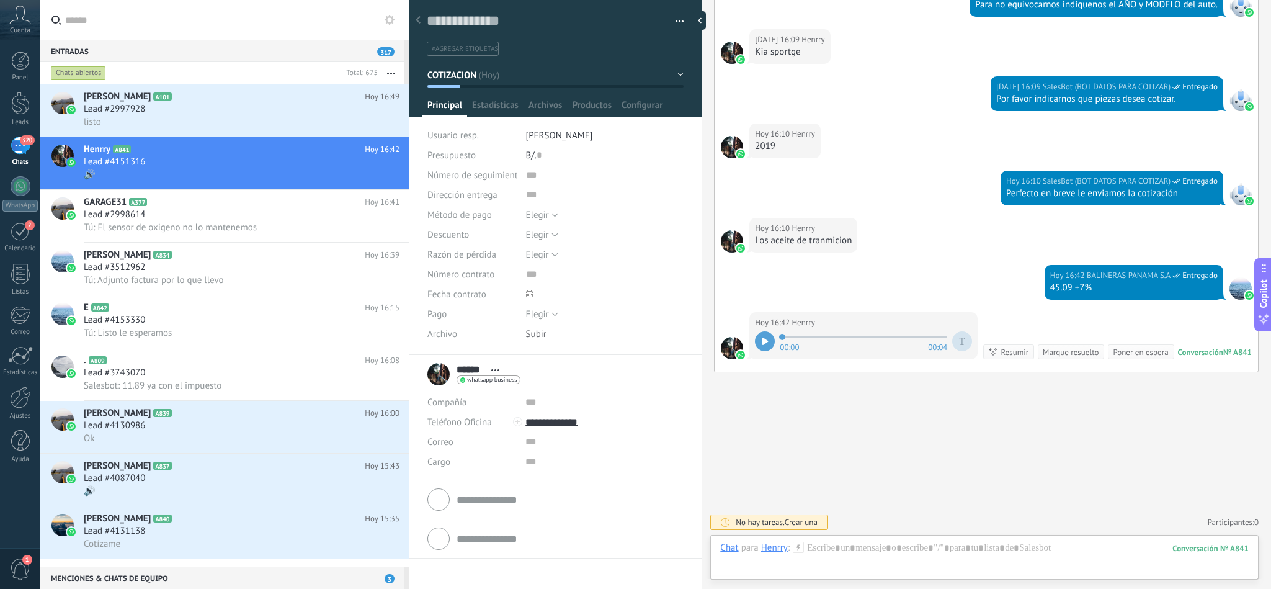
click at [765, 338] on icon at bounding box center [766, 341] width 6 height 7
click at [859, 539] on div "Chat Correo Nota Tarea Chat para Henrry : 841 Enviar Cancelar Rastrear clics en…" at bounding box center [984, 557] width 548 height 45
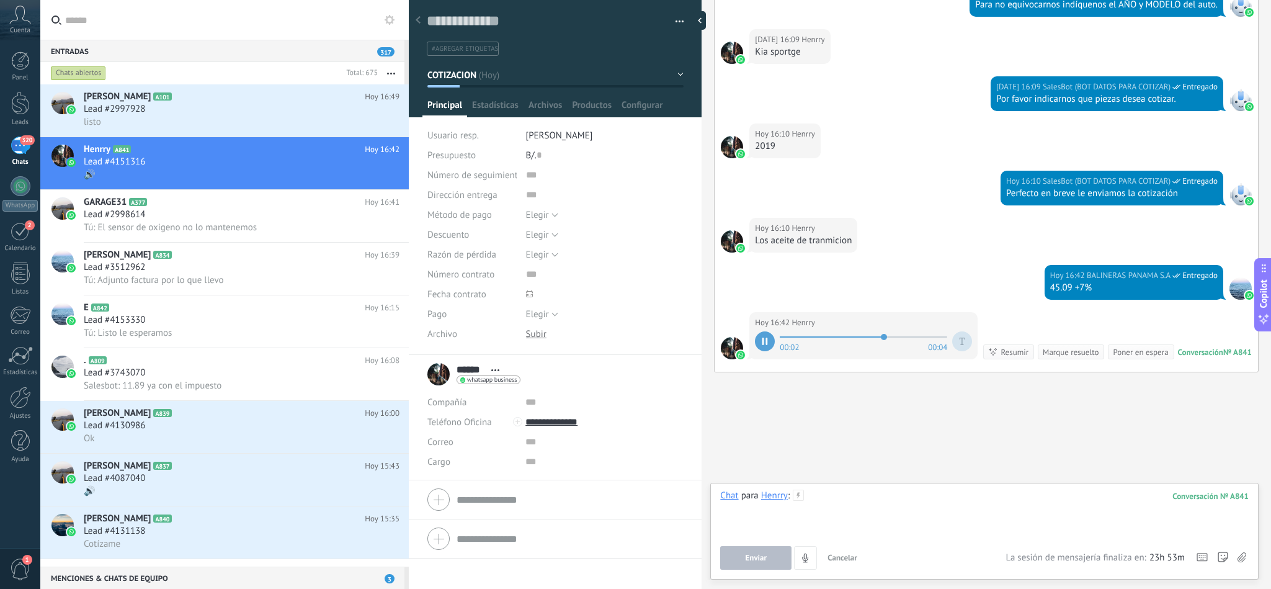
click at [833, 505] on div at bounding box center [984, 513] width 529 height 47
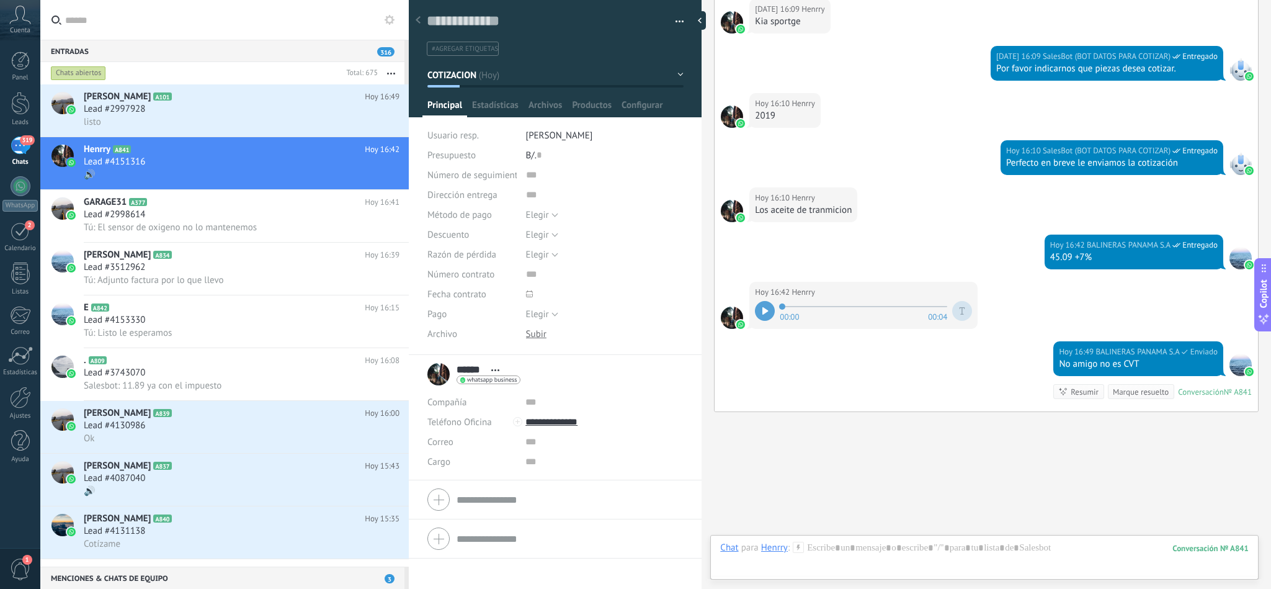
scroll to position [1013, 0]
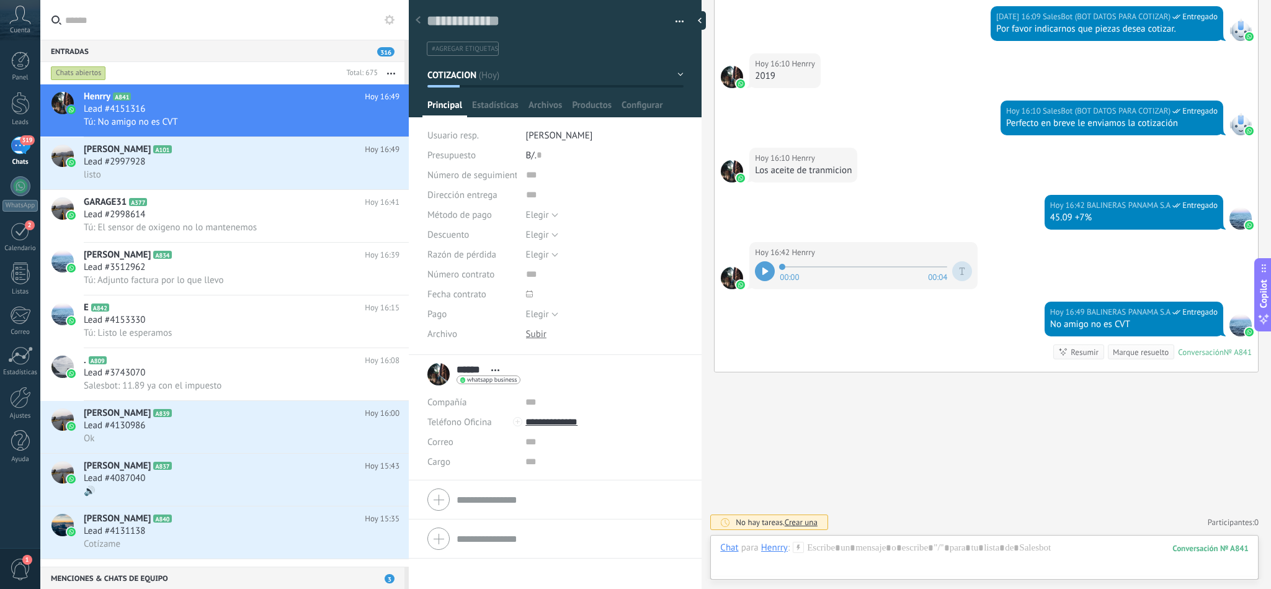
click at [870, 540] on div "Chat Correo Nota Tarea Chat para Henrry : 841 Enviar Cancelar Rastrear clics en…" at bounding box center [984, 557] width 548 height 45
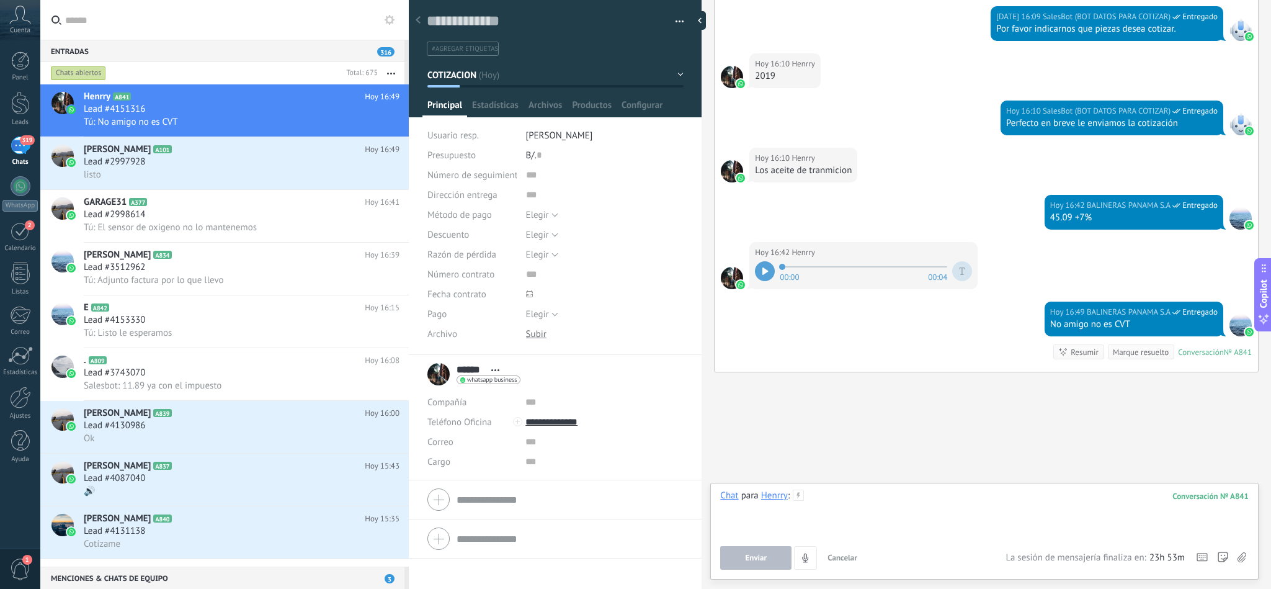
click at [864, 494] on div at bounding box center [984, 513] width 529 height 47
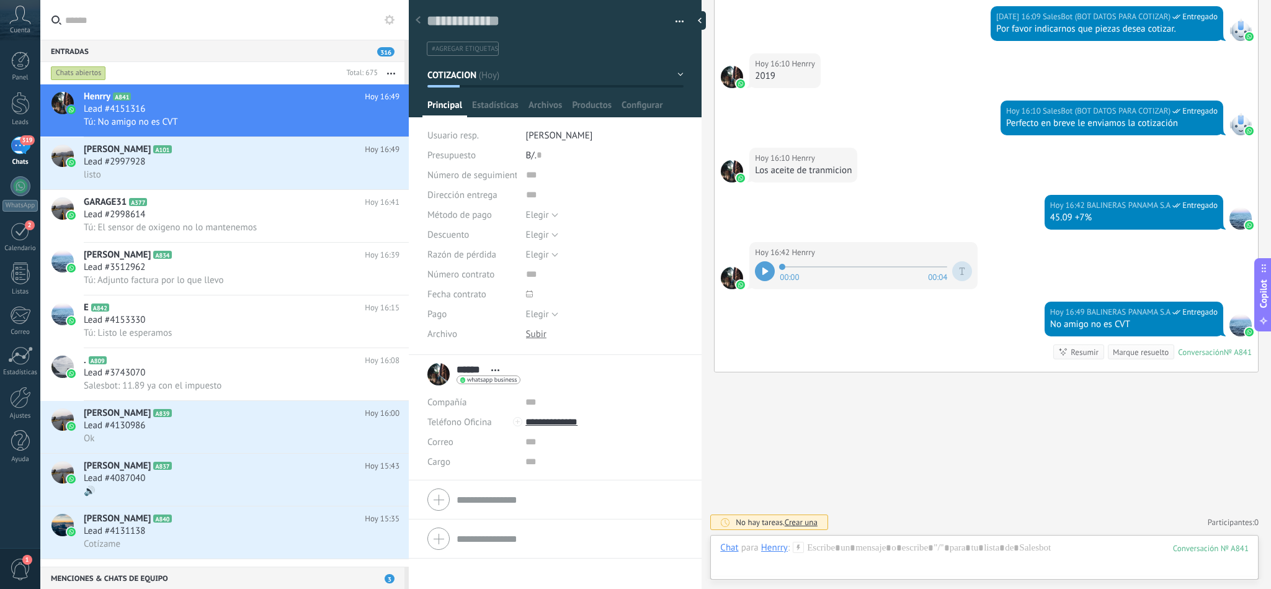
scroll to position [1052, 0]
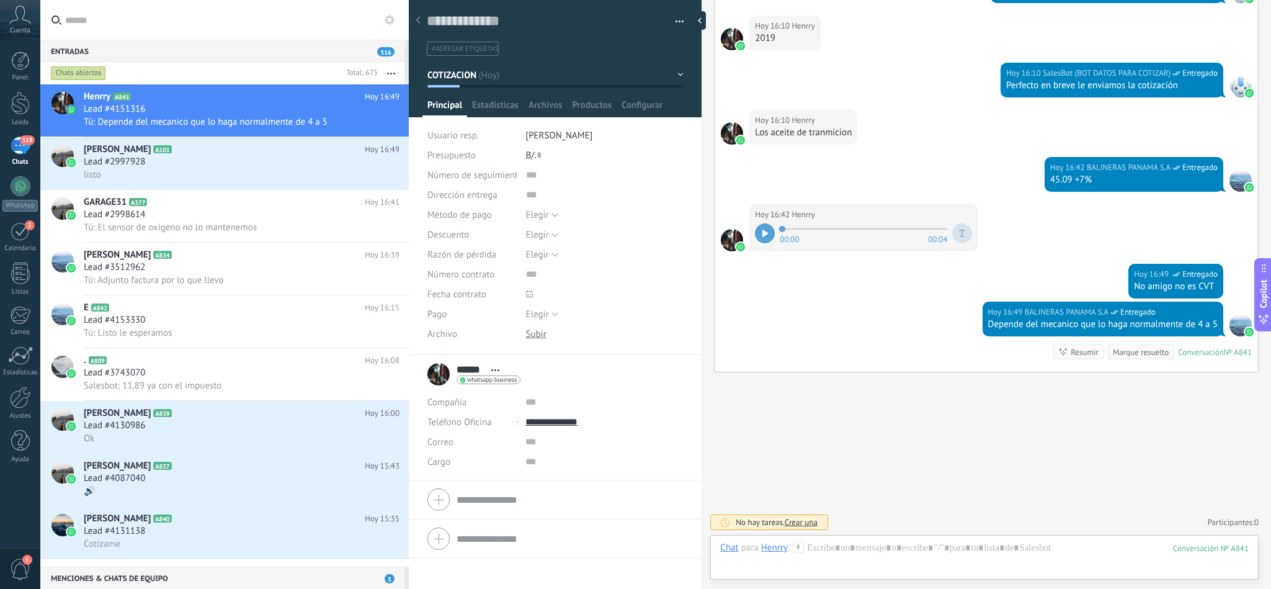
click at [857, 540] on div "Chat Correo Nota Tarea Chat para Henrry : 841 Enviar Cancelar Rastrear clics en…" at bounding box center [984, 557] width 548 height 45
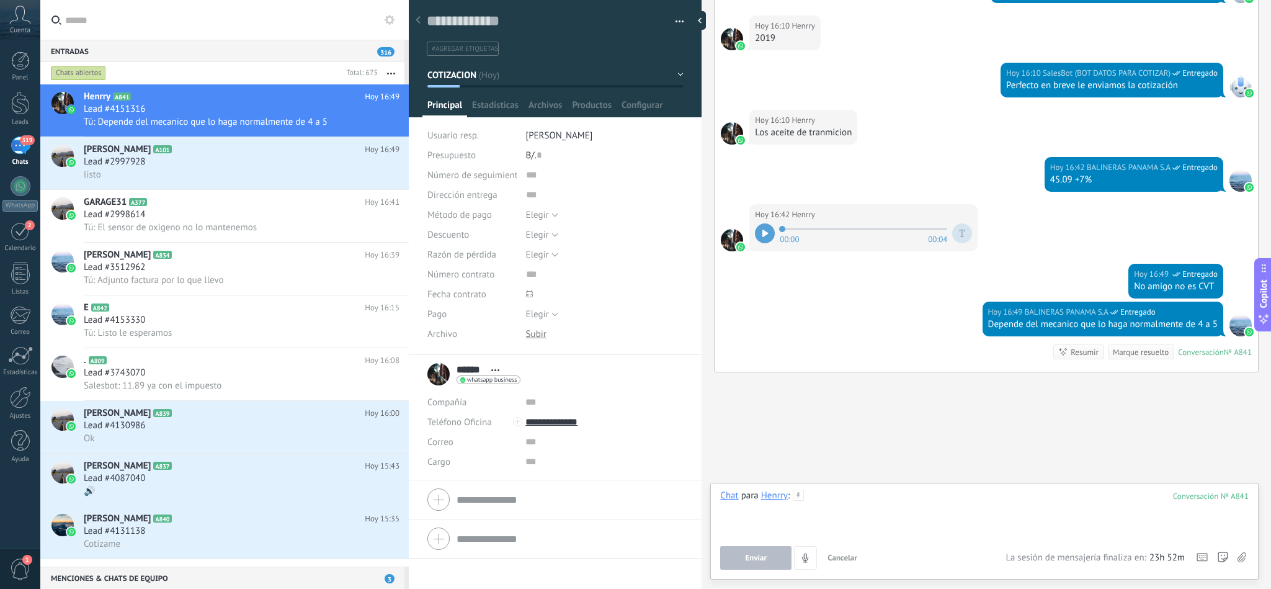
click at [862, 501] on div at bounding box center [984, 513] width 529 height 47
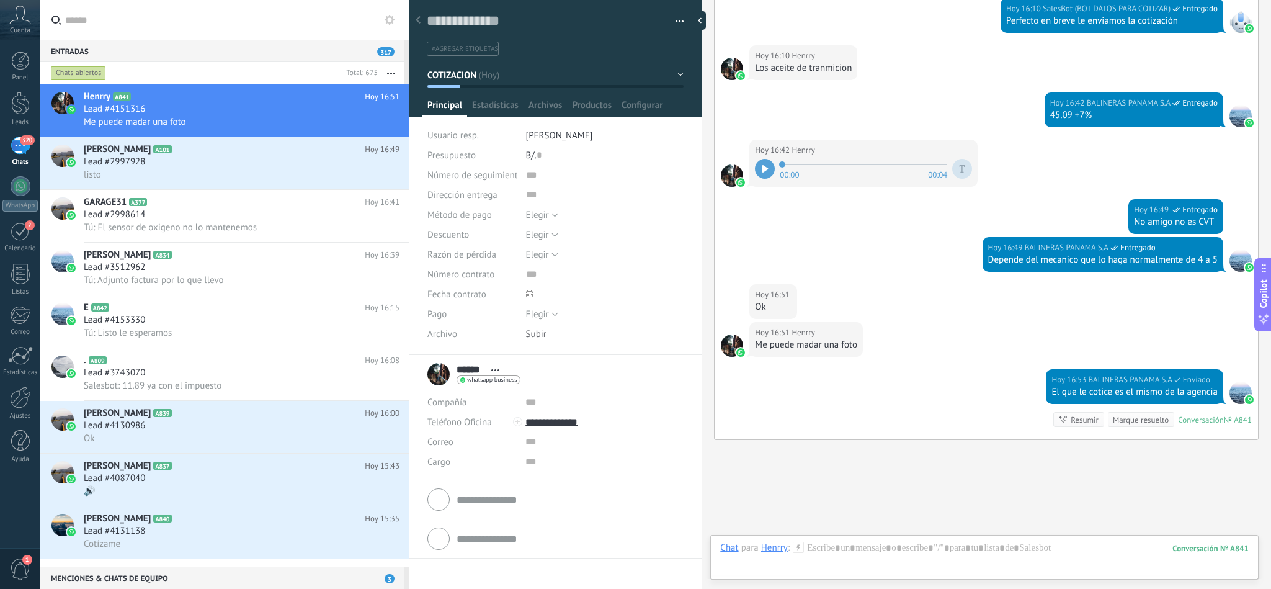
scroll to position [1184, 0]
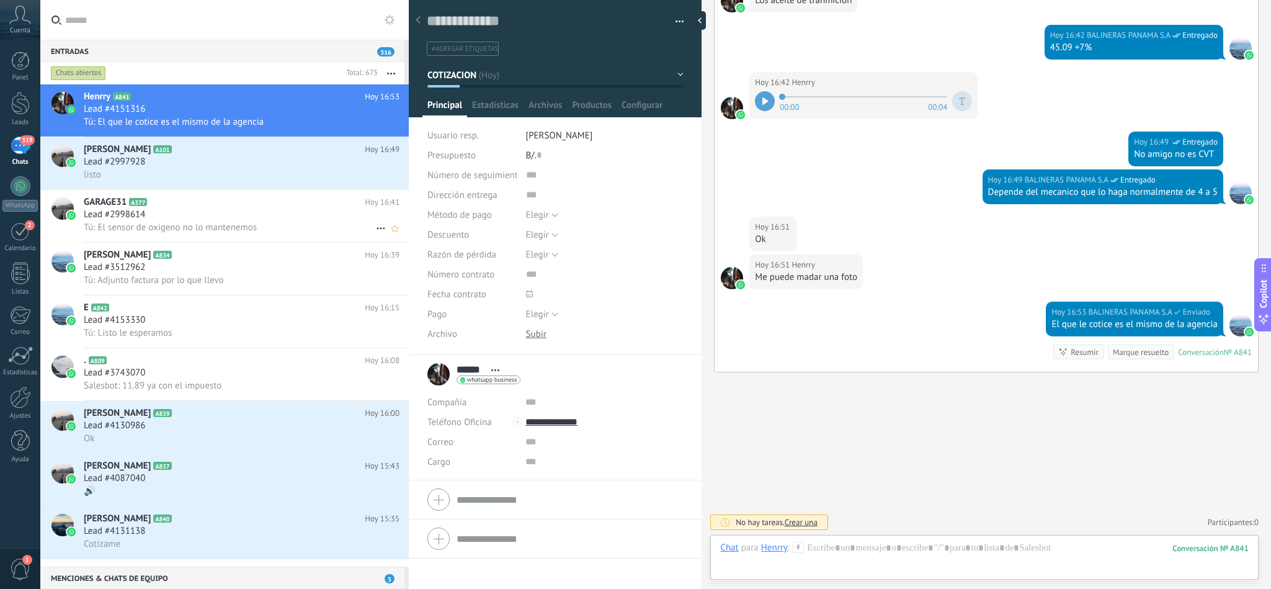
click at [200, 233] on span "Tú: El sensor de oxigeno no lo mantenemos" at bounding box center [170, 228] width 173 height 12
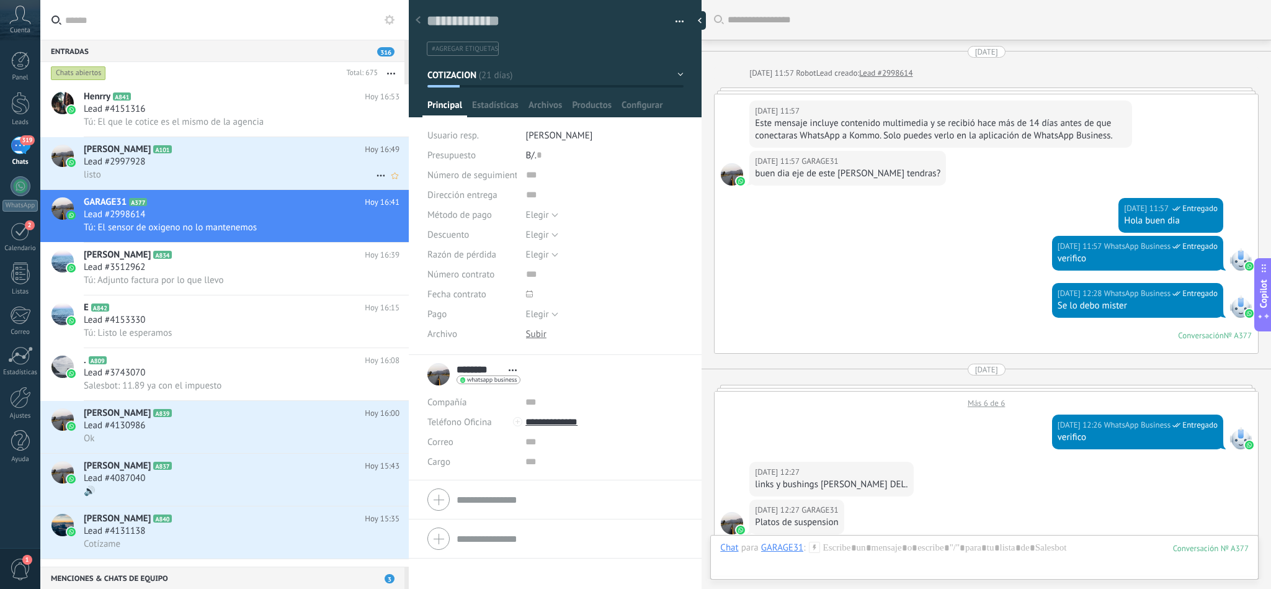
scroll to position [1319, 0]
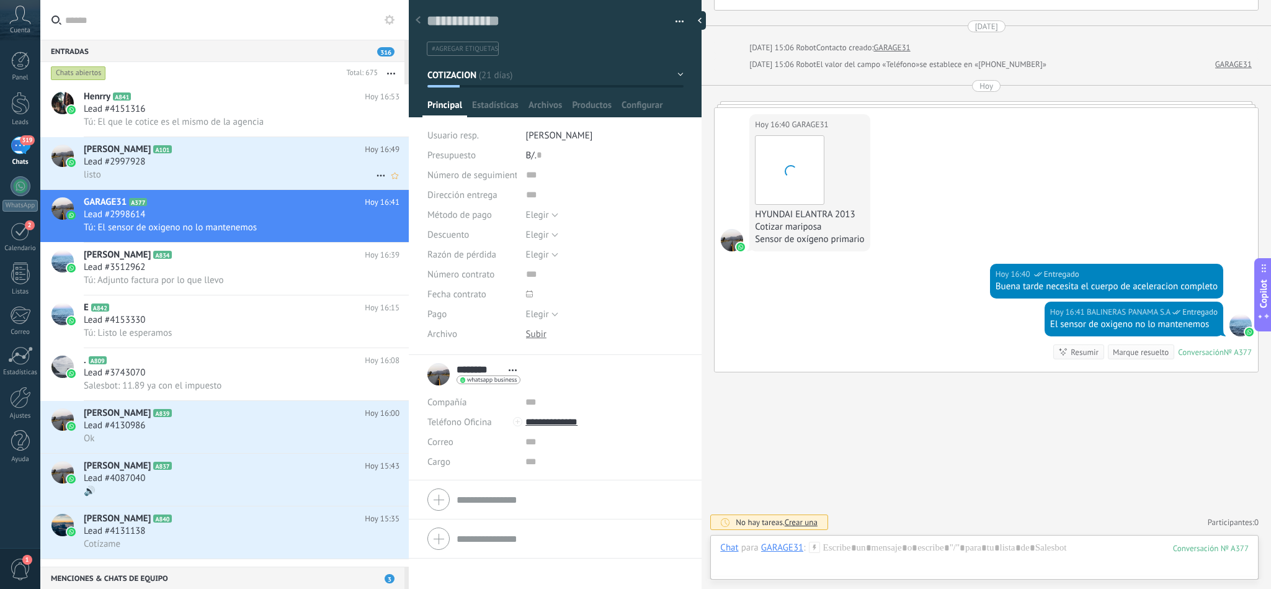
click at [190, 179] on div "listo" at bounding box center [242, 174] width 316 height 13
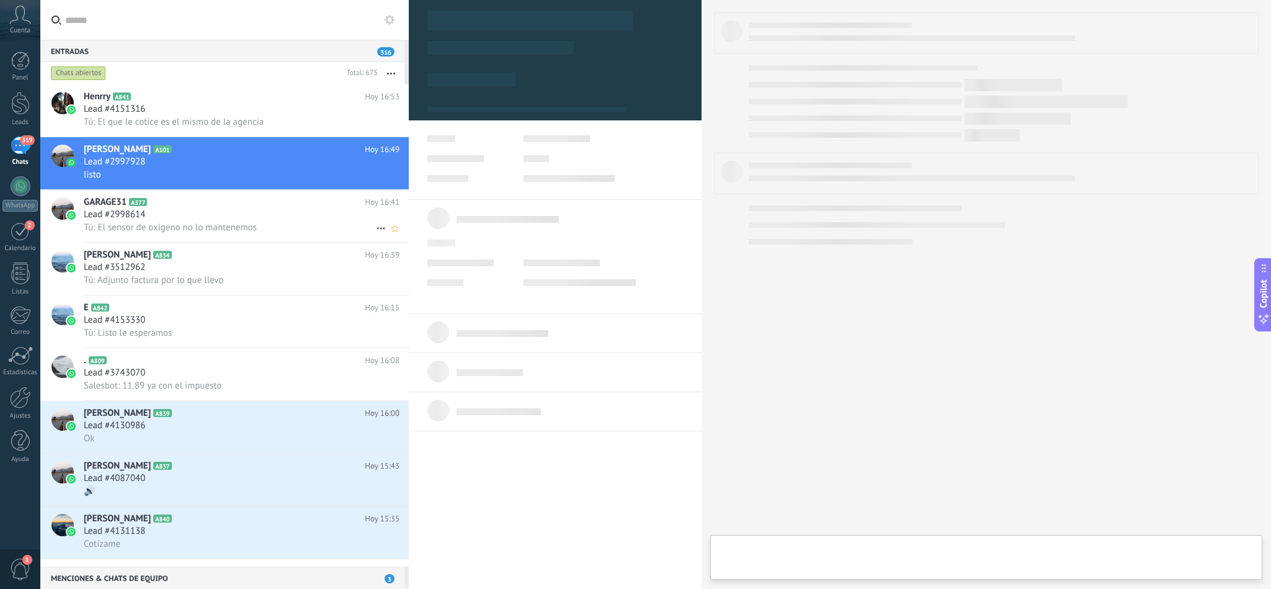
type textarea "**********"
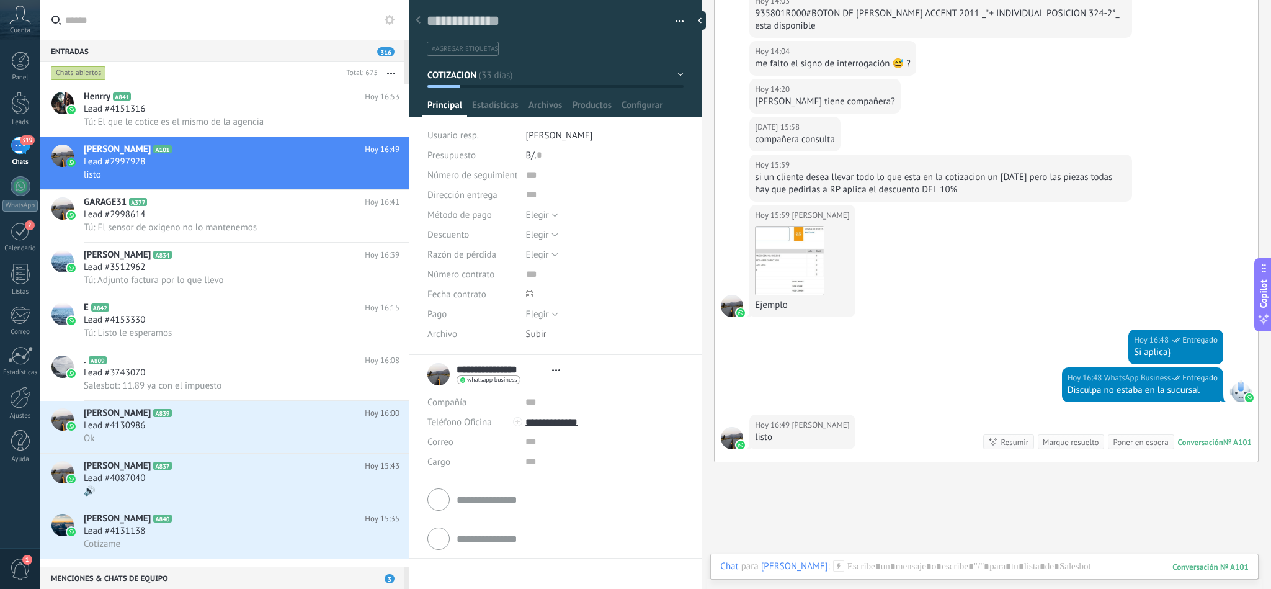
scroll to position [954, 0]
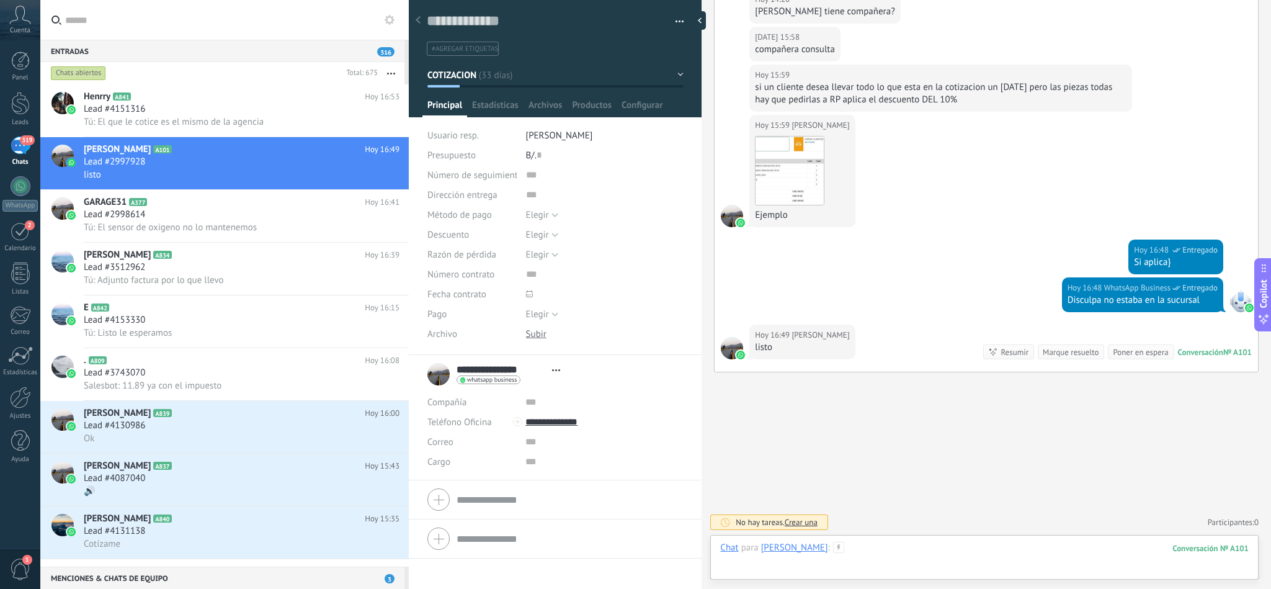
click at [914, 545] on div at bounding box center [984, 560] width 529 height 37
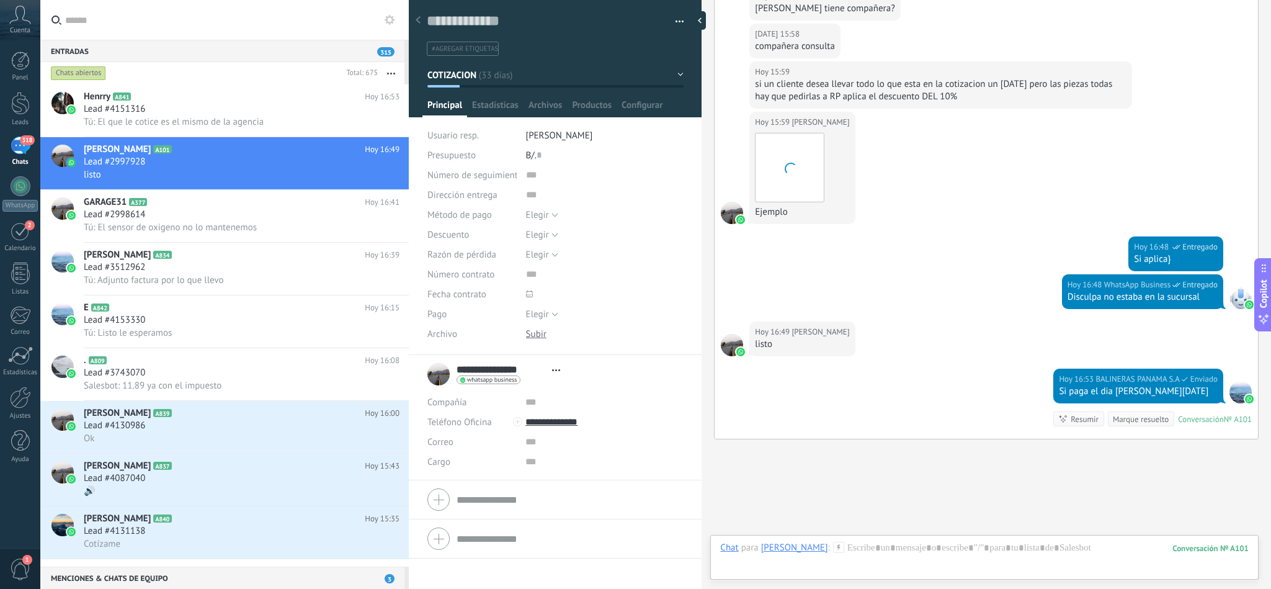
scroll to position [1024, 0]
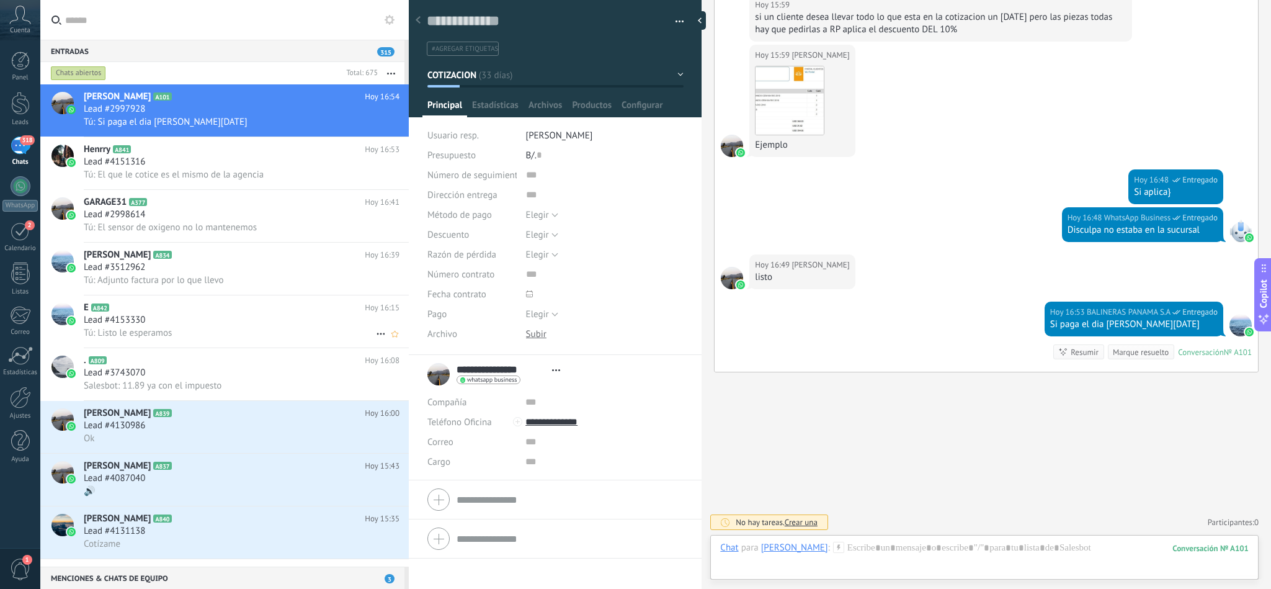
click at [159, 326] on div "Lead #4153330" at bounding box center [242, 320] width 316 height 12
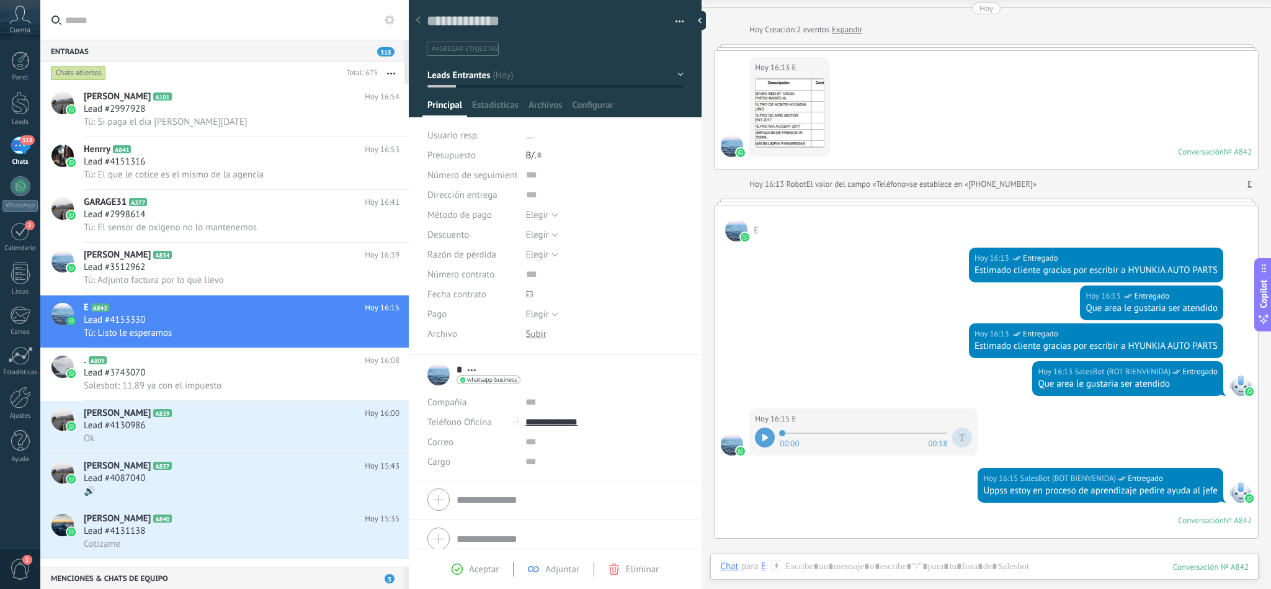
scroll to position [11, 0]
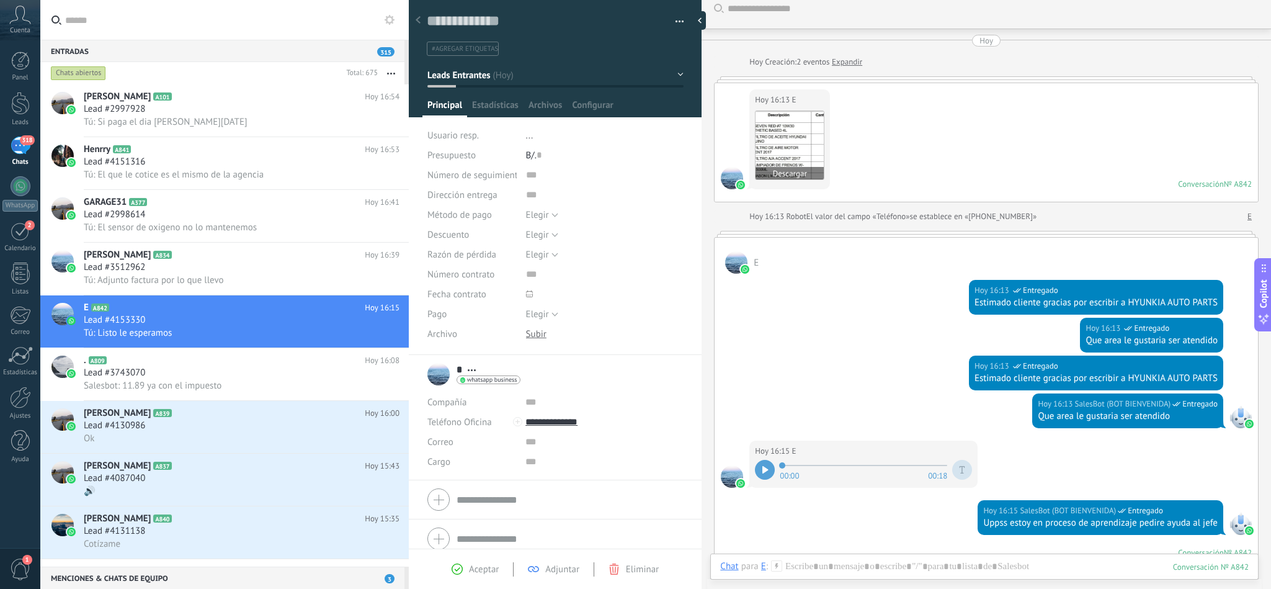
click at [784, 137] on img at bounding box center [790, 145] width 68 height 68
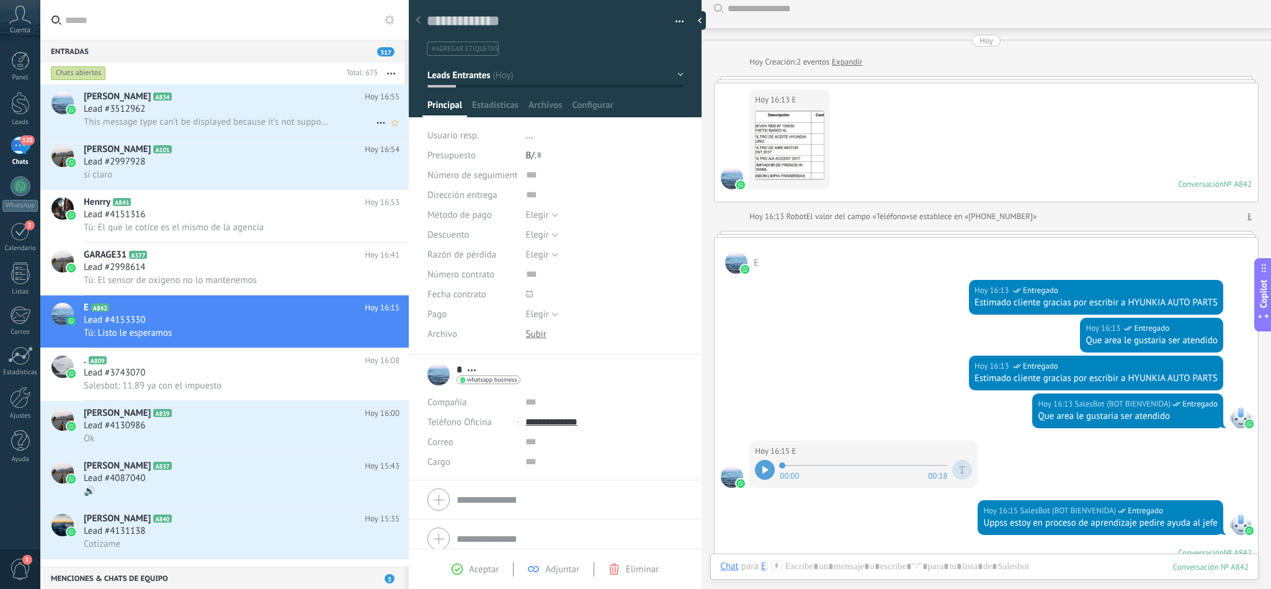
click at [122, 108] on span "Lead #3512962" at bounding box center [114, 109] width 61 height 12
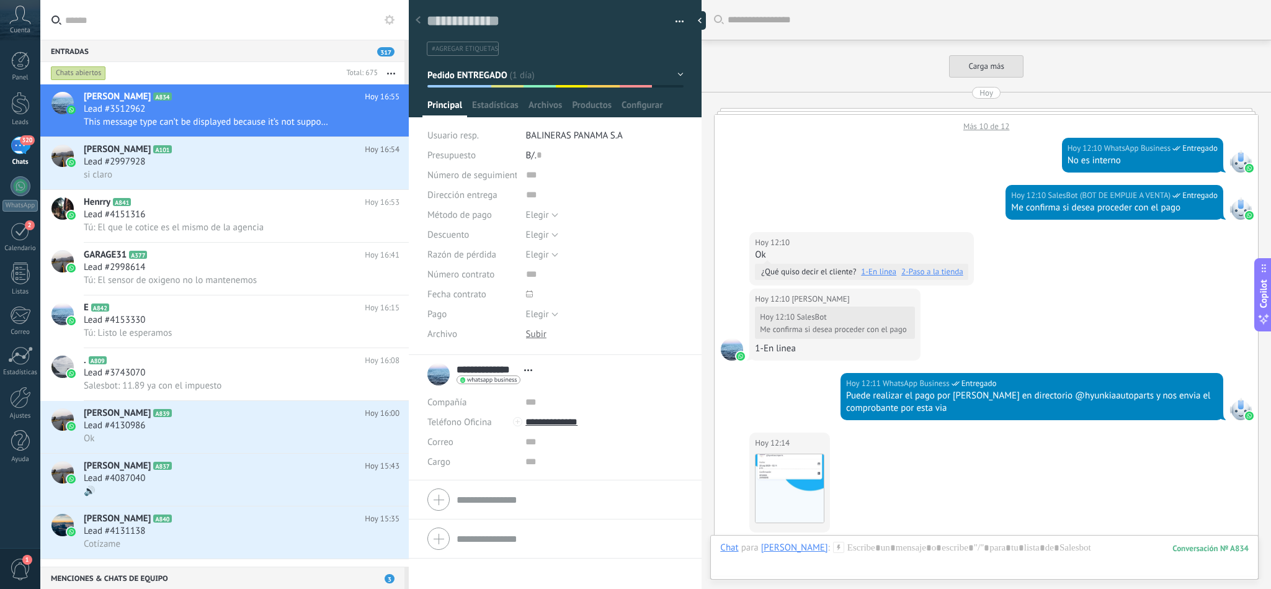
scroll to position [1104, 0]
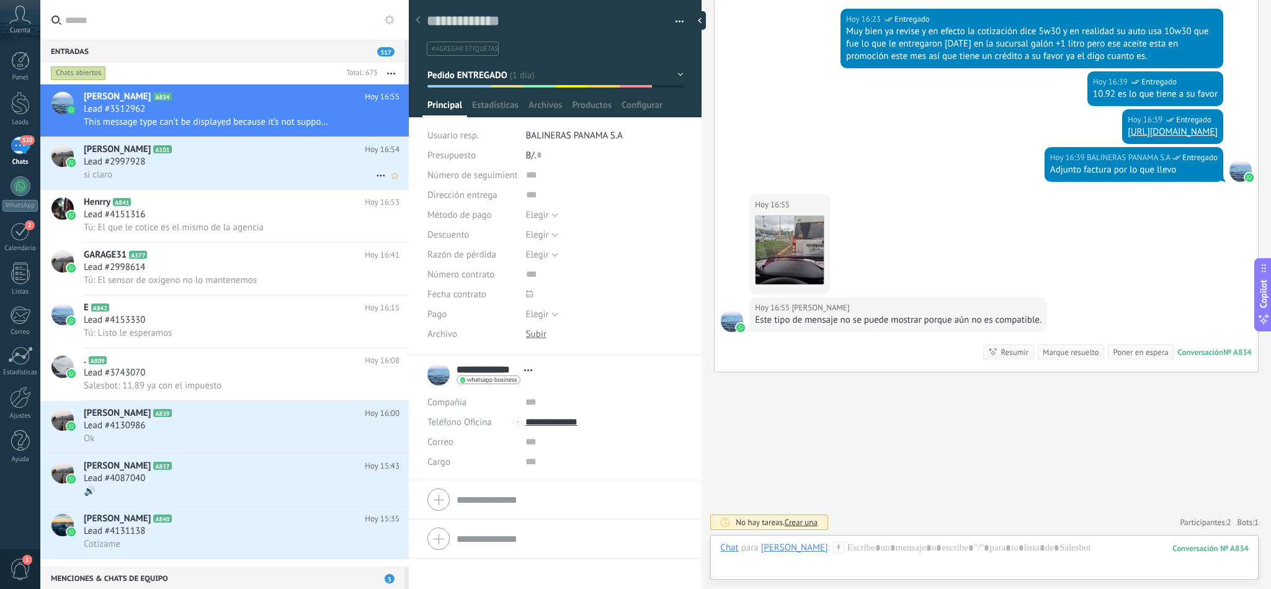
click at [153, 164] on div "Lead #2997928" at bounding box center [242, 162] width 316 height 12
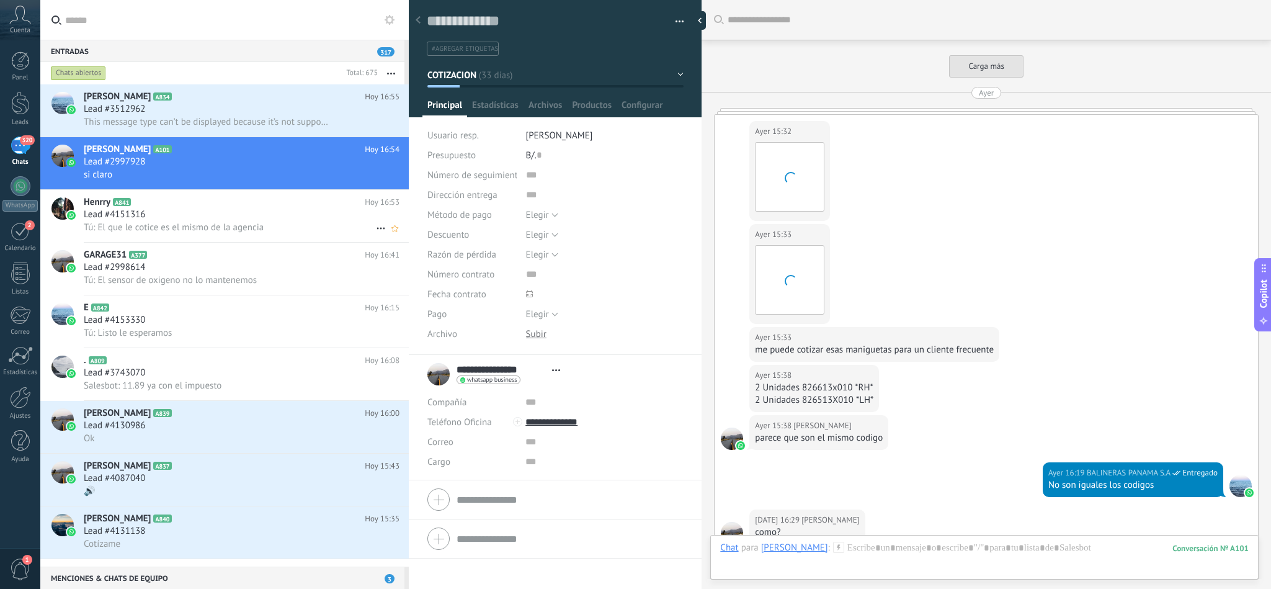
scroll to position [840, 0]
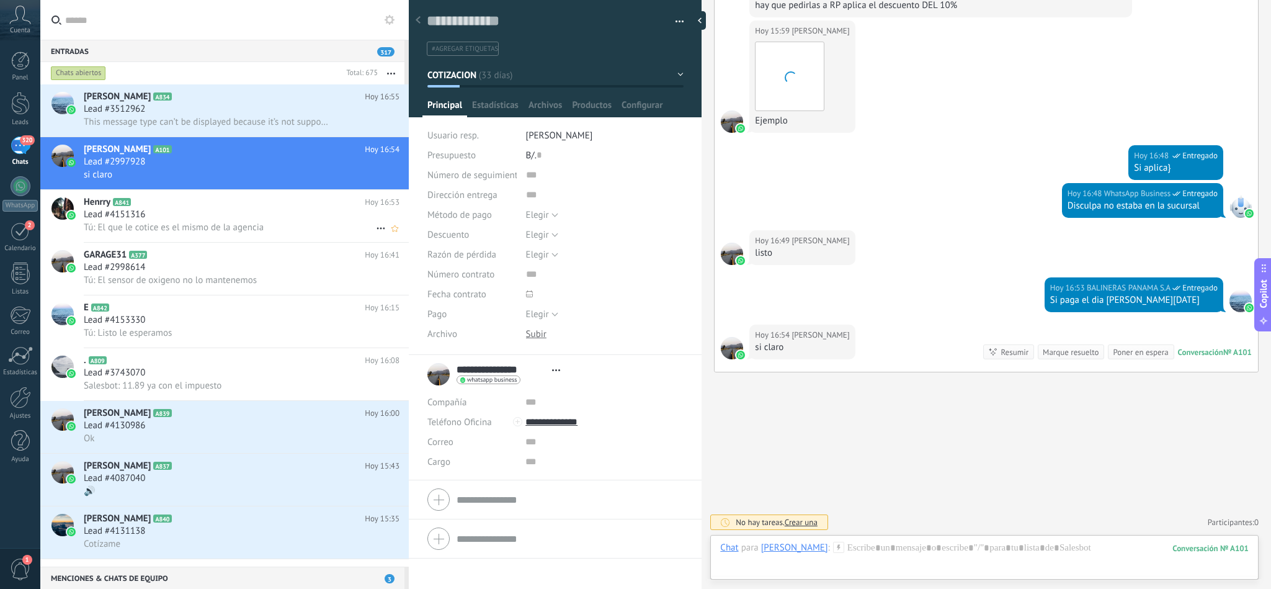
click at [172, 229] on span "Tú: El que le cotice es el mismo de la agencia" at bounding box center [174, 228] width 180 height 12
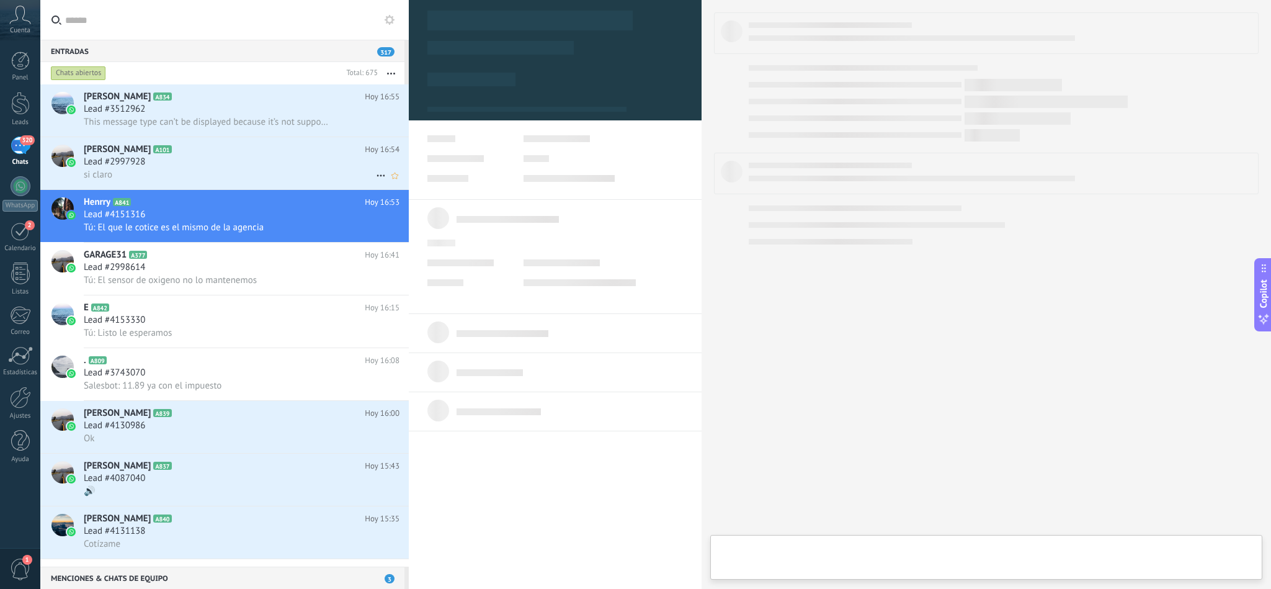
click at [181, 176] on div "si claro" at bounding box center [242, 174] width 316 height 13
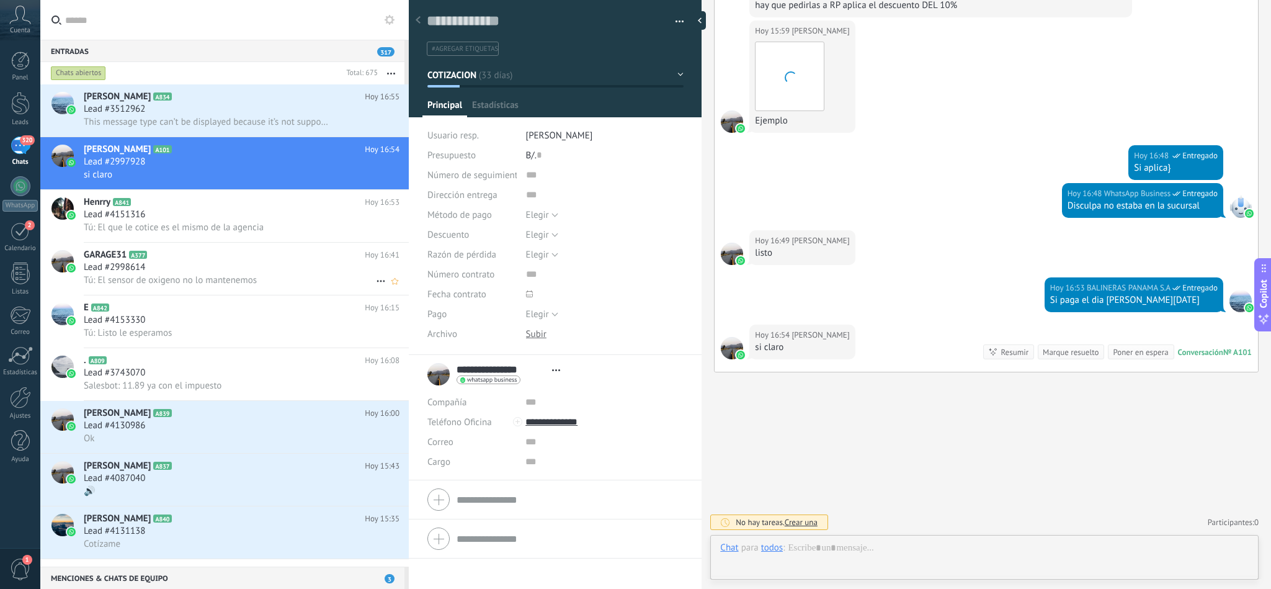
scroll to position [19, 0]
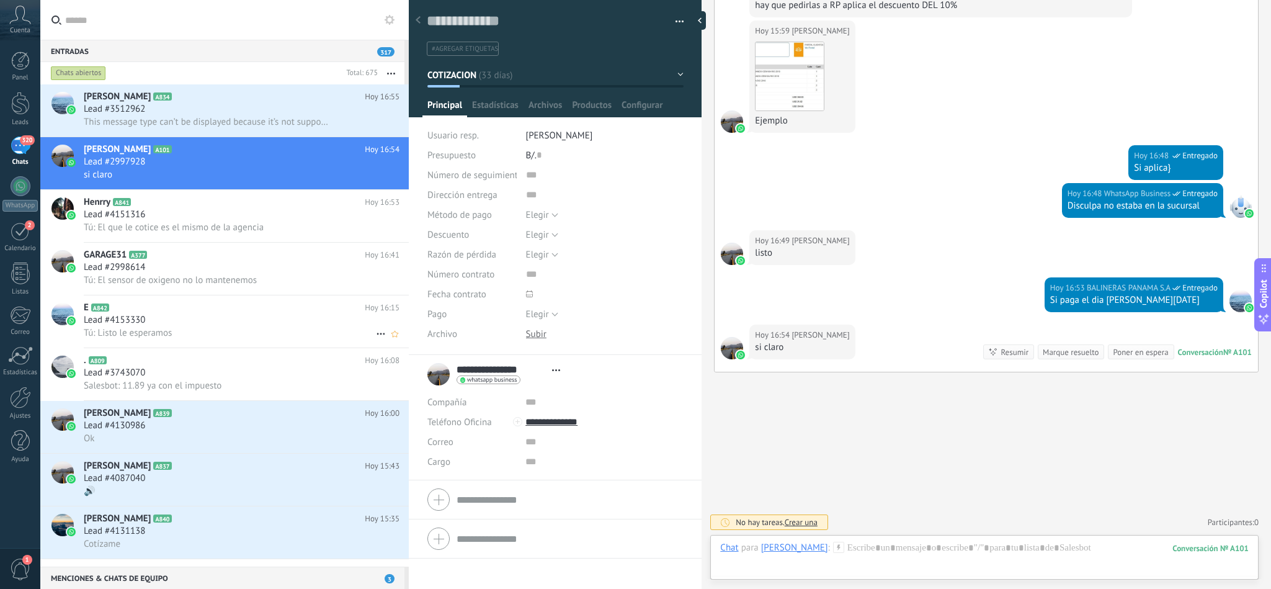
click at [162, 339] on span "Tú: Listo le esperamos" at bounding box center [128, 333] width 88 height 12
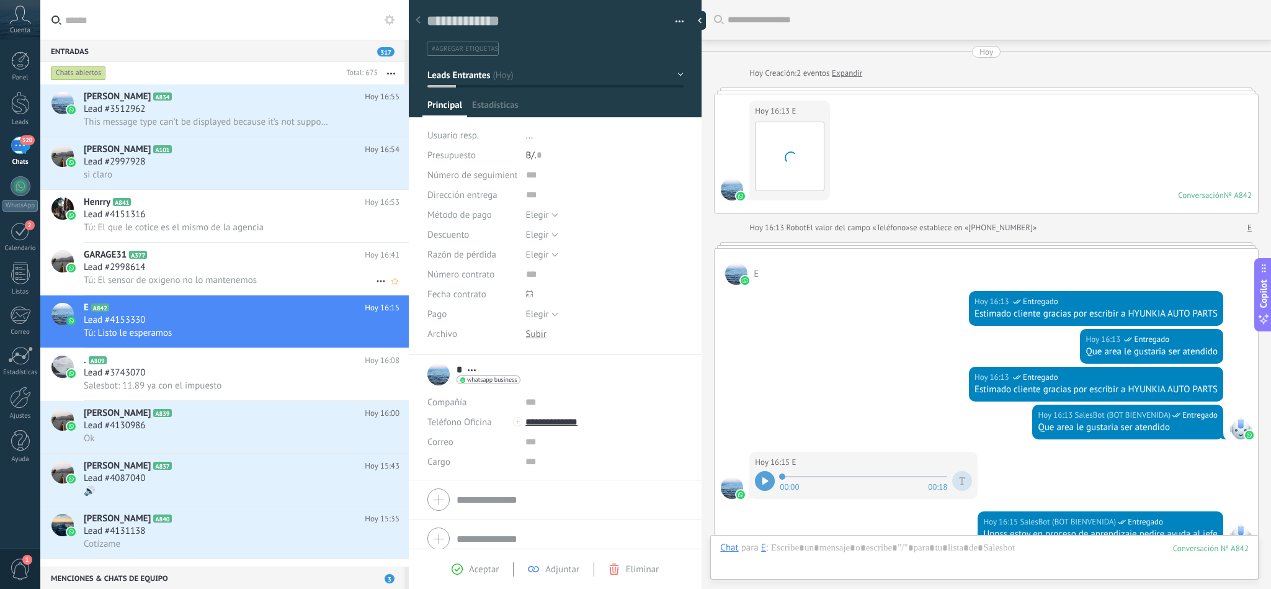
scroll to position [383, 0]
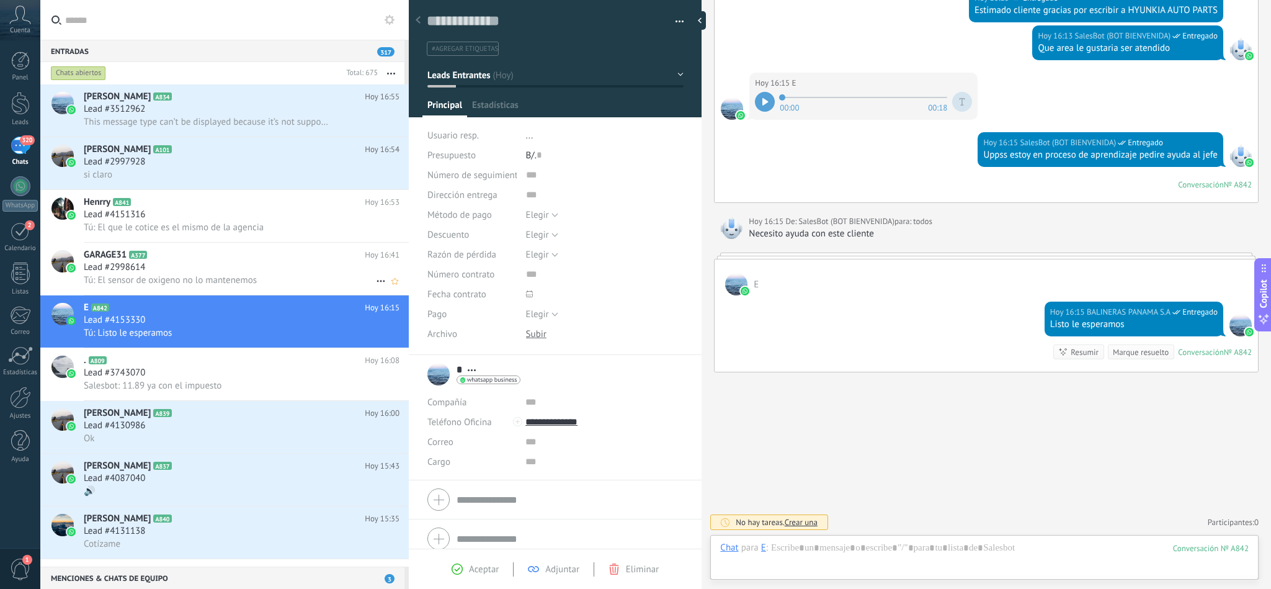
click at [187, 274] on div "Lead #2998614" at bounding box center [242, 267] width 316 height 12
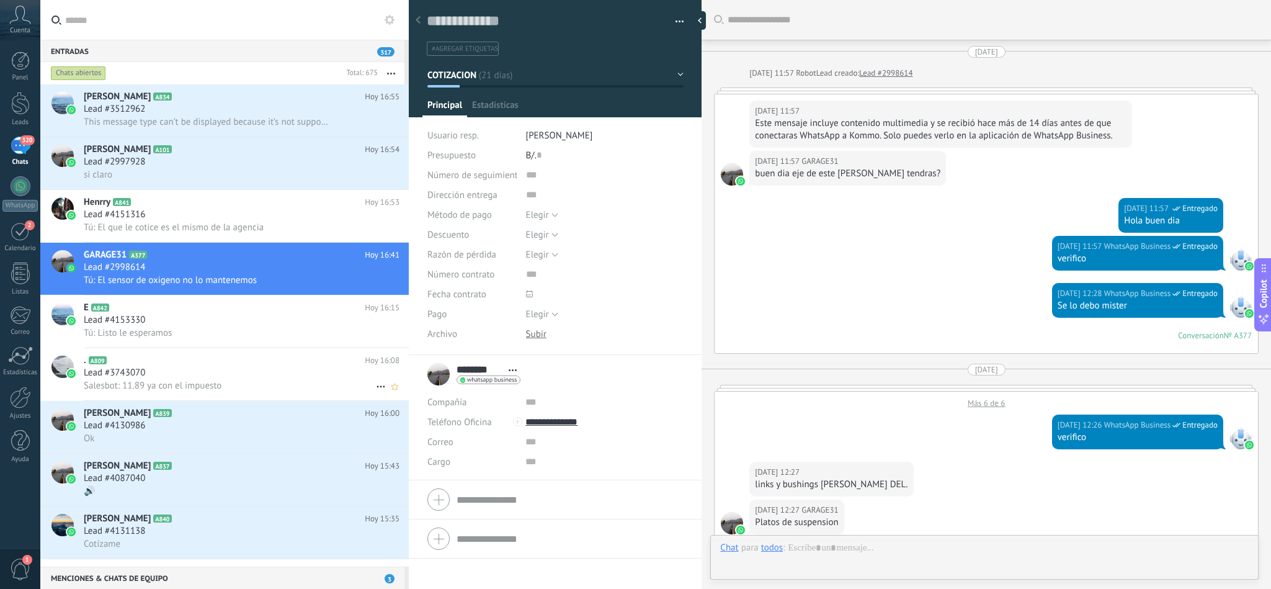
click at [170, 392] on span "Salesbot: 11.89 ya con el impuesto" at bounding box center [153, 386] width 138 height 12
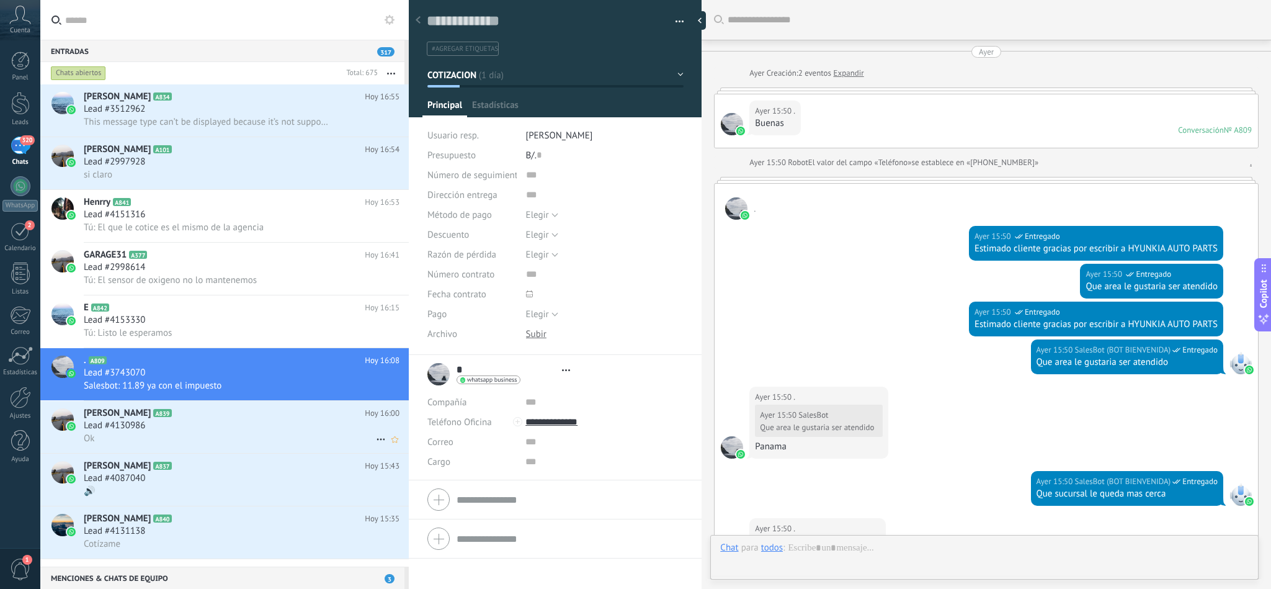
click at [174, 432] on div "Lead #4130986" at bounding box center [242, 425] width 316 height 12
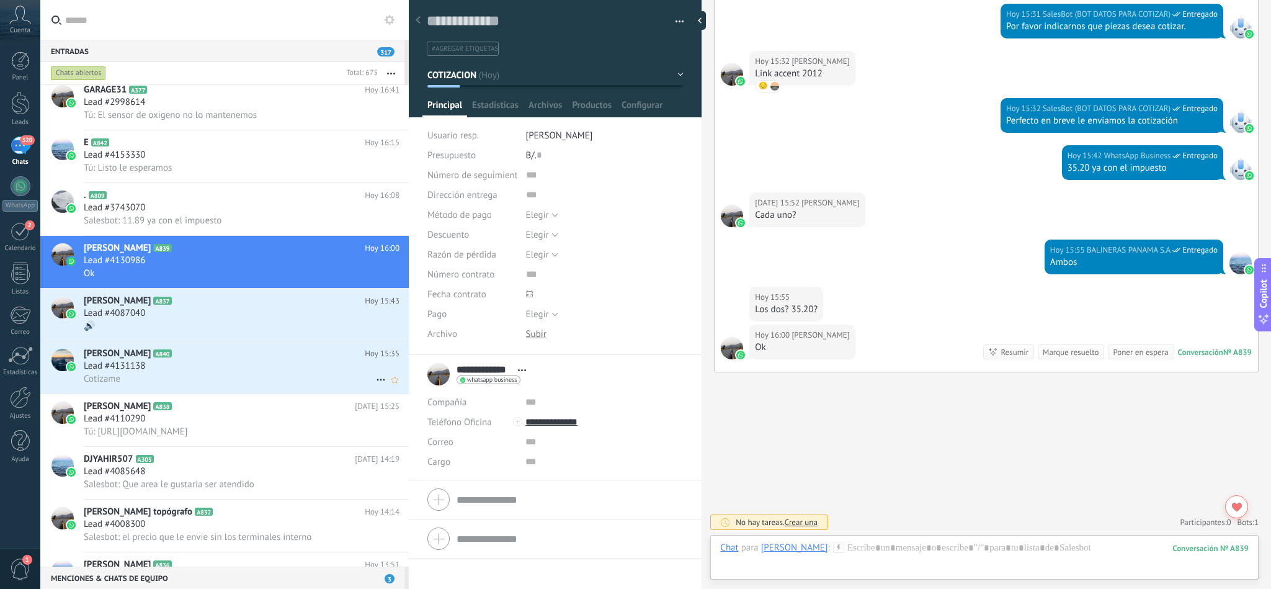
scroll to position [187, 0]
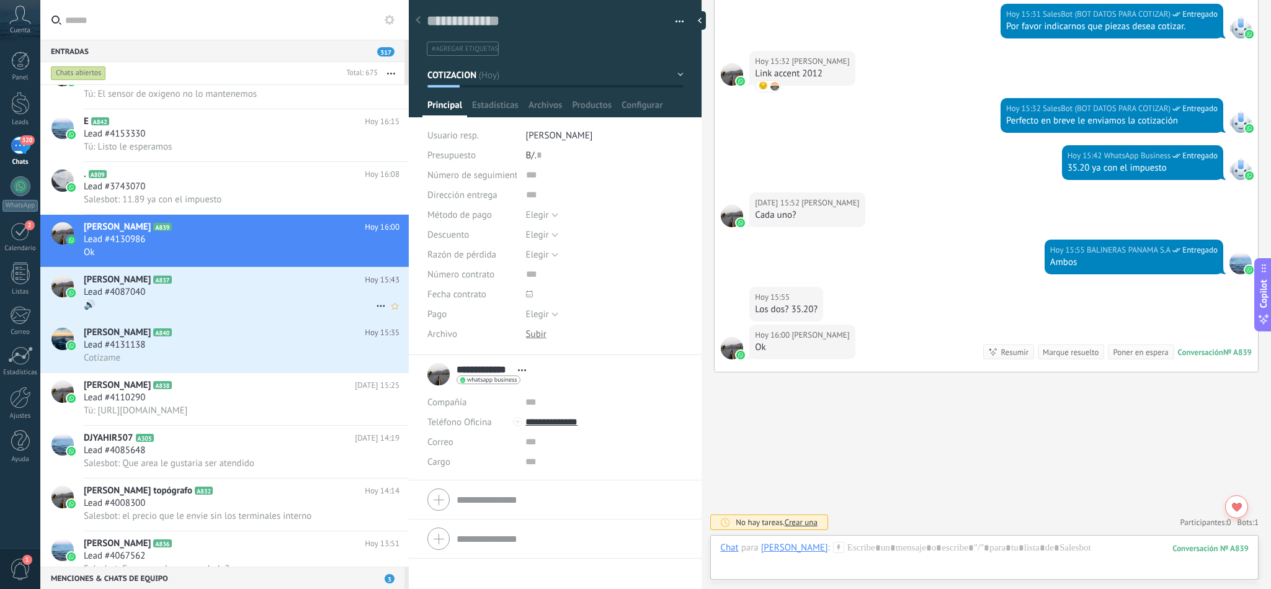
click at [158, 311] on div "🔊" at bounding box center [242, 304] width 316 height 13
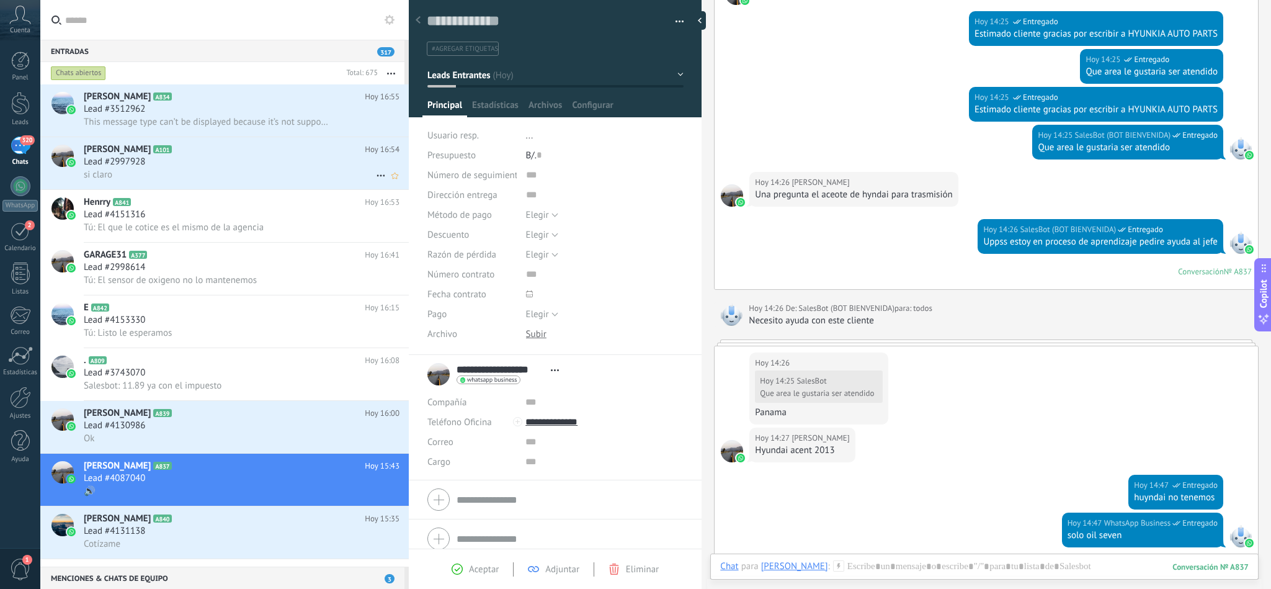
click at [142, 160] on span "Lead #2997928" at bounding box center [114, 162] width 61 height 12
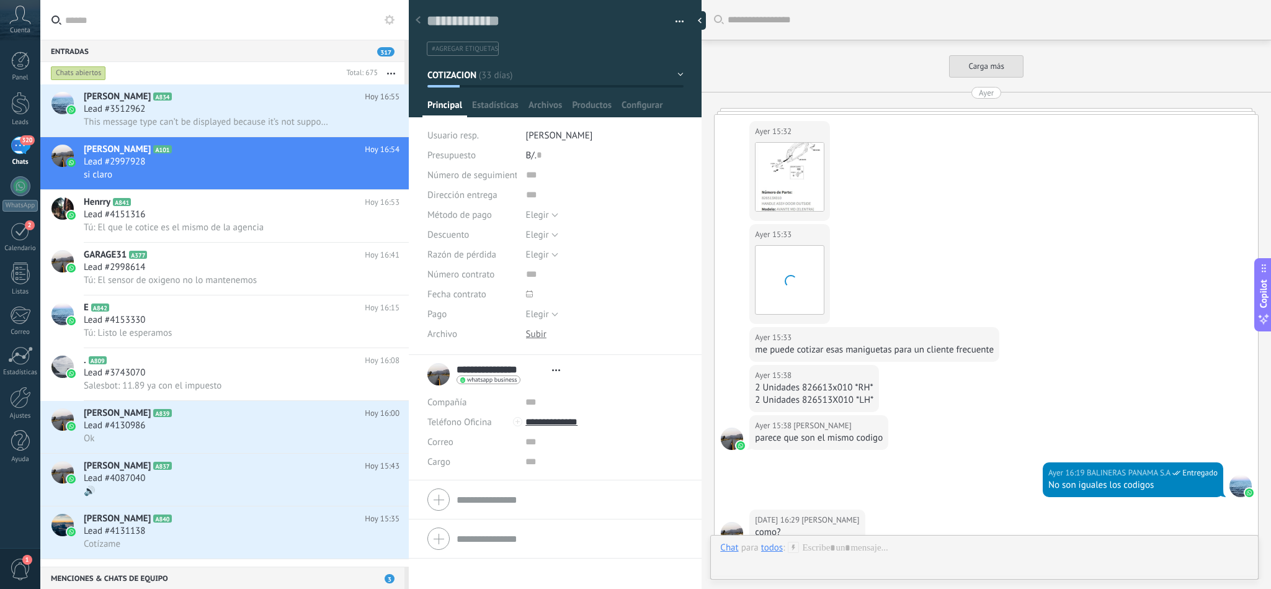
scroll to position [840, 0]
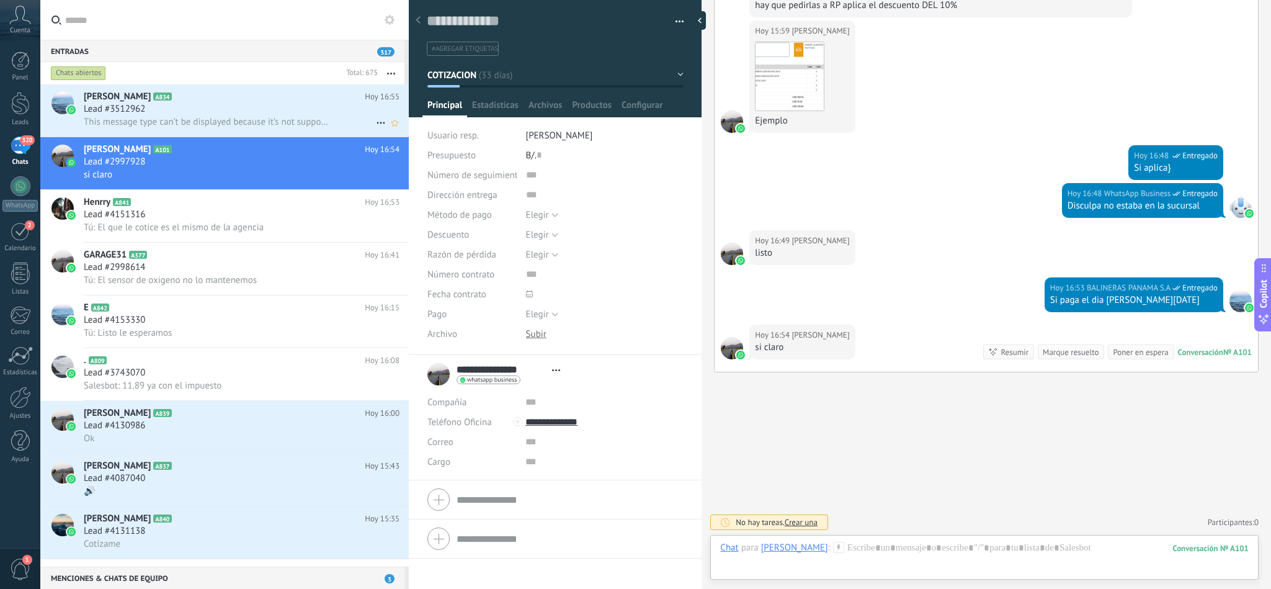
click at [192, 104] on div "Lead #3512962" at bounding box center [242, 109] width 316 height 12
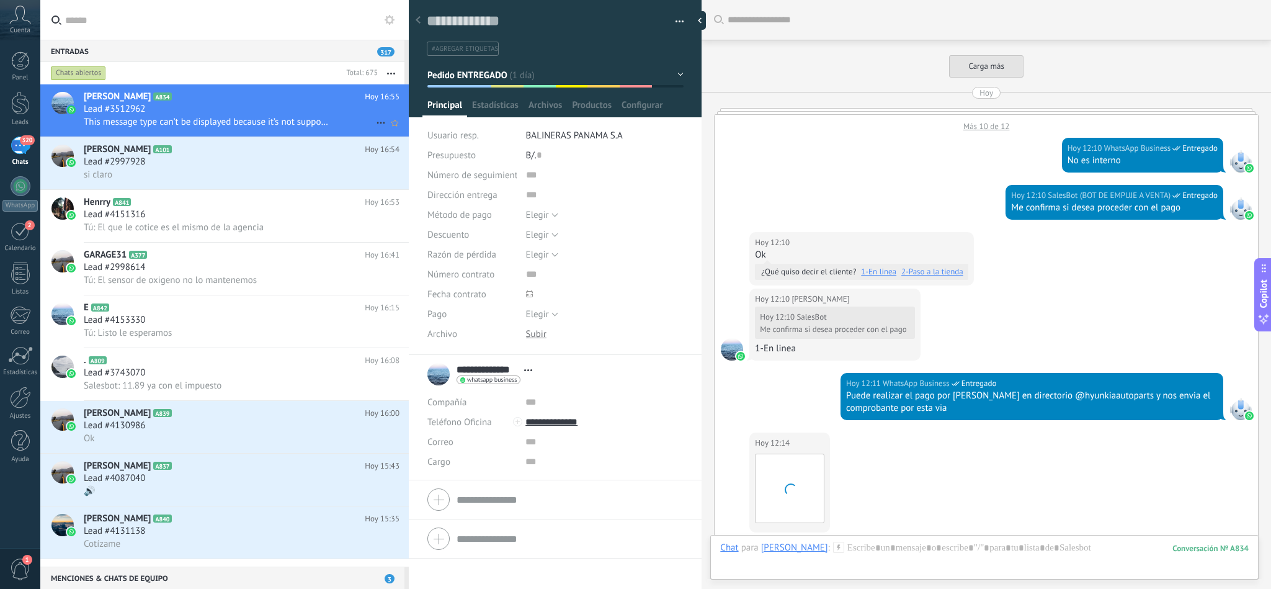
scroll to position [1104, 0]
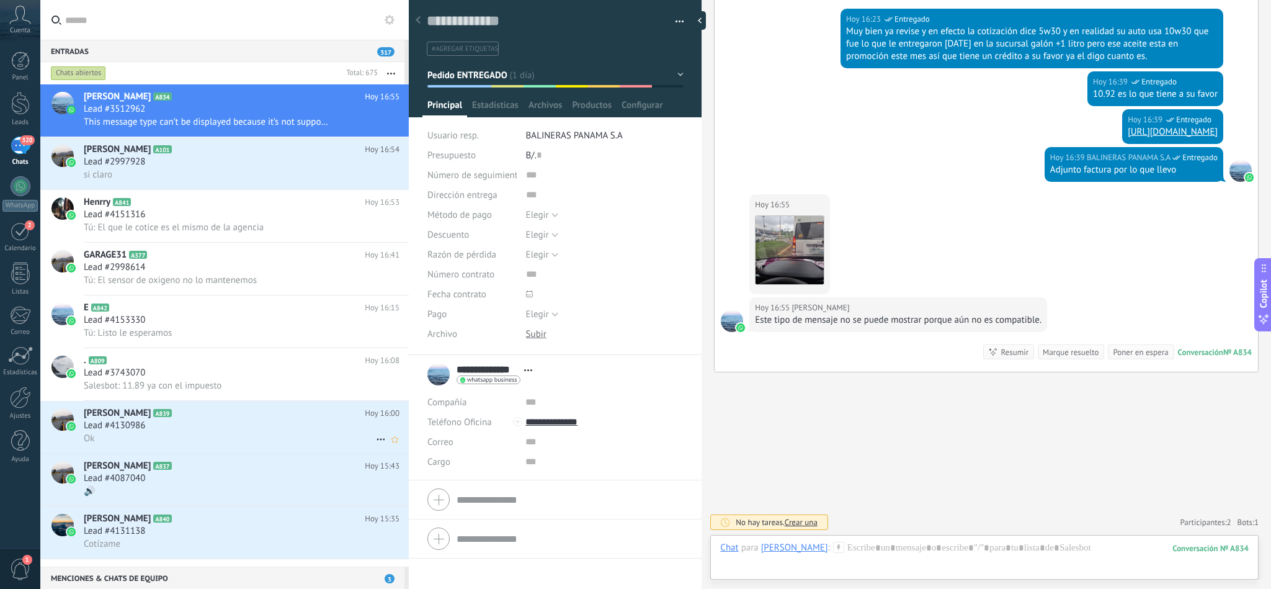
click at [181, 432] on div "Lead #4130986" at bounding box center [242, 425] width 316 height 12
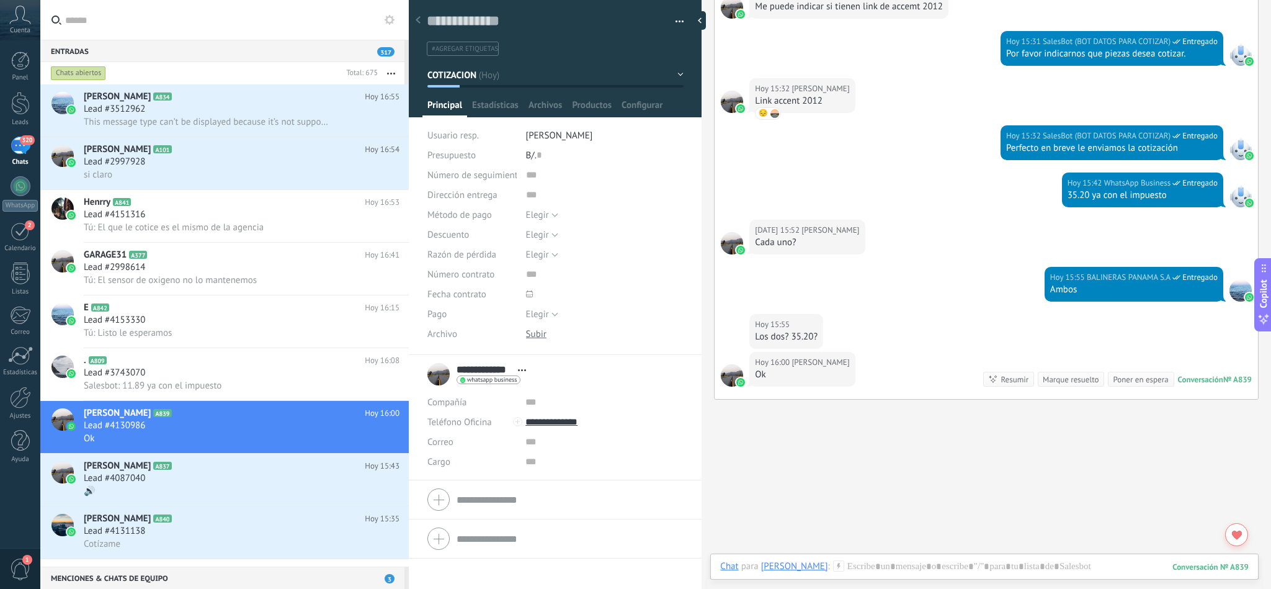
scroll to position [922, 0]
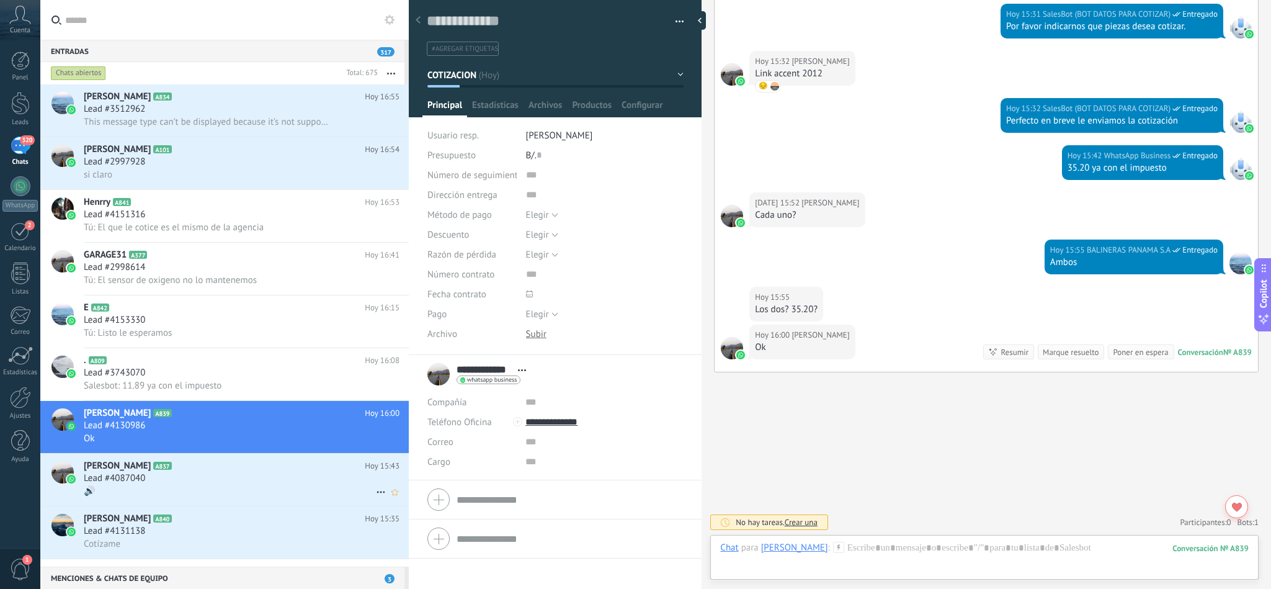
click at [172, 498] on div "🔊" at bounding box center [242, 491] width 316 height 13
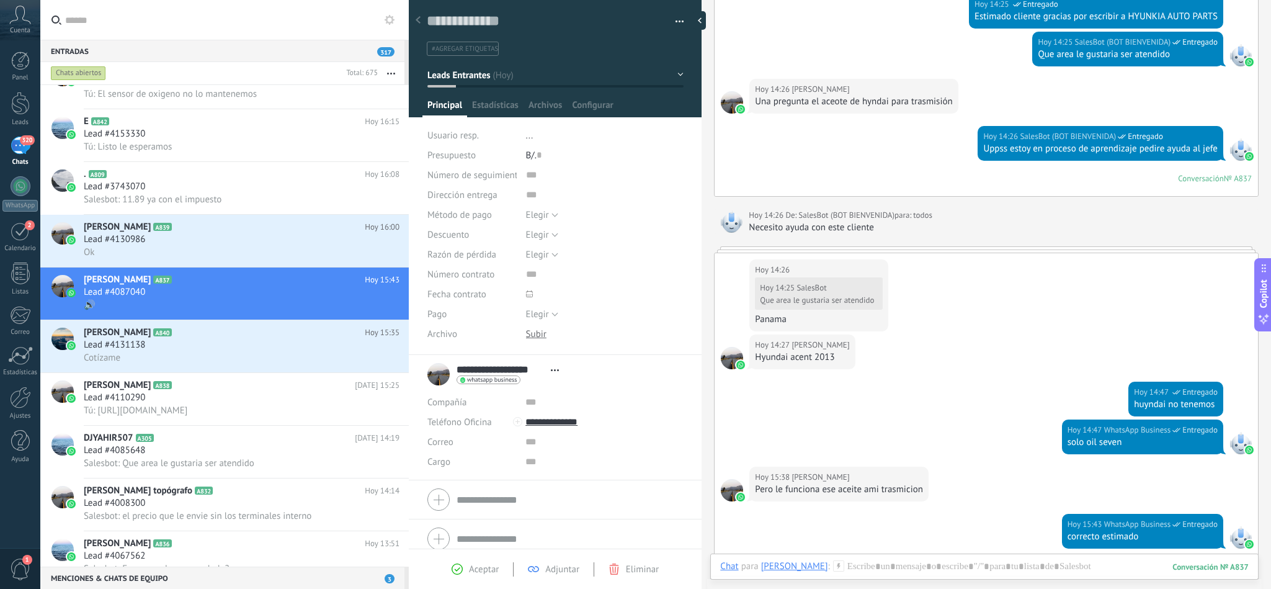
scroll to position [587, 0]
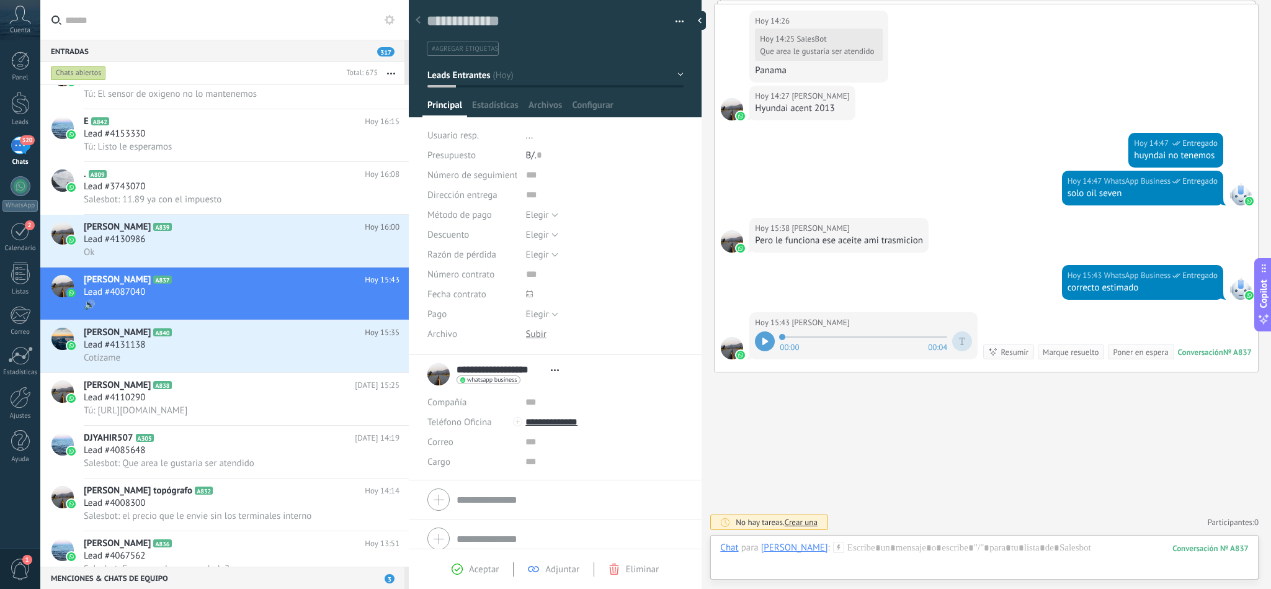
click at [764, 338] on icon at bounding box center [766, 341] width 6 height 7
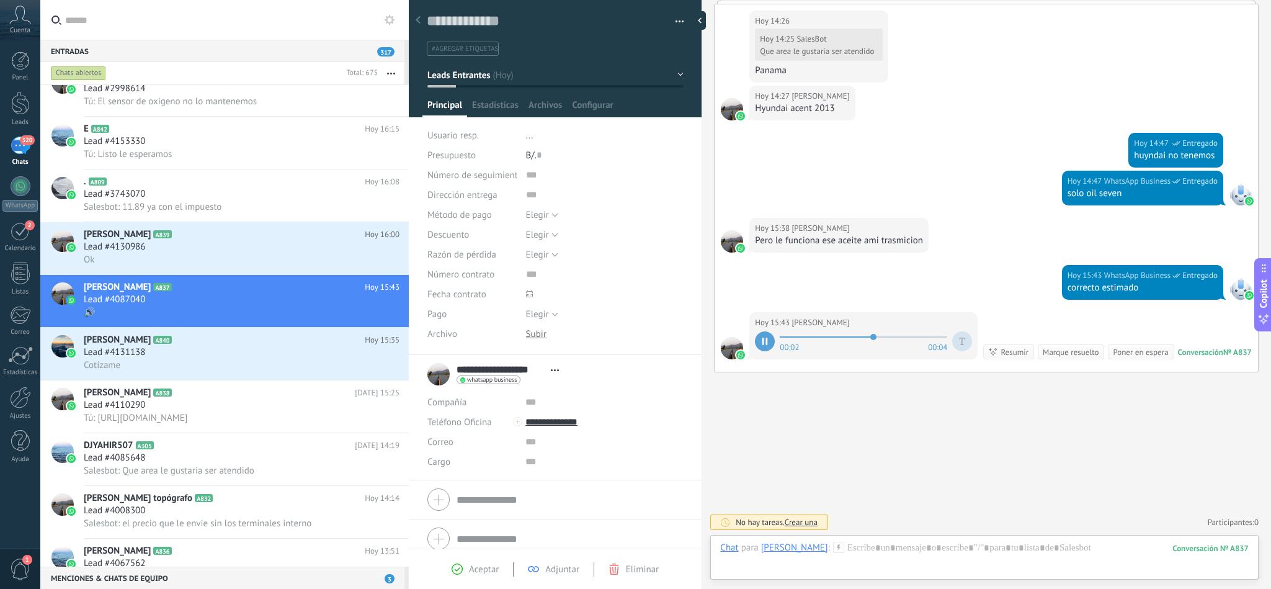
scroll to position [373, 0]
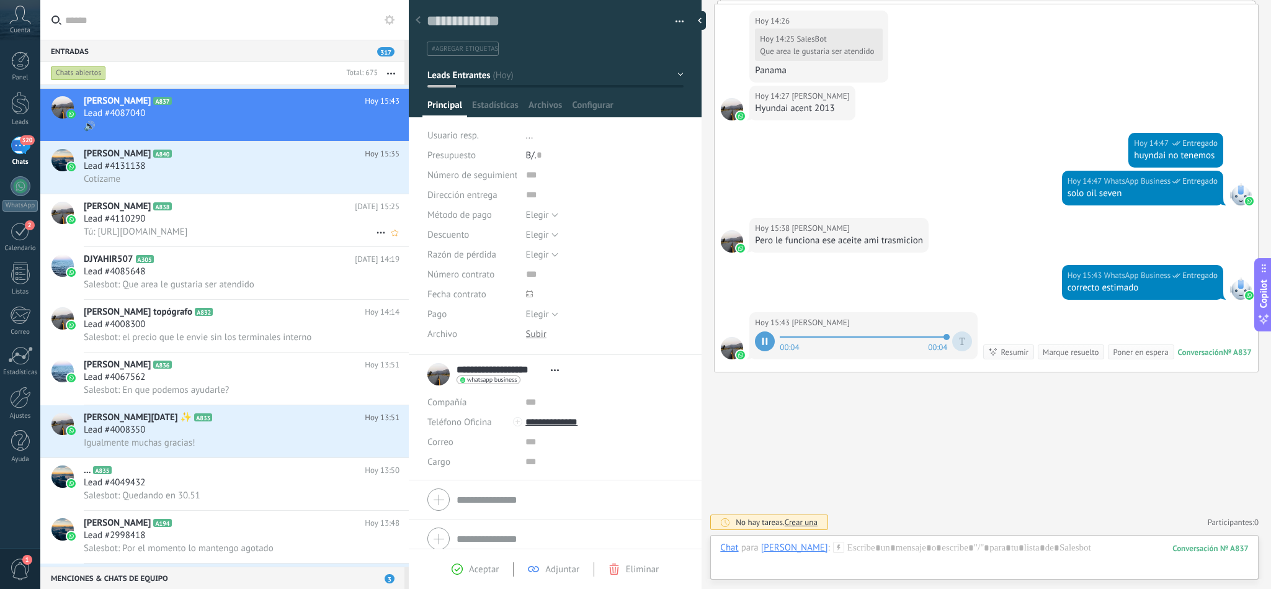
click at [197, 225] on div "Lead #4110290" at bounding box center [242, 219] width 316 height 12
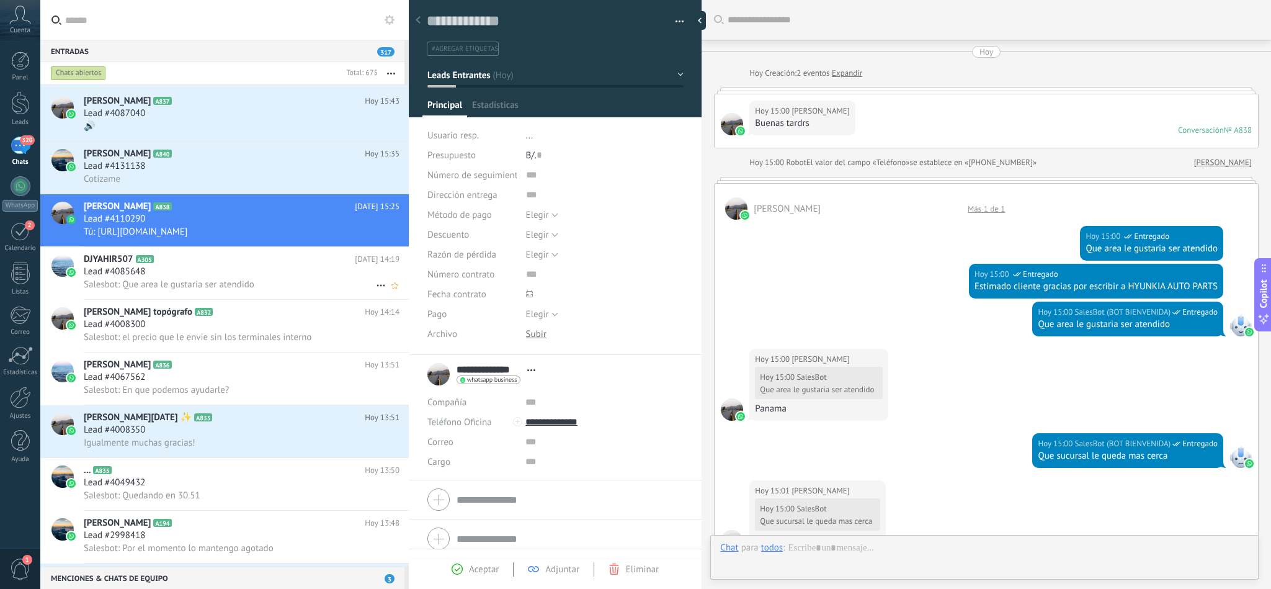
scroll to position [440, 0]
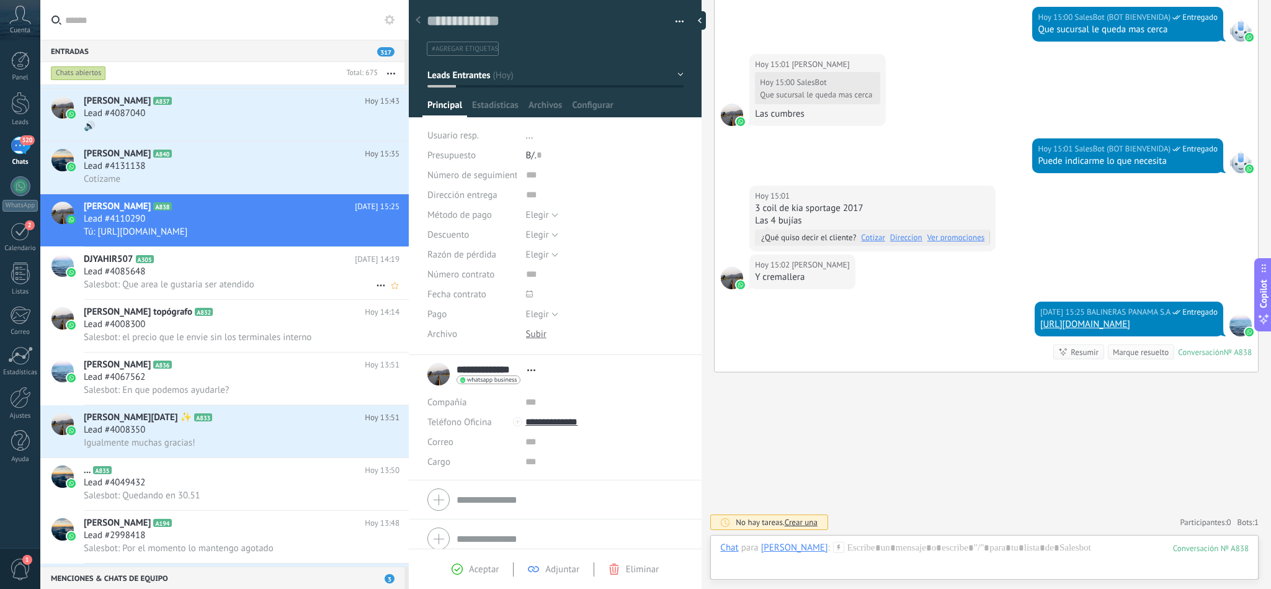
click at [176, 266] on h2 "DJYAHIR507 A305" at bounding box center [219, 259] width 271 height 12
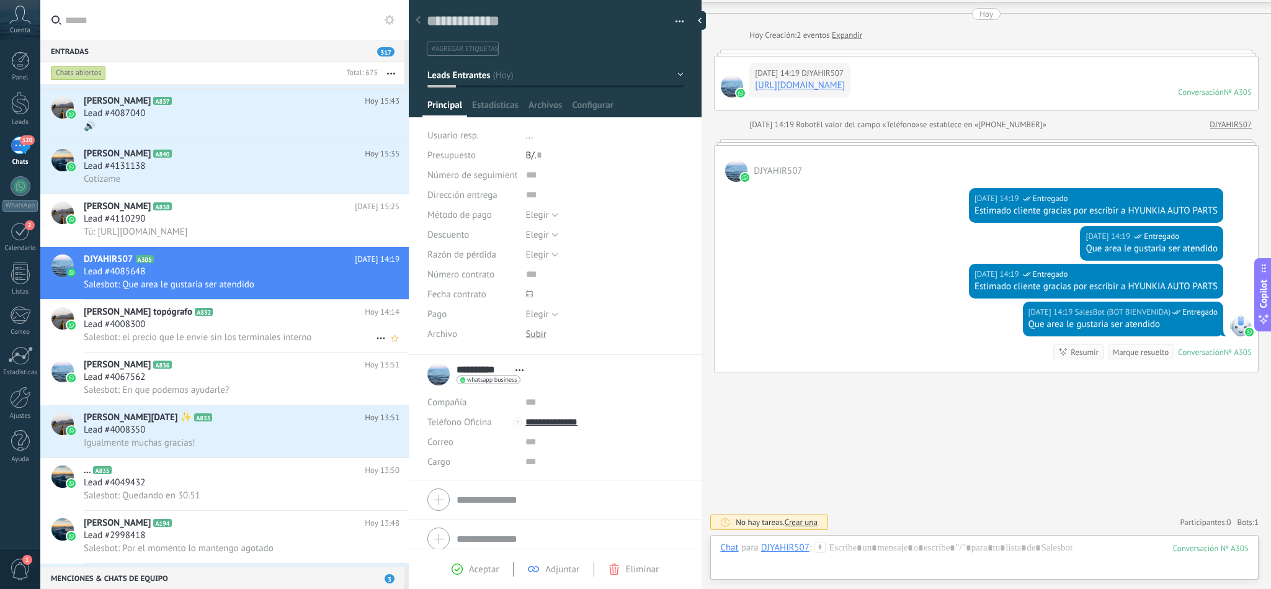
click at [138, 331] on span "Lead #4008300" at bounding box center [114, 324] width 61 height 12
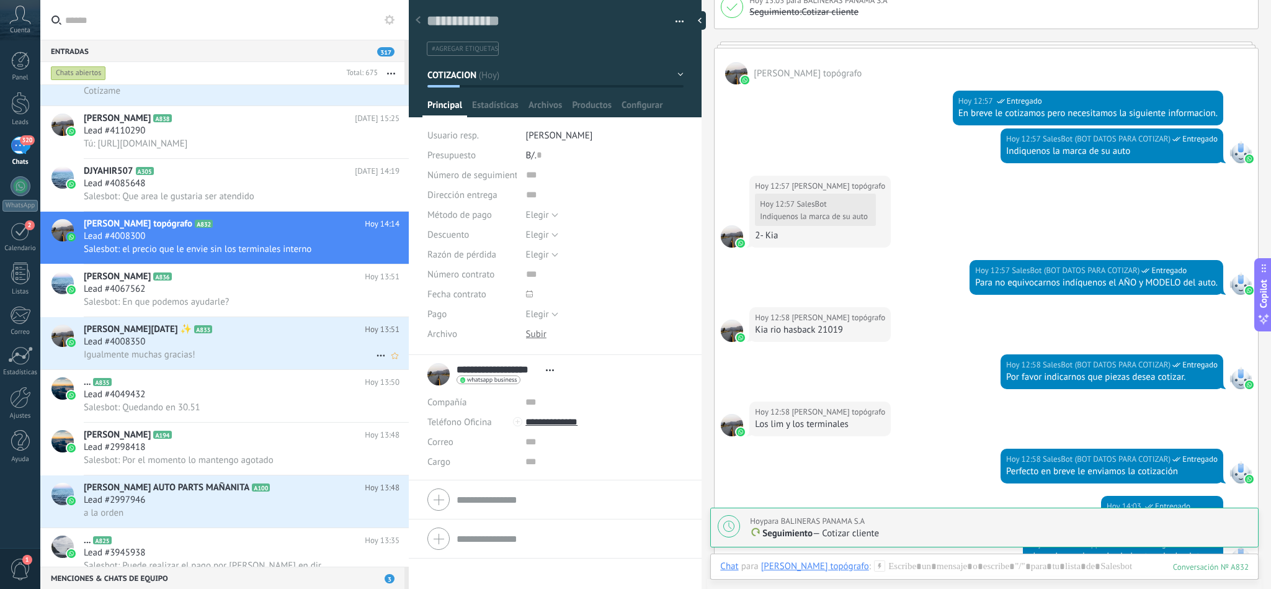
click at [194, 333] on span "A833" at bounding box center [203, 329] width 18 height 8
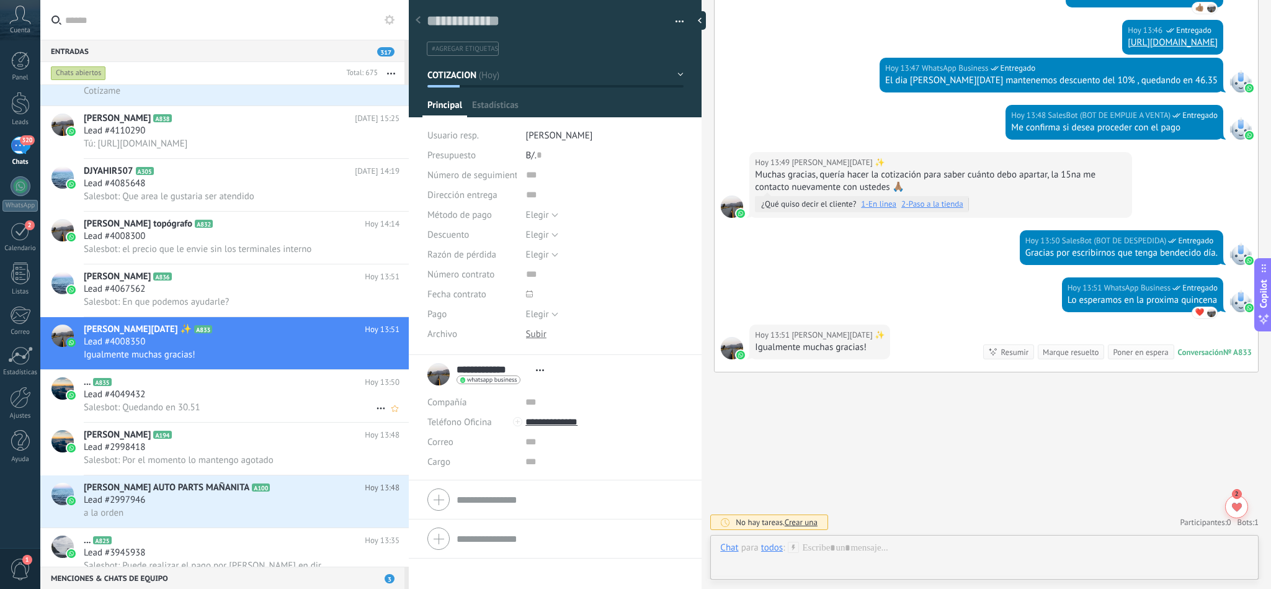
click at [172, 388] on h2 "... A835" at bounding box center [224, 382] width 281 height 12
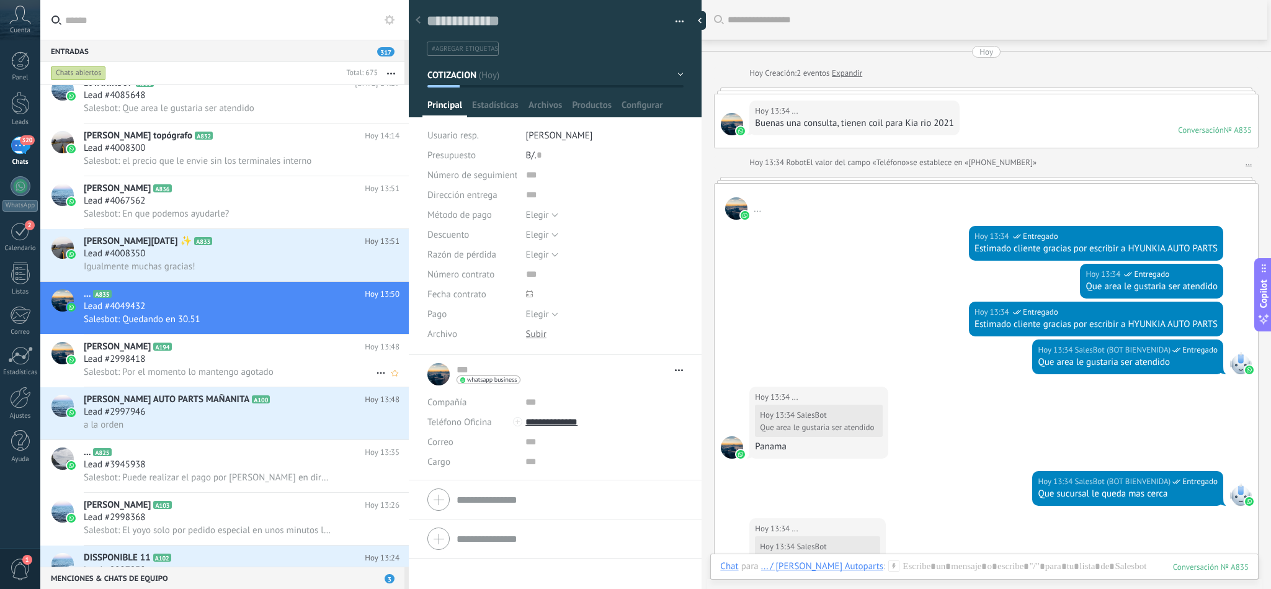
click at [187, 378] on span "Salesbot: Por el momento lo mantengo agotado" at bounding box center [179, 372] width 190 height 12
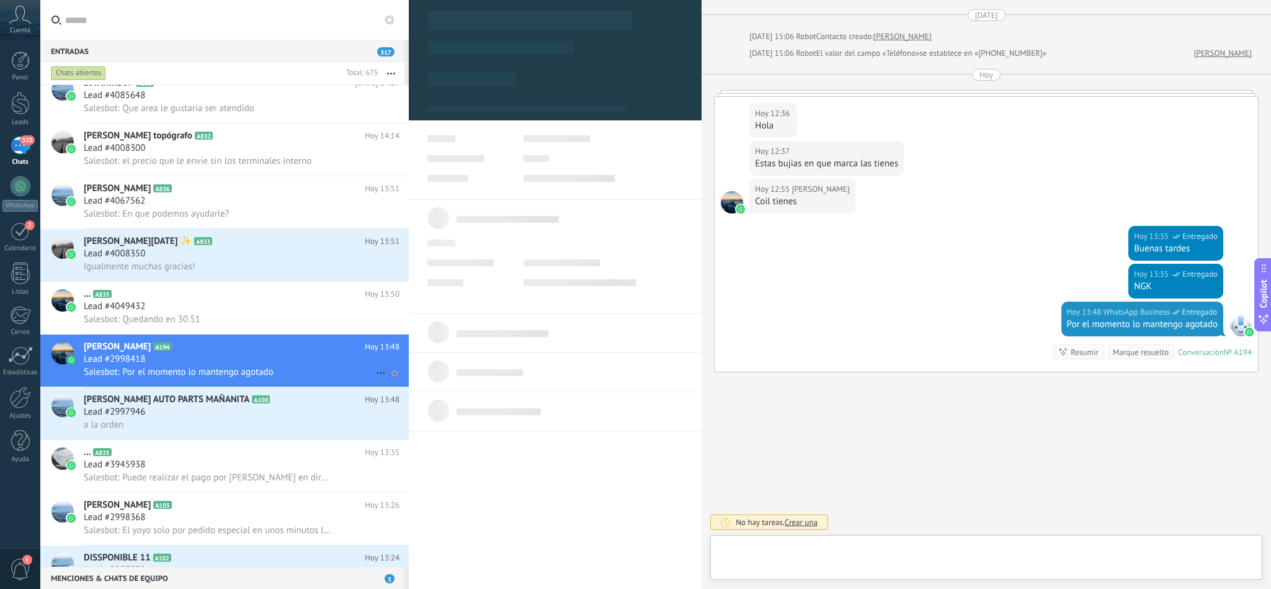
type textarea "**********"
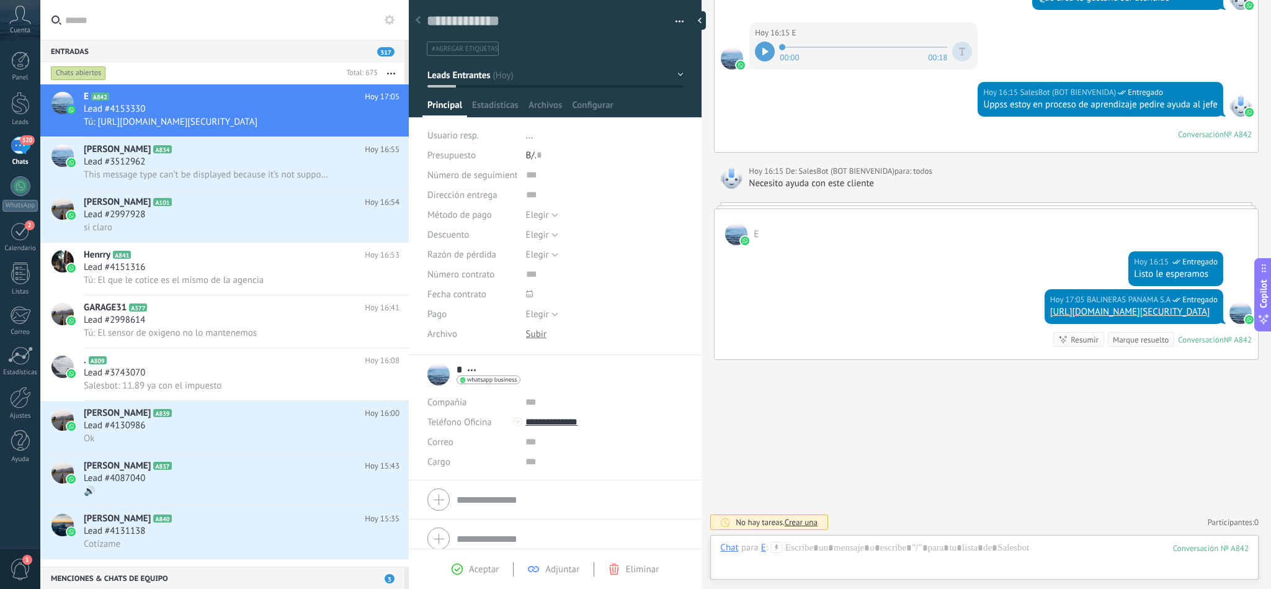
scroll to position [446, 0]
click at [186, 153] on h2 "Rogelio Ricord A834" at bounding box center [224, 149] width 281 height 12
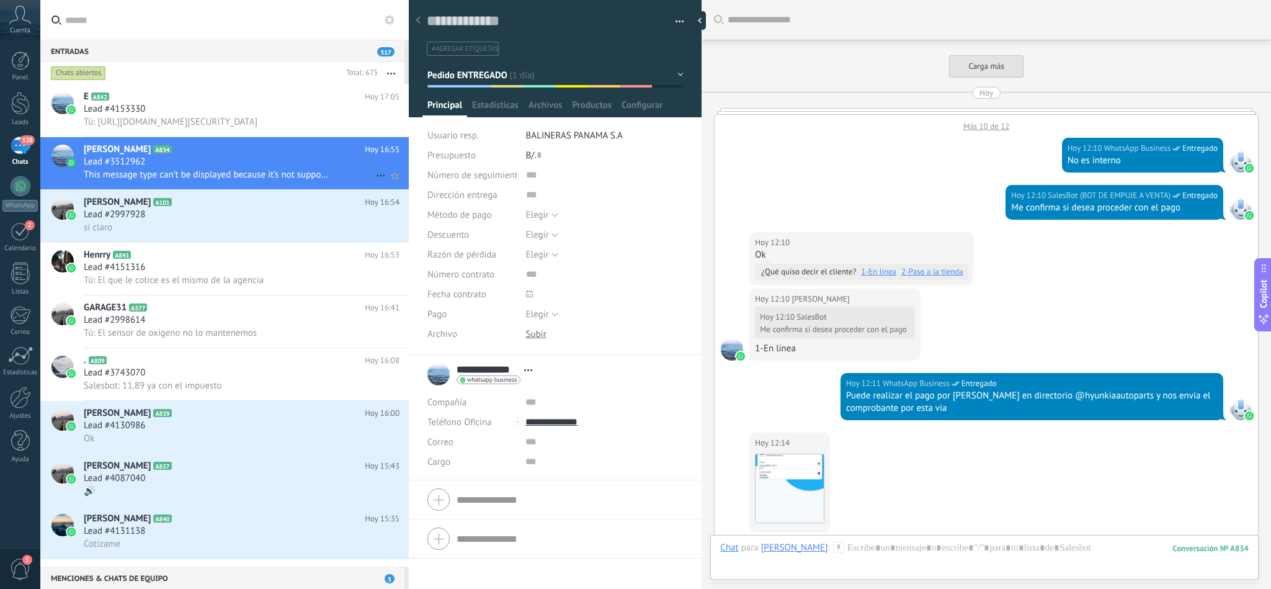
scroll to position [1104, 0]
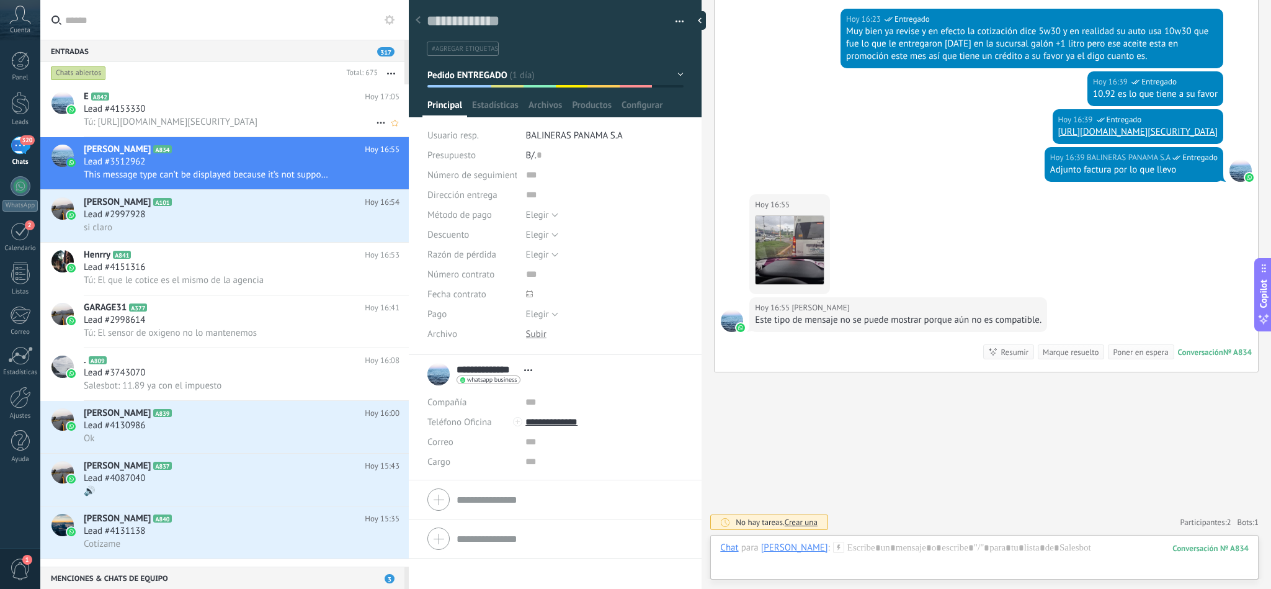
click at [222, 115] on div "Lead #4153330" at bounding box center [242, 109] width 316 height 12
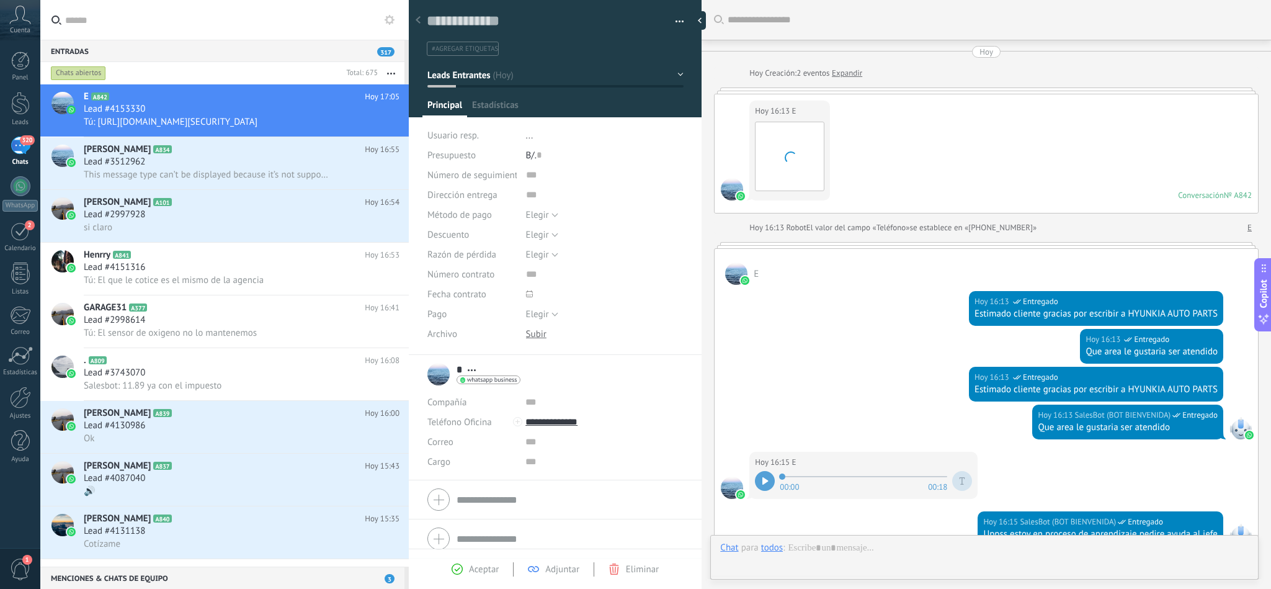
scroll to position [432, 0]
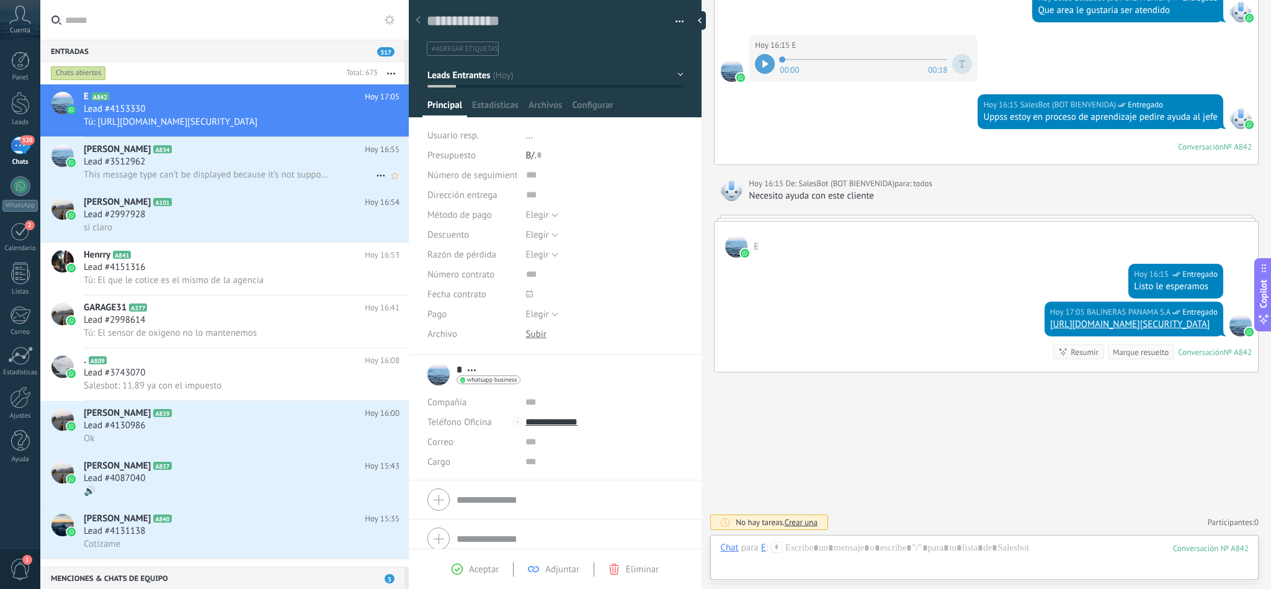
click at [202, 160] on div "Lead #3512962" at bounding box center [242, 162] width 316 height 12
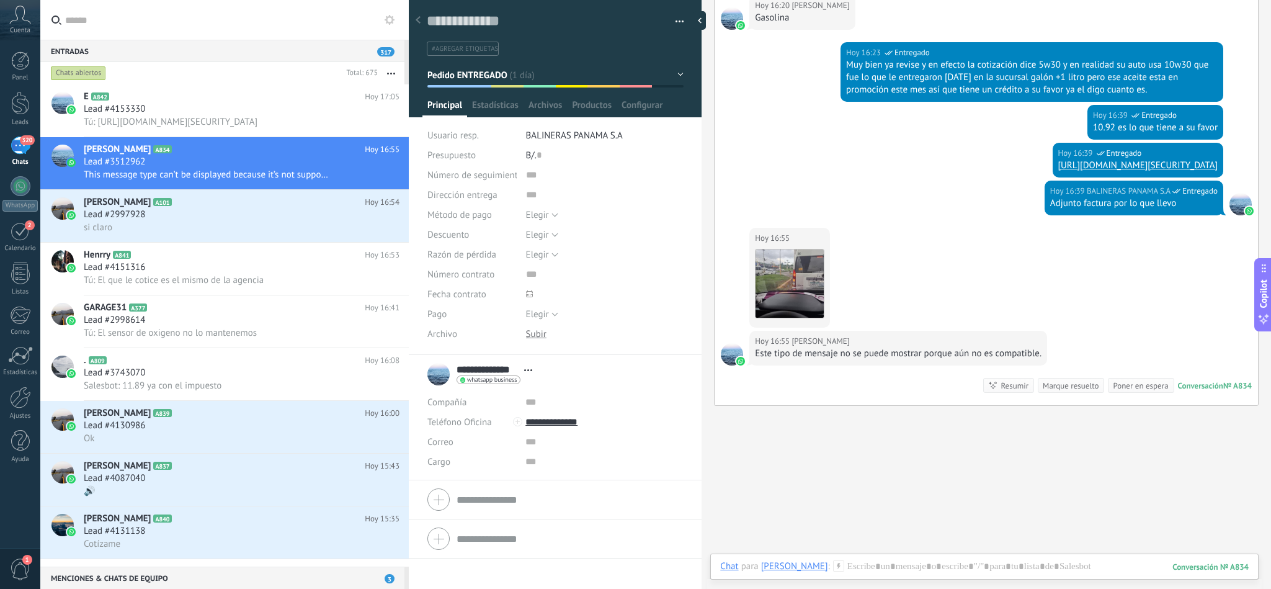
scroll to position [1011, 0]
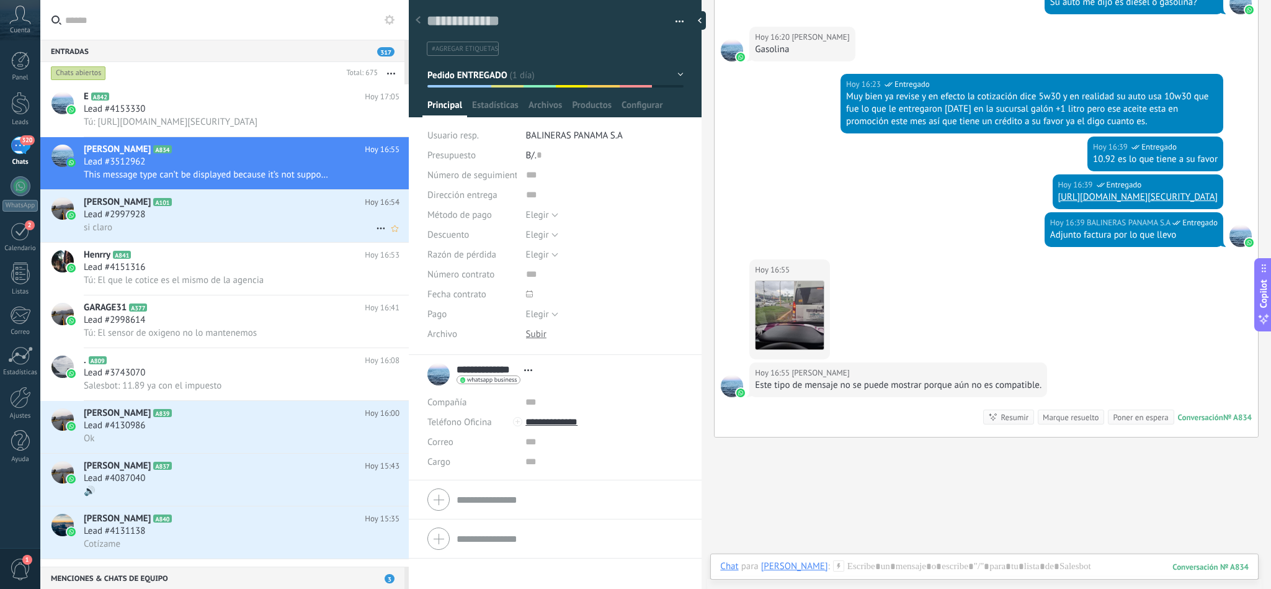
click at [149, 215] on h3 "Lead #2997928" at bounding box center [118, 214] width 68 height 12
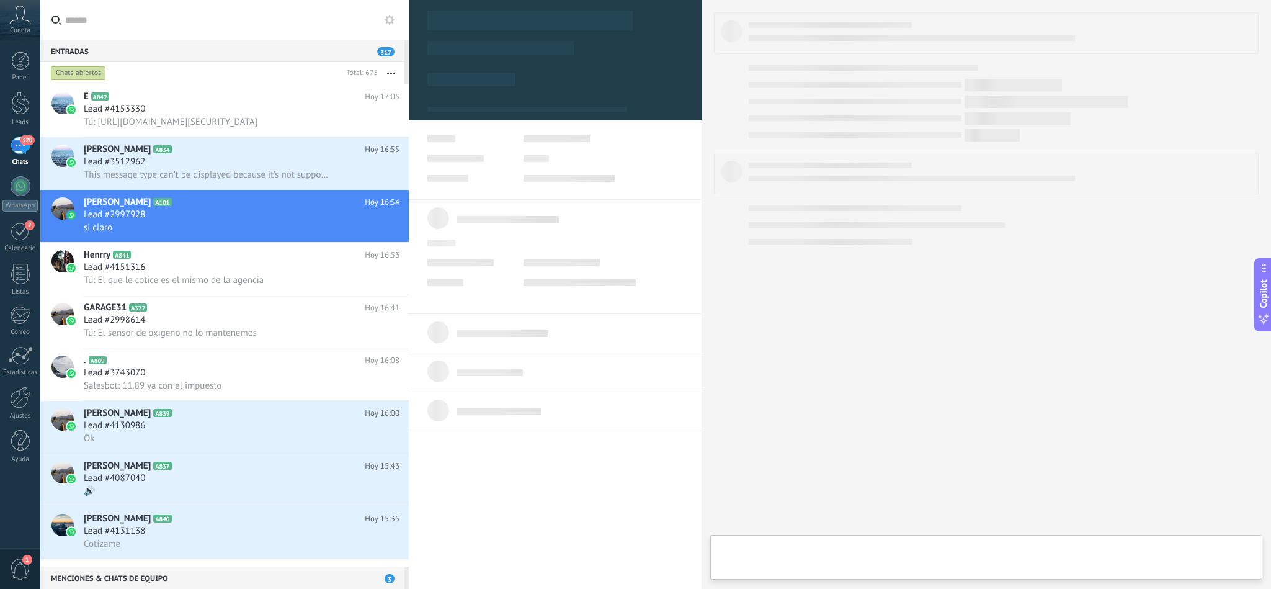
type textarea "**********"
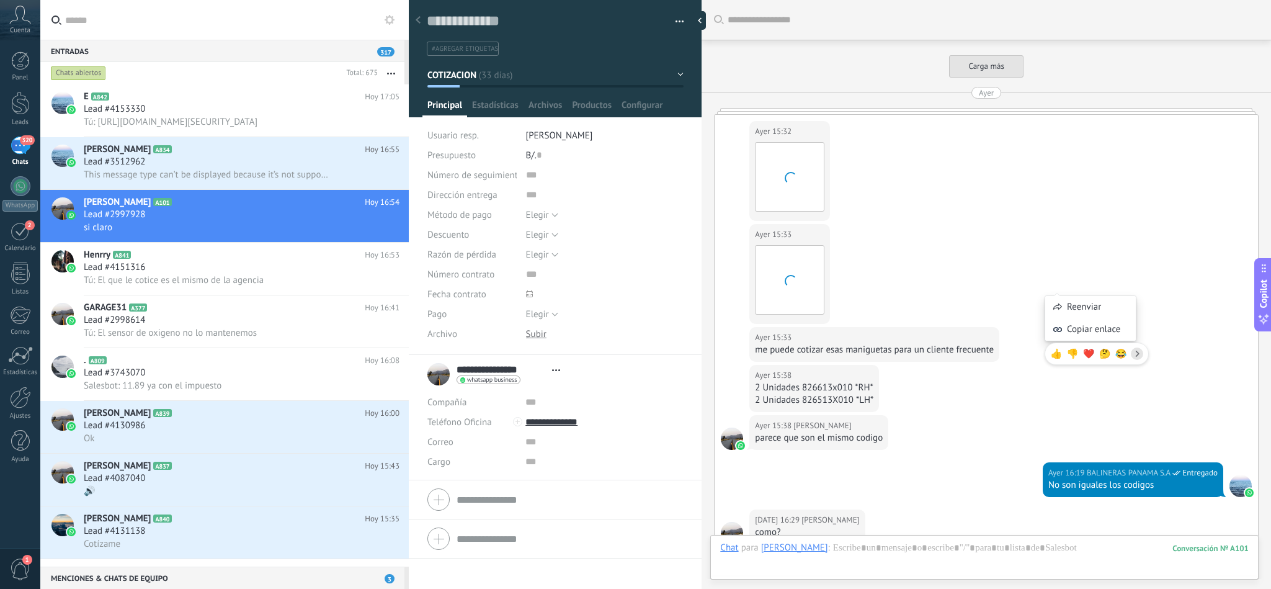
scroll to position [840, 0]
